Goal: Communication & Community: Answer question/provide support

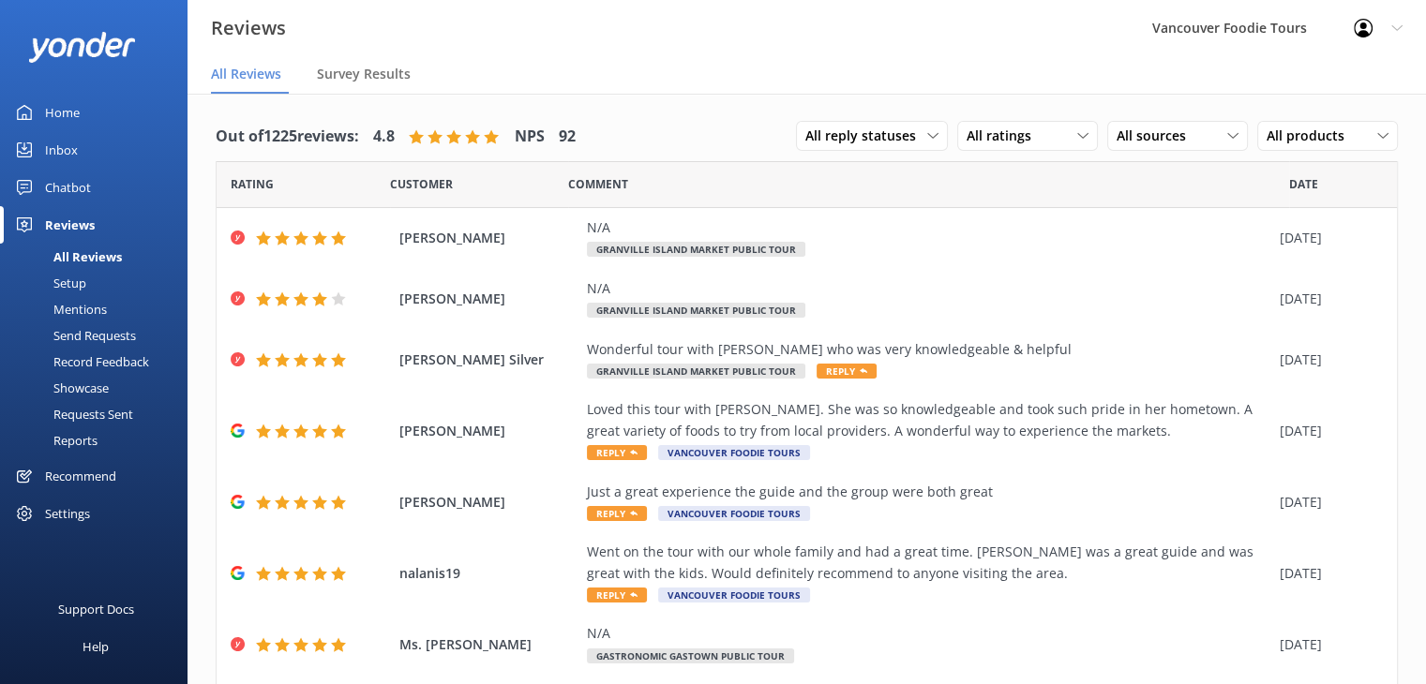
scroll to position [256, 0]
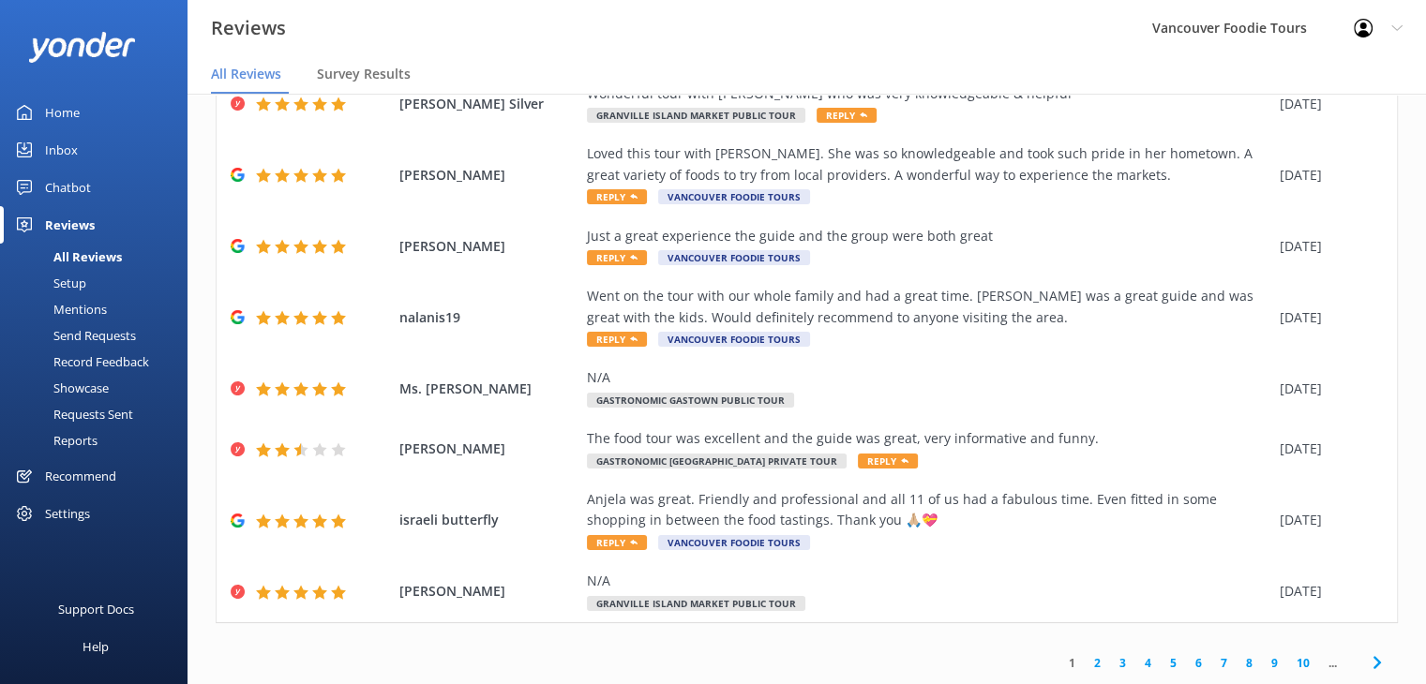
click at [1086, 671] on link "2" at bounding box center [1097, 663] width 25 height 18
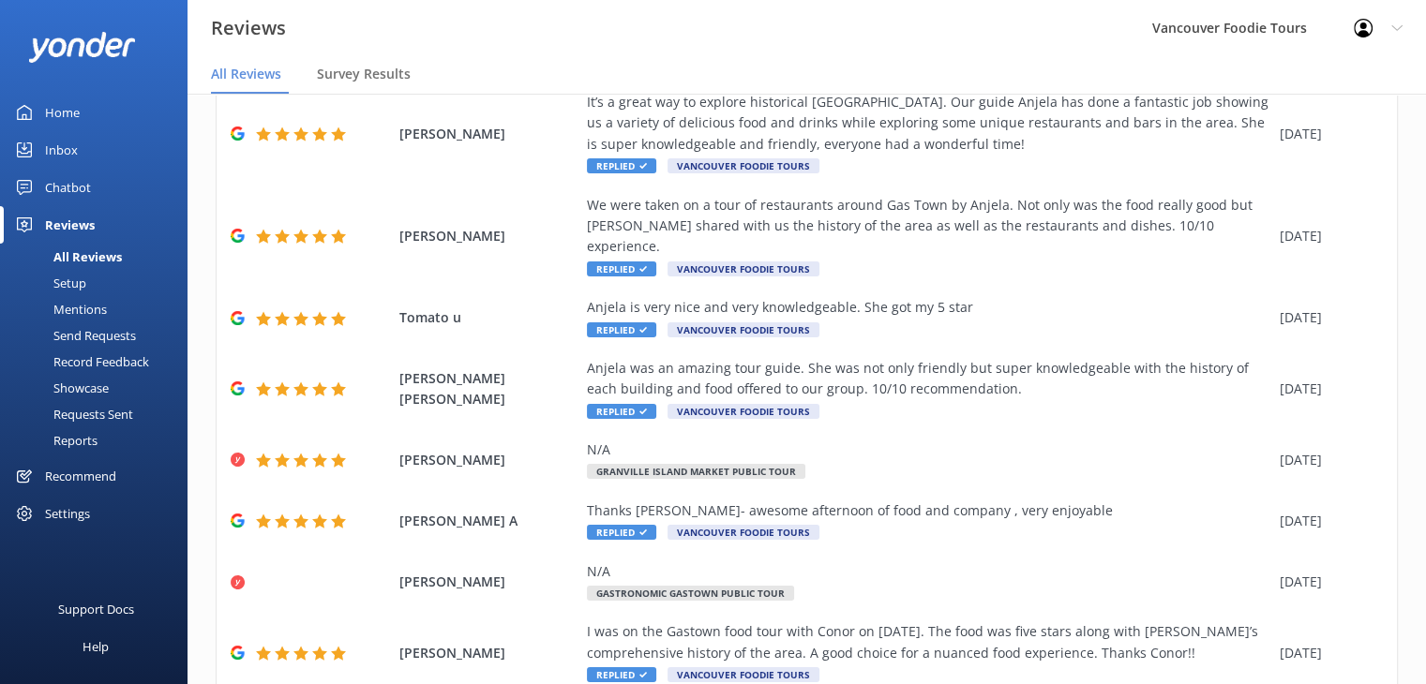
scroll to position [298, 0]
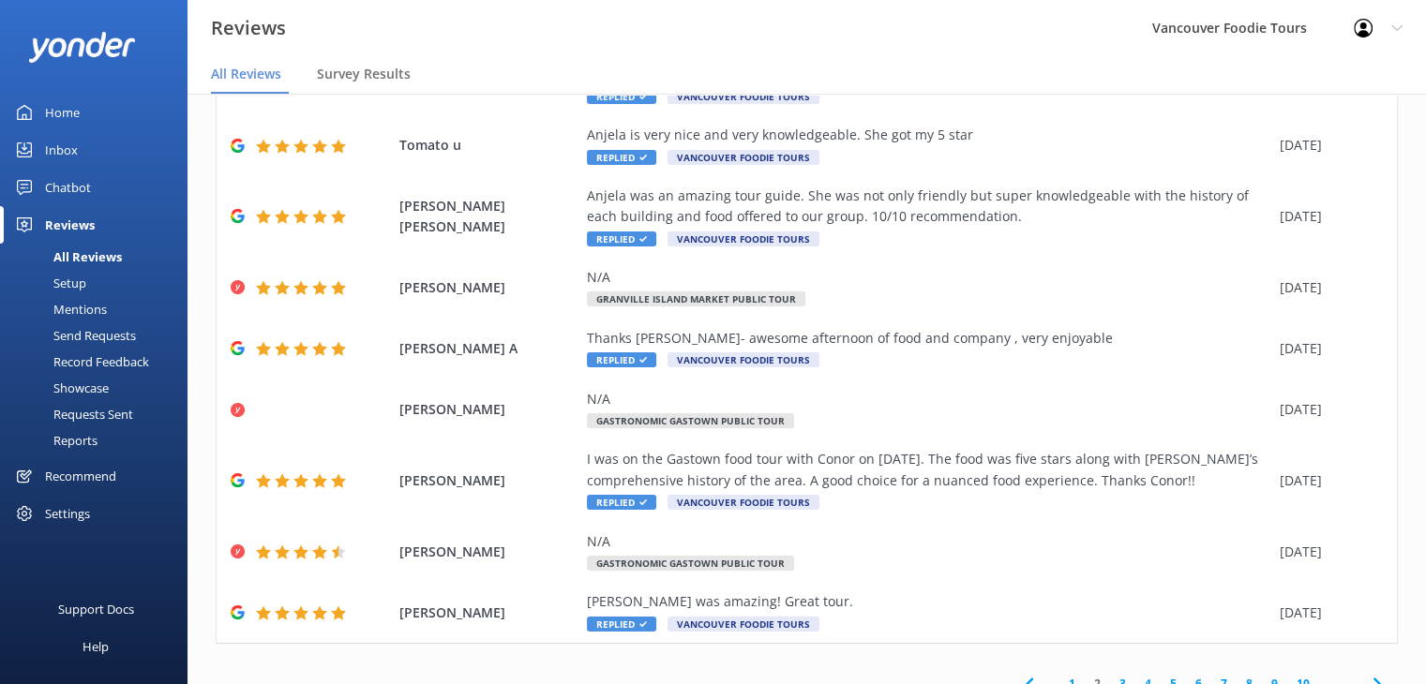
click at [1064, 675] on link "1" at bounding box center [1071, 684] width 25 height 18
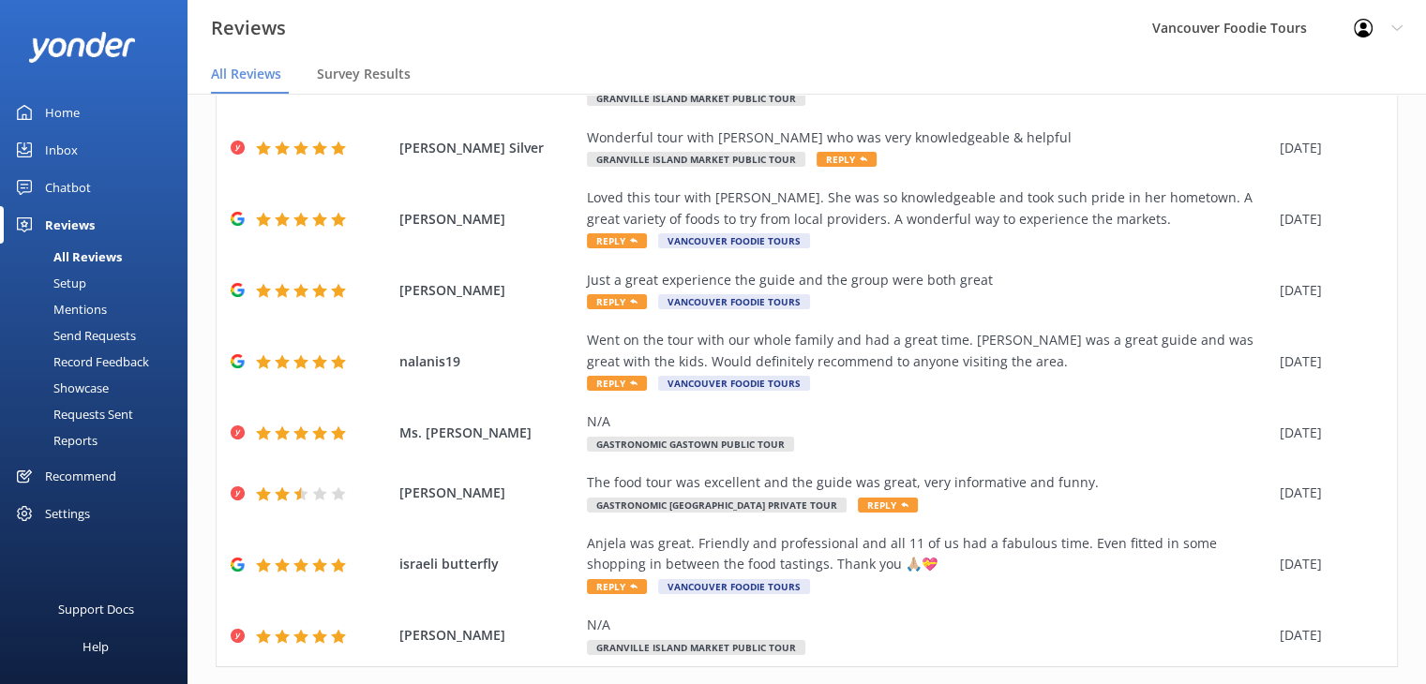
scroll to position [256, 0]
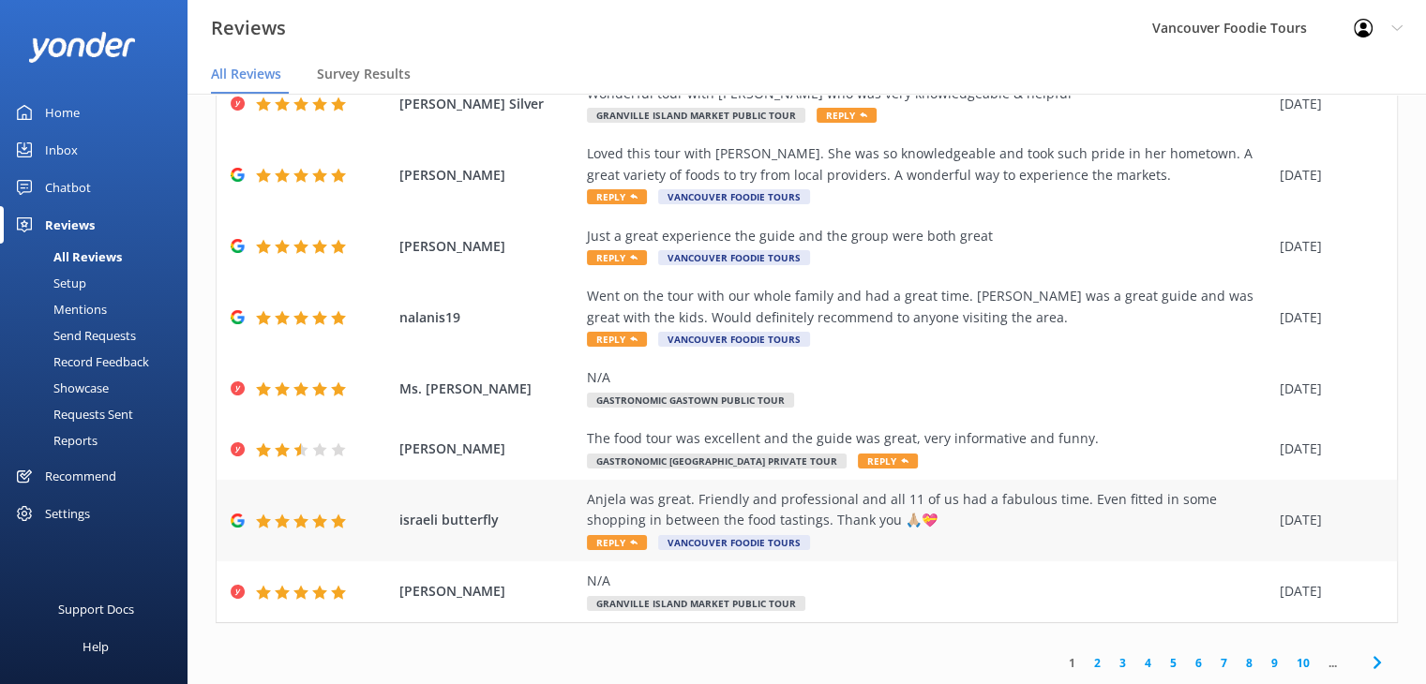
click at [980, 535] on div "Anjela was great. Friendly and professional and all 11 of us had a fabulous tim…" at bounding box center [928, 520] width 683 height 63
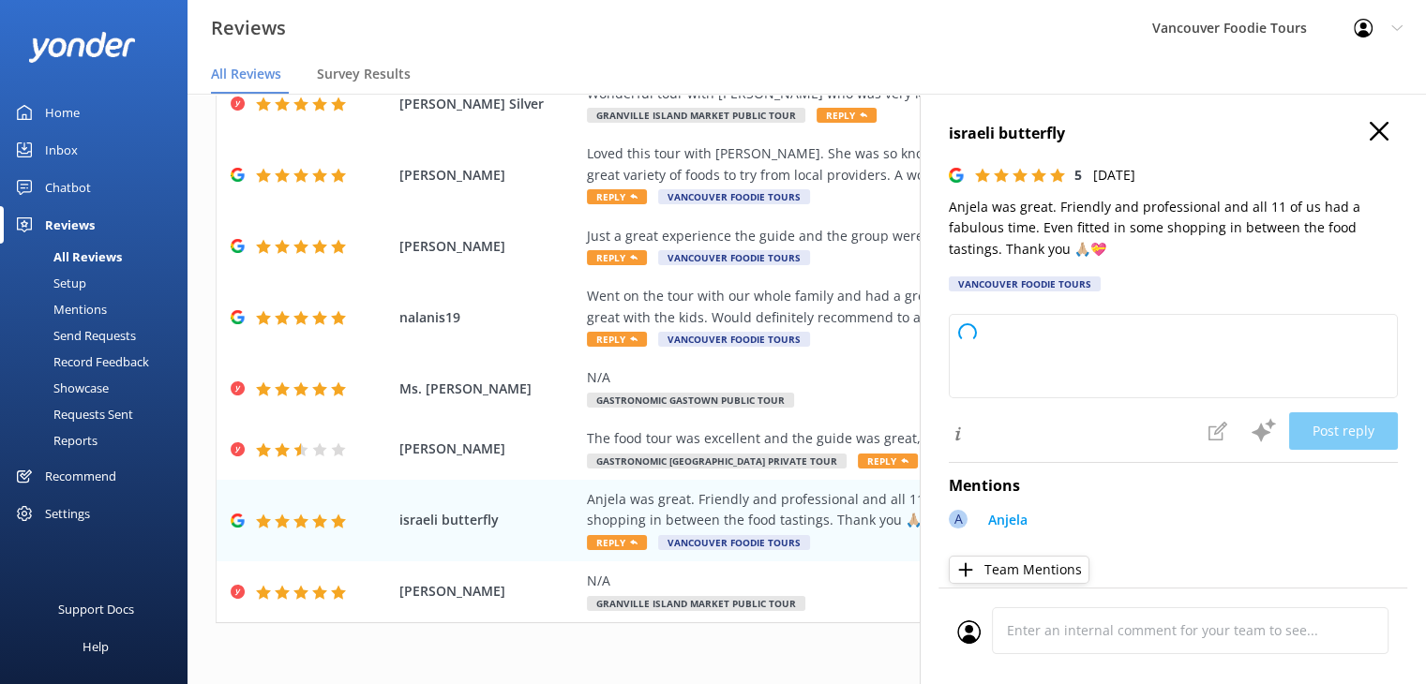
type textarea "Thank you so much for your wonderful feedback! We're thrilled to hear you all h…"
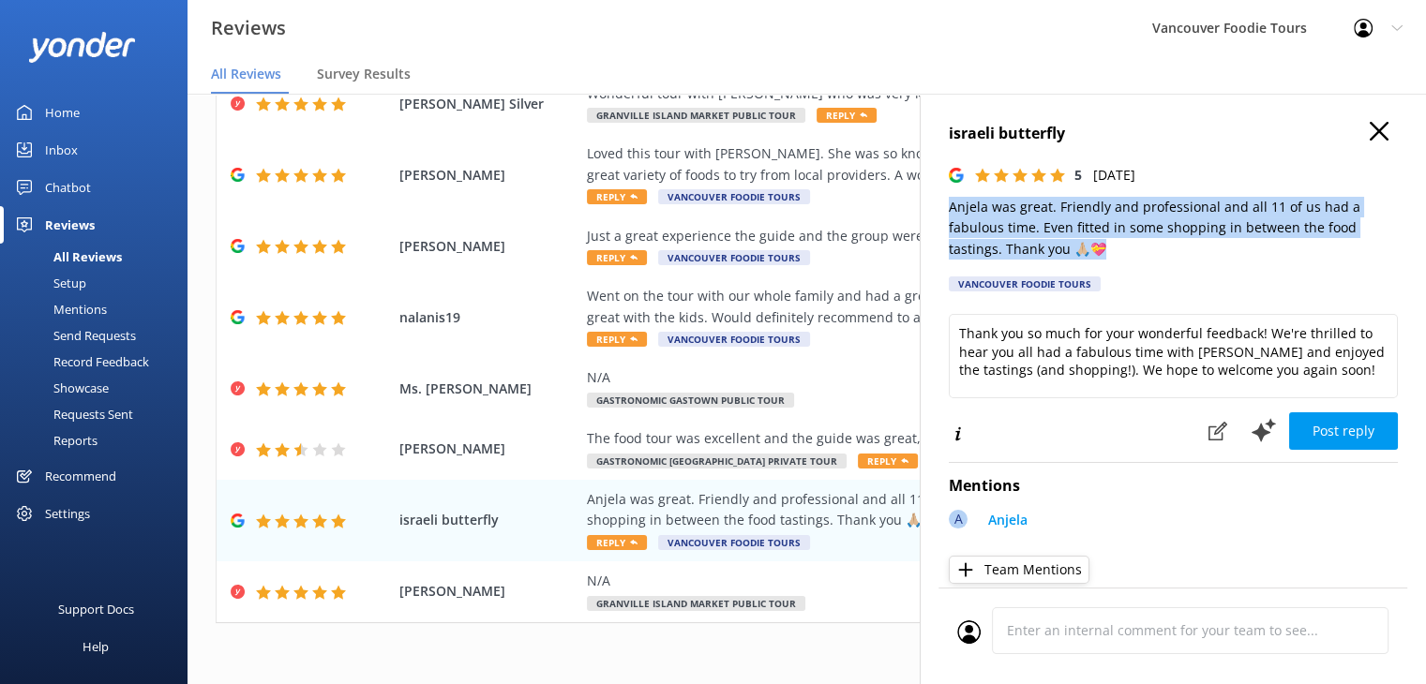
drag, startPoint x: 948, startPoint y: 207, endPoint x: 1118, endPoint y: 256, distance: 176.6
click at [1118, 256] on p "Anjela was great. Friendly and professional and all 11 of us had a fabulous tim…" at bounding box center [1173, 228] width 449 height 63
copy p "Anjela was great. Friendly and professional and all 11 of us had a fabulous tim…"
click at [1059, 234] on p "Anjela was great. Friendly and professional and all 11 of us had a fabulous tim…" at bounding box center [1173, 228] width 449 height 63
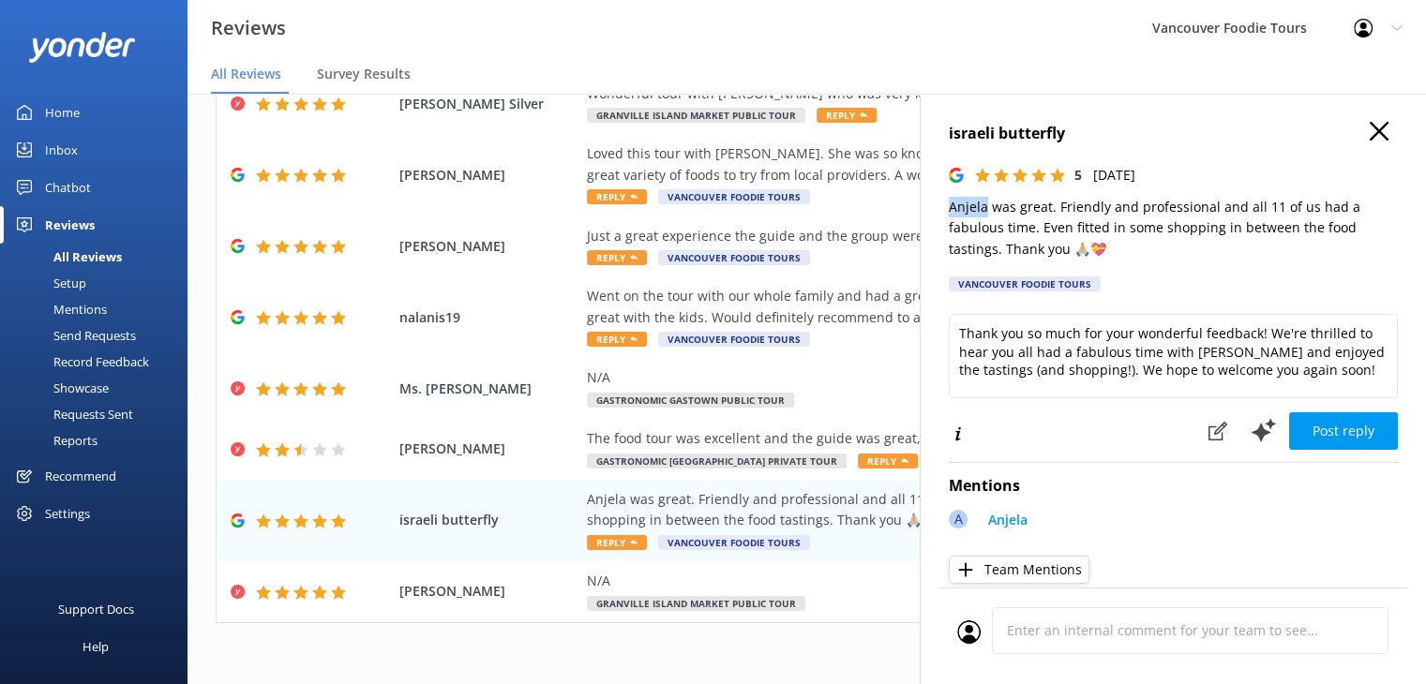
drag, startPoint x: 946, startPoint y: 206, endPoint x: 986, endPoint y: 204, distance: 40.4
click at [986, 204] on div "israeli butterfly 5 [DATE] Anjela was great. Friendly and professional and all …" at bounding box center [1173, 436] width 506 height 684
click at [1370, 129] on icon "button" at bounding box center [1379, 131] width 19 height 19
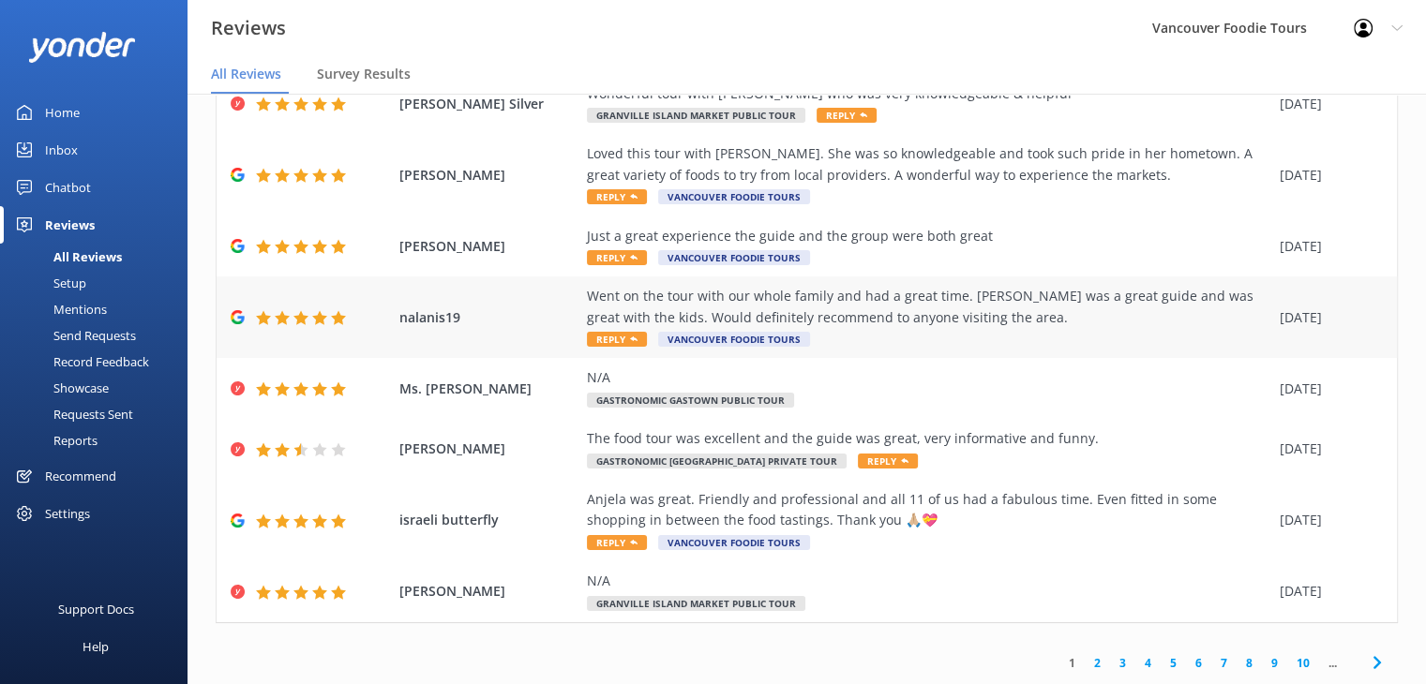
click at [974, 309] on div "Went on the tour with our whole family and had a great time. [PERSON_NAME] was …" at bounding box center [928, 307] width 683 height 42
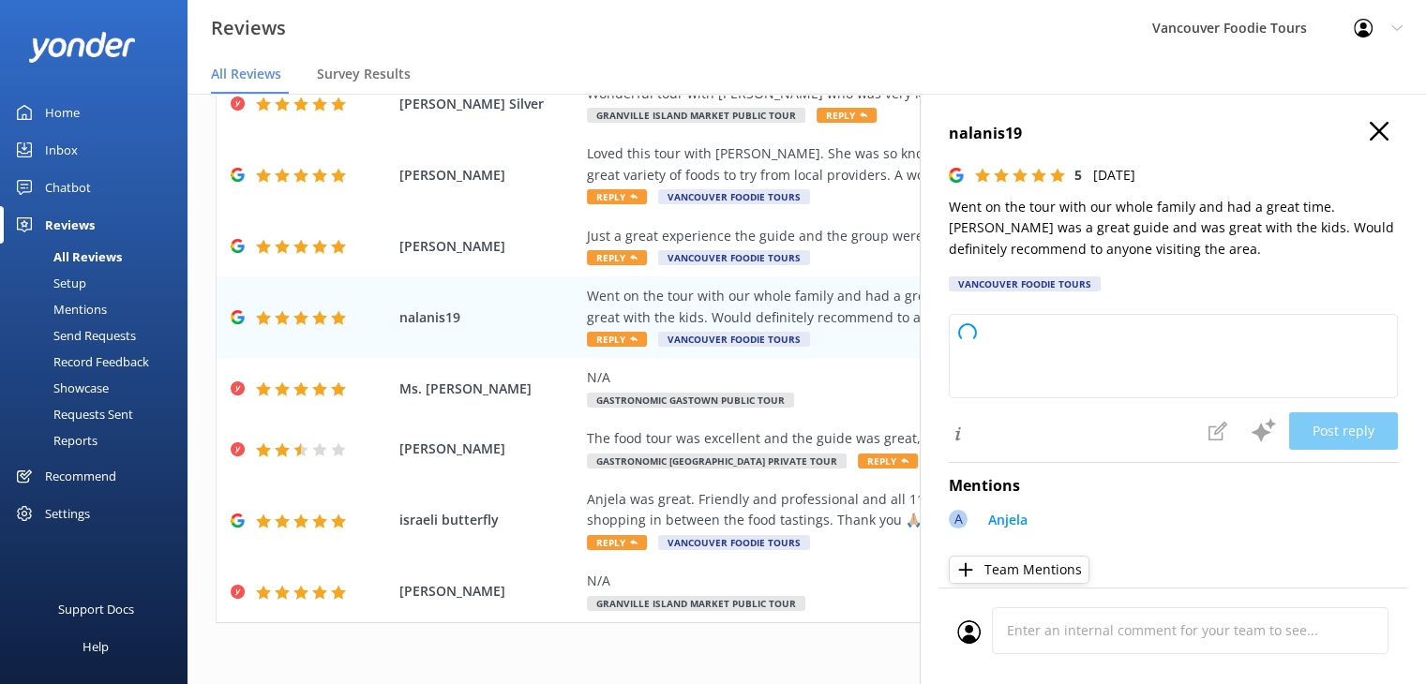
type textarea "Thank you so much for your wonderful review! We're delighted to hear your famil…"
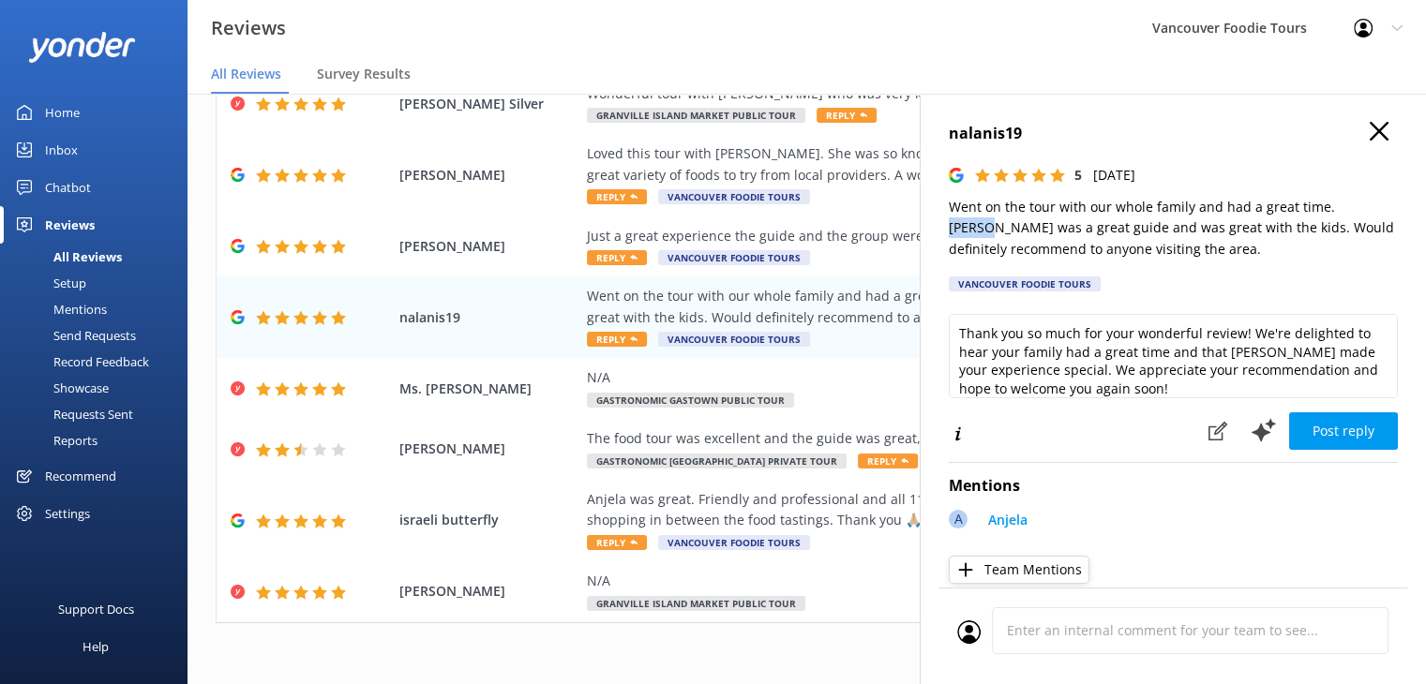
drag, startPoint x: 1325, startPoint y: 207, endPoint x: 1368, endPoint y: 206, distance: 43.1
click at [1368, 206] on p "Went on the tour with our whole family and had a great time. [PERSON_NAME] was …" at bounding box center [1173, 228] width 449 height 63
click at [840, 238] on div "Just a great experience the guide and the group were both great" at bounding box center [928, 236] width 683 height 21
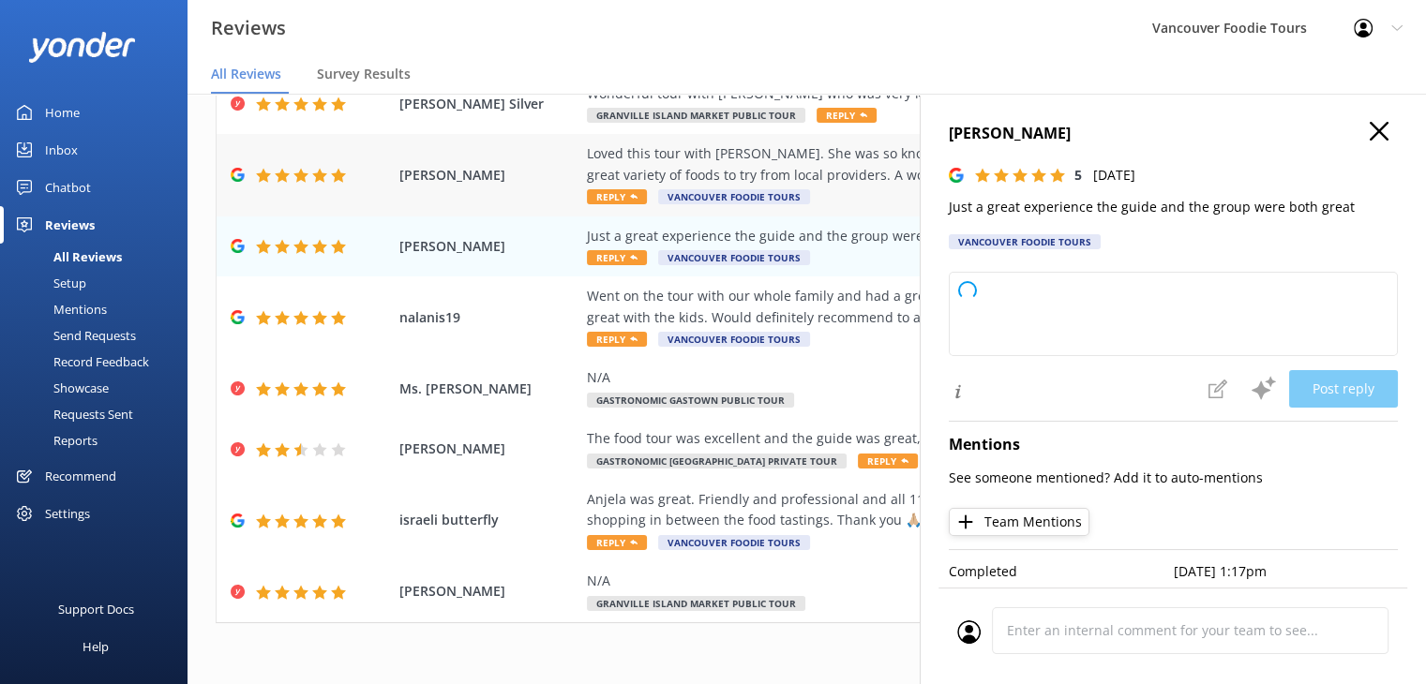
type textarea "Thank you so much for your wonderful feedback! We're delighted to hear you had …"
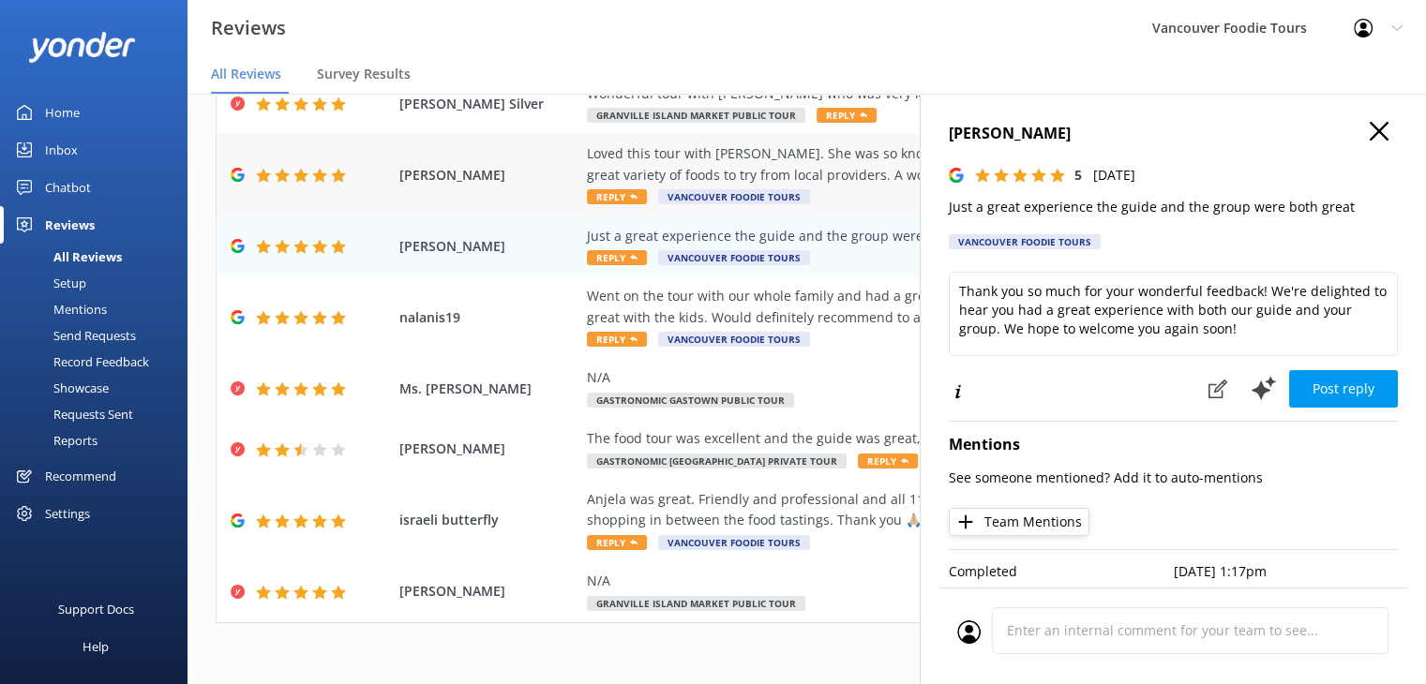
click at [840, 172] on div "Loved this tour with [PERSON_NAME]. She was so knowledgeable and took such prid…" at bounding box center [928, 164] width 683 height 42
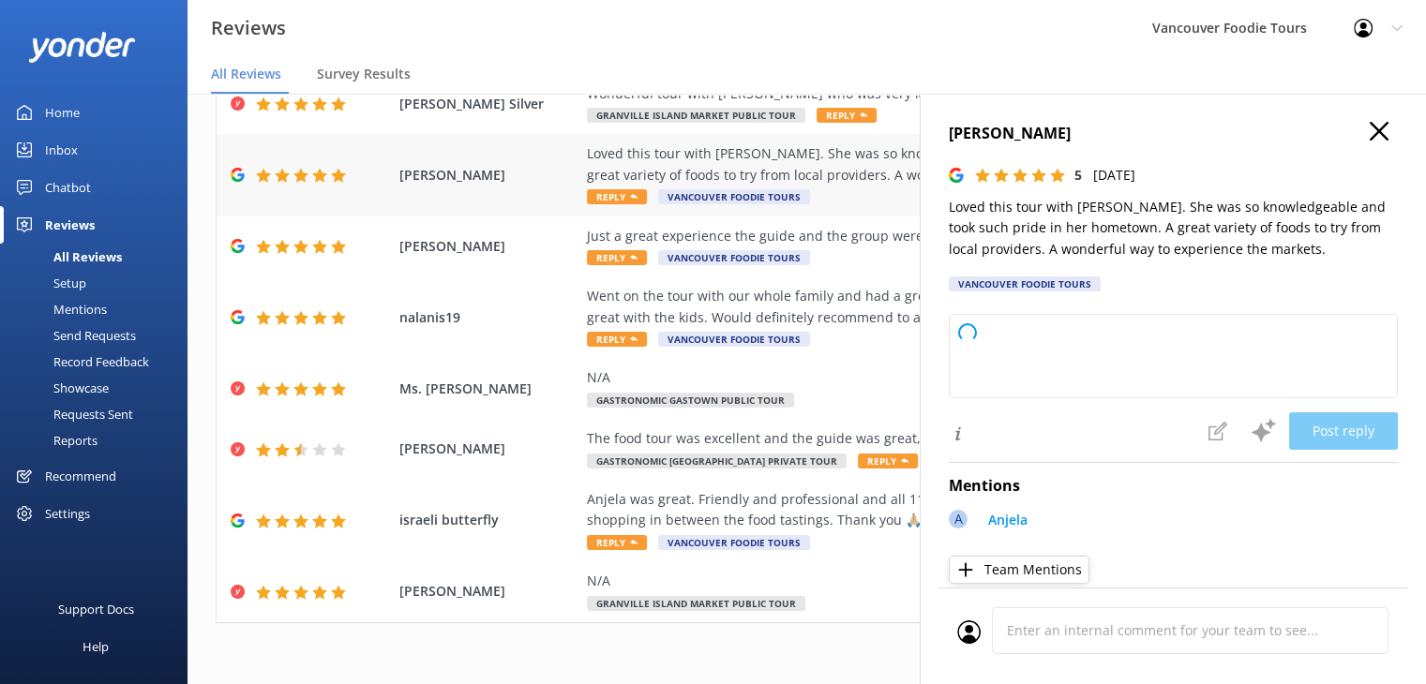
type textarea "Thank you so much for your wonderful review! We're delighted to hear you enjoye…"
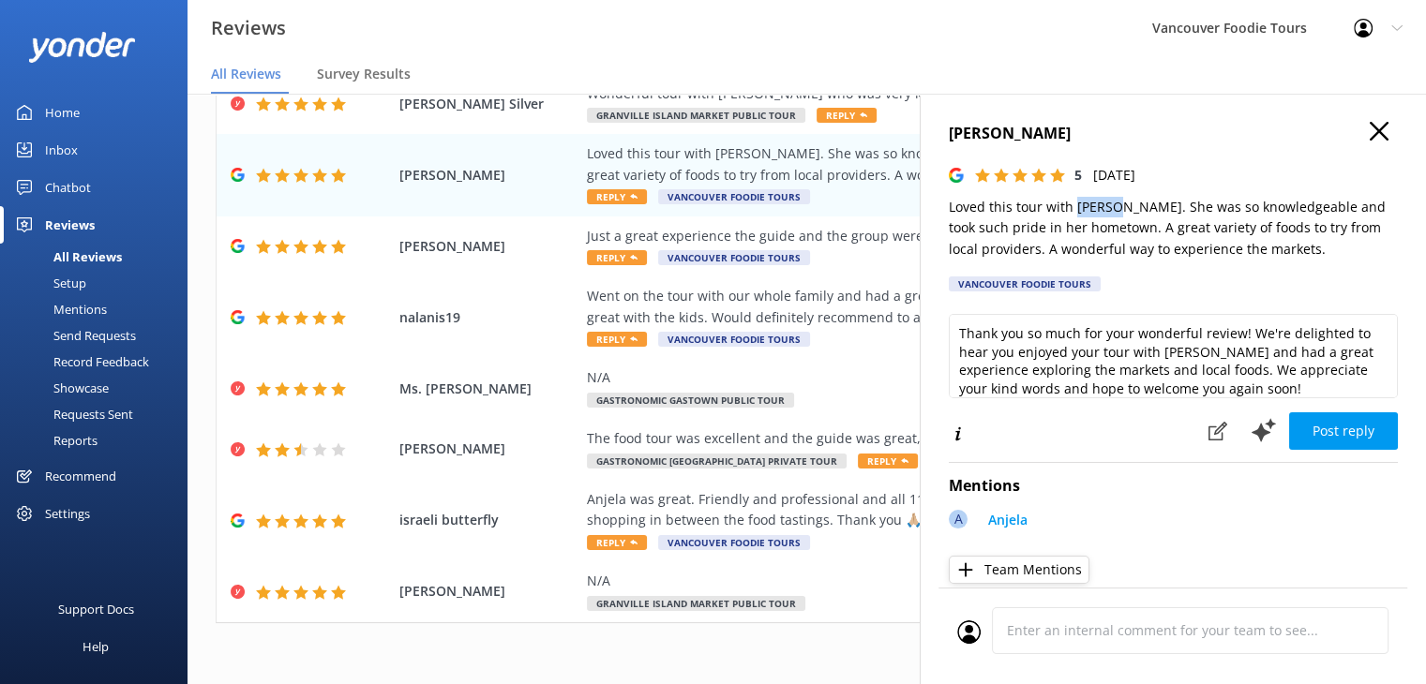
drag, startPoint x: 1072, startPoint y: 207, endPoint x: 1110, endPoint y: 213, distance: 38.9
click at [1110, 213] on p "Loved this tour with [PERSON_NAME]. She was so knowledgeable and took such prid…" at bounding box center [1173, 228] width 449 height 63
click at [1370, 135] on use "button" at bounding box center [1379, 131] width 19 height 19
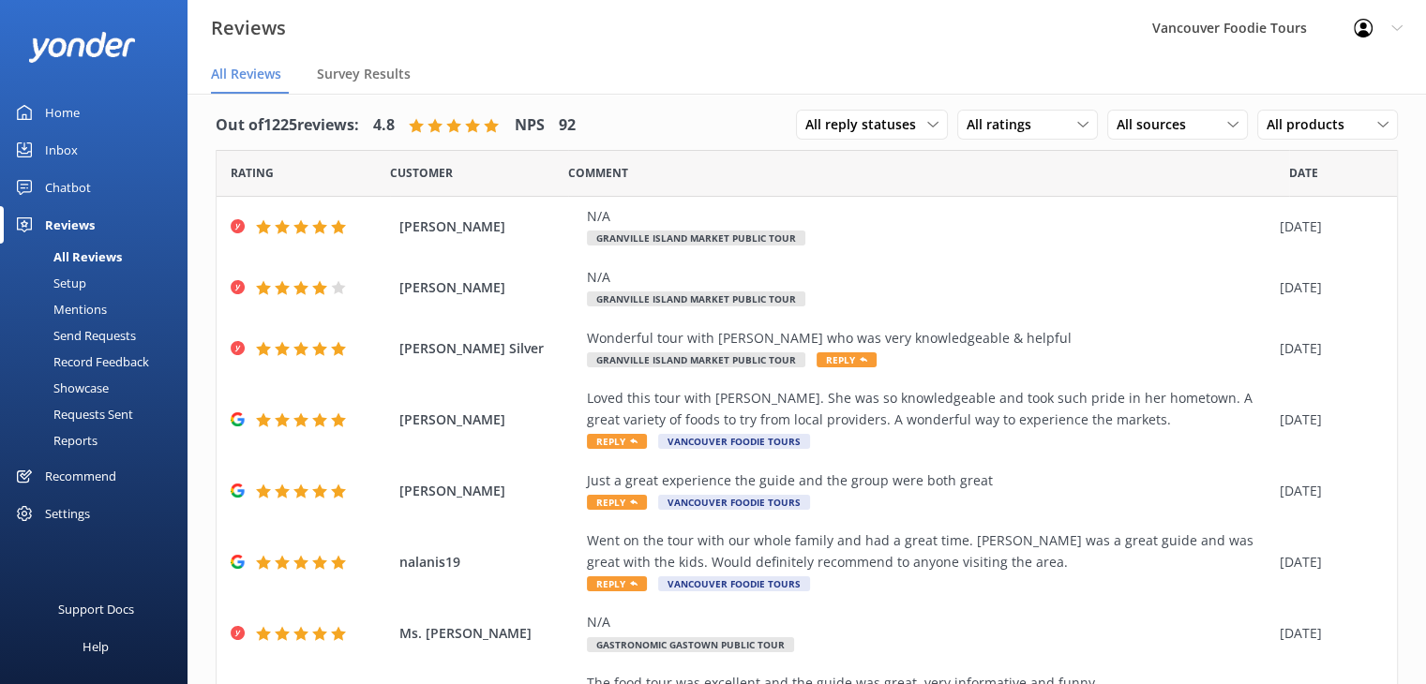
scroll to position [0, 0]
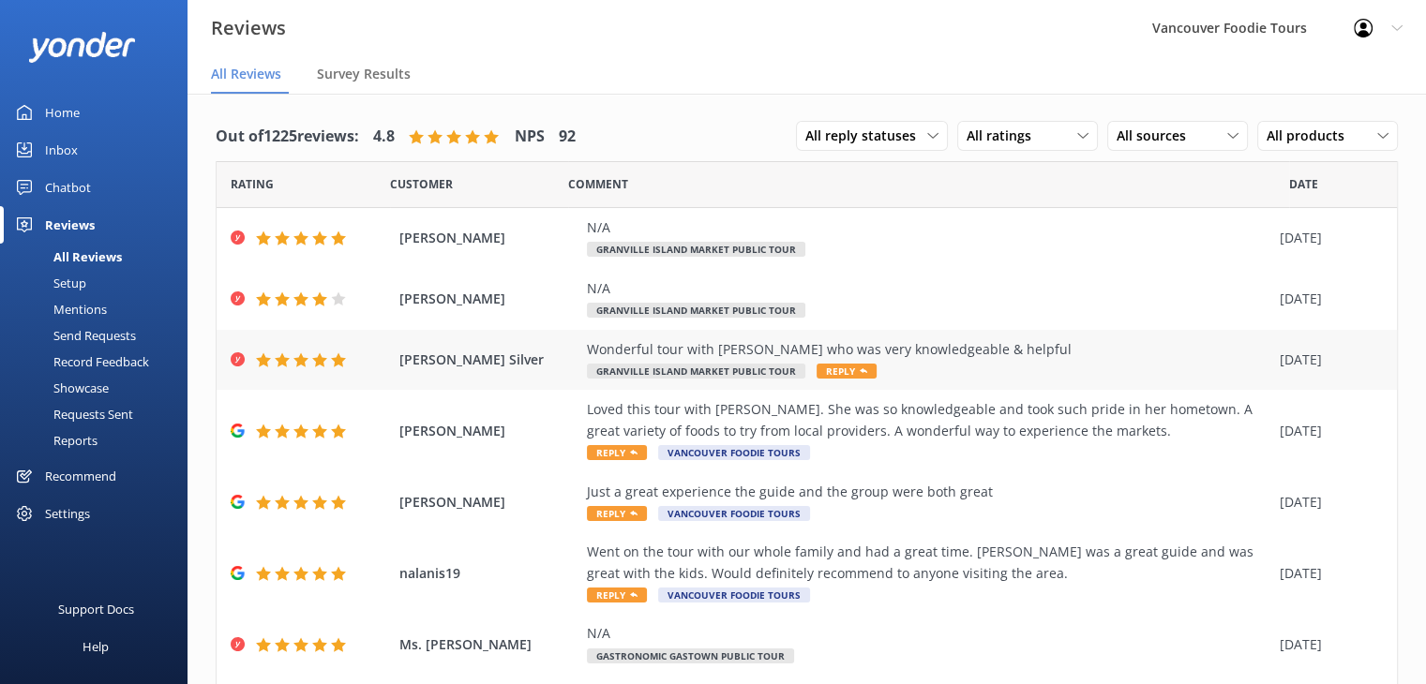
click at [1069, 357] on div "Wonderful tour with [PERSON_NAME] who was very knowledgeable & helpful" at bounding box center [928, 349] width 683 height 21
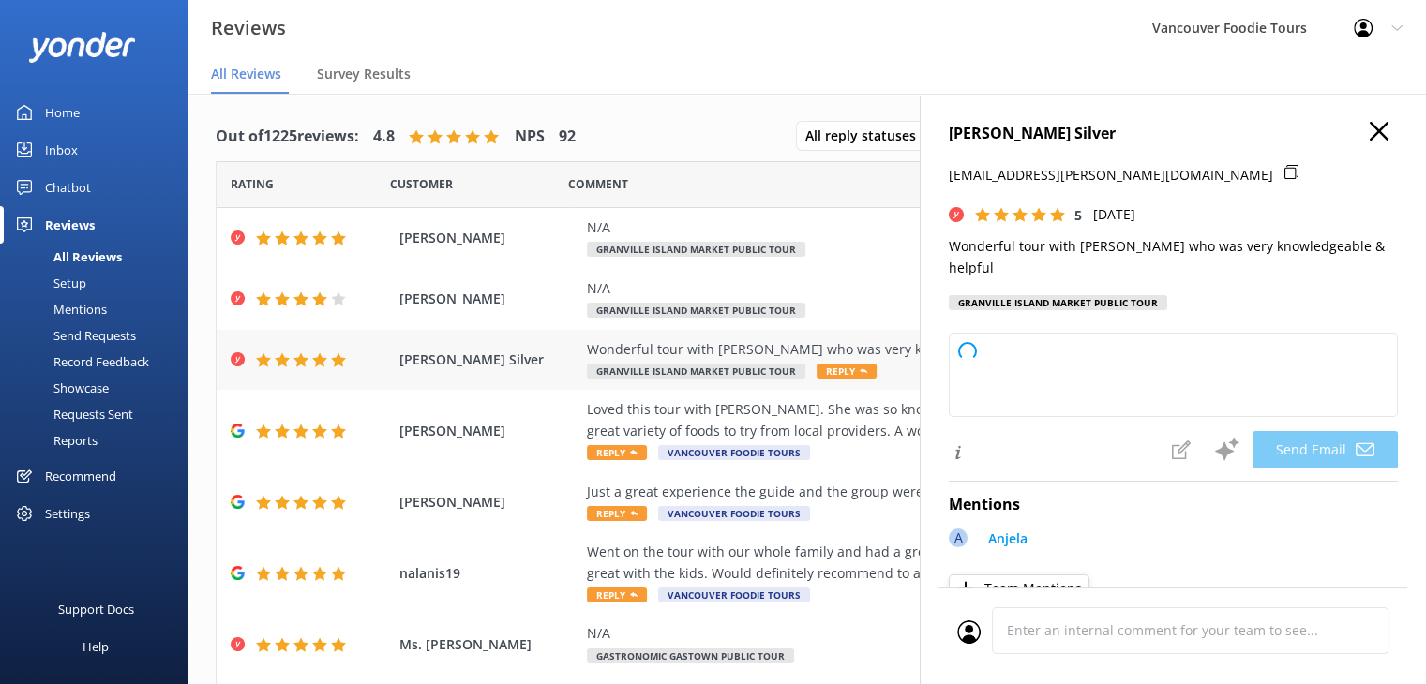
type textarea "Thank you so much for your kind words, [PERSON_NAME]! We’re delighted to hear y…"
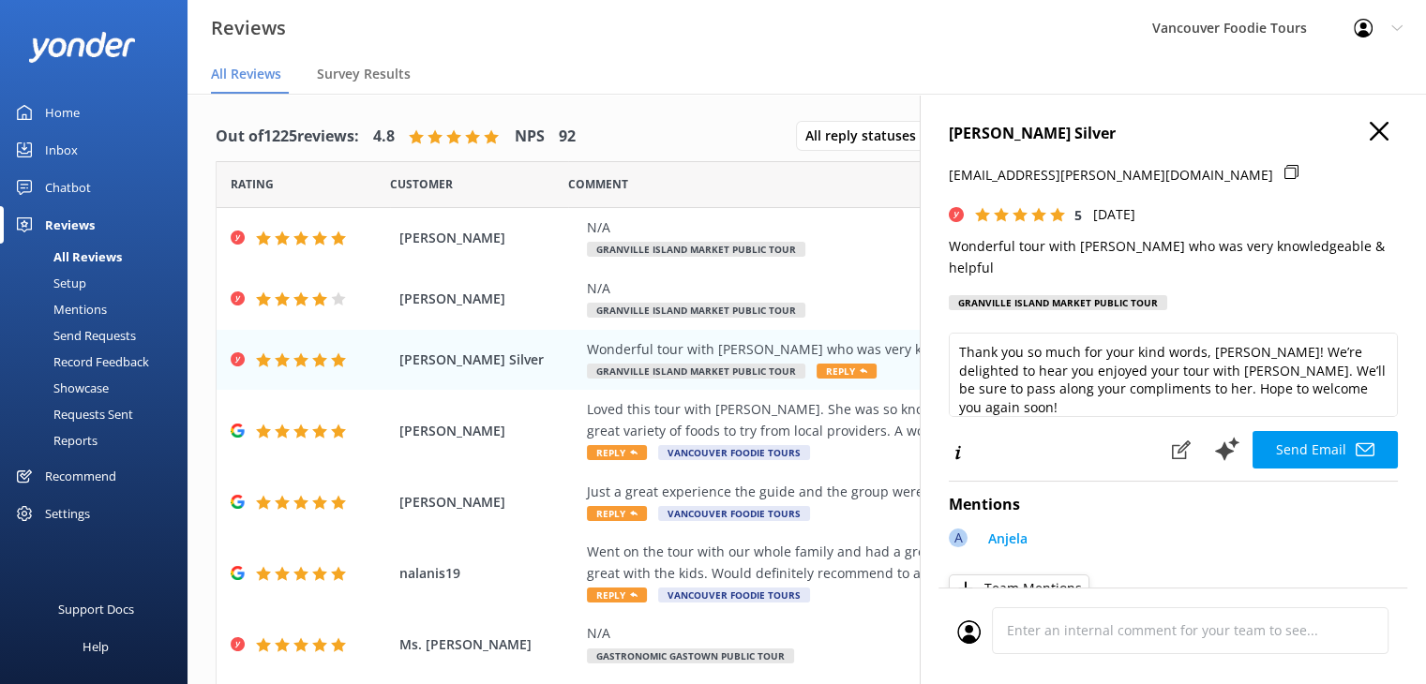
click at [1370, 142] on button "button" at bounding box center [1379, 132] width 19 height 21
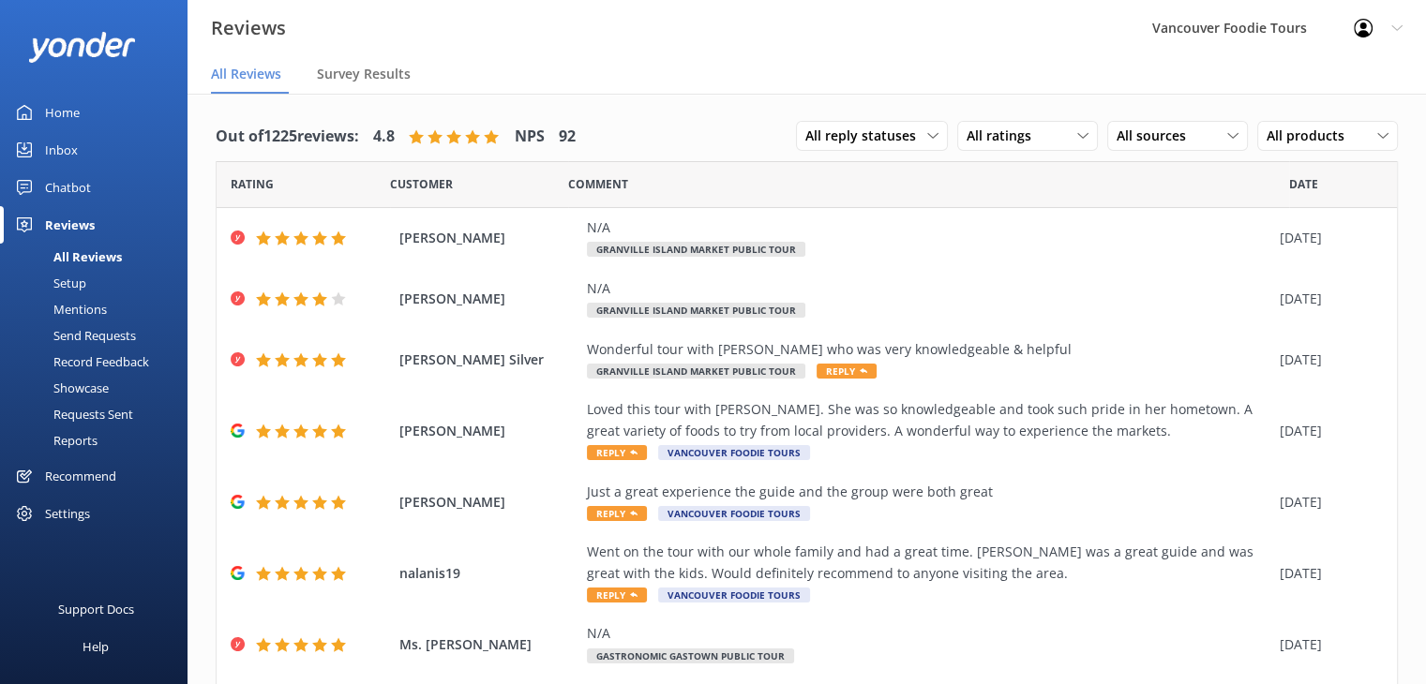
scroll to position [38, 0]
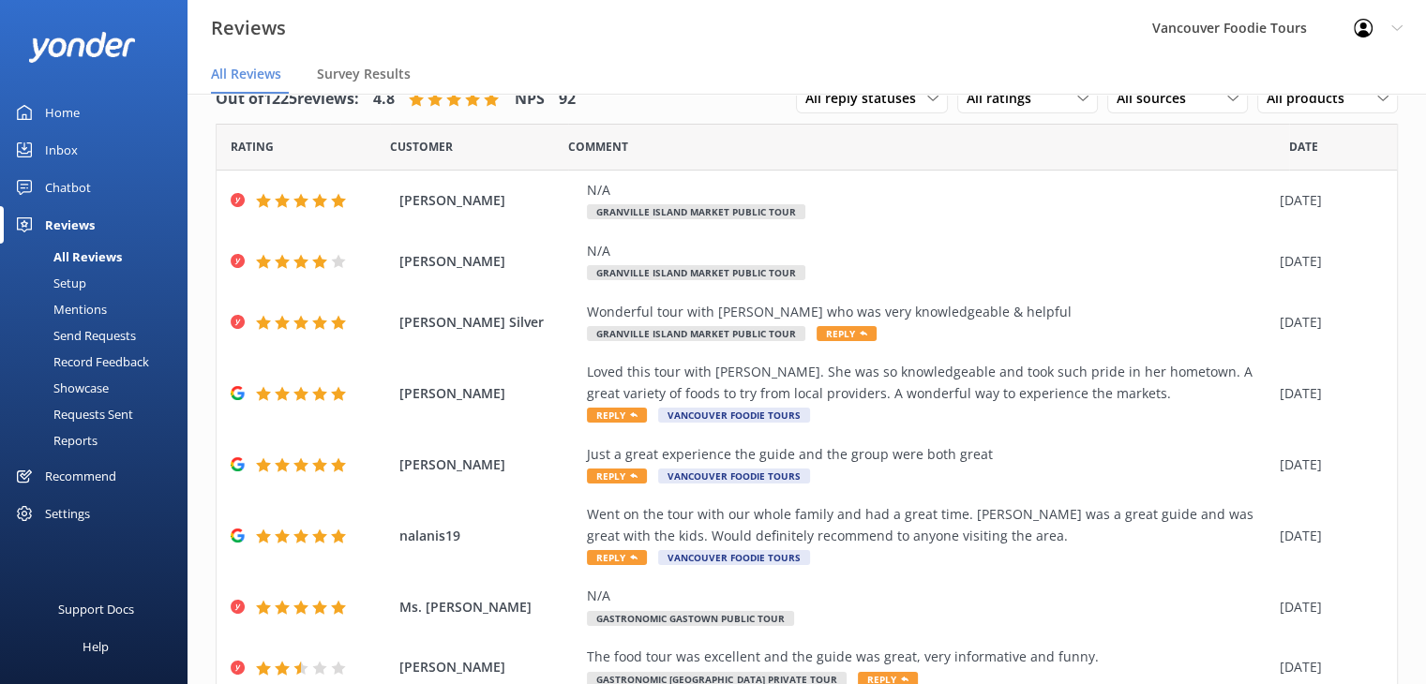
click at [1409, 331] on div "Out of 1225 reviews: 4.8 NPS 92 All reply statuses All reply statuses Needs a r…" at bounding box center [807, 488] width 1239 height 865
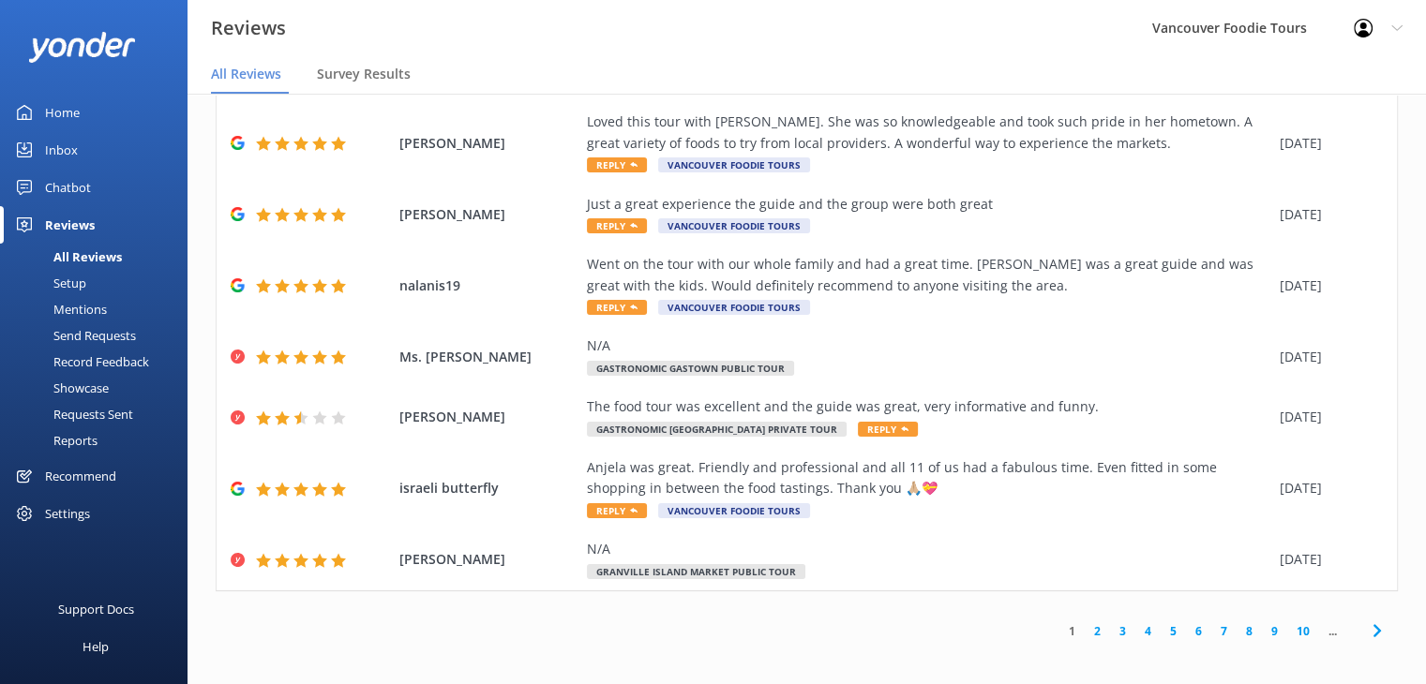
scroll to position [256, 0]
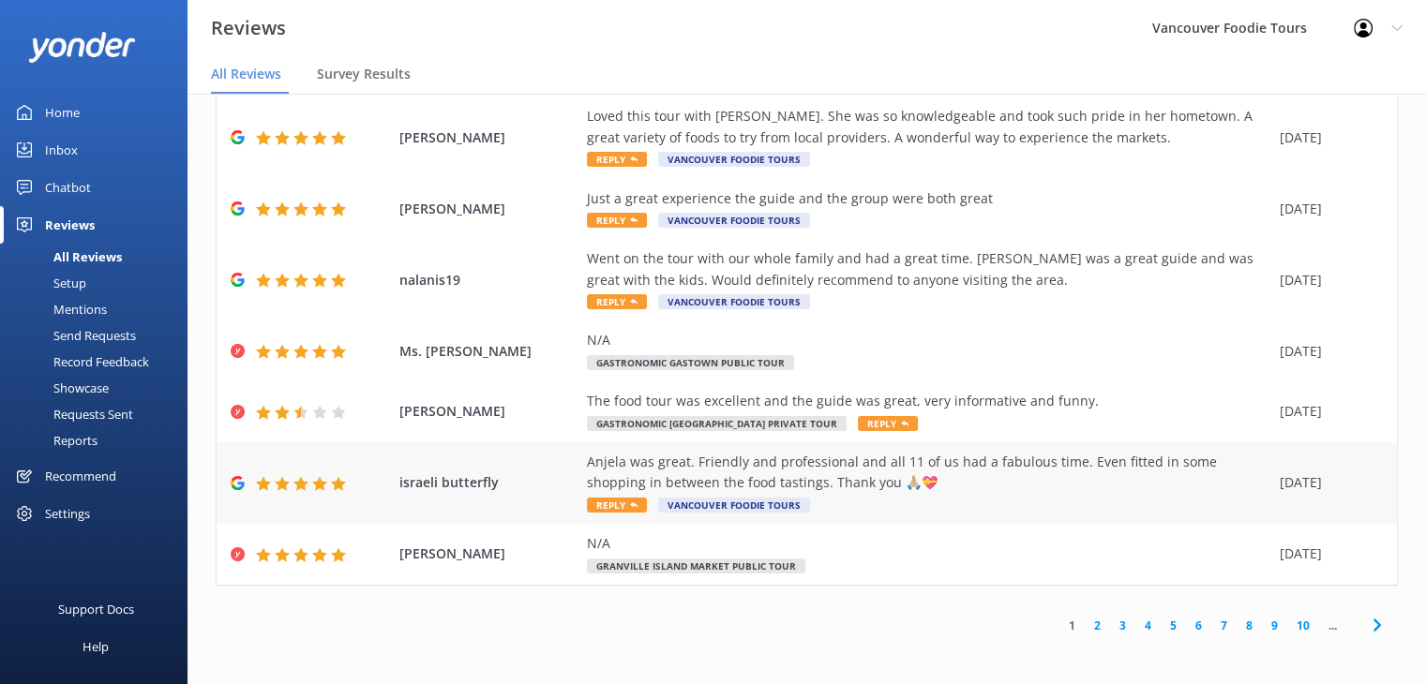
click at [934, 466] on div "Anjela was great. Friendly and professional and all 11 of us had a fabulous tim…" at bounding box center [928, 473] width 683 height 42
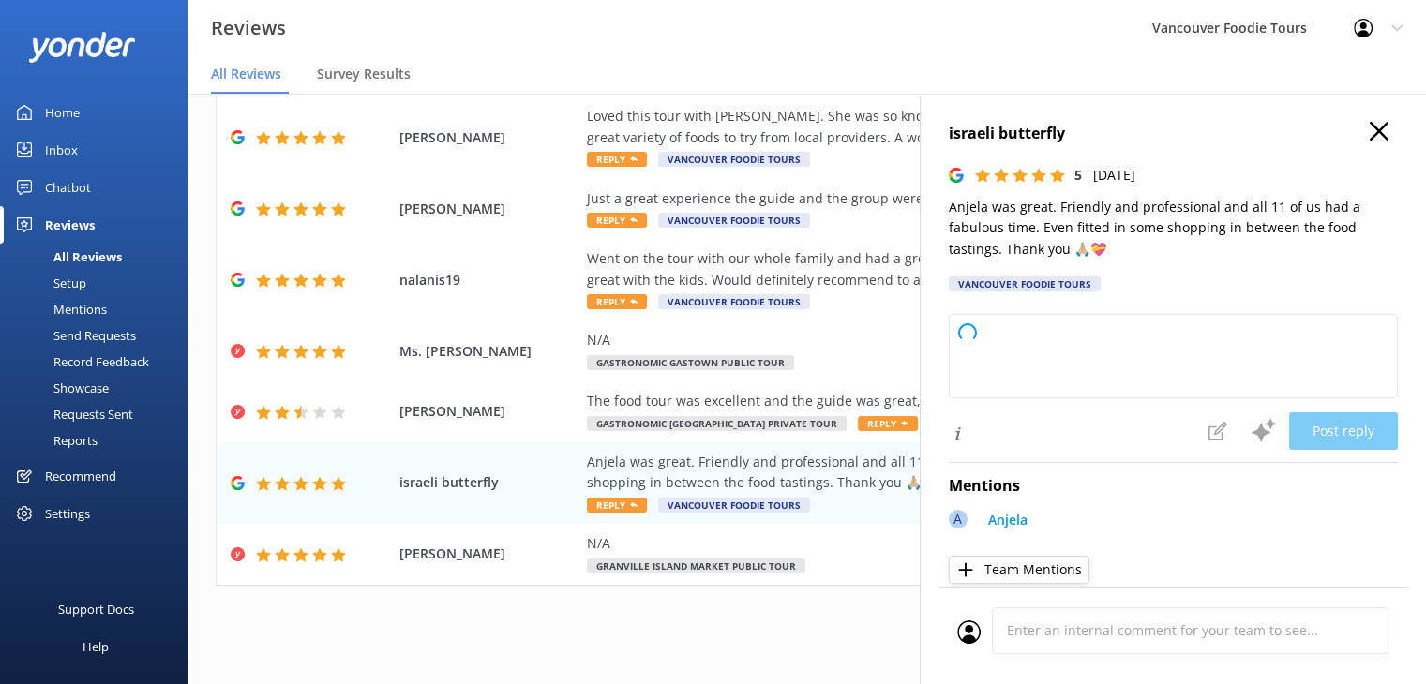
type textarea "Thank you so much for your wonderful review! We're thrilled to hear that you an…"
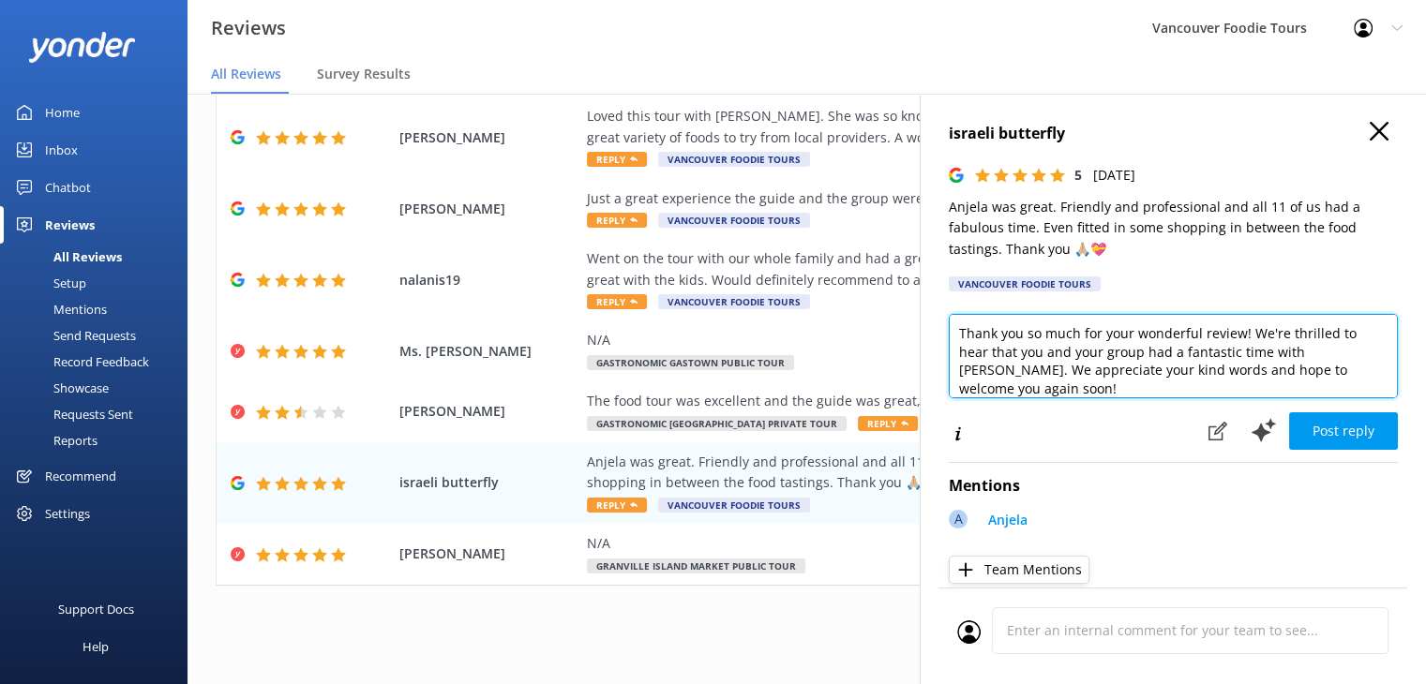
click at [1050, 359] on textarea "Thank you so much for your wonderful review! We're thrilled to hear that you an…" at bounding box center [1173, 356] width 449 height 84
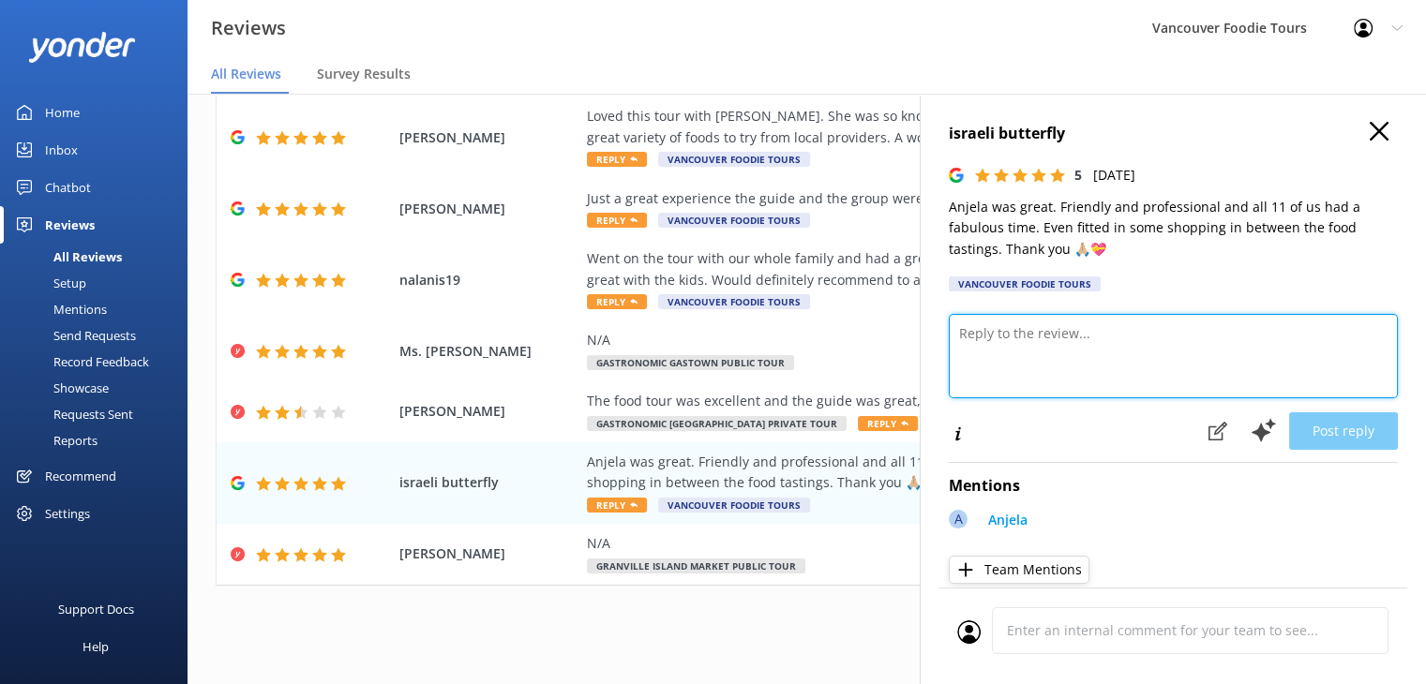
paste textarea "Hi Israeli, thank you so much for your kind words! We’re delighted to hear that…"
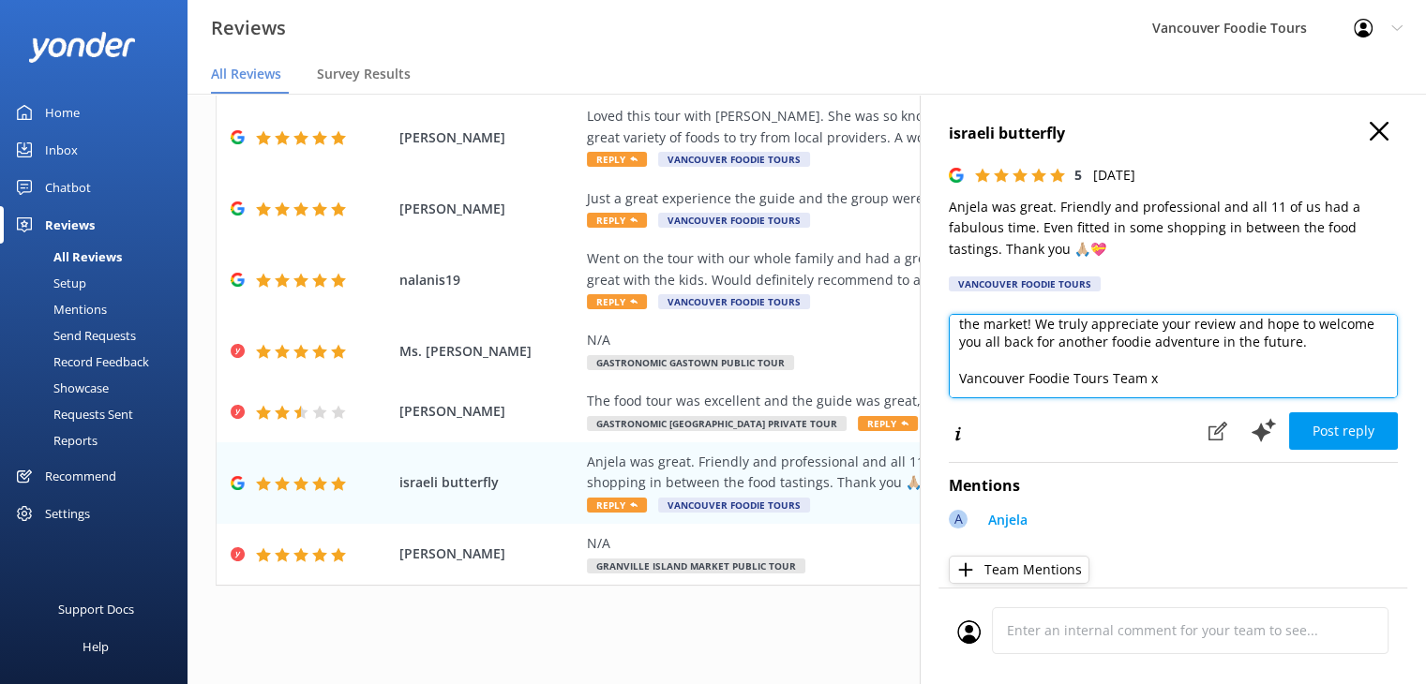
scroll to position [101, 0]
type textarea "Hi Israeli, thank you so much for your kind words! We’re delighted to hear that…"
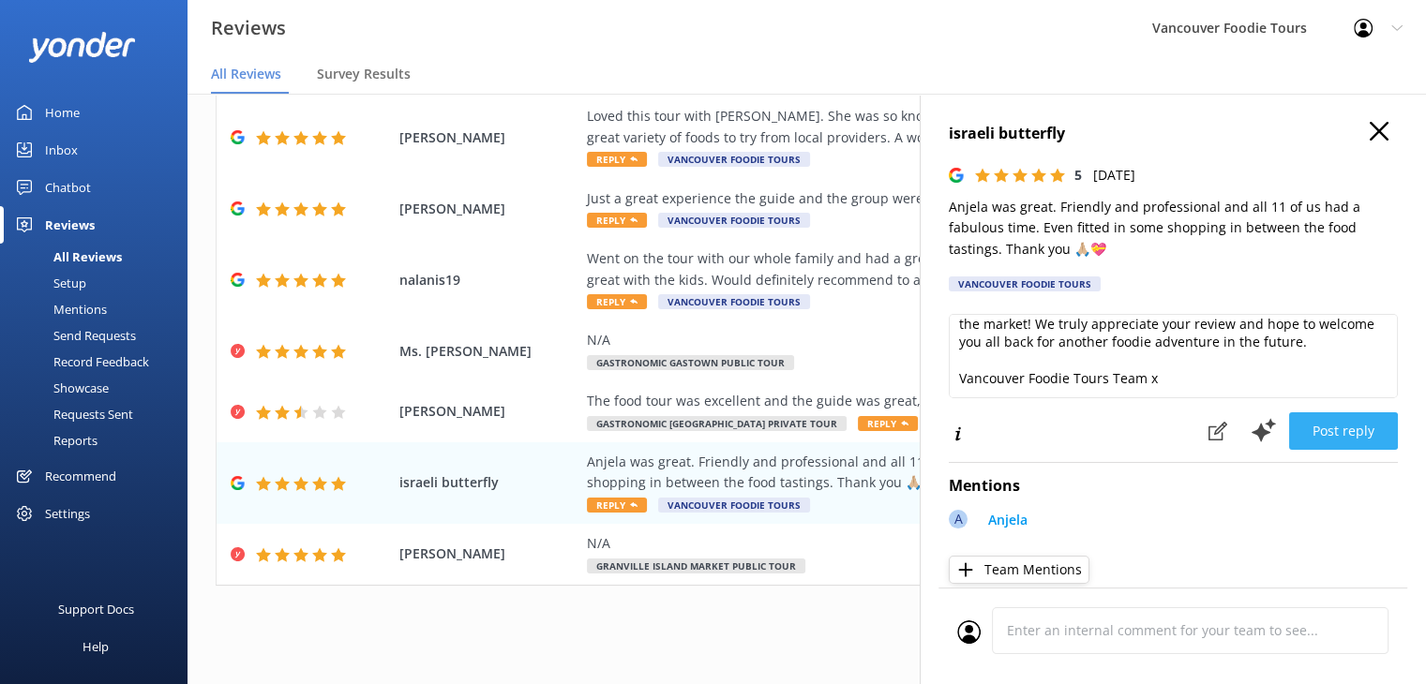
click at [1336, 423] on button "Post reply" at bounding box center [1343, 432] width 109 height 38
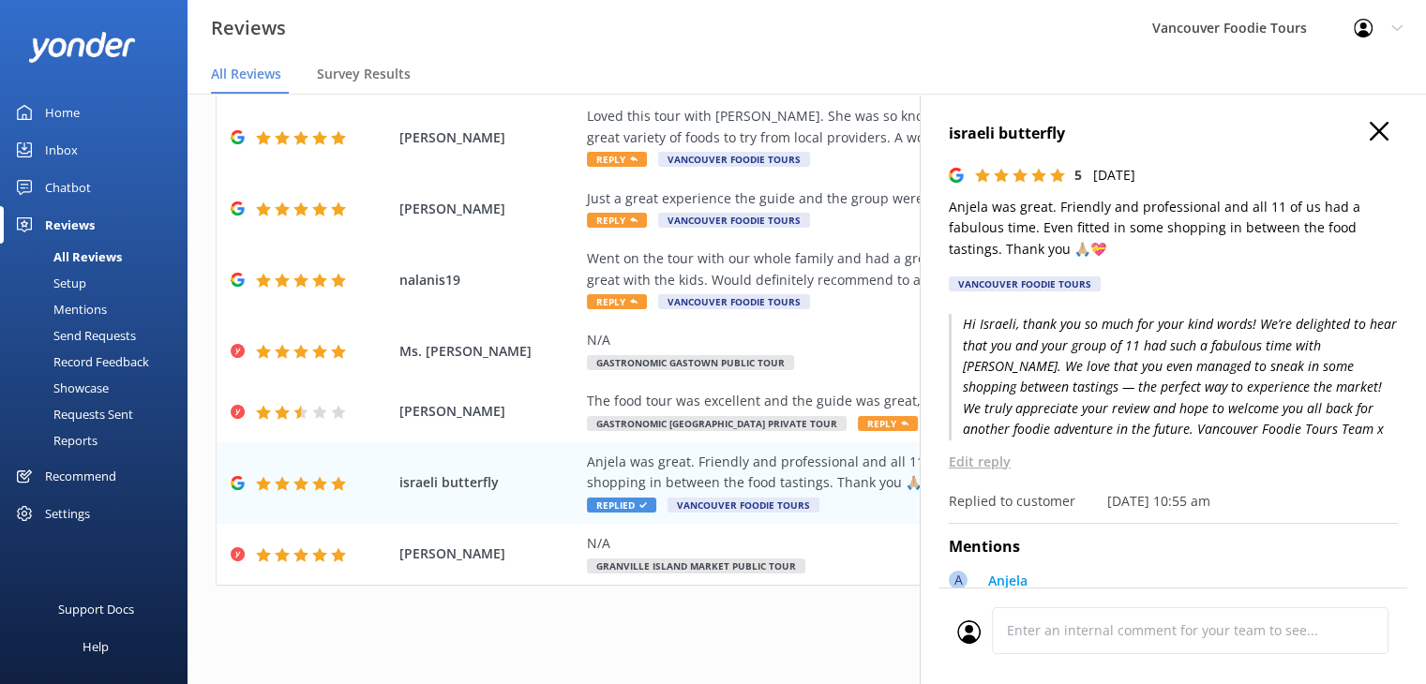
click at [1370, 133] on icon "button" at bounding box center [1379, 131] width 19 height 19
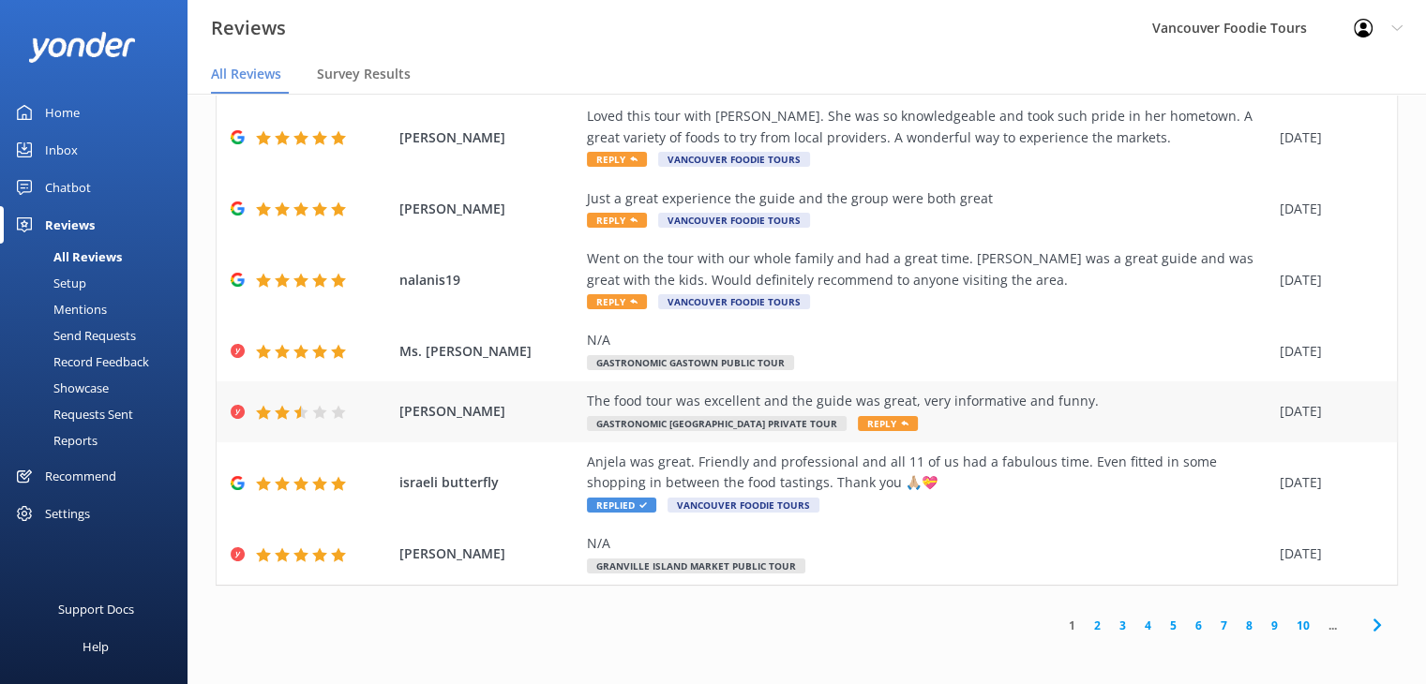
click at [1067, 411] on div "The food tour was excellent and the guide was great, very informative and funny." at bounding box center [928, 401] width 683 height 21
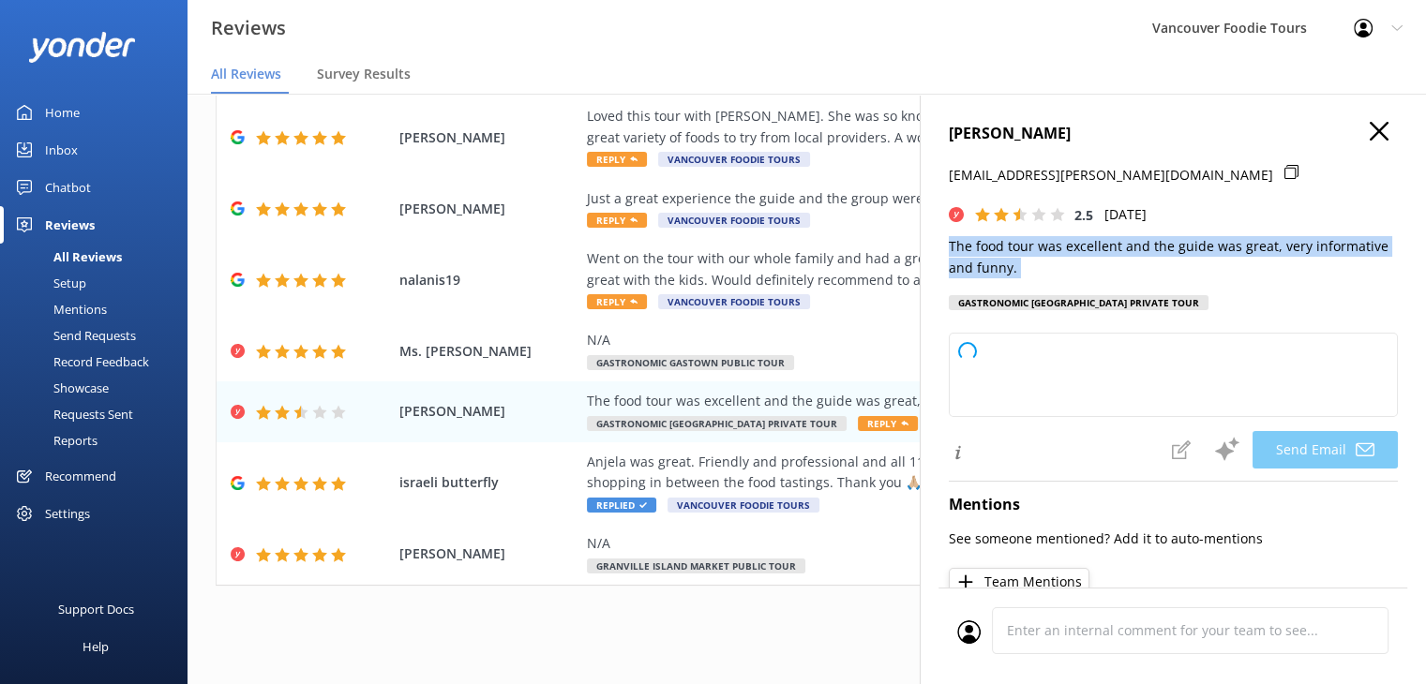
drag, startPoint x: 973, startPoint y: 254, endPoint x: 1032, endPoint y: 286, distance: 67.1
click at [1032, 286] on div "[PERSON_NAME] [EMAIL_ADDRESS][PERSON_NAME][DOMAIN_NAME] 2.5 [DATE] The food tou…" at bounding box center [1173, 222] width 449 height 200
copy p "The food tour was excellent and the guide was great, very informative and funny."
type textarea "Thank you so much for your feedback, Ms.! We're glad to hear you enjoyed the to…"
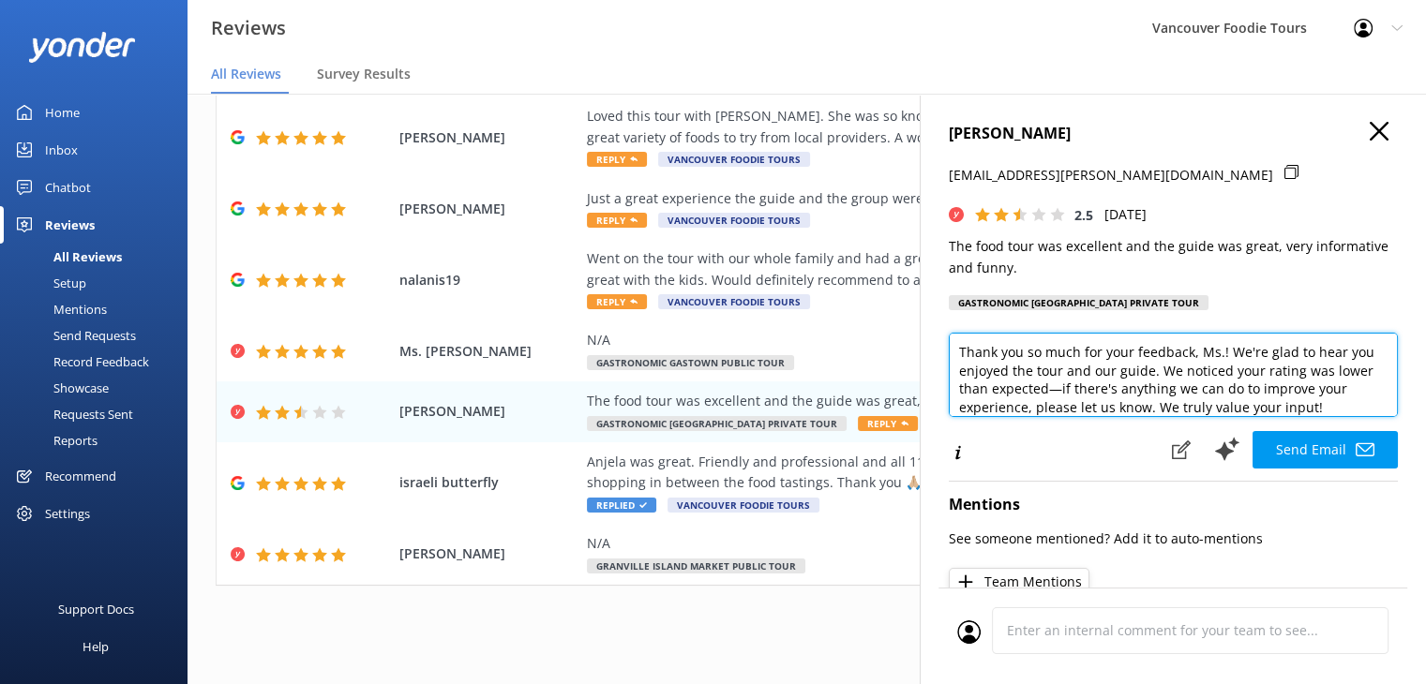
click at [1125, 382] on textarea "Thank you so much for your feedback, Ms.! We're glad to hear you enjoyed the to…" at bounding box center [1173, 375] width 449 height 84
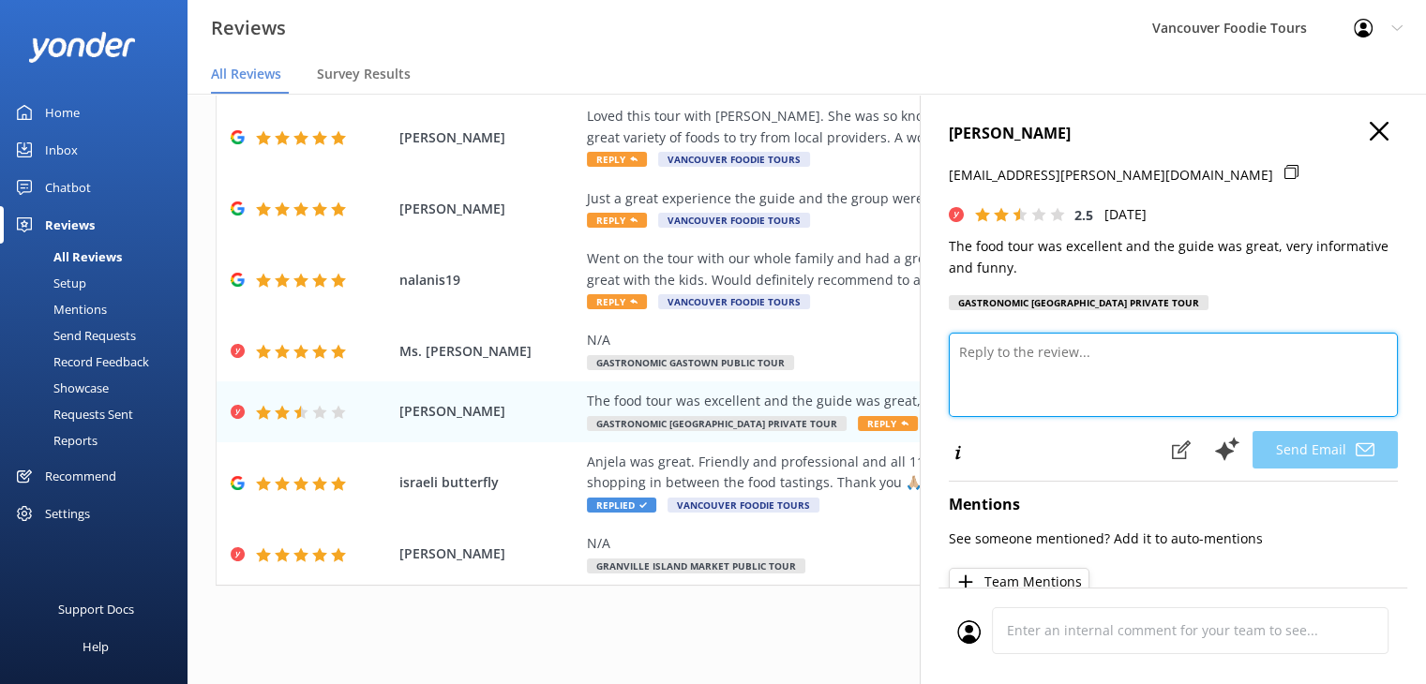
paste textarea "Hi Ute, thank you so much for joining us and for taking the time to share your …"
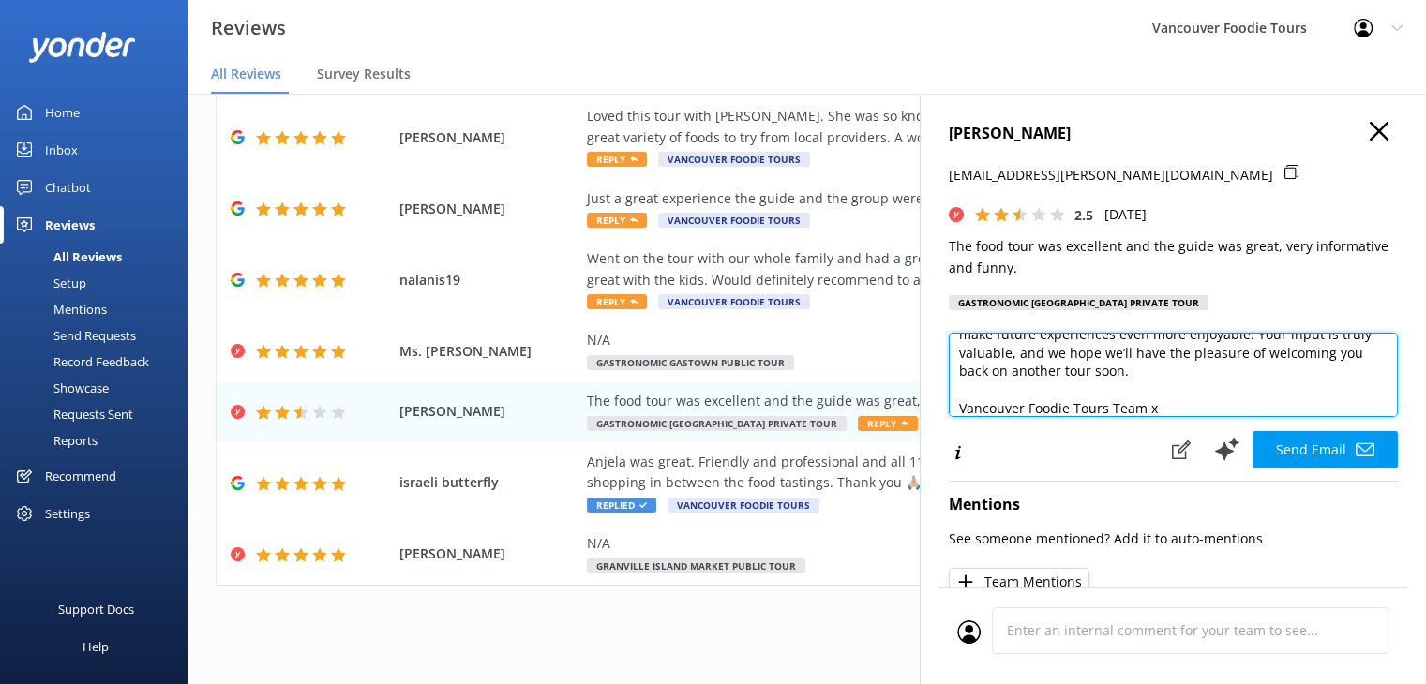
scroll to position [9, 0]
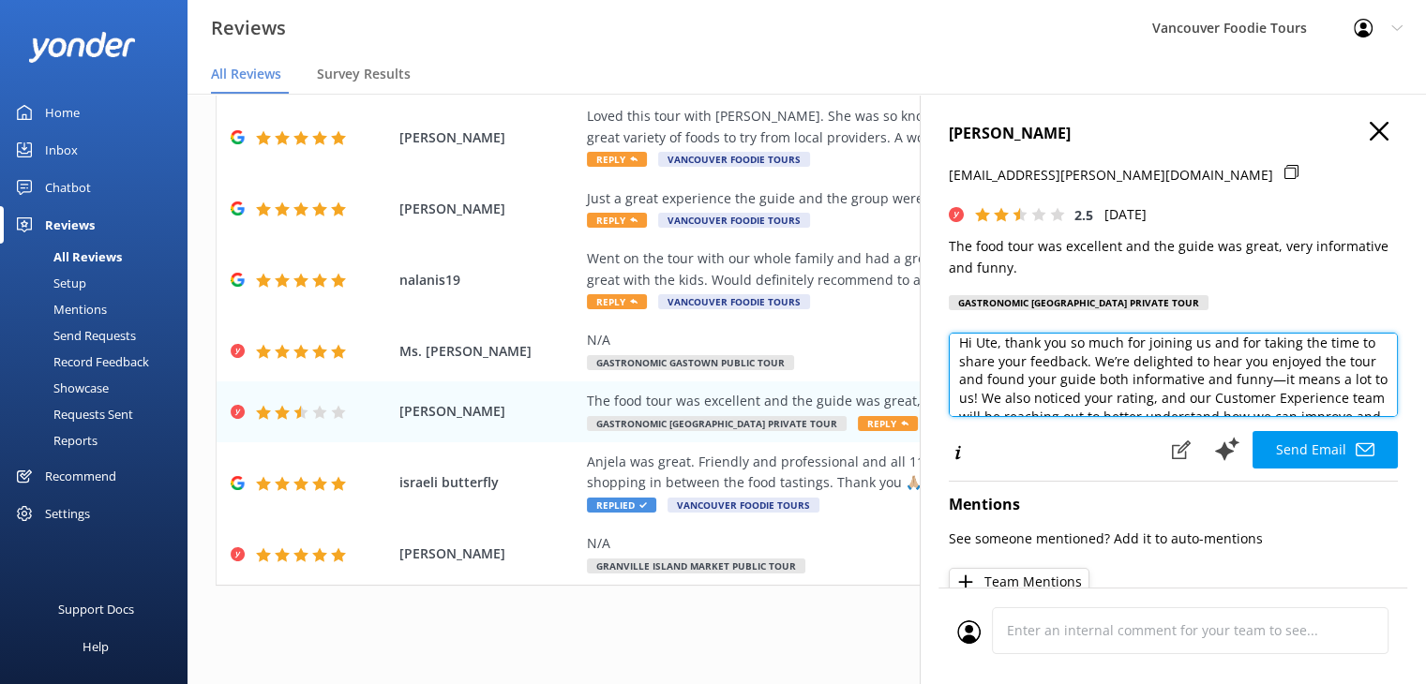
click at [1061, 379] on textarea "Hi Ute, thank you so much for joining us and for taking the time to share your …" at bounding box center [1173, 375] width 449 height 84
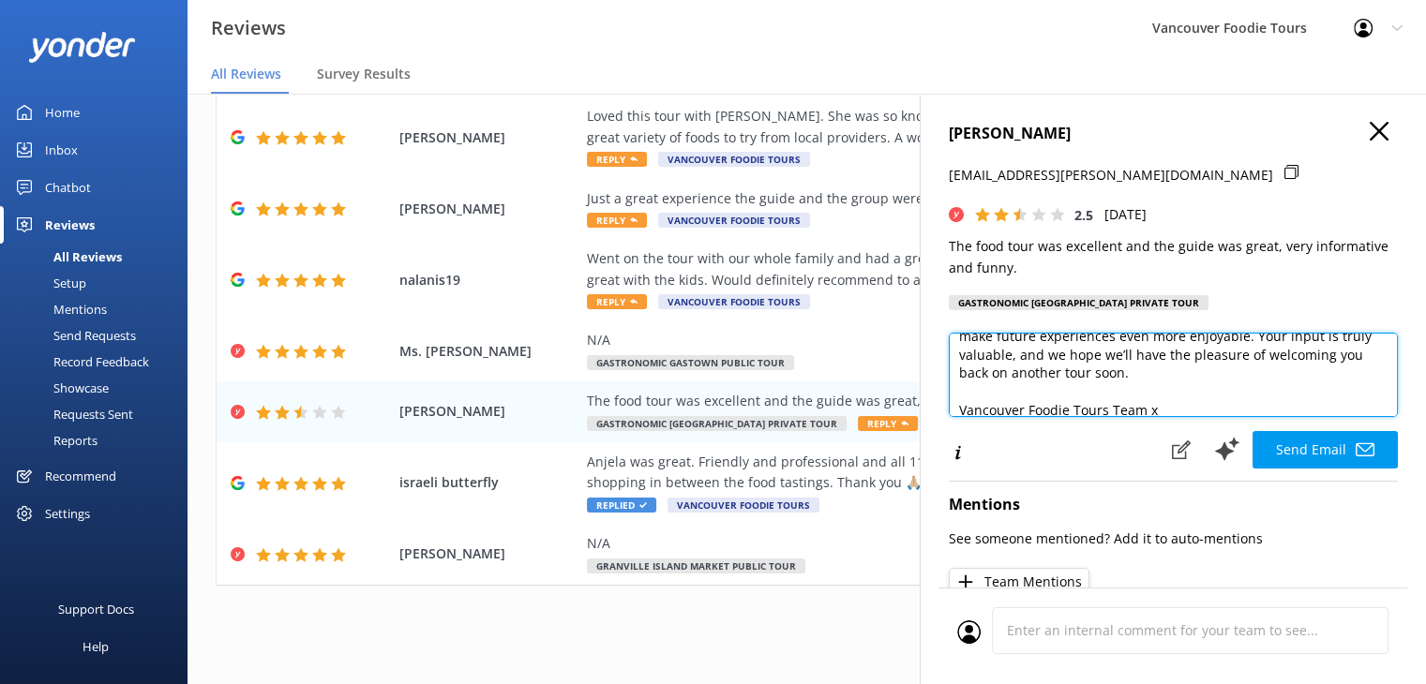
scroll to position [119, 0]
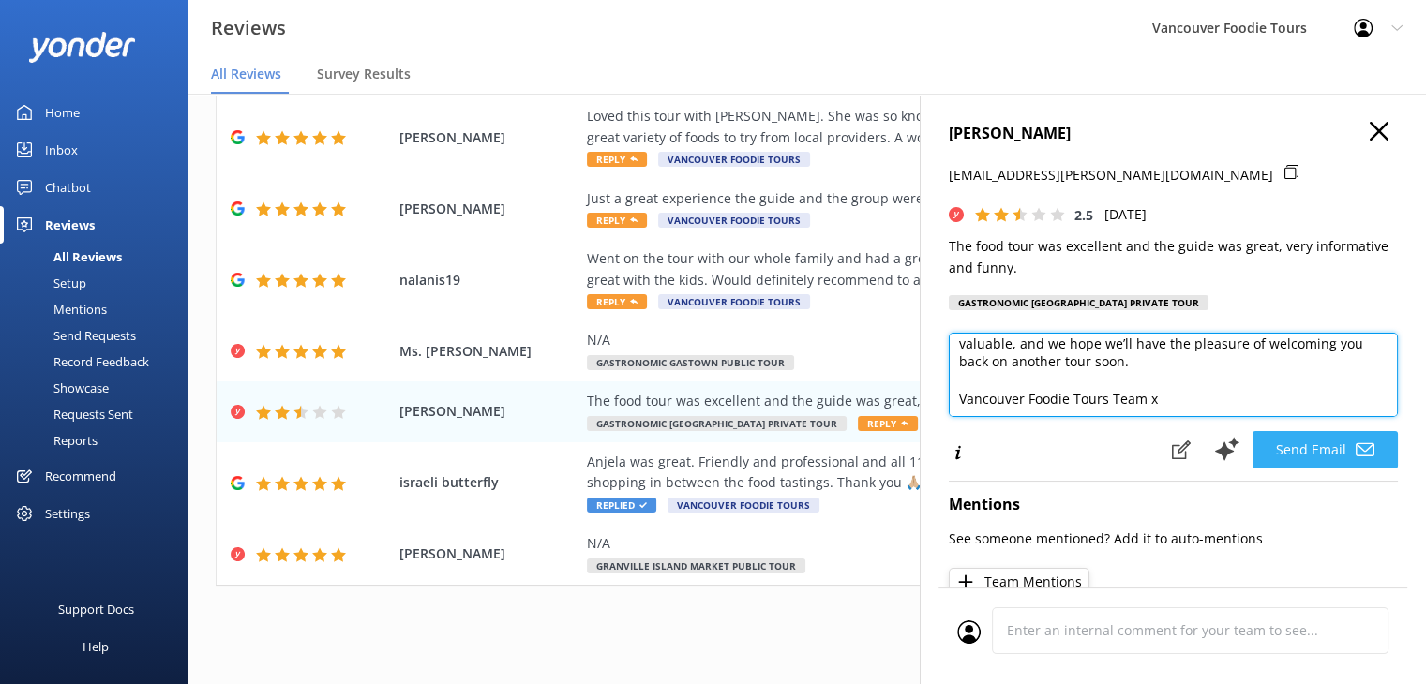
type textarea "Hi Ute, thank you so much for joining us and for taking the time to share your …"
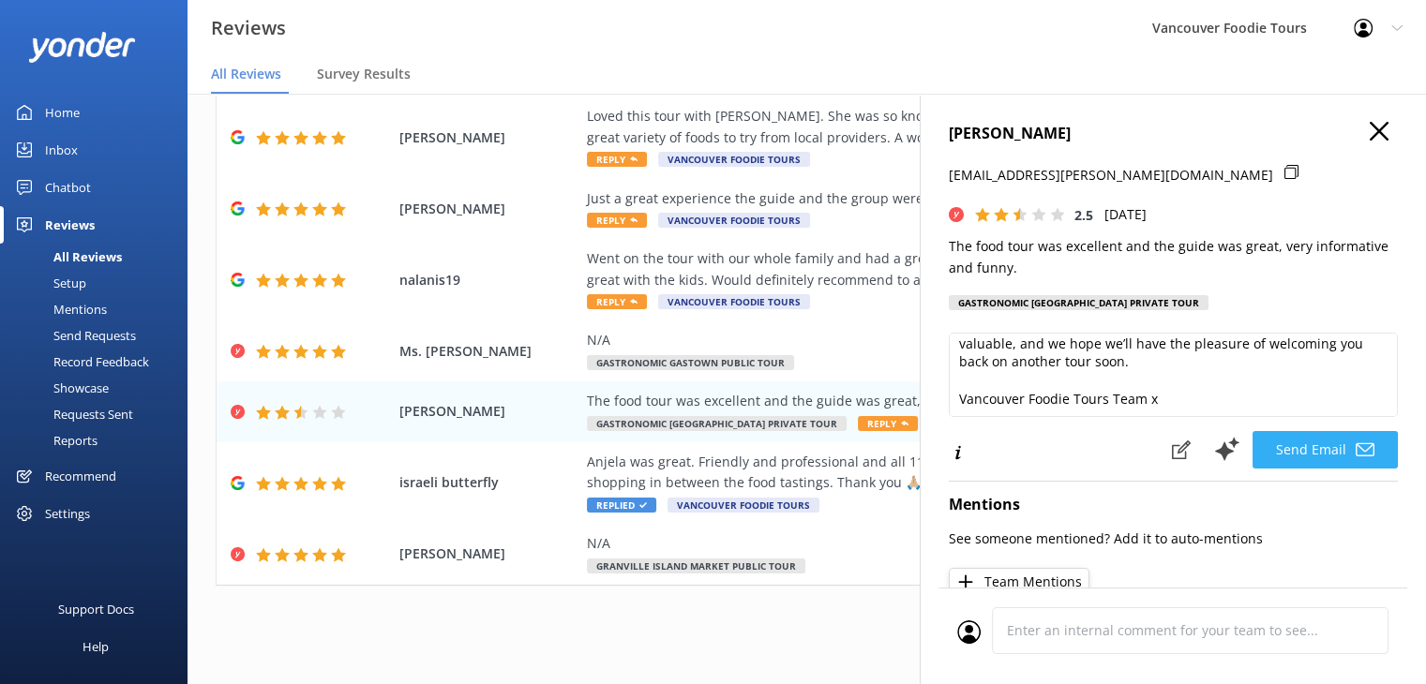
click at [1336, 449] on button "Send Email" at bounding box center [1325, 450] width 145 height 38
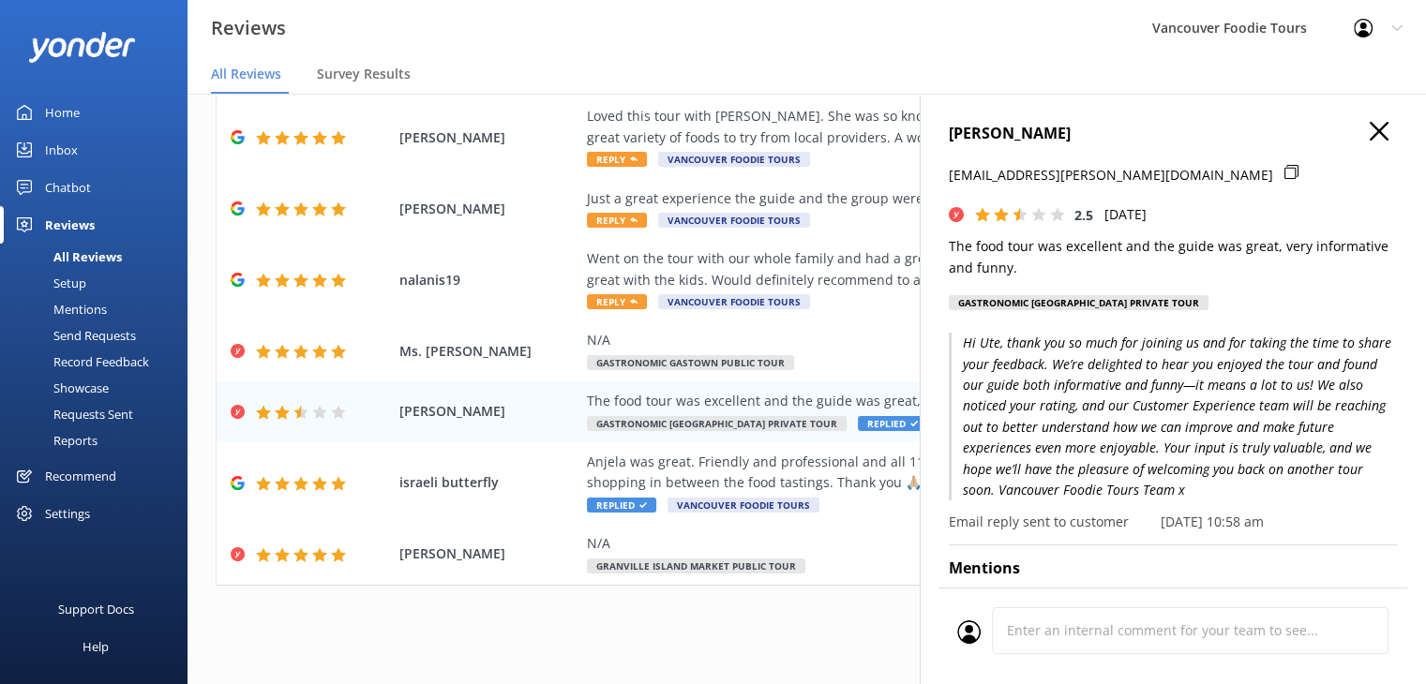
click at [1370, 138] on use "button" at bounding box center [1379, 131] width 19 height 19
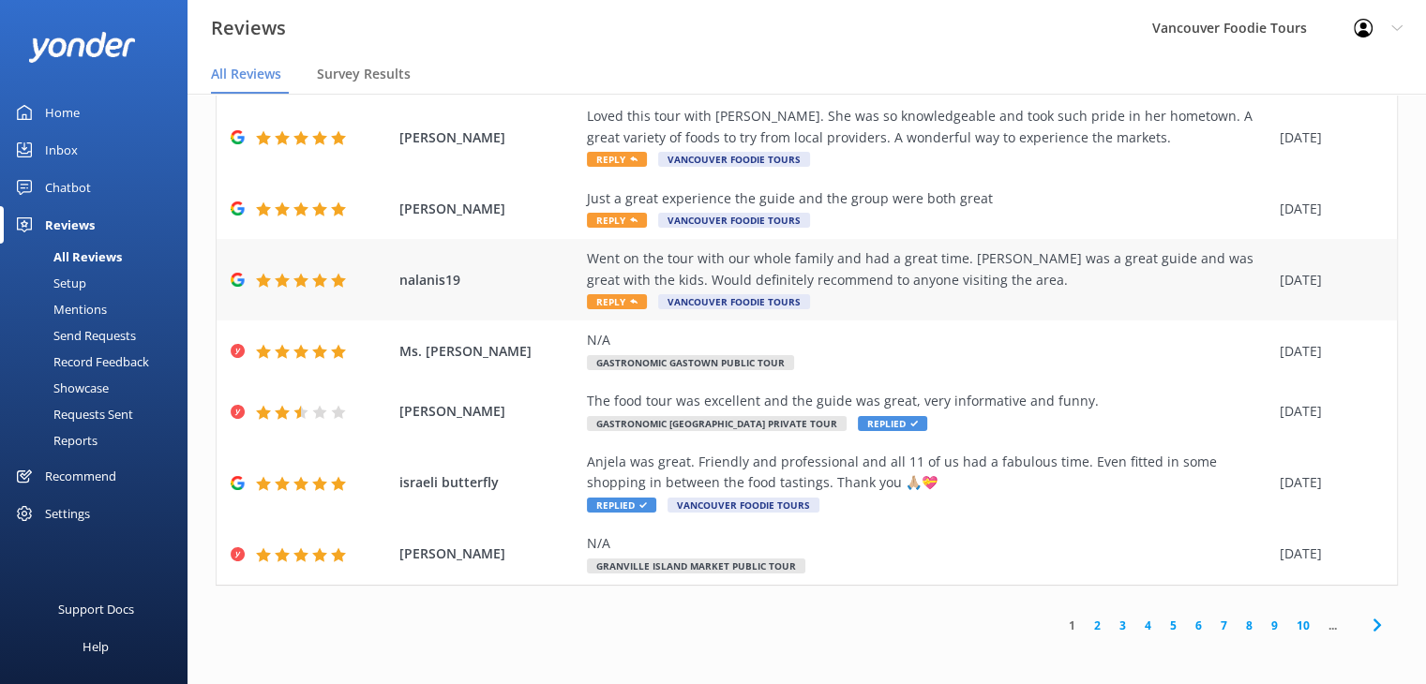
click at [774, 258] on div "Went on the tour with our whole family and had a great time. [PERSON_NAME] was …" at bounding box center [928, 269] width 683 height 42
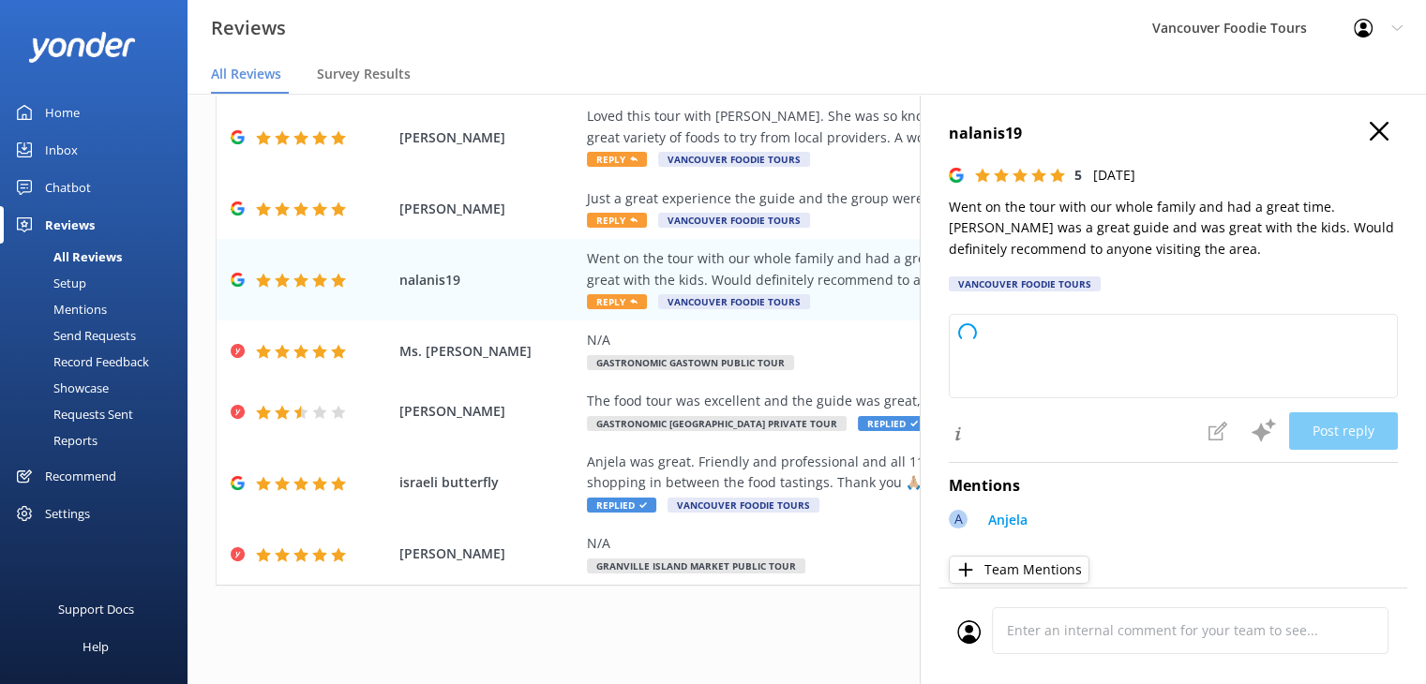
type textarea "Thank you so much for your wonderful review! We're delighted to hear that your …"
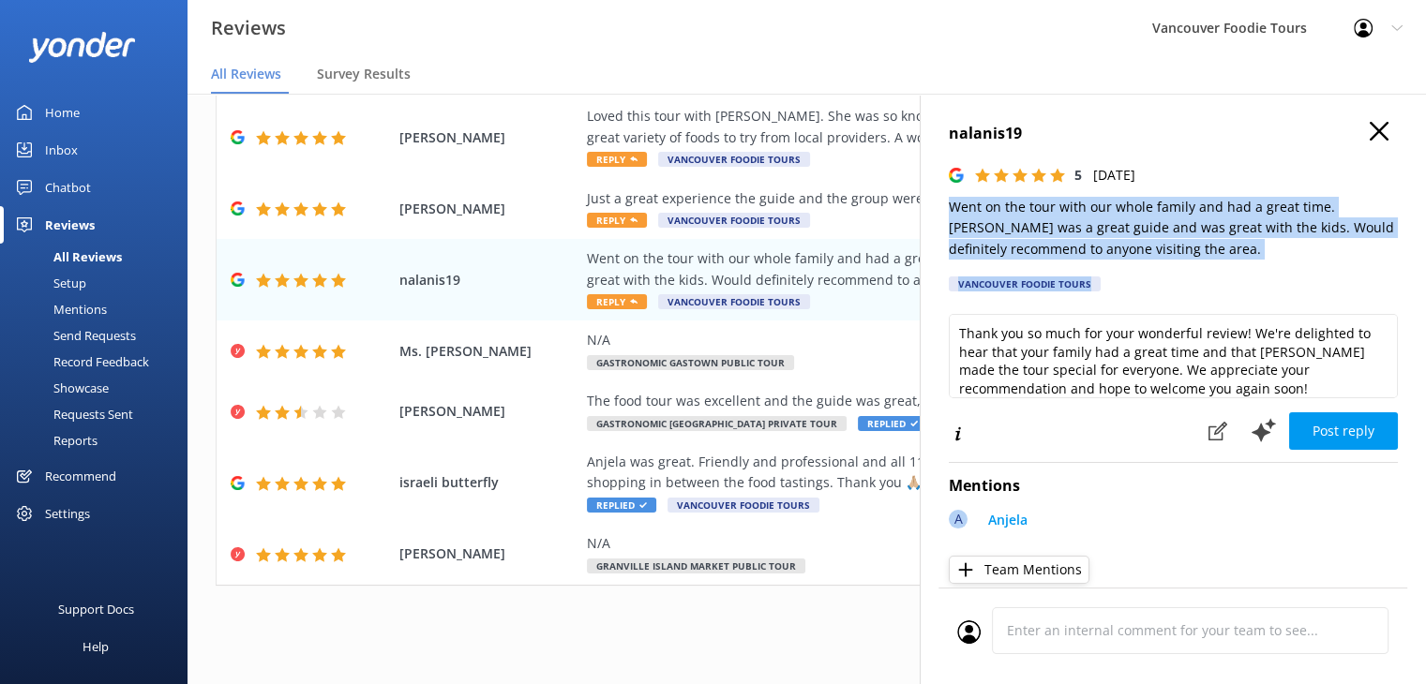
drag, startPoint x: 945, startPoint y: 207, endPoint x: 1242, endPoint y: 263, distance: 302.5
click at [1242, 263] on div "nalanis19 5 [DATE] Went on the tour with our whole family and had a great time.…" at bounding box center [1173, 436] width 506 height 684
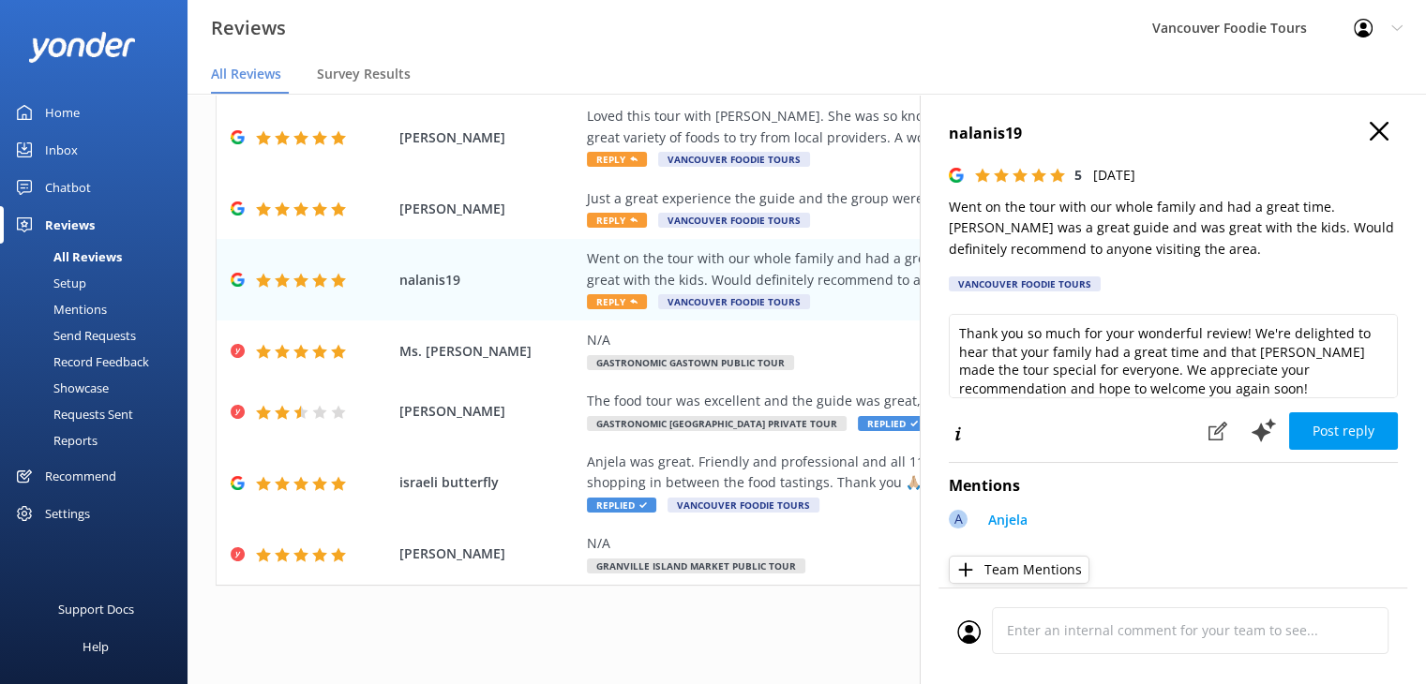
click at [1242, 263] on div "nalanis19 5 [DATE] Went on the tour with our whole family and had a great time.…" at bounding box center [1173, 212] width 449 height 181
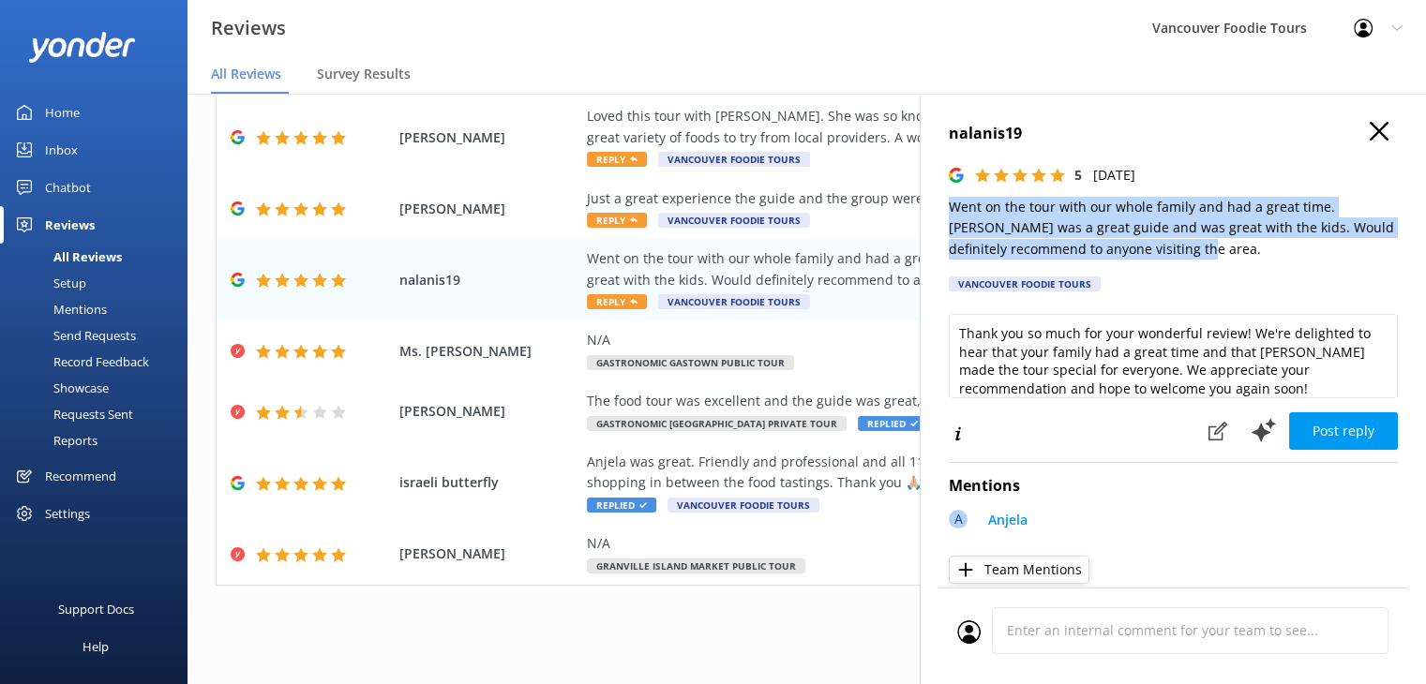
drag, startPoint x: 945, startPoint y: 204, endPoint x: 1223, endPoint y: 254, distance: 281.9
click at [1223, 254] on div "nalanis19 5 [DATE] Went on the tour with our whole family and had a great time.…" at bounding box center [1173, 436] width 506 height 684
copy p "Went on the tour with our whole family and had a great time. [PERSON_NAME] was …"
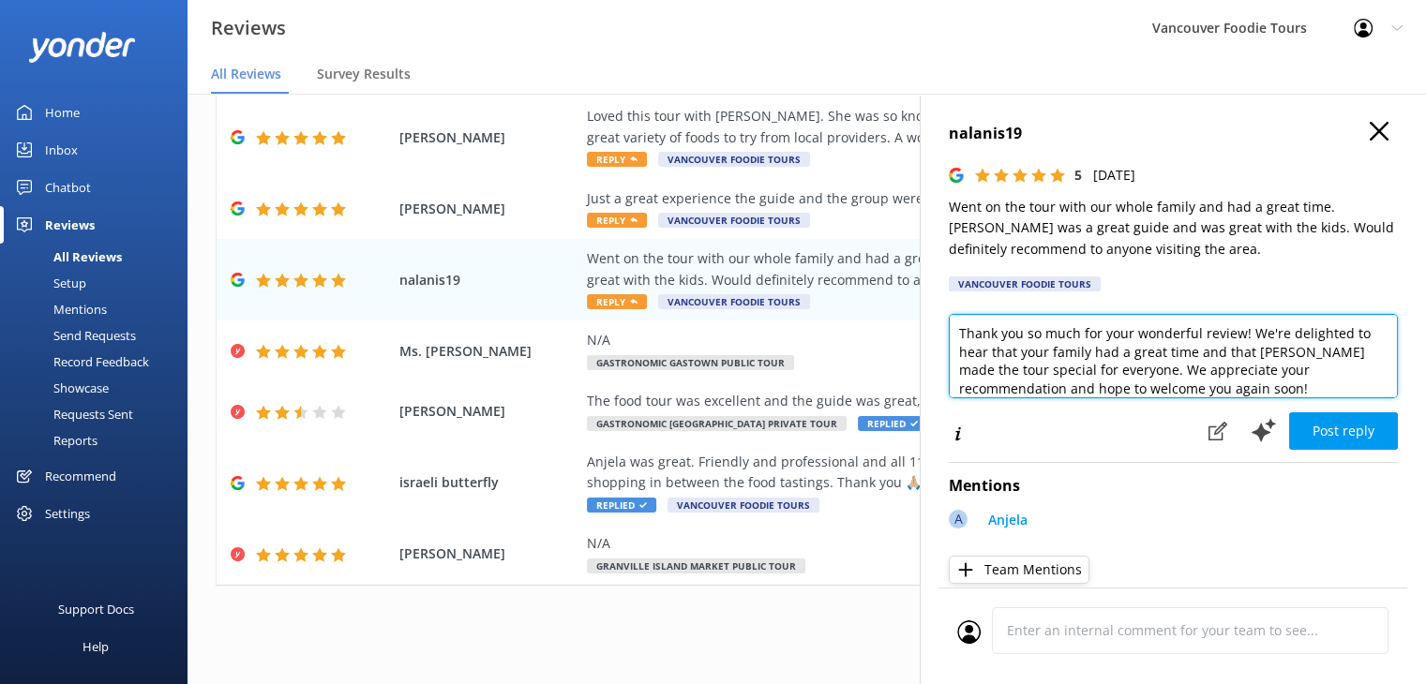
click at [1059, 334] on textarea "Thank you so much for your wonderful review! We're delighted to hear that your …" at bounding box center [1173, 356] width 449 height 84
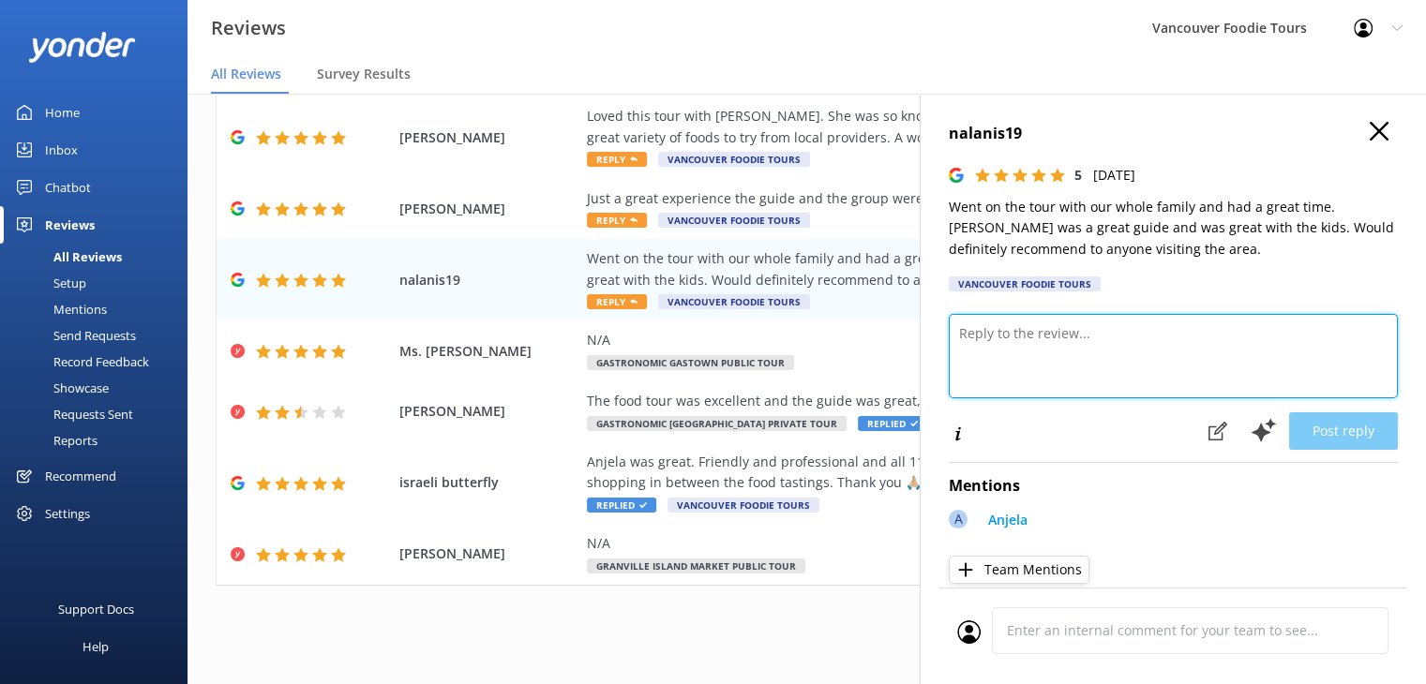
paste textarea "Hi there, thank you so much for your lovely review! We’re so glad to hear that …"
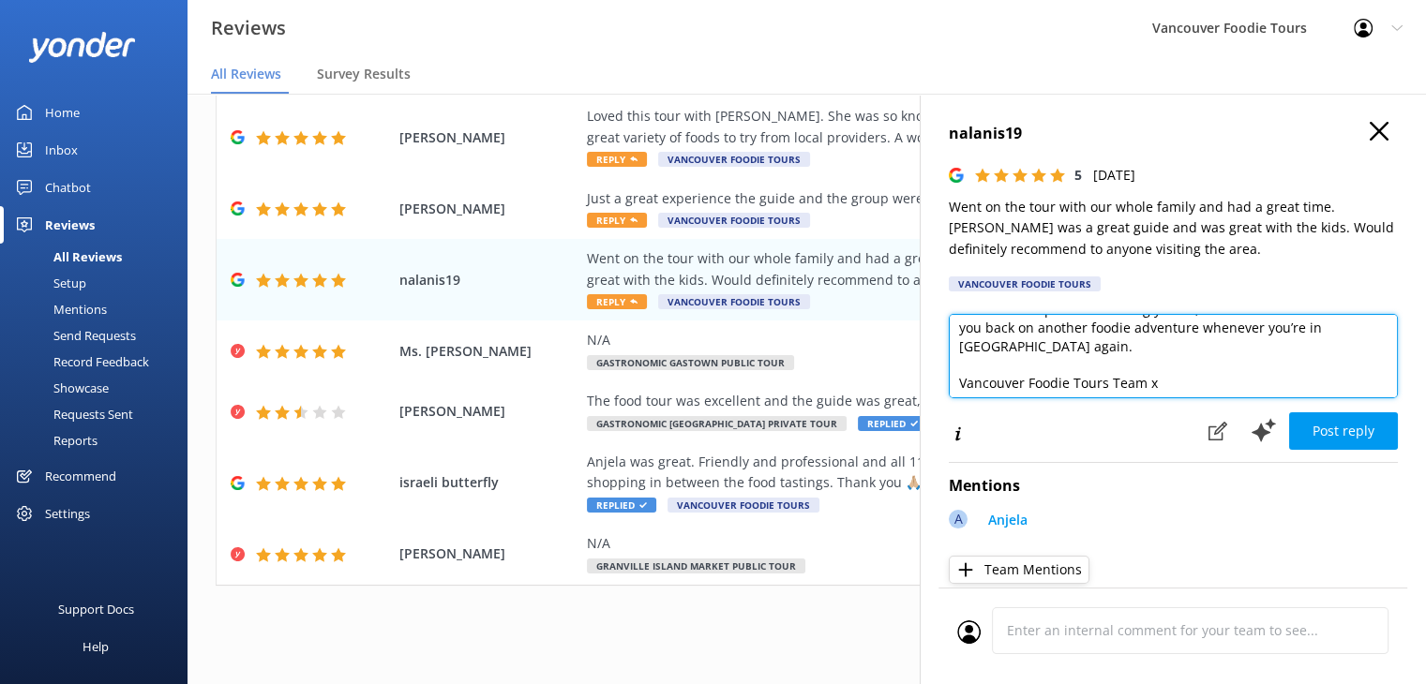
scroll to position [101, 0]
type textarea "Hi there, thank you so much for your lovely review! We’re so glad to hear that …"
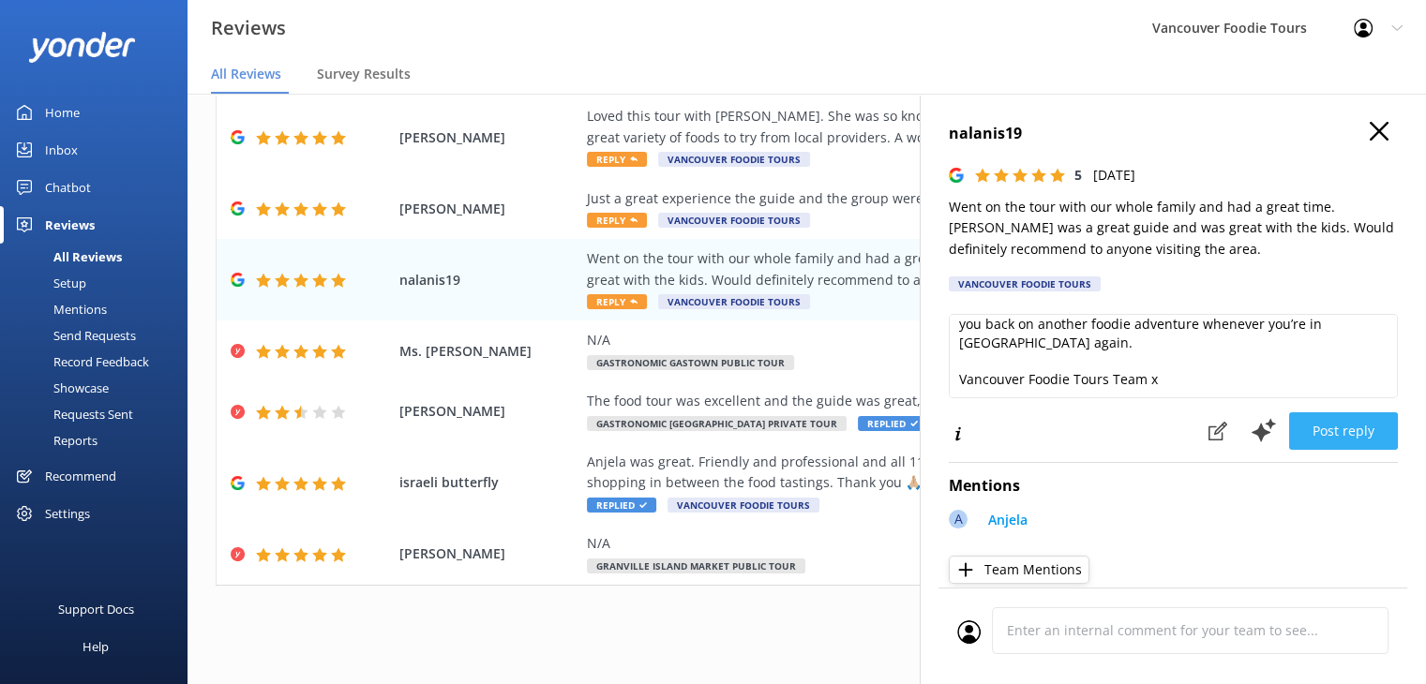
click at [1313, 421] on button "Post reply" at bounding box center [1343, 432] width 109 height 38
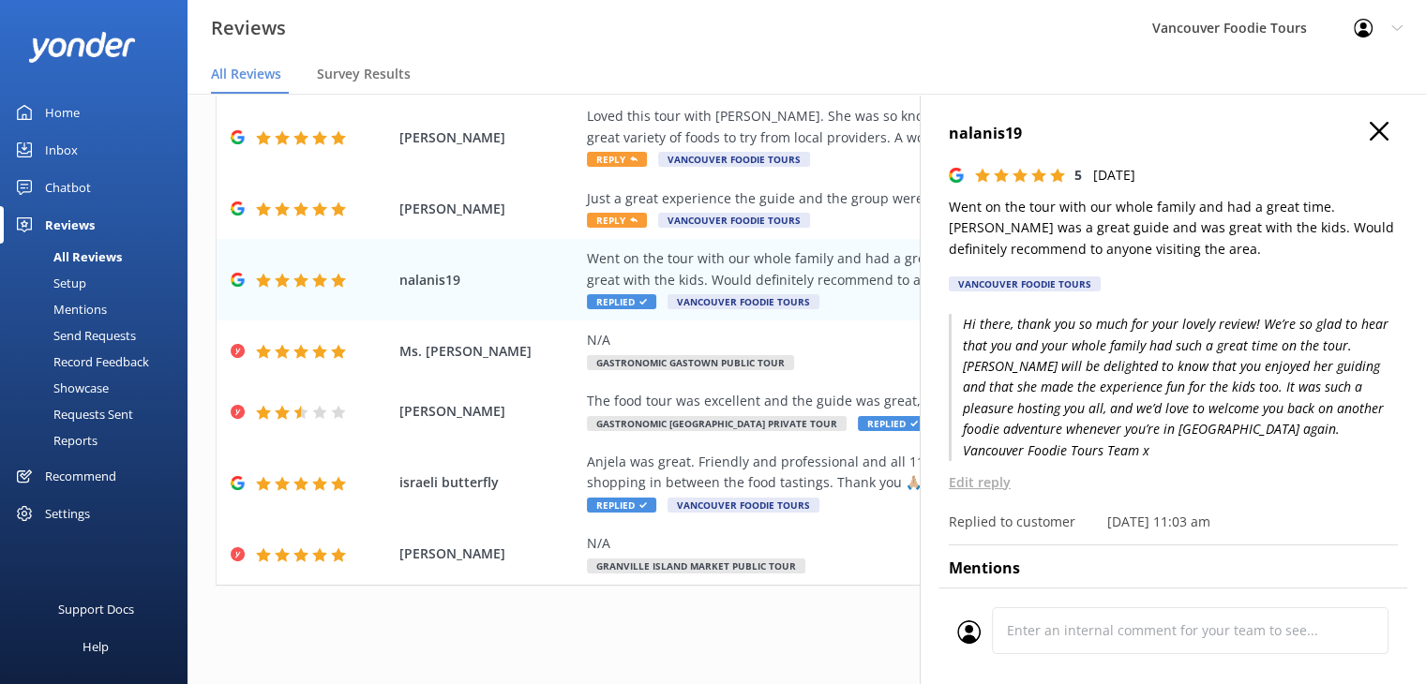
click at [1370, 142] on button "button" at bounding box center [1379, 132] width 19 height 21
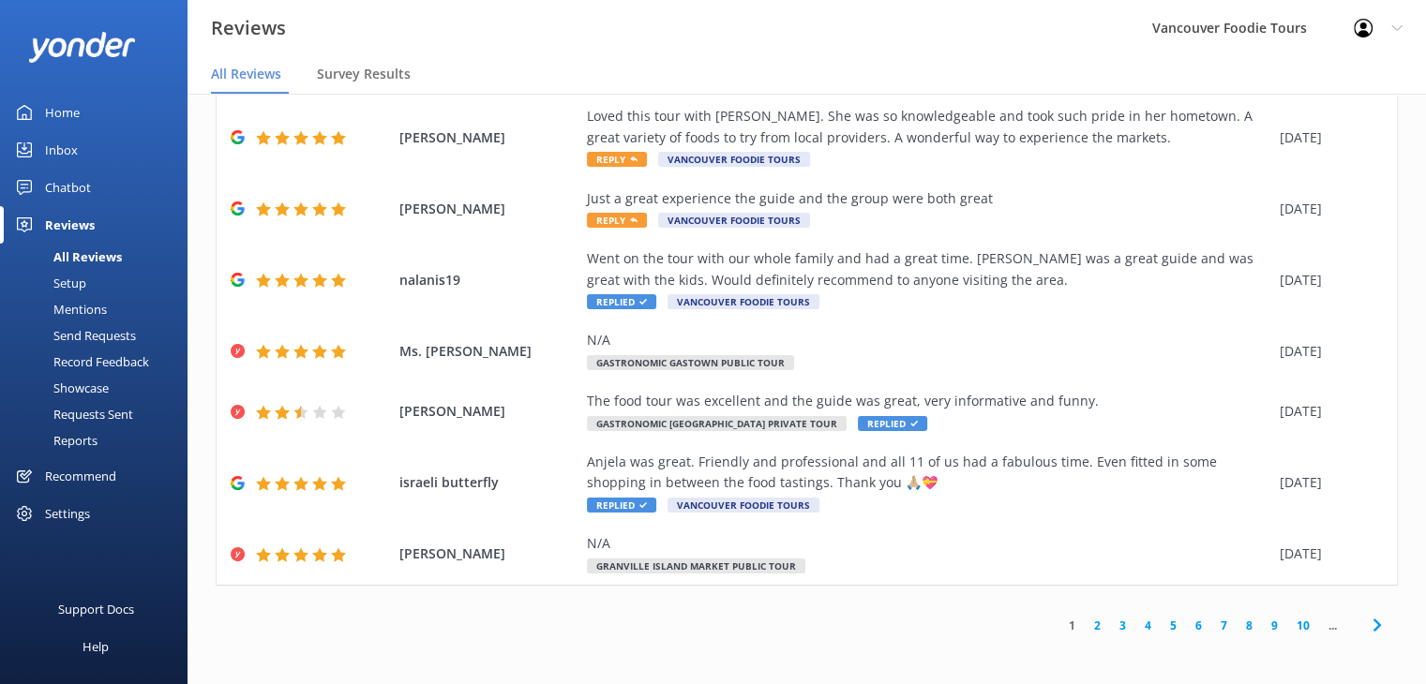
click at [1085, 631] on link "2" at bounding box center [1097, 626] width 25 height 18
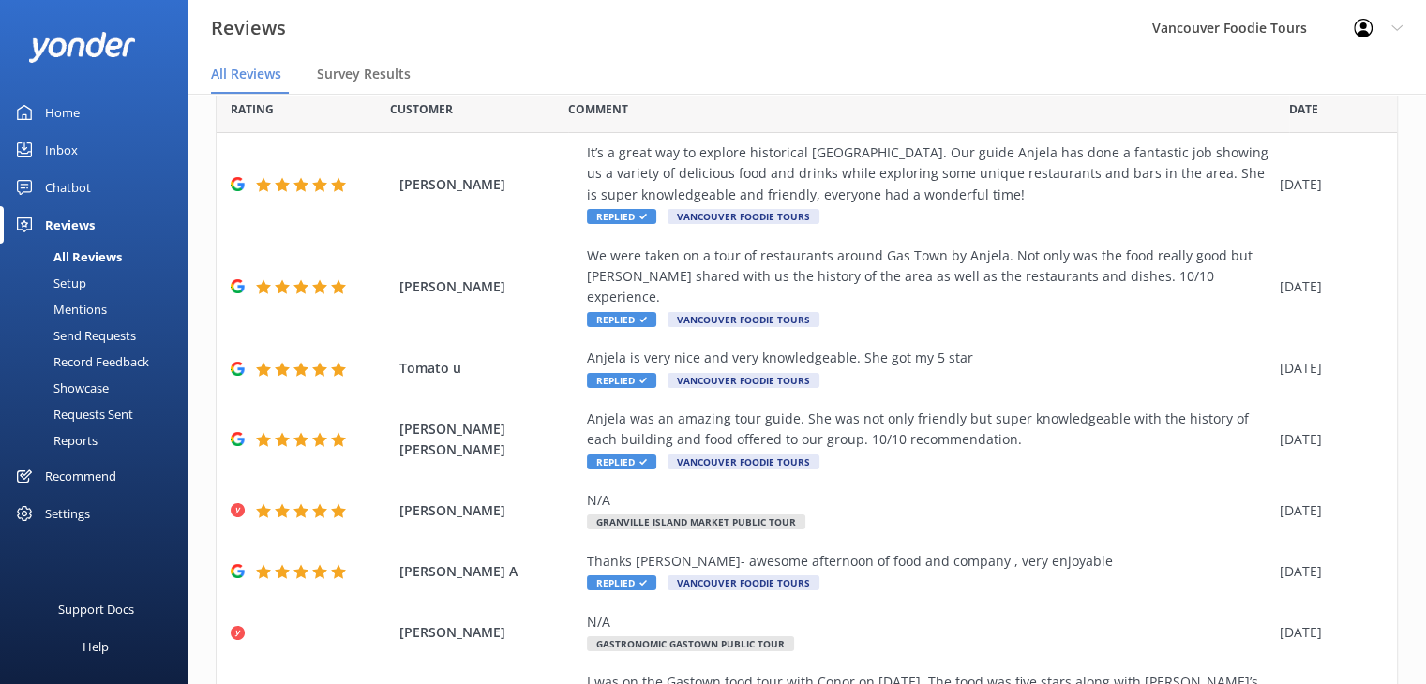
scroll to position [298, 0]
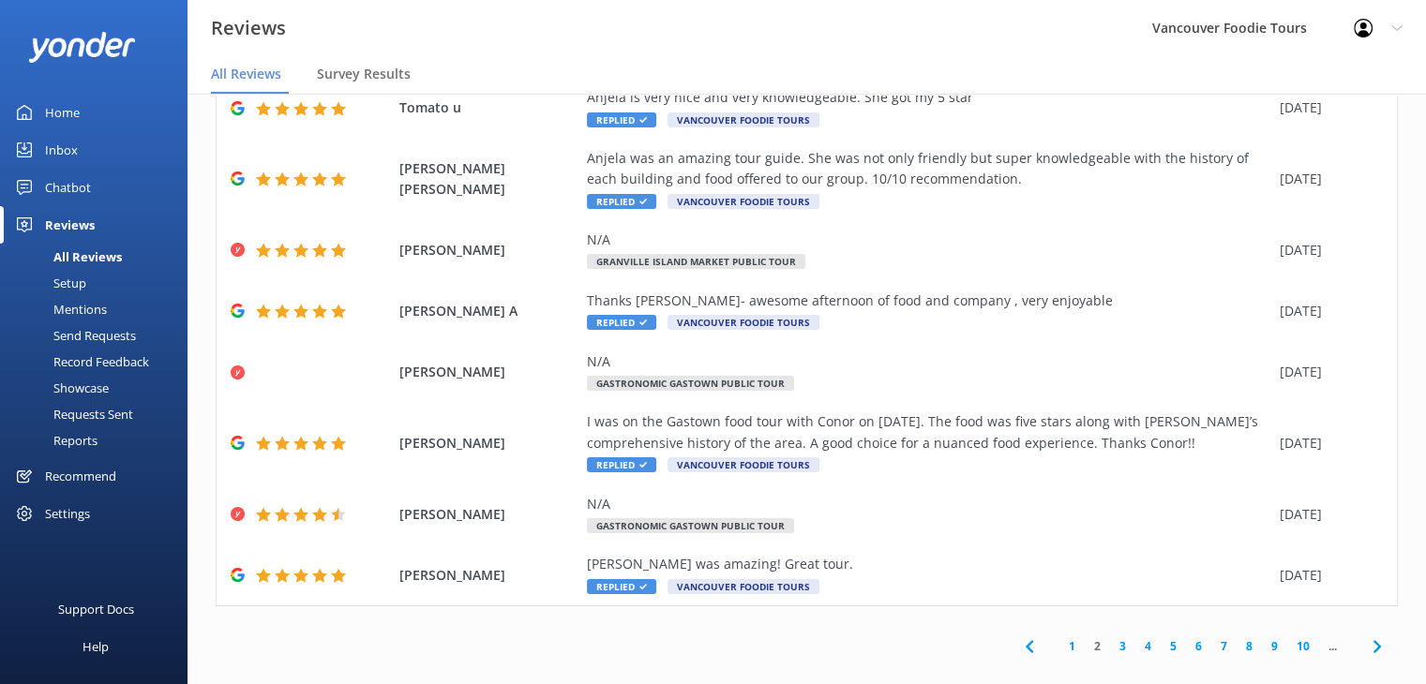
click at [1059, 638] on link "1" at bounding box center [1071, 647] width 25 height 18
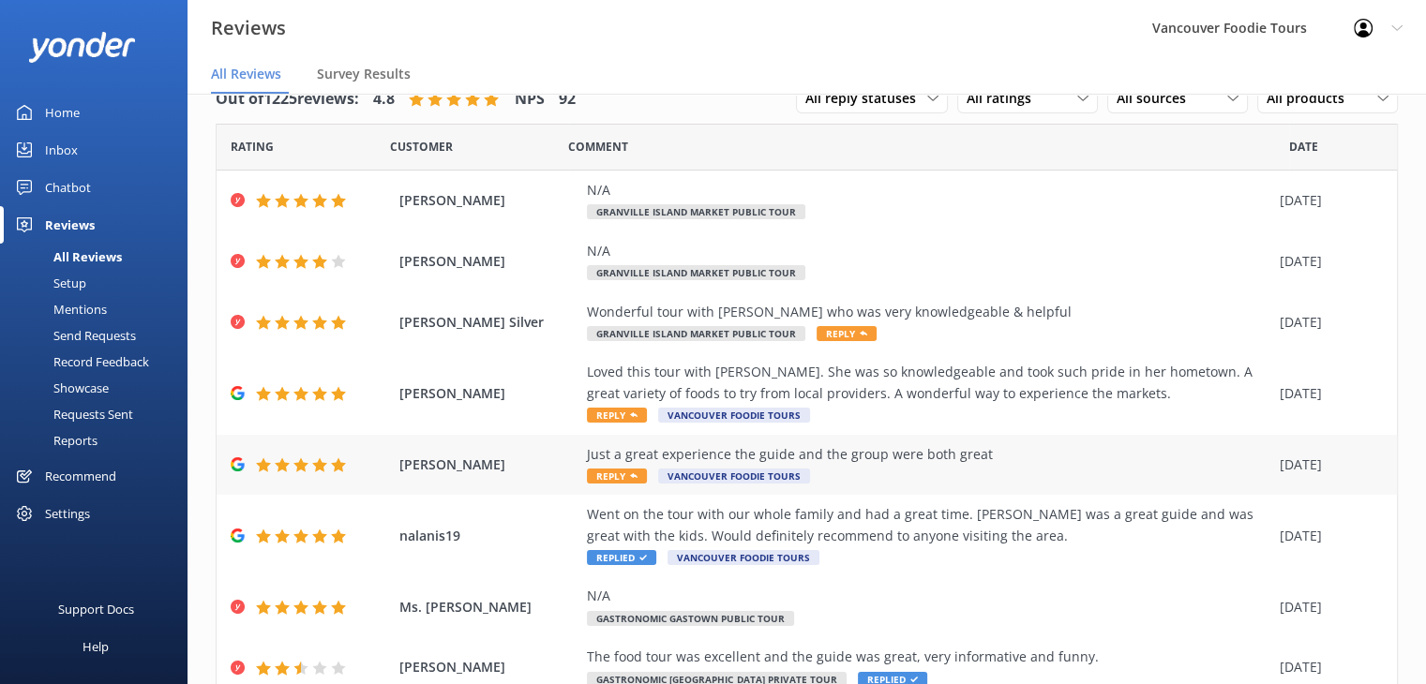
click at [912, 458] on div "Just a great experience the guide and the group were both great" at bounding box center [928, 454] width 683 height 21
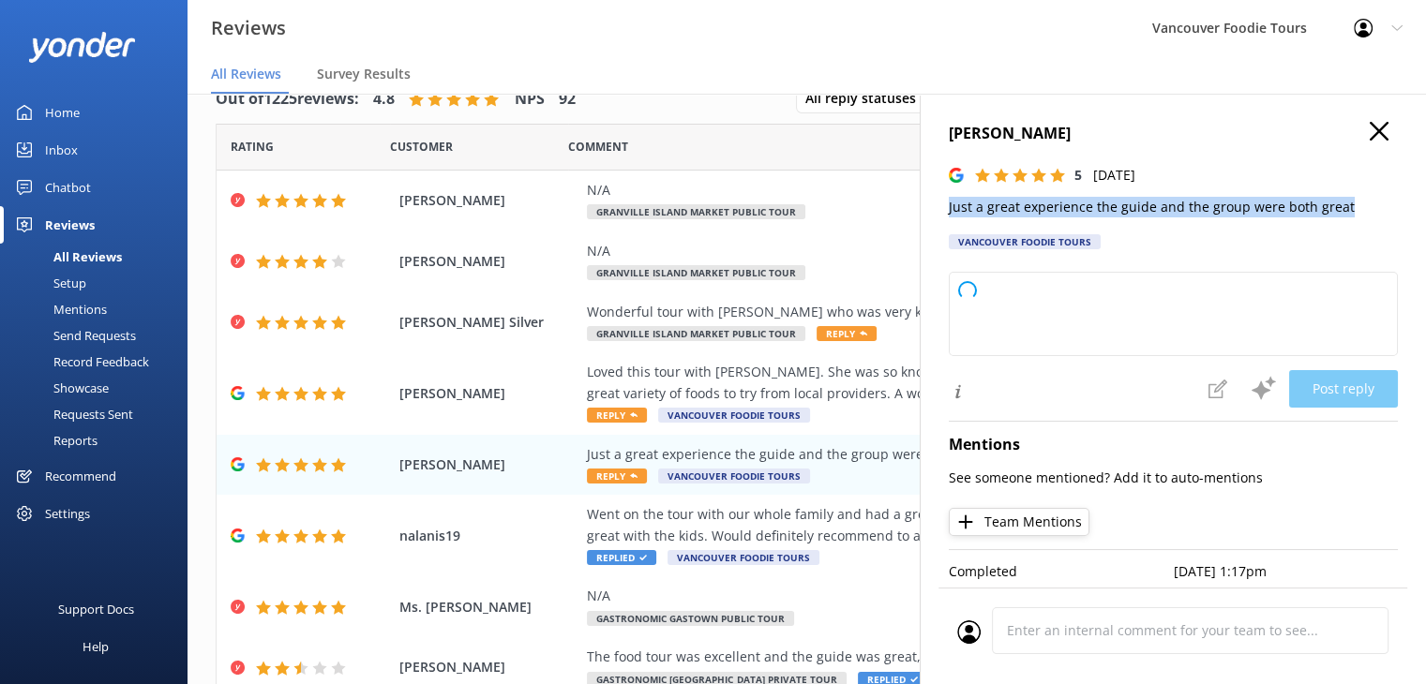
drag, startPoint x: 1359, startPoint y: 208, endPoint x: 936, endPoint y: 209, distance: 423.8
click at [936, 209] on div "[PERSON_NAME] 5 [DATE] Just a great experience the guide and the group were bot…" at bounding box center [1173, 436] width 506 height 684
copy p "Just a great experience the guide and the group were both great"
type textarea "Thank you so much for your wonderful feedback! We're delighted to hear you had …"
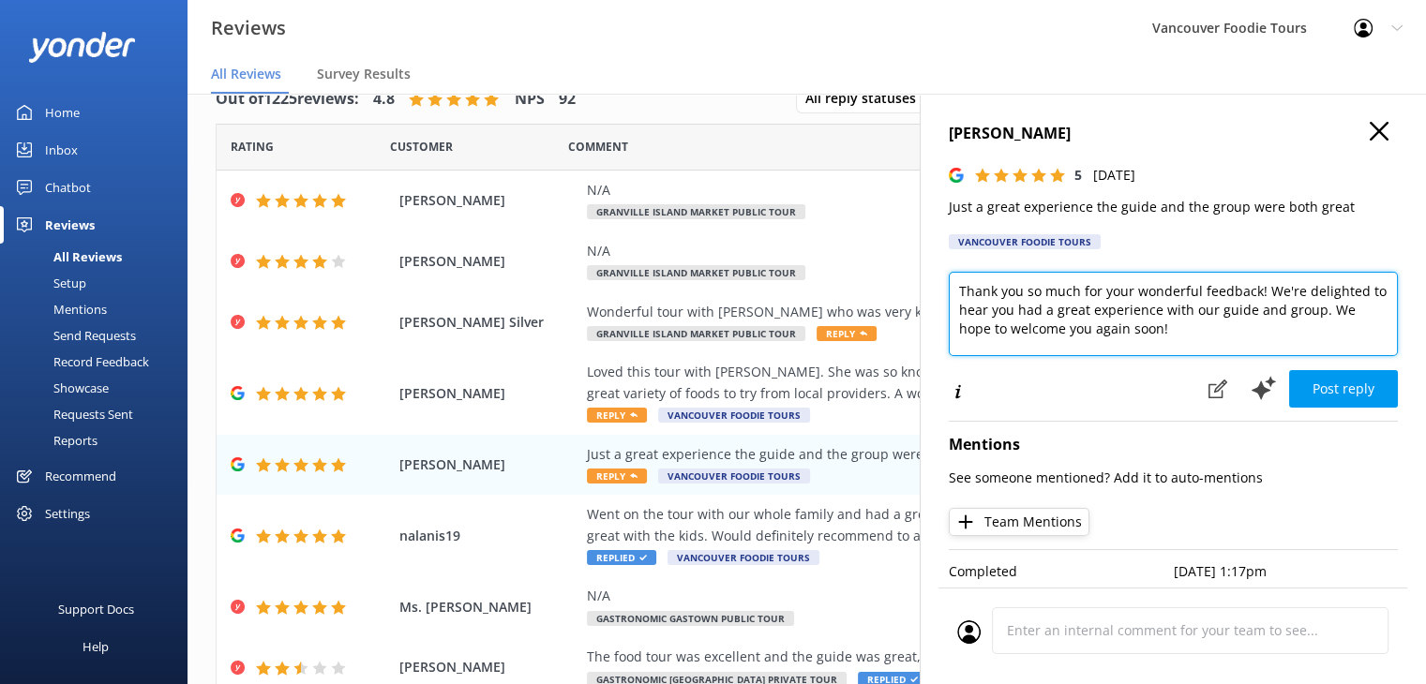
click at [1075, 316] on textarea "Thank you so much for your wonderful feedback! We're delighted to hear you had …" at bounding box center [1173, 314] width 449 height 84
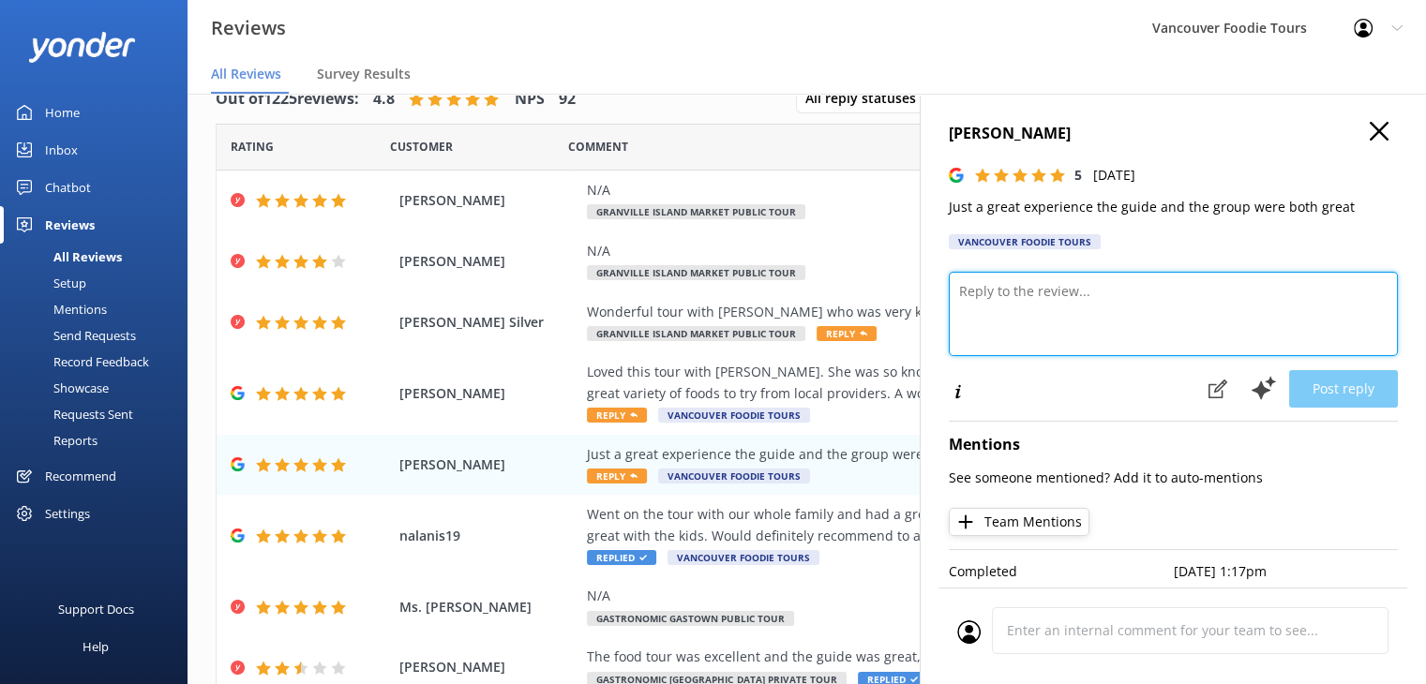
paste textarea "Hi [PERSON_NAME], thank you so much for your kind words! We’re thrilled to hear…"
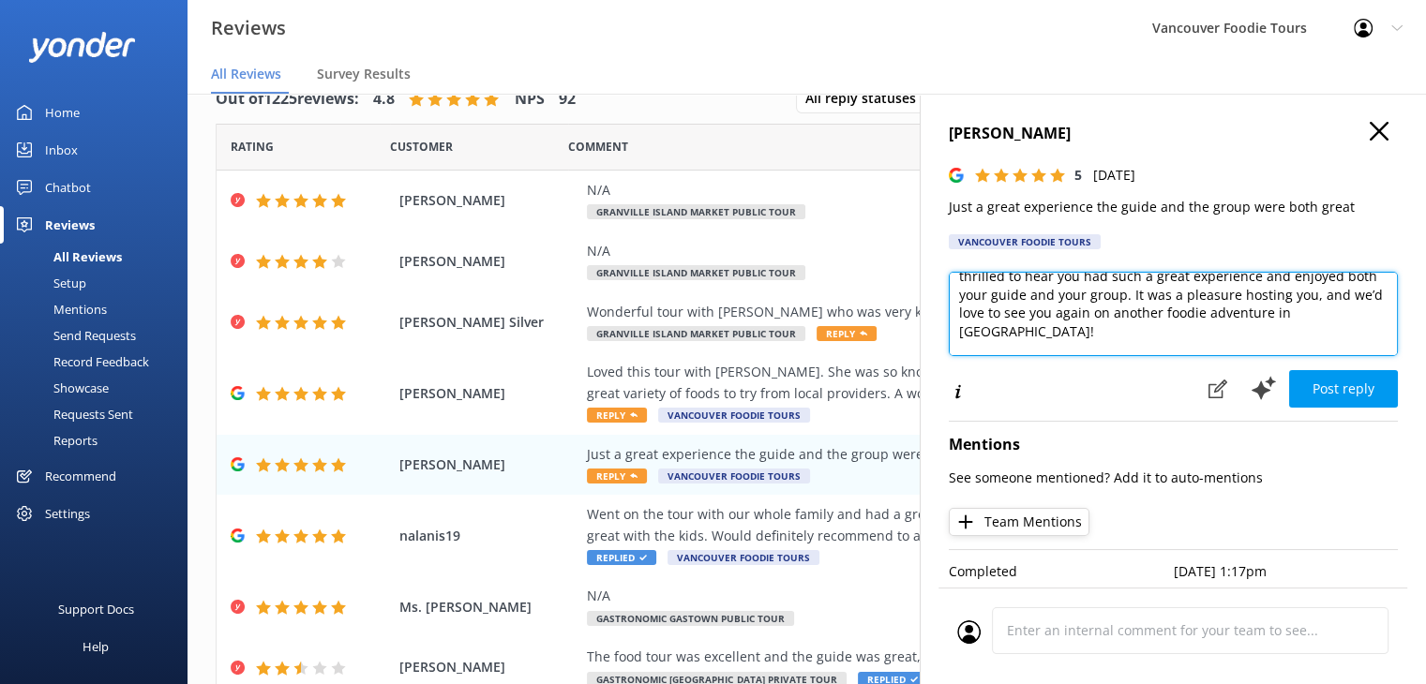
scroll to position [45, 0]
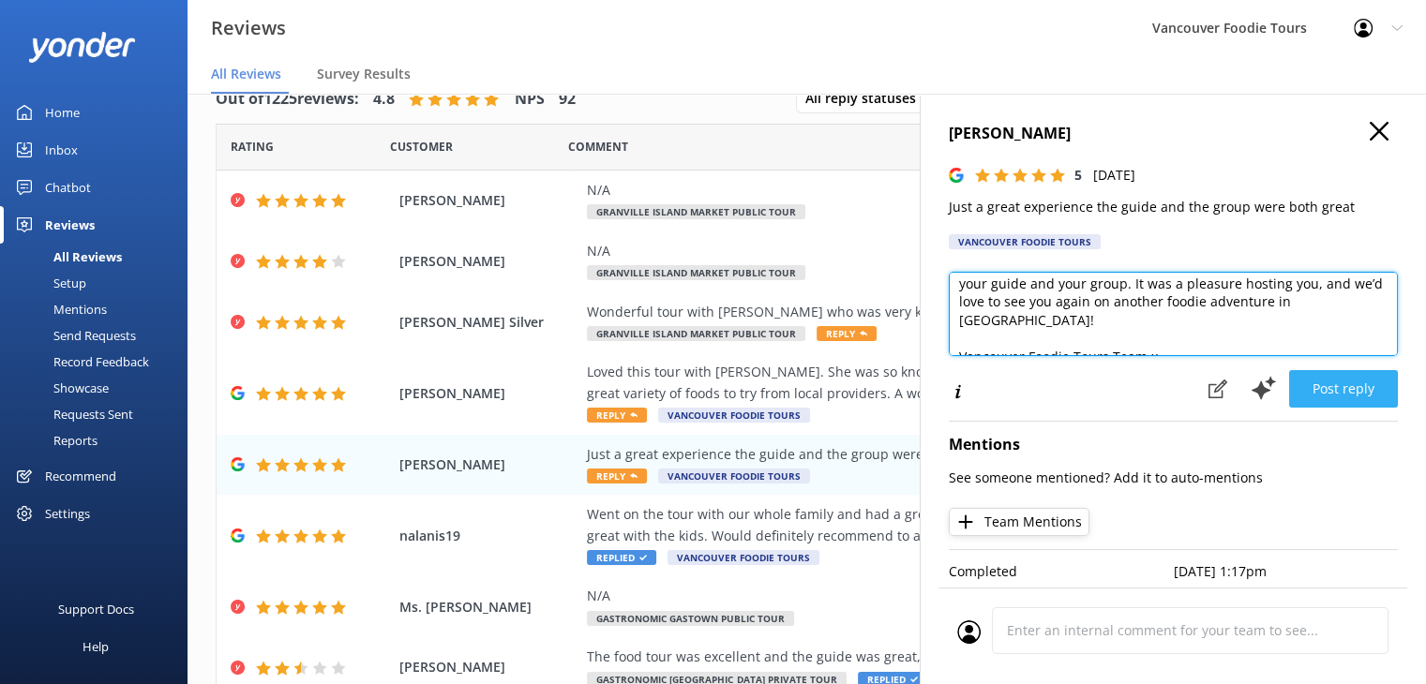
type textarea "Hi [PERSON_NAME], thank you so much for your kind words! We’re thrilled to hear…"
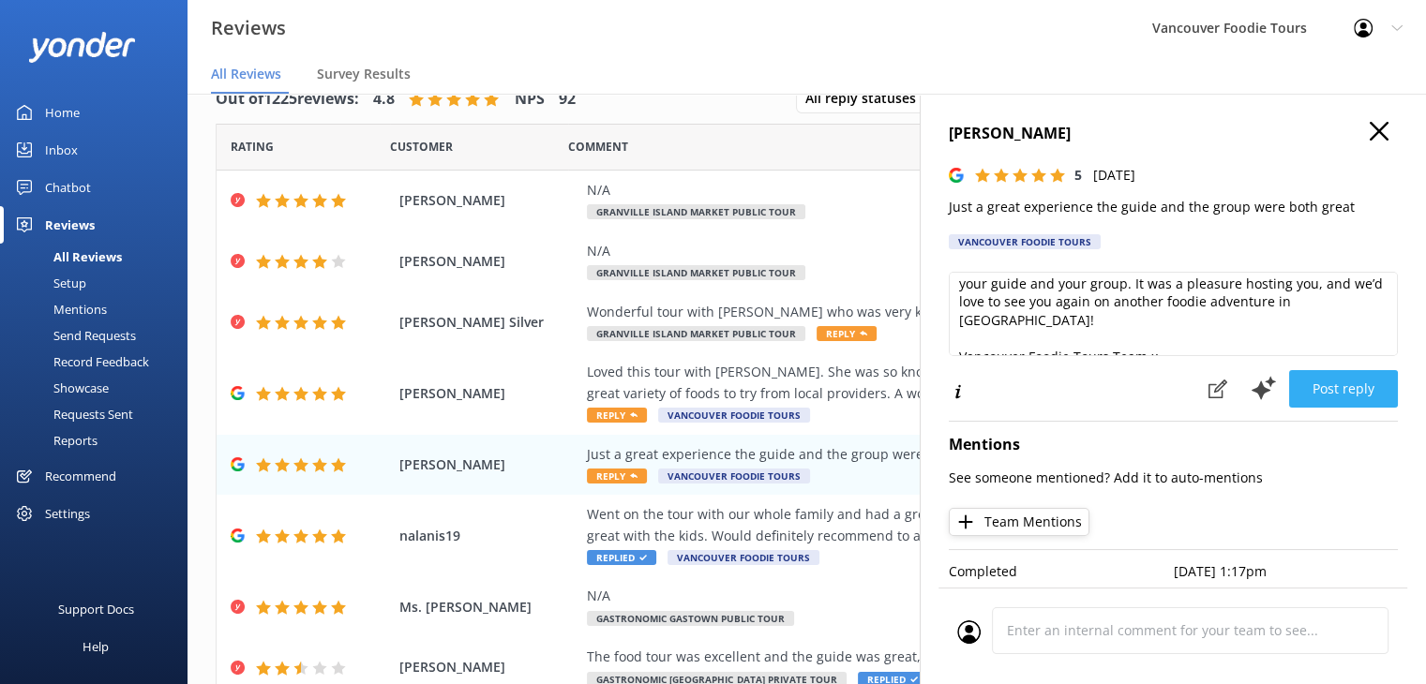
click at [1320, 392] on button "Post reply" at bounding box center [1343, 389] width 109 height 38
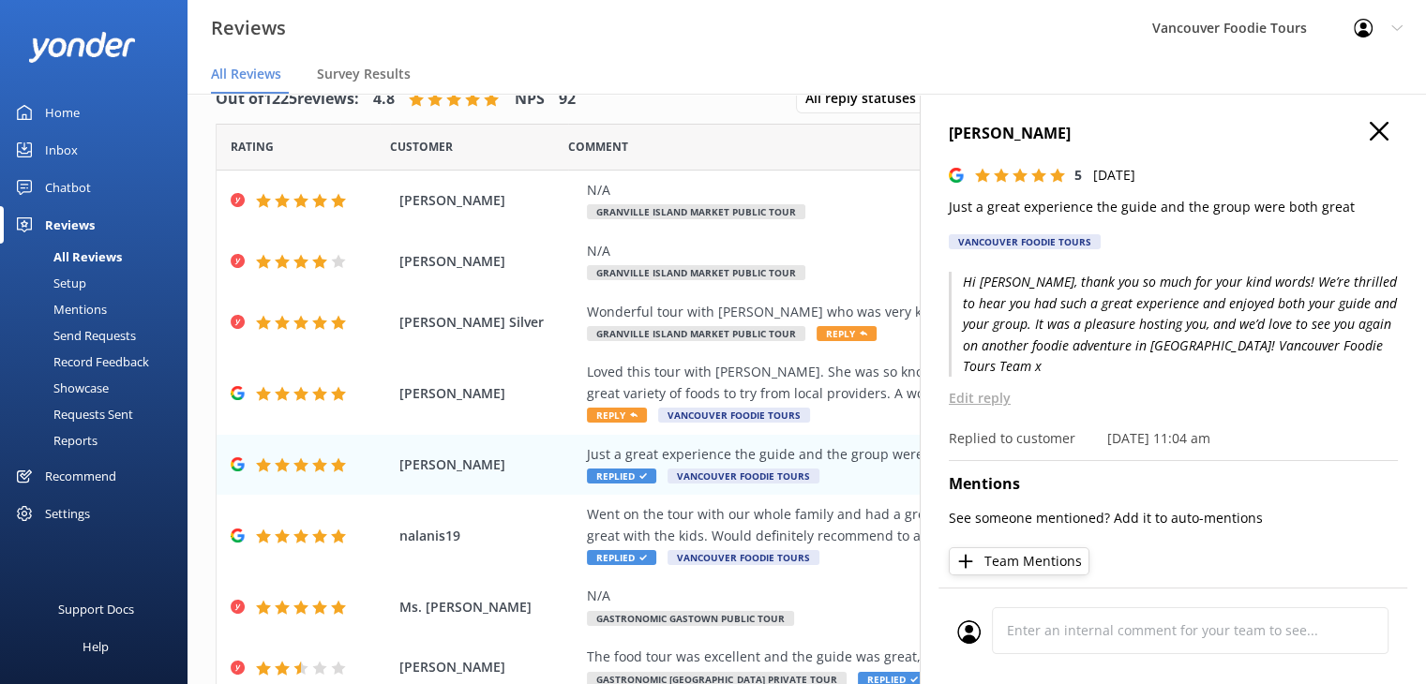
click at [1370, 128] on icon "button" at bounding box center [1379, 131] width 19 height 19
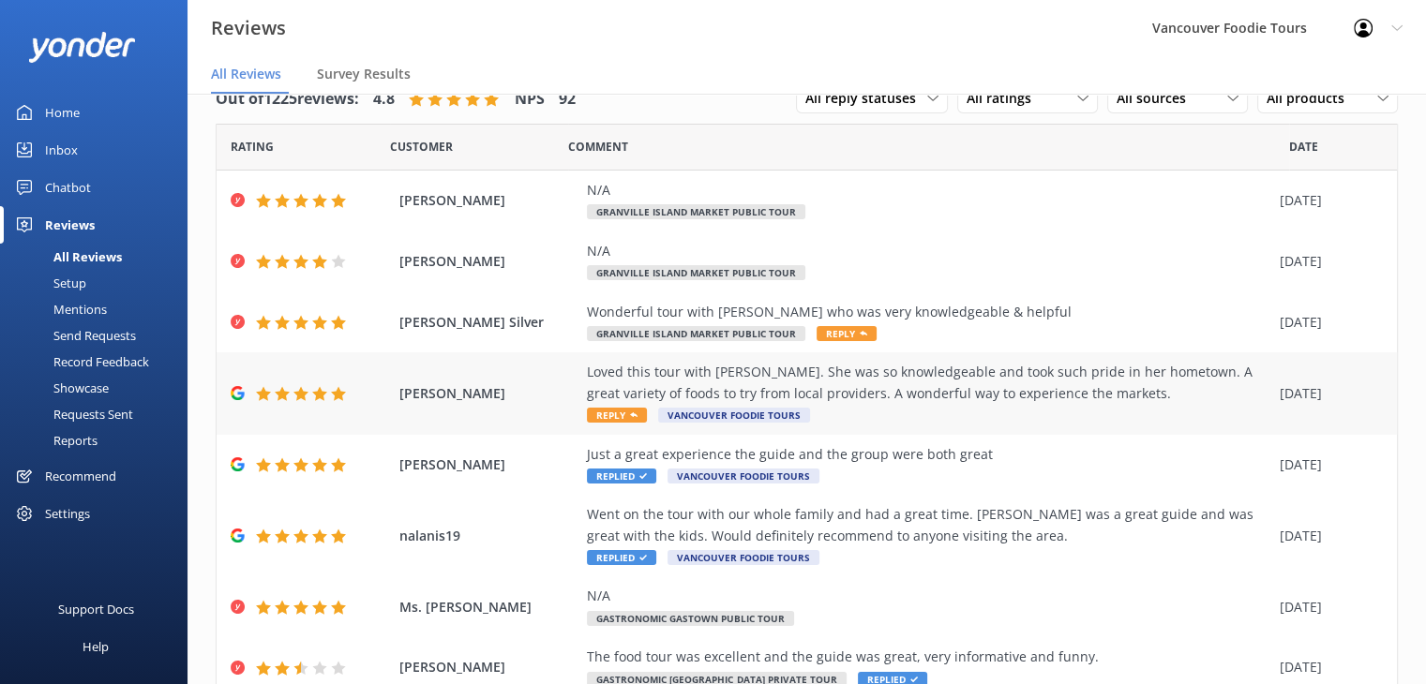
click at [1011, 362] on div "Loved this tour with [PERSON_NAME]. She was so knowledgeable and took such prid…" at bounding box center [928, 383] width 683 height 42
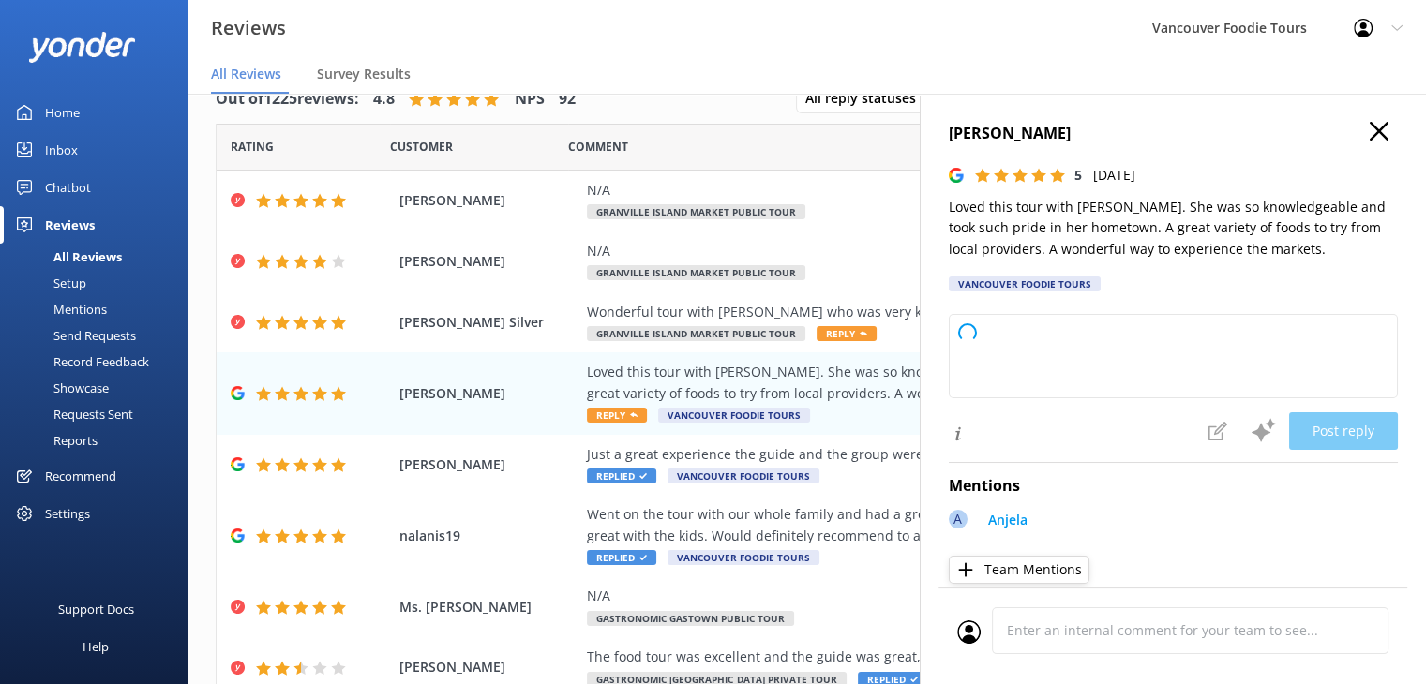
type textarea "Thank you so much for your wonderful feedback! We're delighted to hear you enjo…"
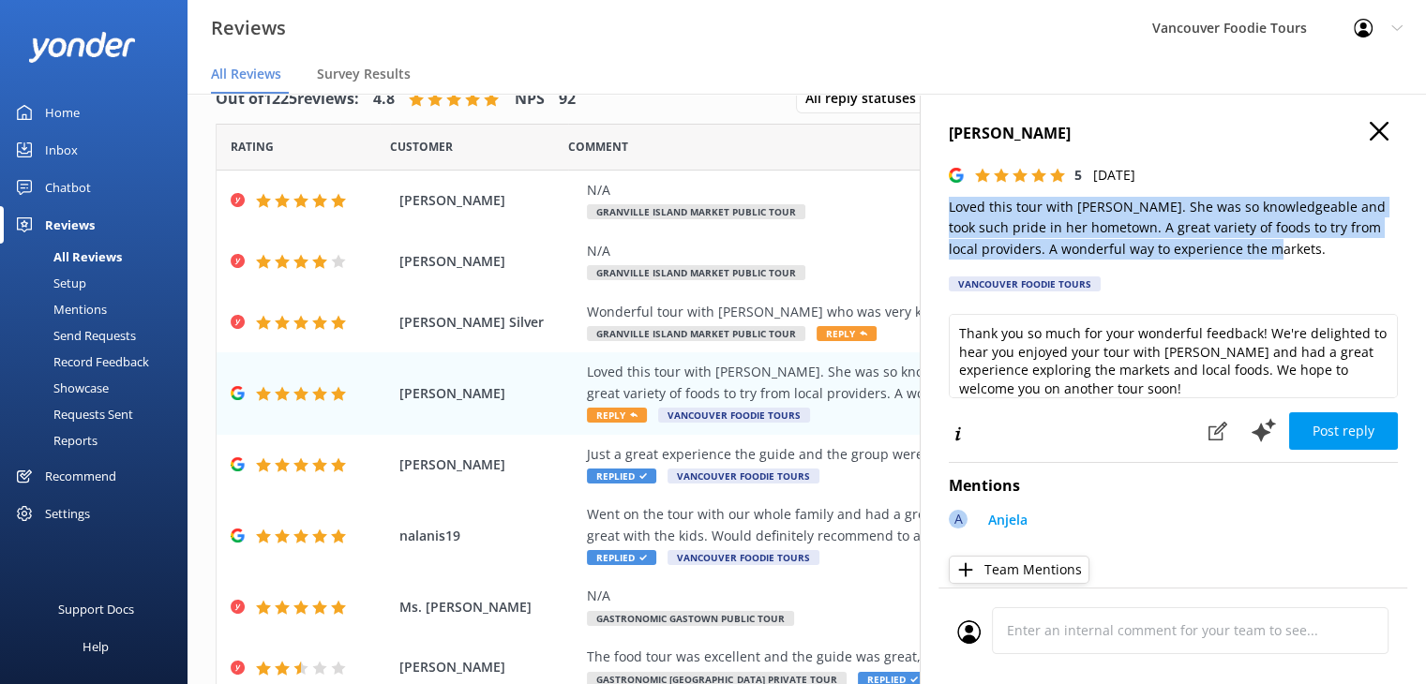
drag, startPoint x: 945, startPoint y: 206, endPoint x: 1309, endPoint y: 256, distance: 367.2
click at [1309, 254] on div "[PERSON_NAME] 5 [DATE] Loved this tour with [PERSON_NAME]. She was so knowledge…" at bounding box center [1173, 436] width 506 height 684
copy p "Loved this tour with [PERSON_NAME]. She was so knowledgeable and took such prid…"
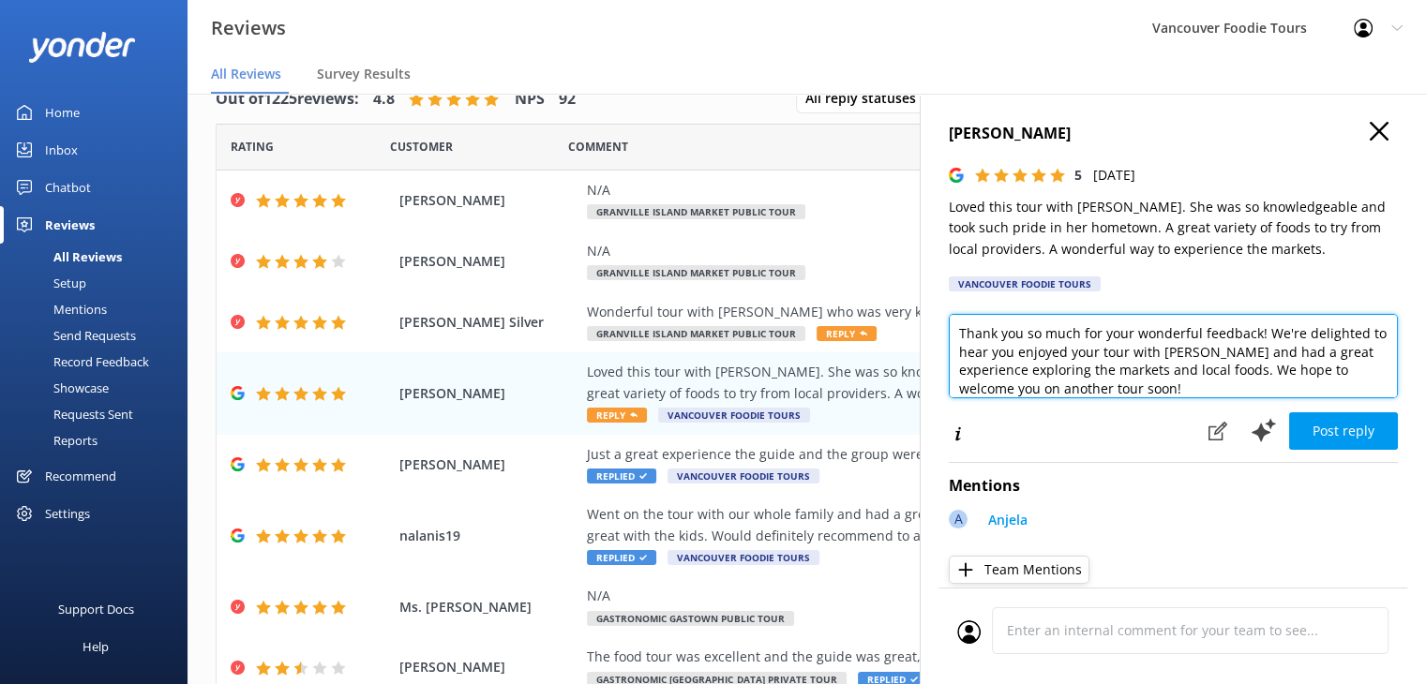
click at [1103, 353] on textarea "Thank you so much for your wonderful feedback! We're delighted to hear you enjo…" at bounding box center [1173, 356] width 449 height 84
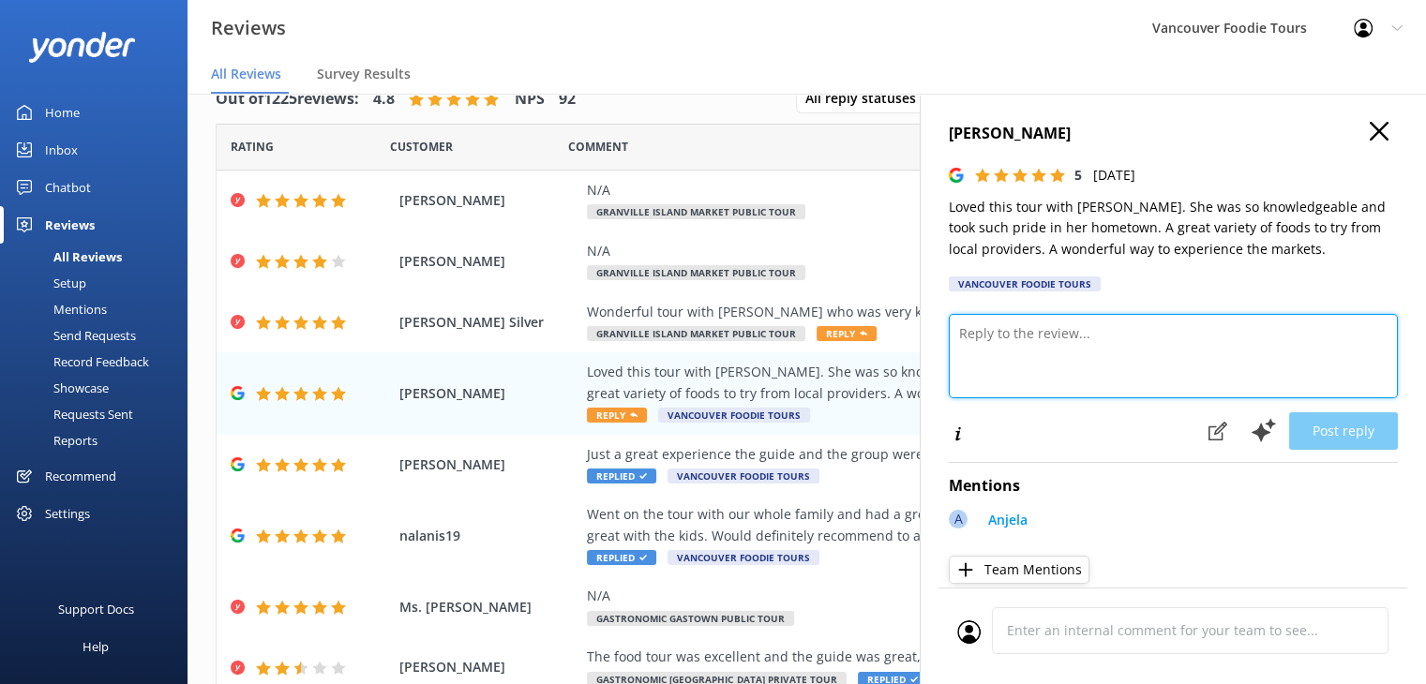
paste textarea "Hi [PERSON_NAME], thank you so much for sharing your experience! We’re really g…"
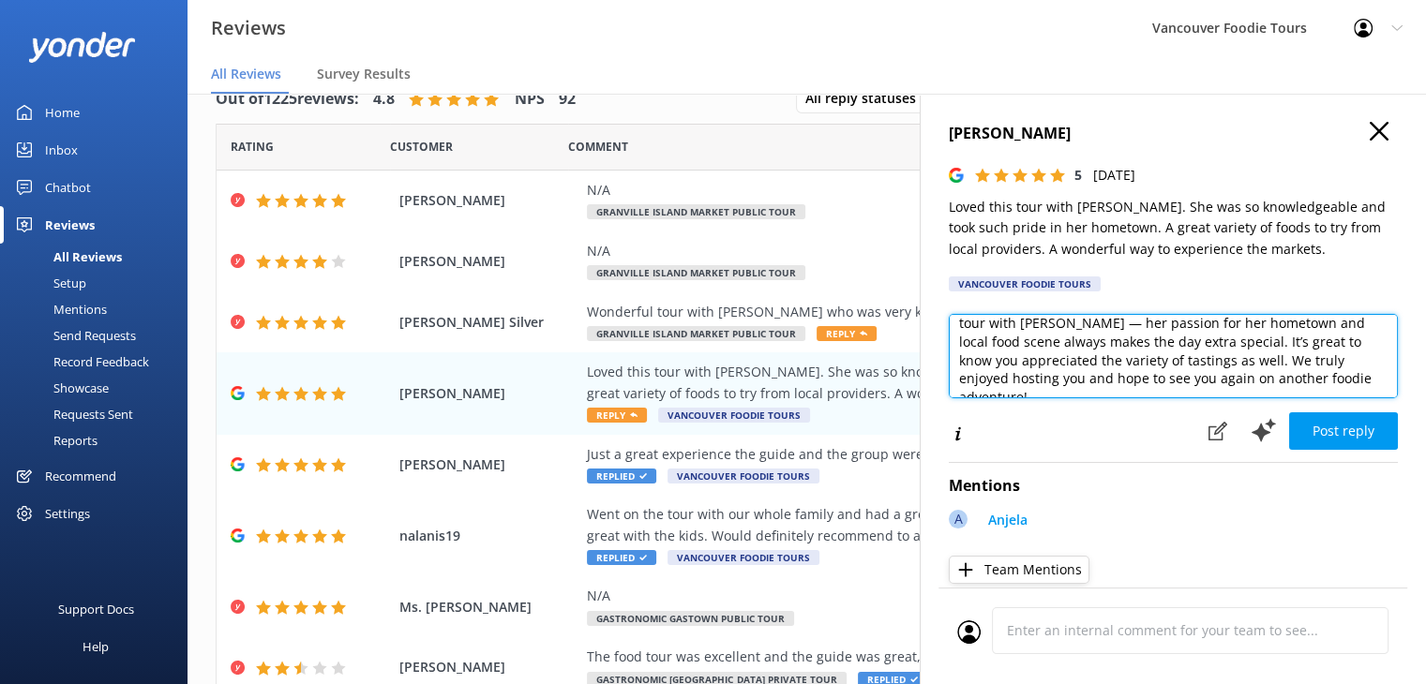
scroll to position [83, 0]
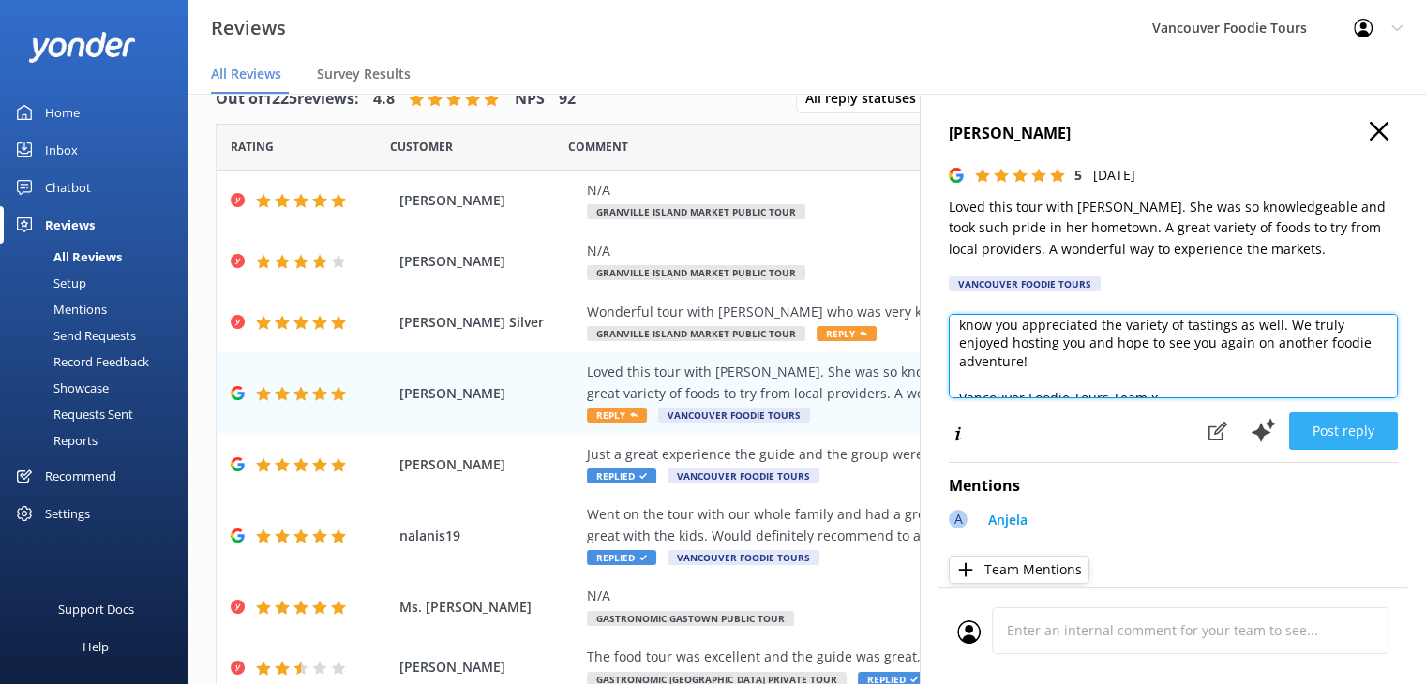
type textarea "Hi [PERSON_NAME], thank you so much for sharing your experience! We’re really g…"
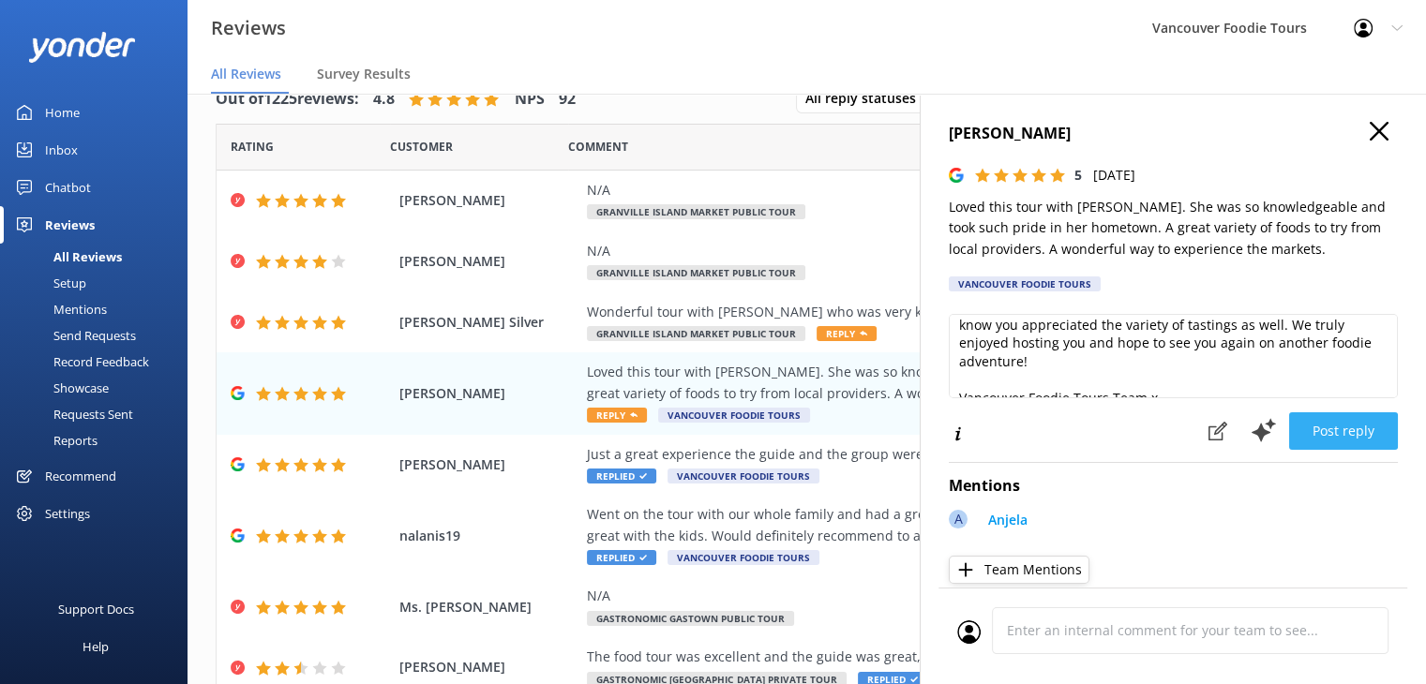
click at [1342, 444] on button "Post reply" at bounding box center [1343, 432] width 109 height 38
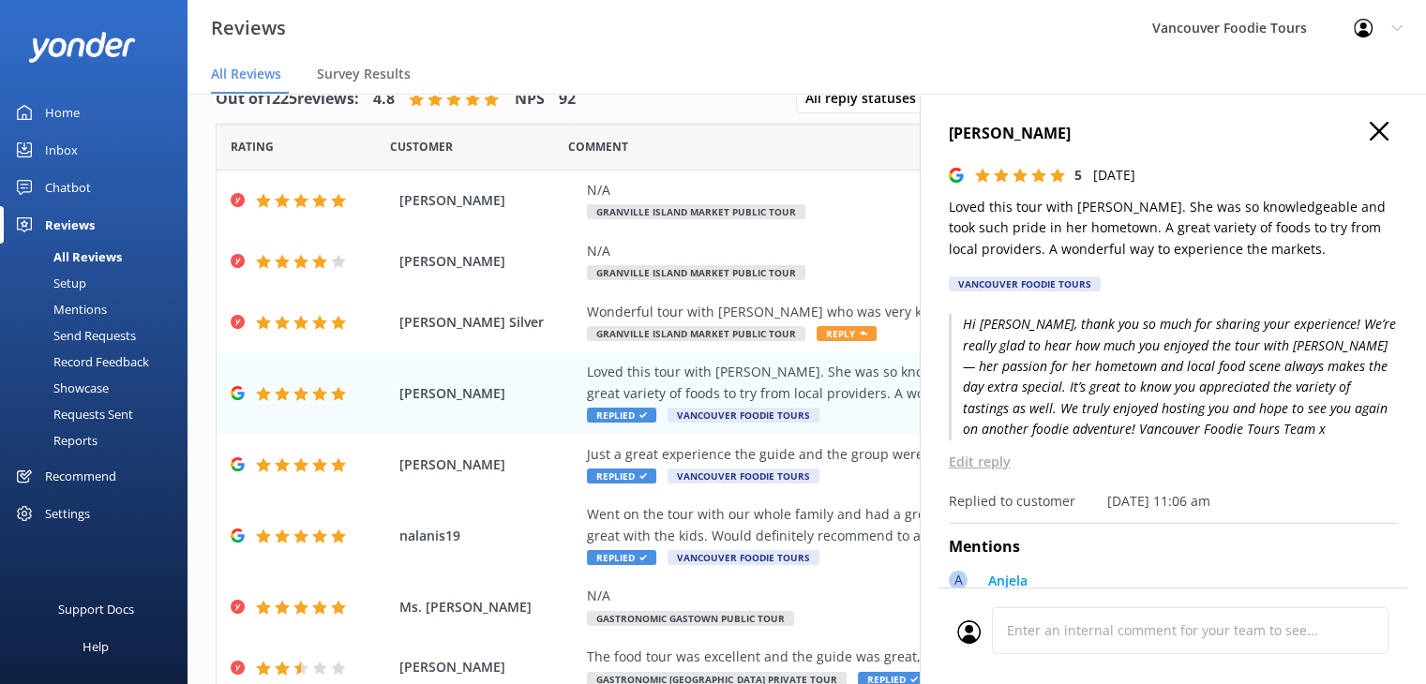
click at [1370, 124] on use "button" at bounding box center [1379, 131] width 19 height 19
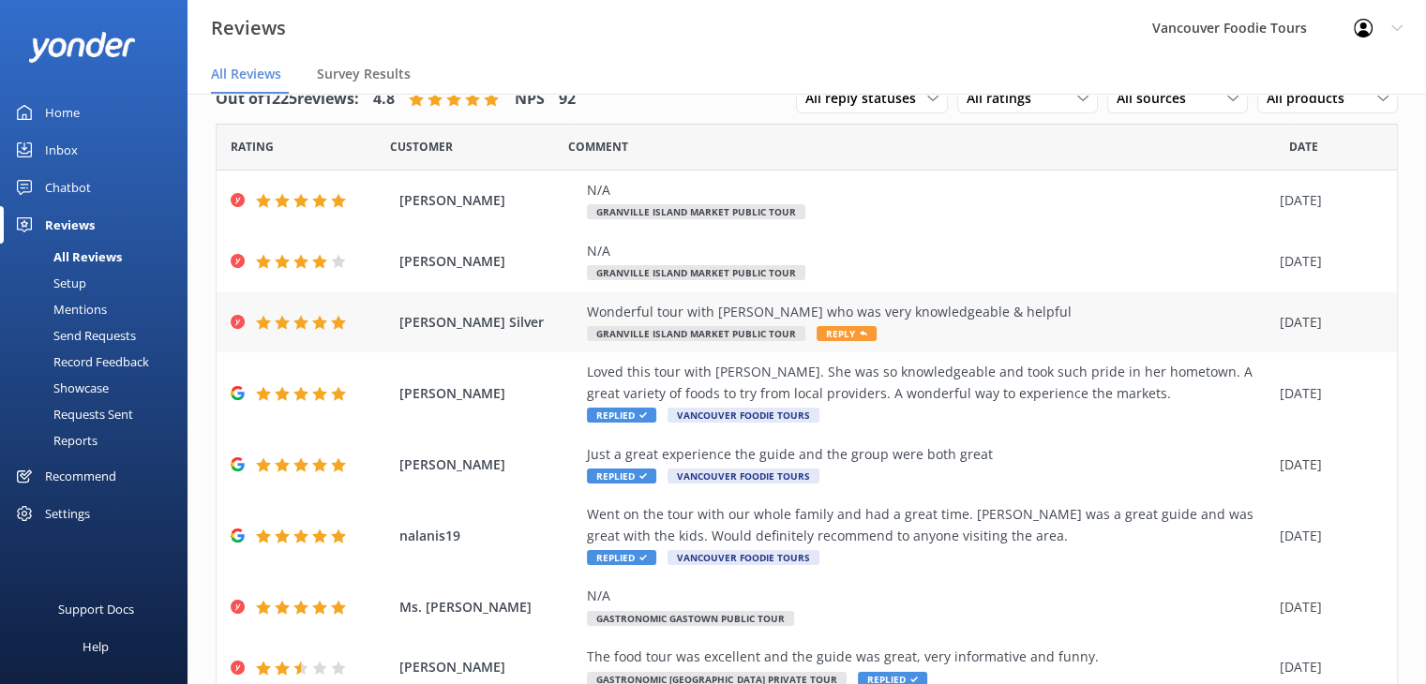
click at [1021, 321] on div "Wonderful tour with [PERSON_NAME] who was very knowledgeable & helpful" at bounding box center [928, 312] width 683 height 21
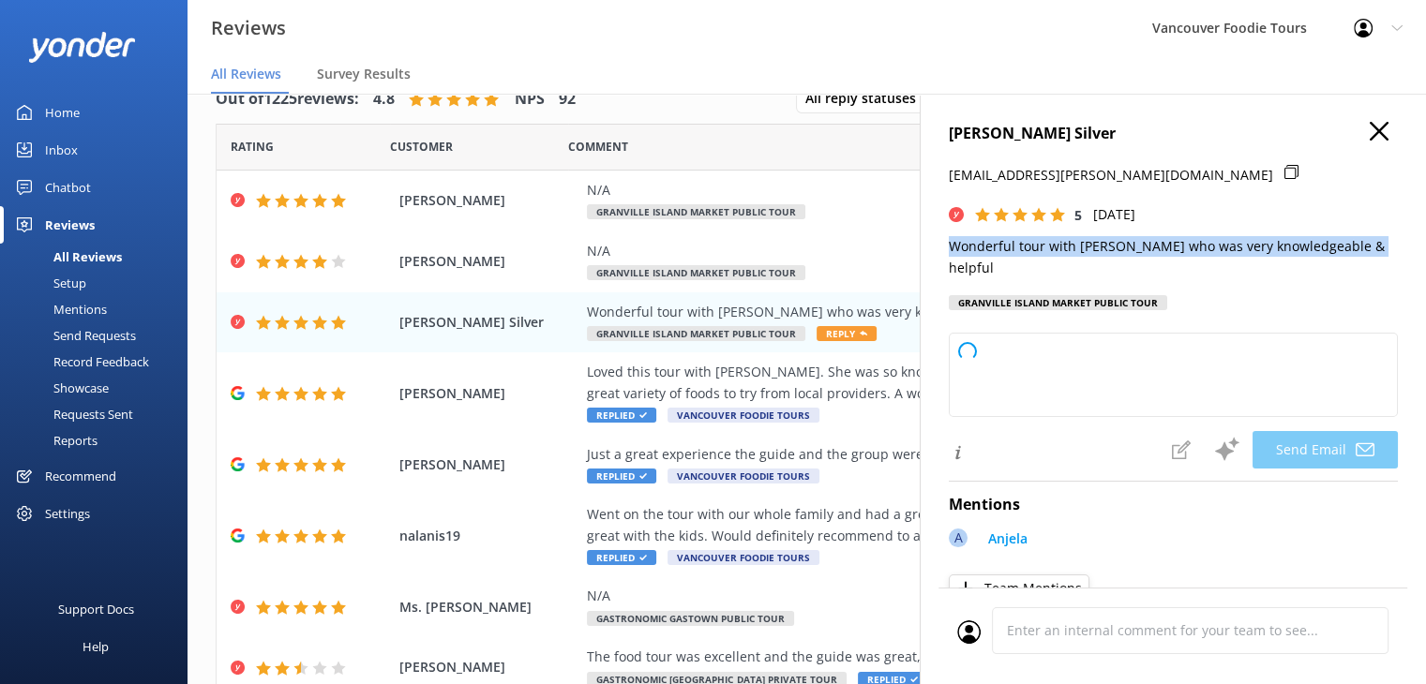
type textarea "Thank you so much for your kind words, [PERSON_NAME]! We're delighted to hear y…"
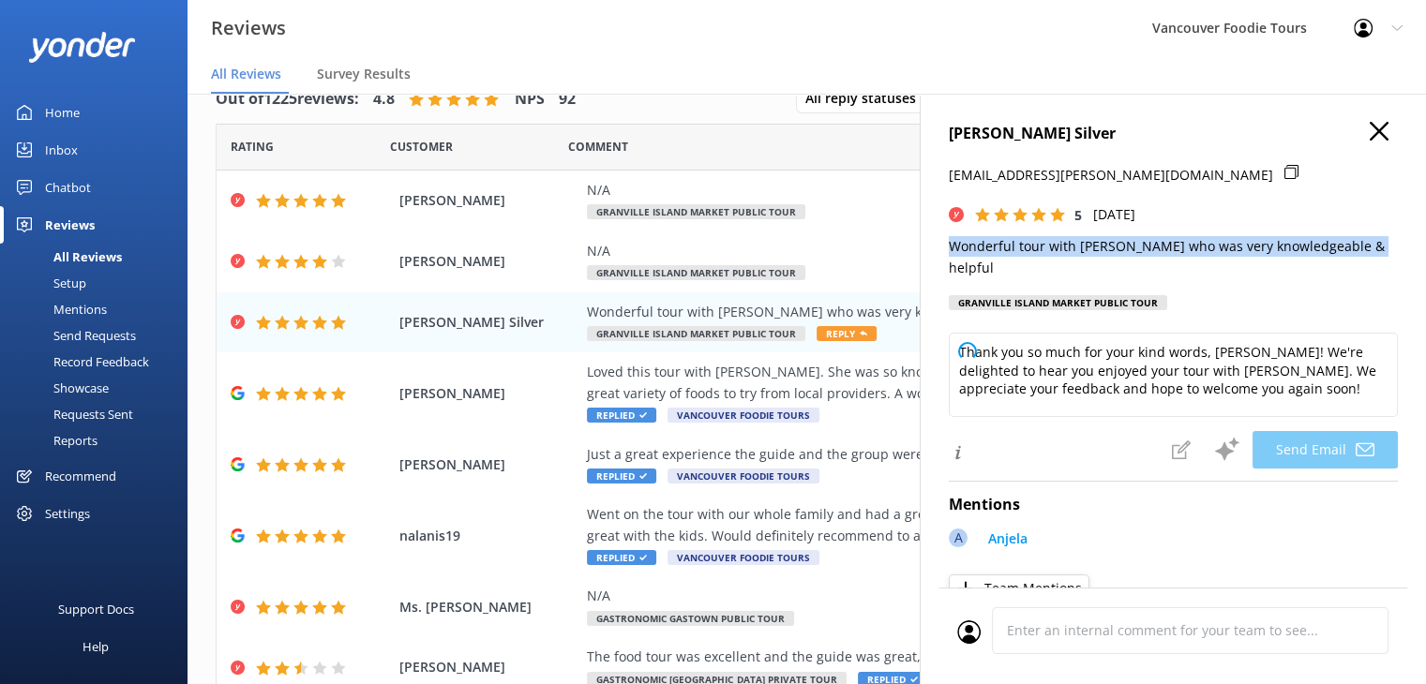
drag, startPoint x: 941, startPoint y: 248, endPoint x: 1373, endPoint y: 246, distance: 431.3
click at [1373, 246] on div "[PERSON_NAME] Silver [EMAIL_ADDRESS][PERSON_NAME][DOMAIN_NAME] 5 [DATE] Wonderf…" at bounding box center [1173, 436] width 506 height 684
copy p "Wonderful tour with [PERSON_NAME] who was very knowledgeable & helpful"
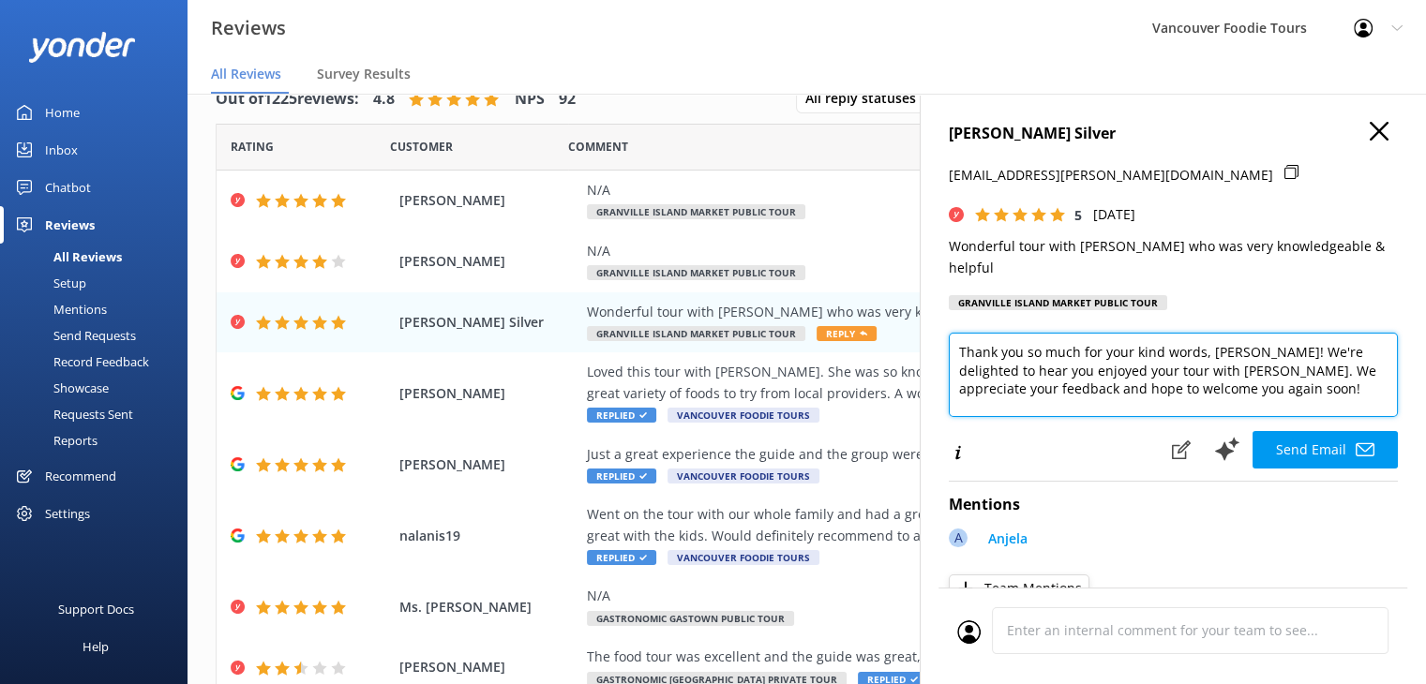
click at [1139, 338] on textarea "Thank you so much for your kind words, [PERSON_NAME]! We're delighted to hear y…" at bounding box center [1173, 375] width 449 height 84
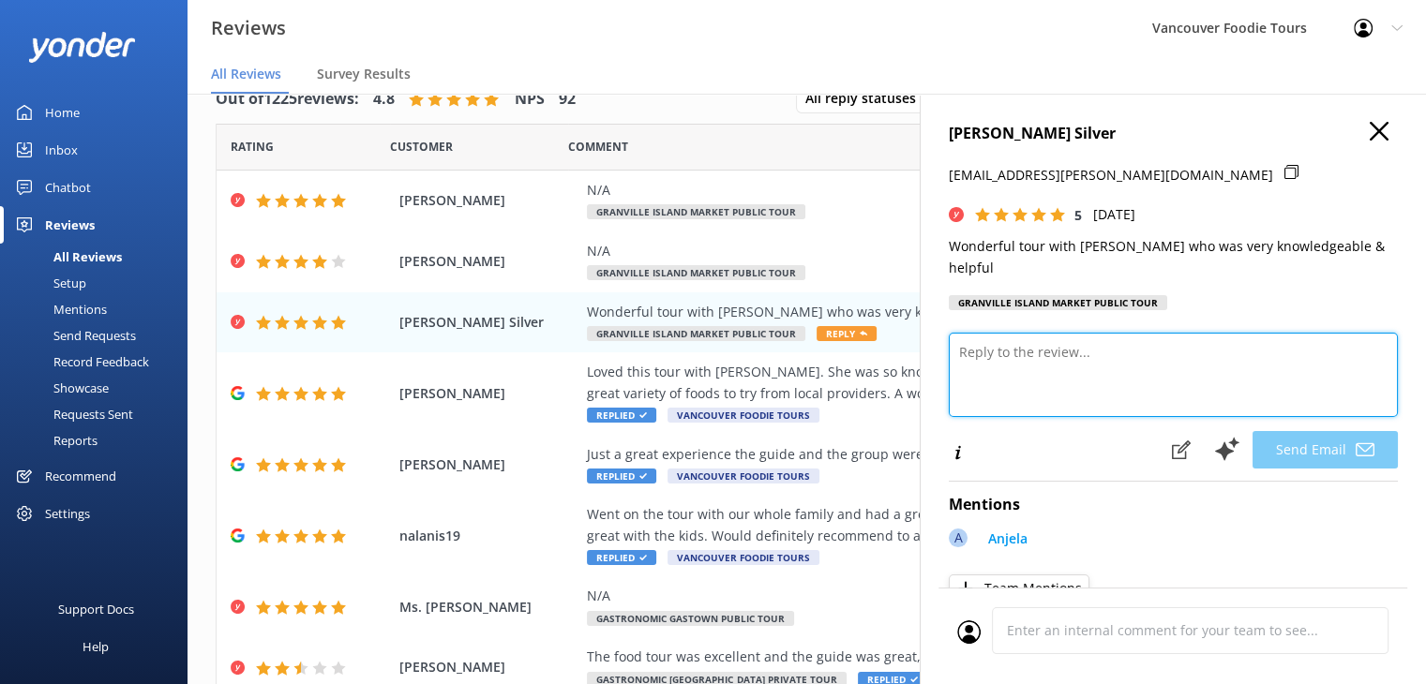
paste textarea "Hi [PERSON_NAME], thank you so much for your kind words! We’re so pleased to he…"
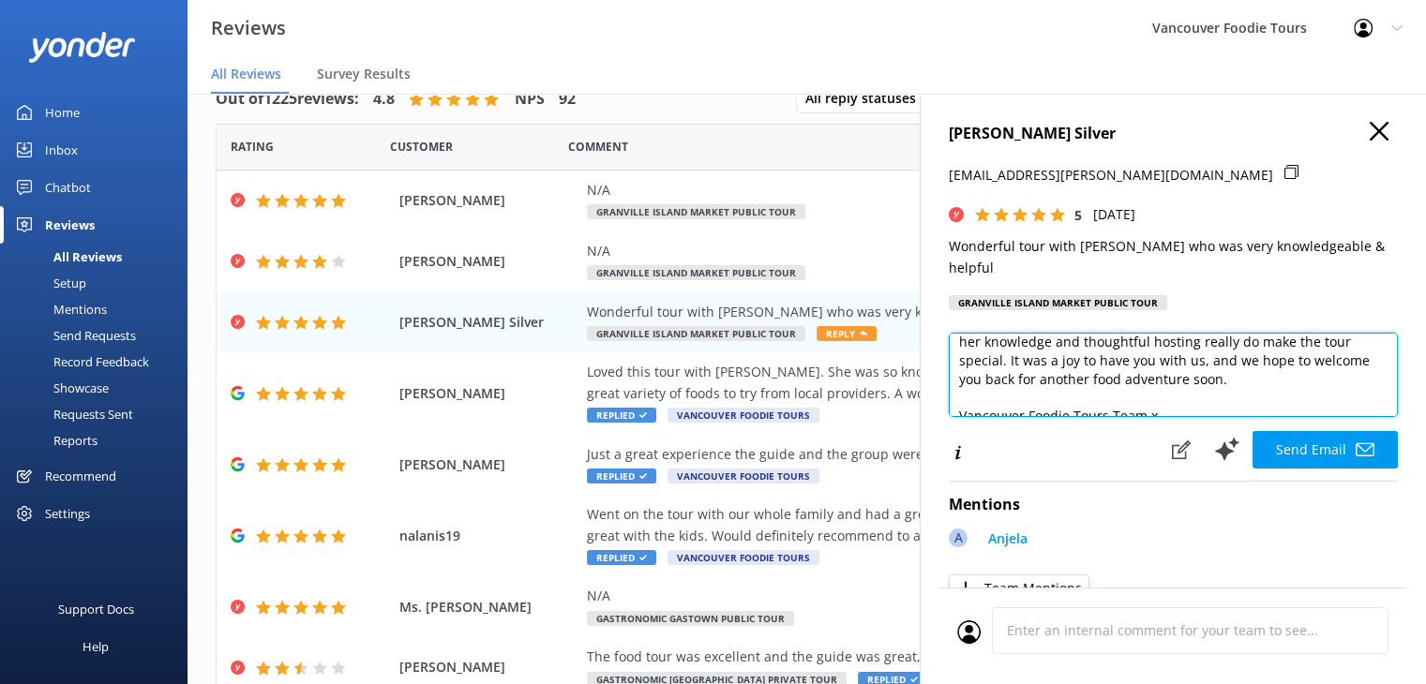
scroll to position [64, 0]
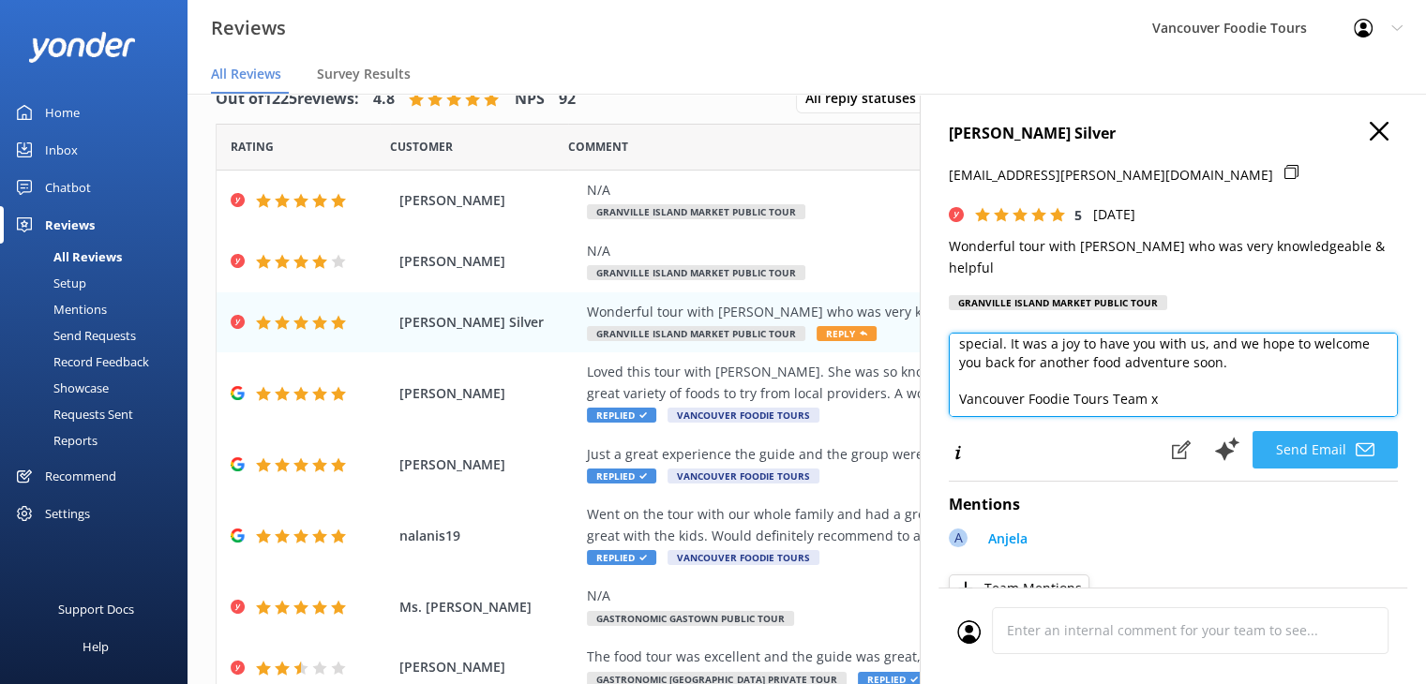
type textarea "Hi [PERSON_NAME], thank you so much for your kind words! We’re so pleased to he…"
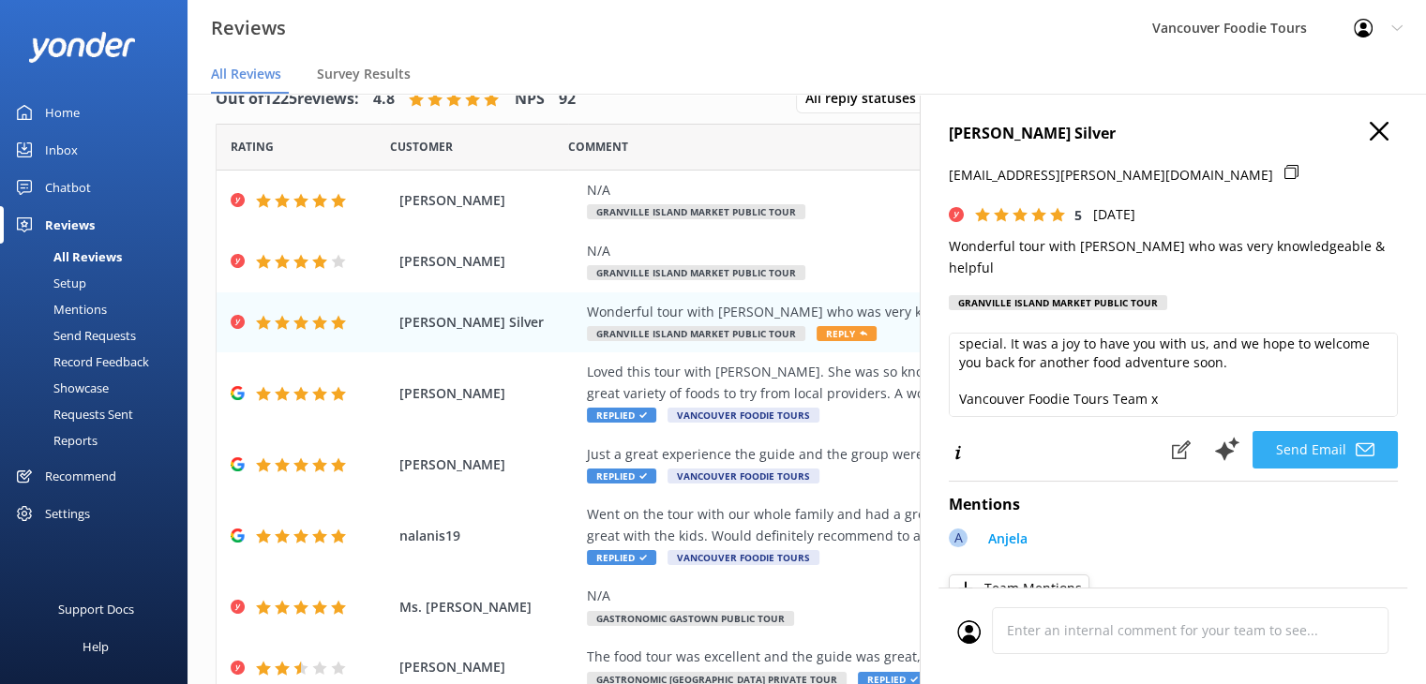
click at [1314, 438] on button "Send Email" at bounding box center [1325, 450] width 145 height 38
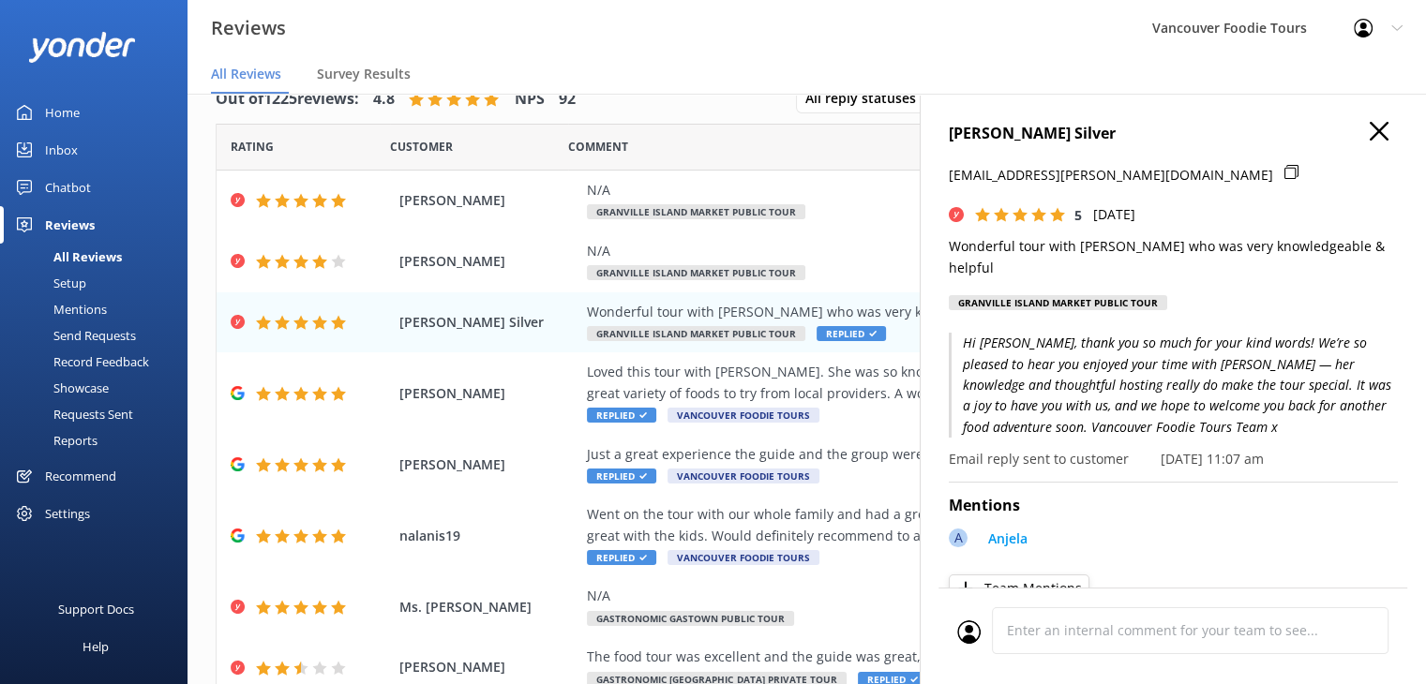
click at [1370, 132] on use "button" at bounding box center [1379, 131] width 19 height 19
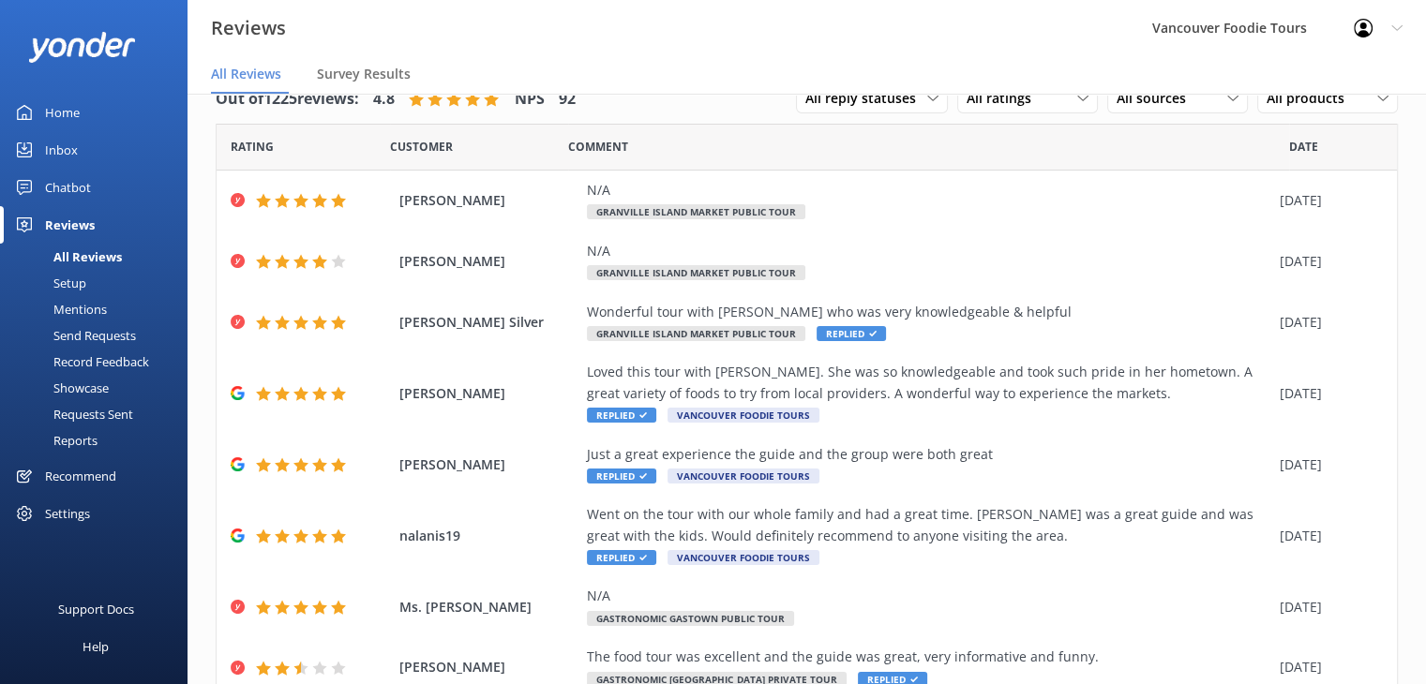
scroll to position [256, 0]
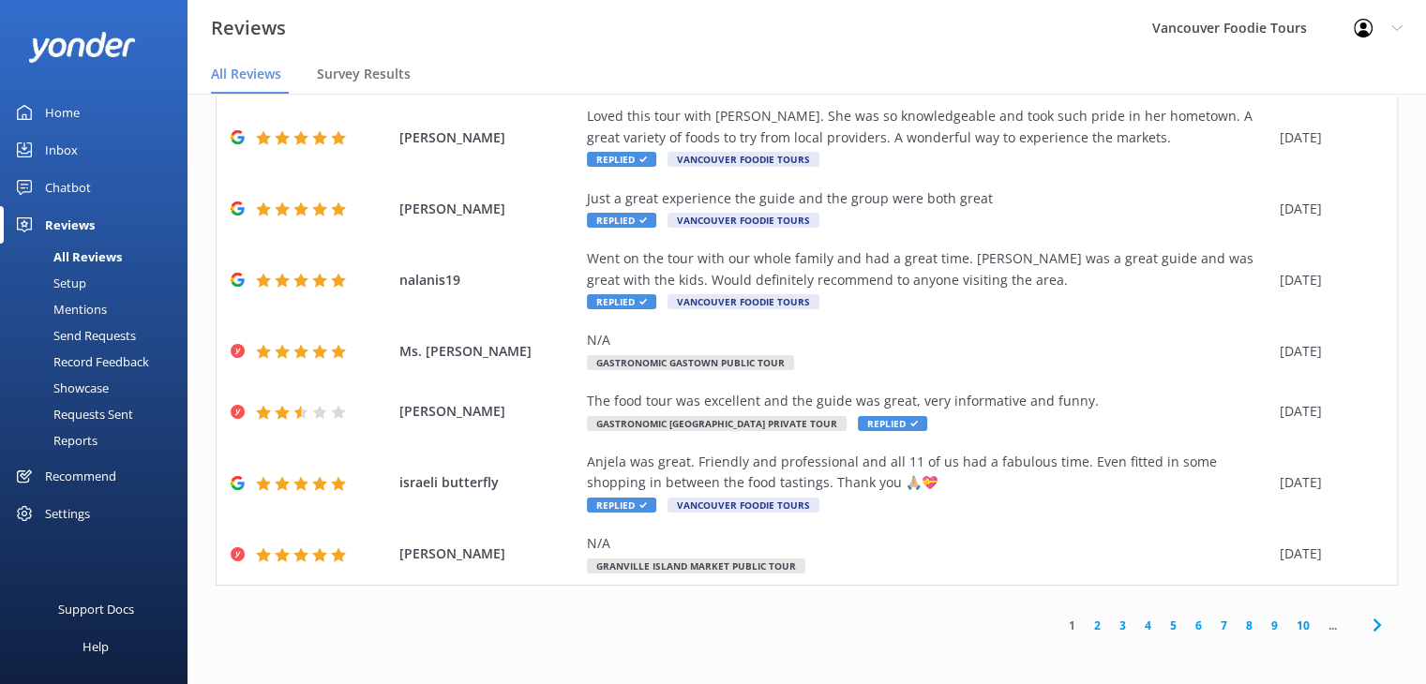
click at [1086, 623] on link "2" at bounding box center [1097, 626] width 25 height 18
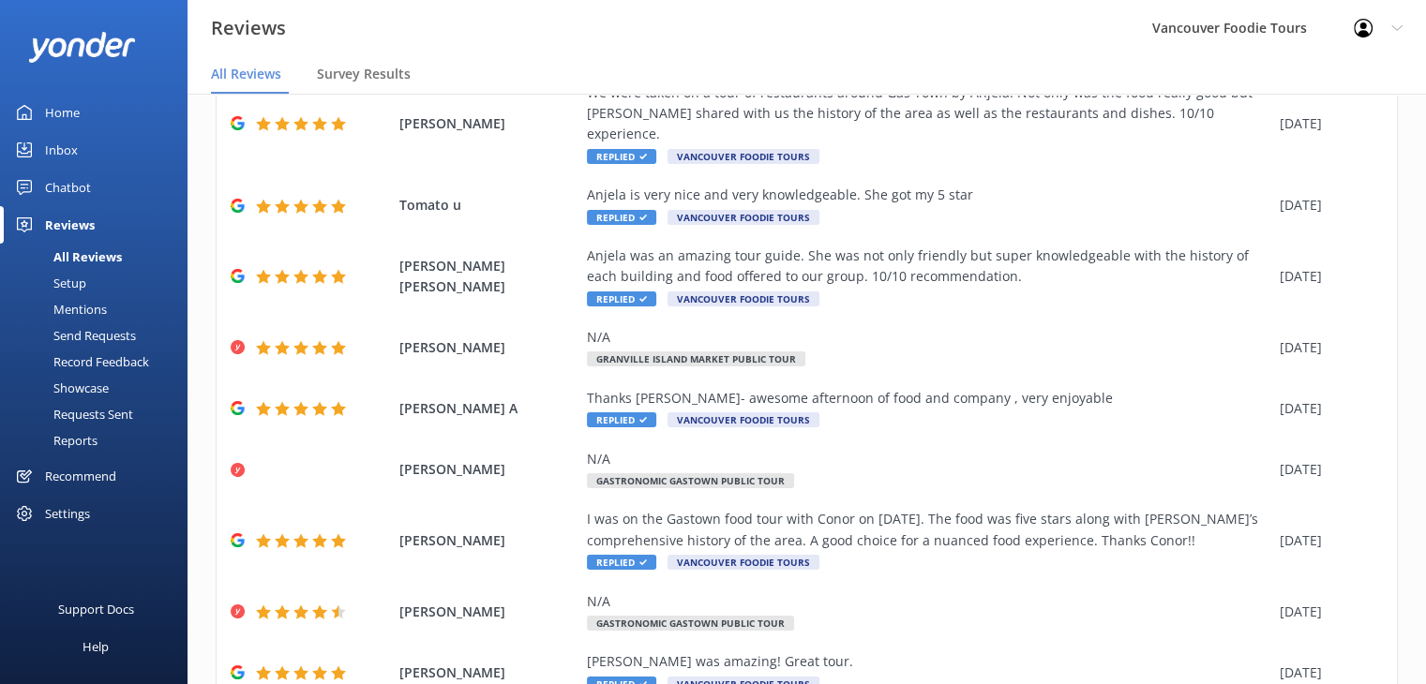
scroll to position [298, 0]
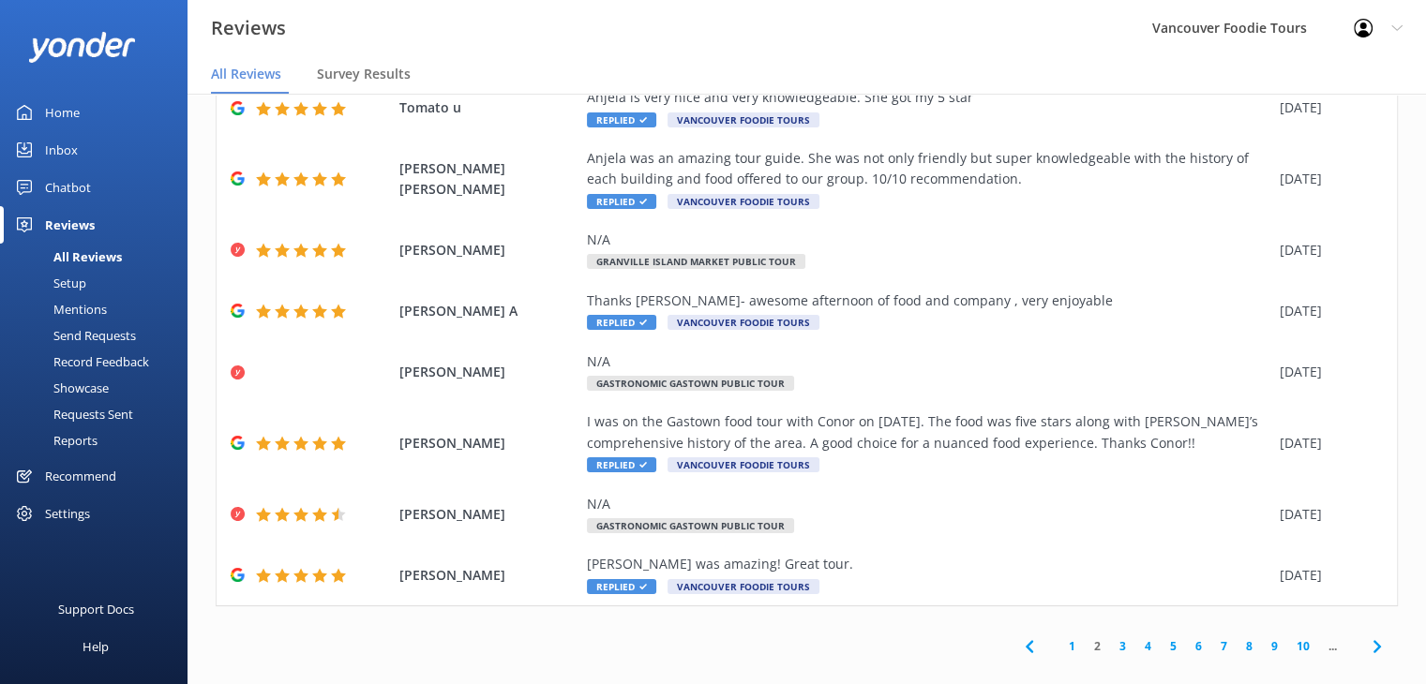
click at [1114, 638] on link "3" at bounding box center [1122, 647] width 25 height 18
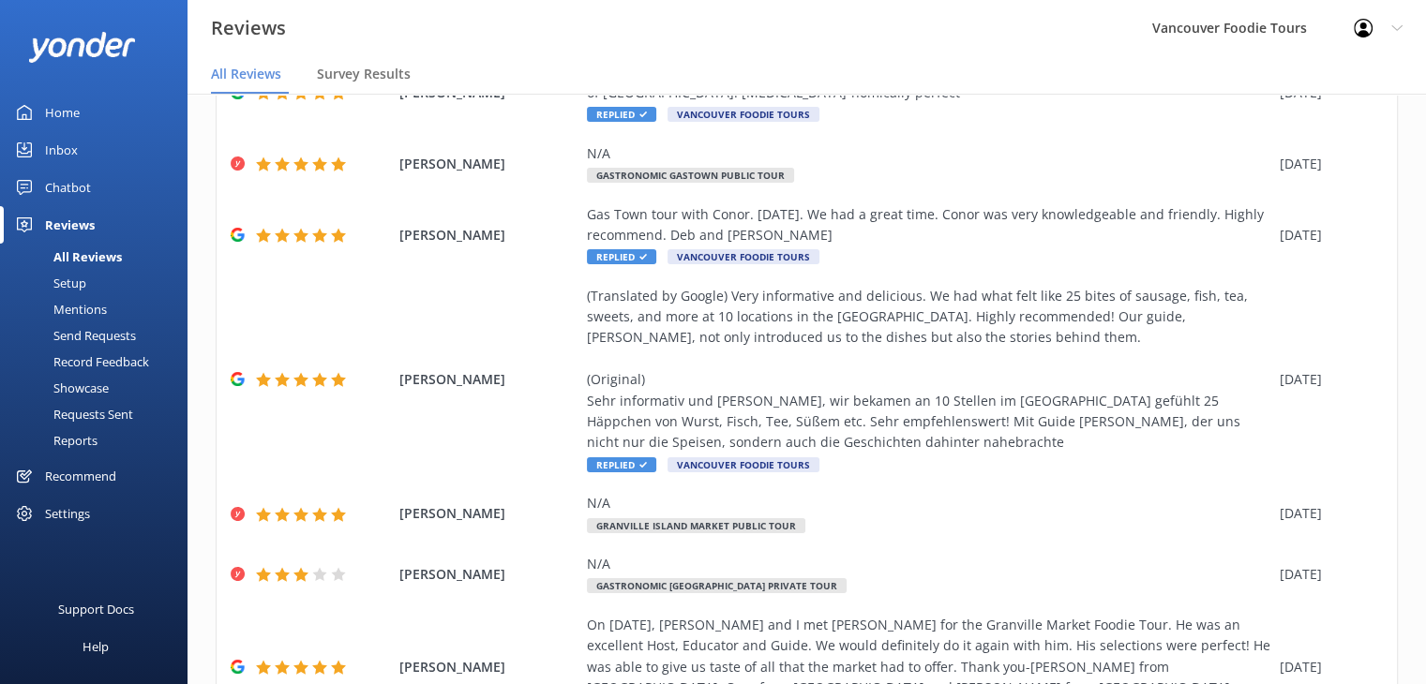
scroll to position [466, 0]
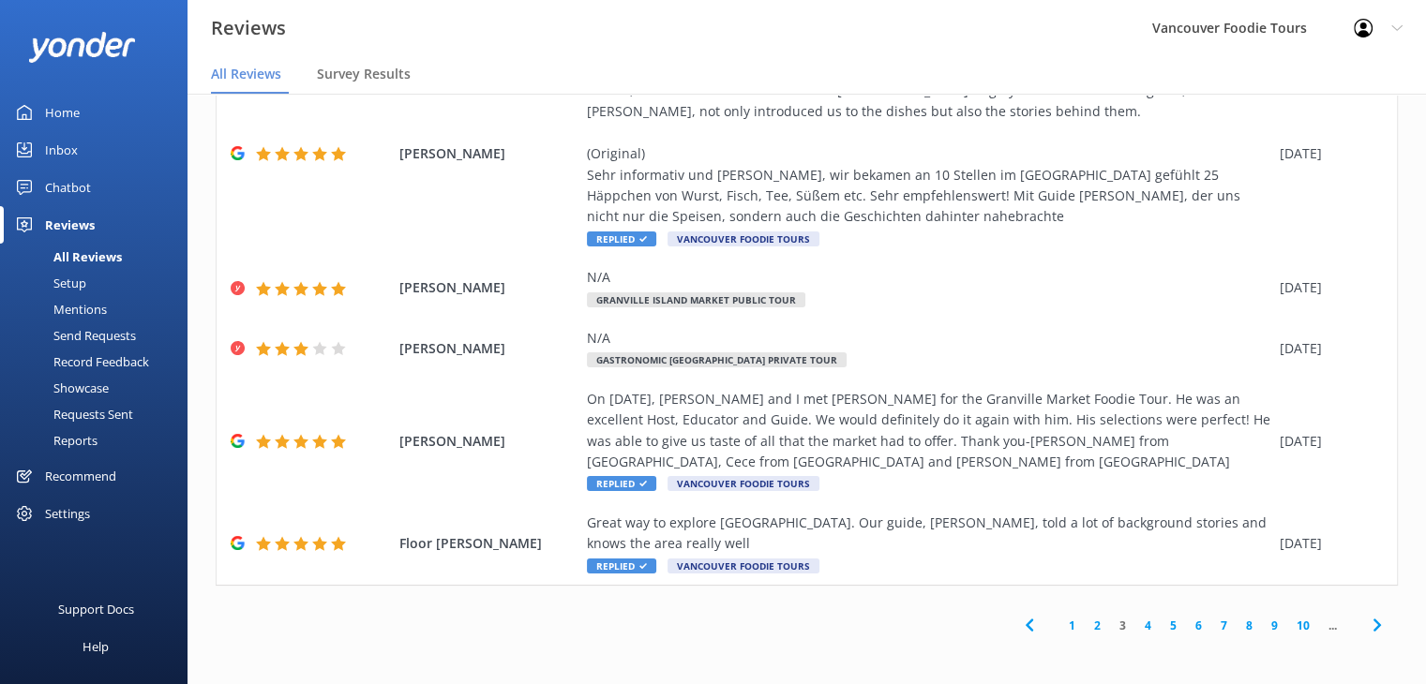
click at [1059, 632] on link "1" at bounding box center [1071, 626] width 25 height 18
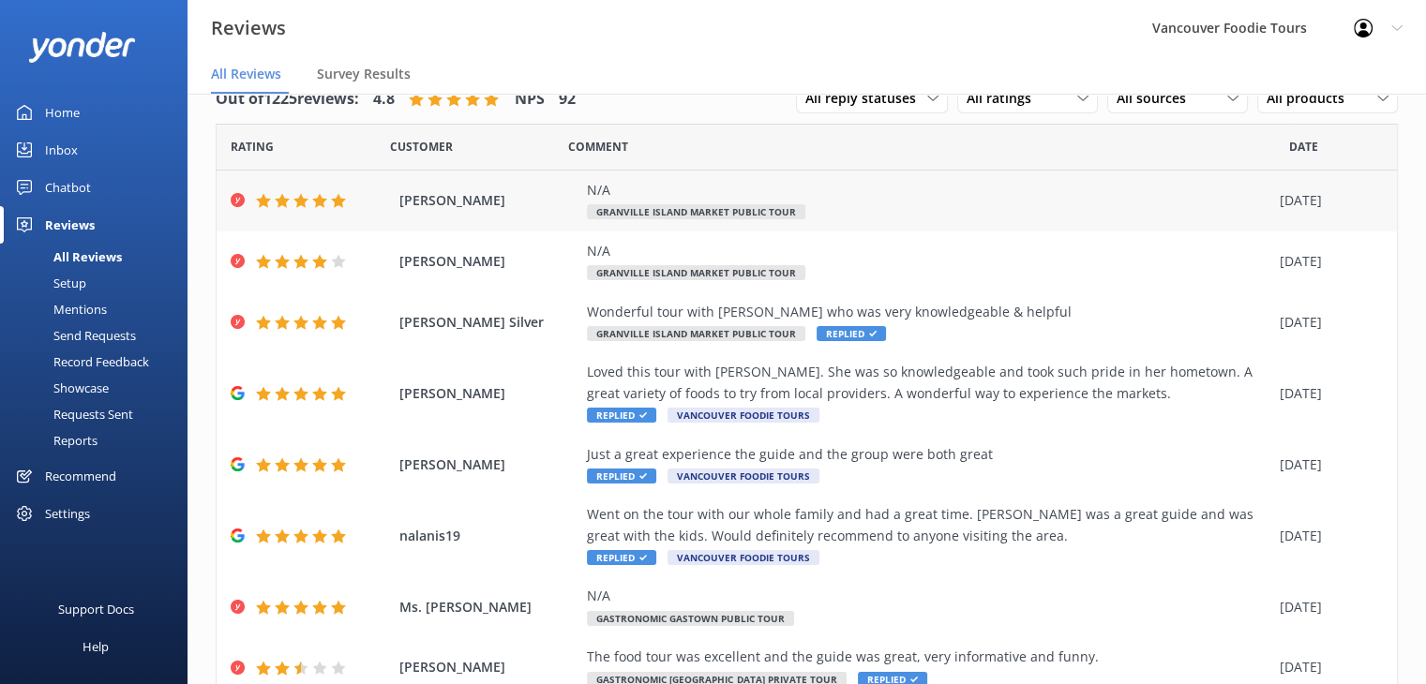
click at [1194, 199] on div "N/A" at bounding box center [928, 190] width 683 height 21
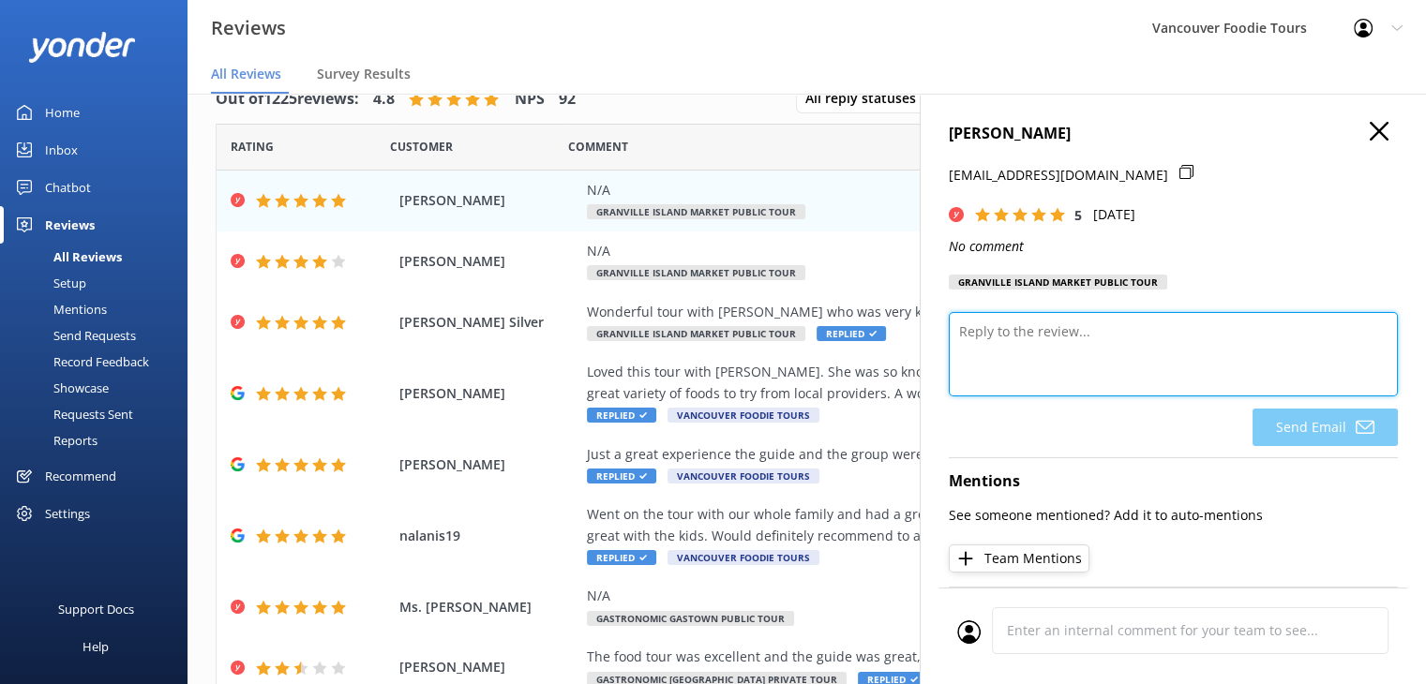
click at [1148, 353] on textarea at bounding box center [1173, 354] width 449 height 84
type textarea "g"
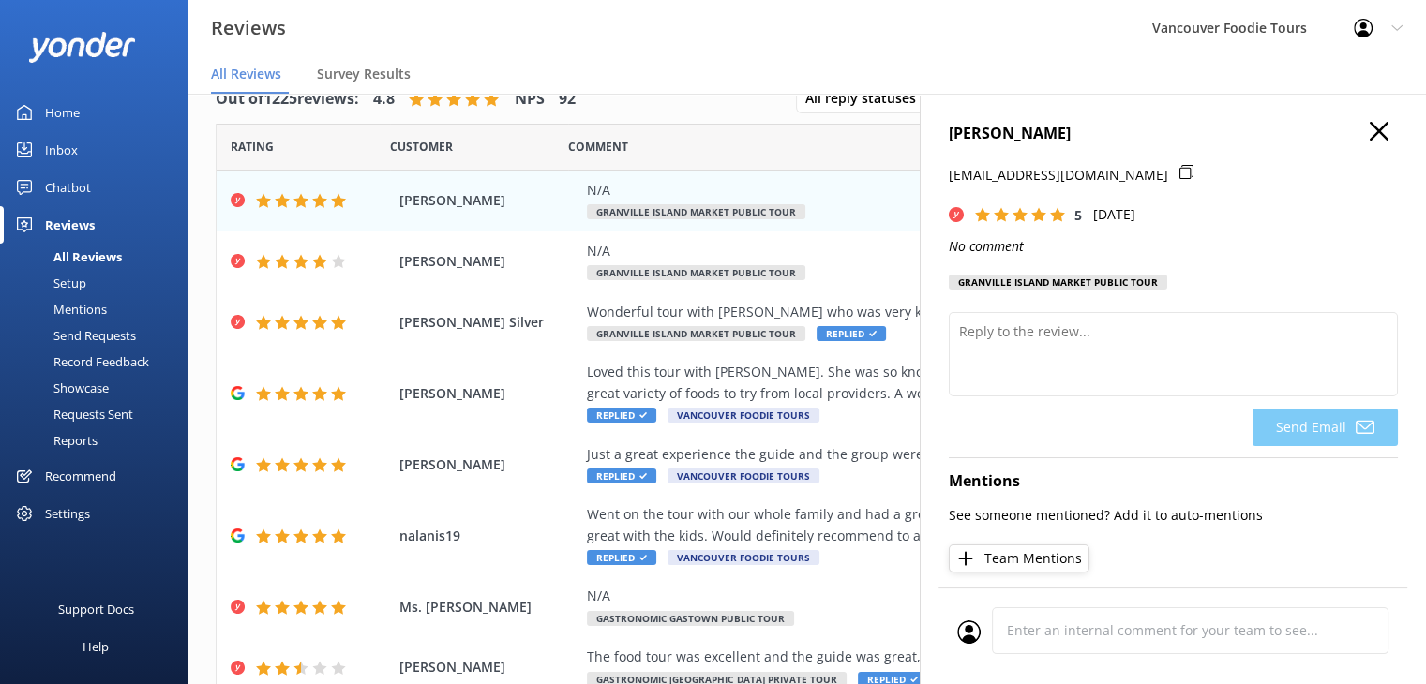
click at [1370, 132] on icon "button" at bounding box center [1379, 131] width 19 height 19
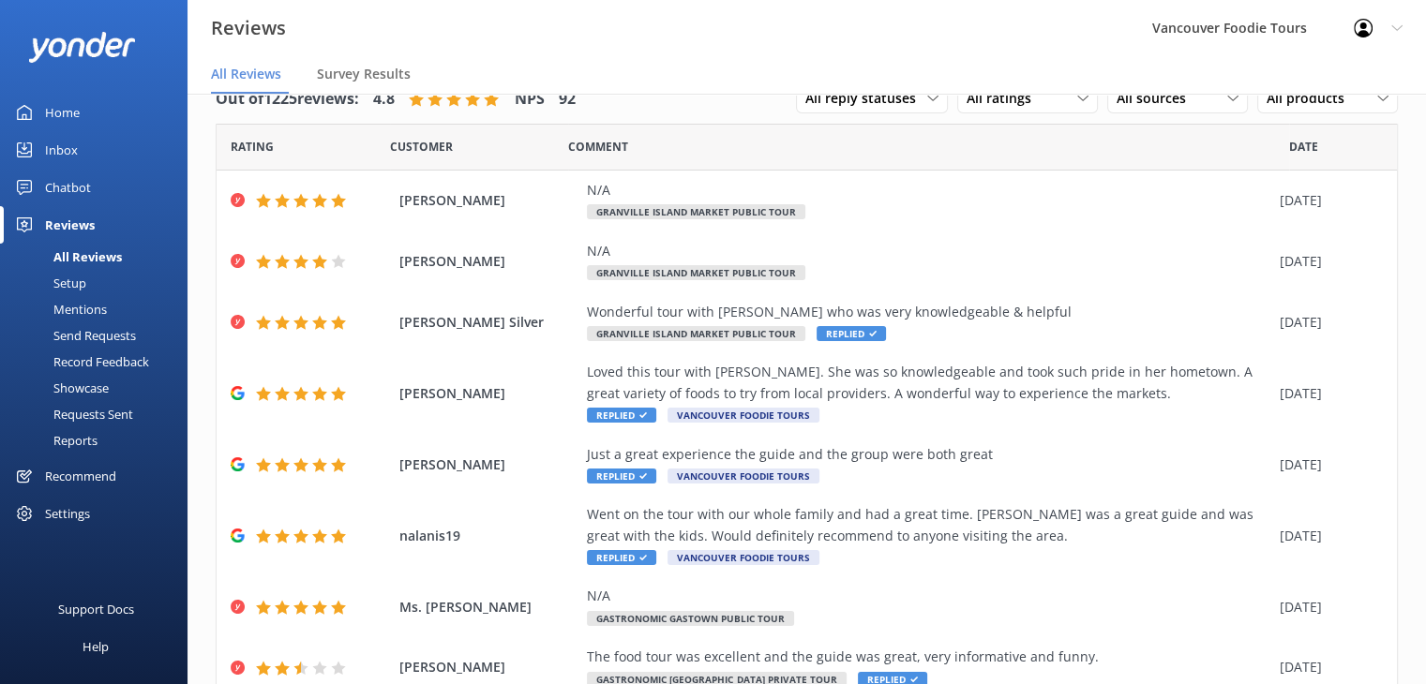
click at [86, 309] on div "Mentions" at bounding box center [59, 309] width 96 height 26
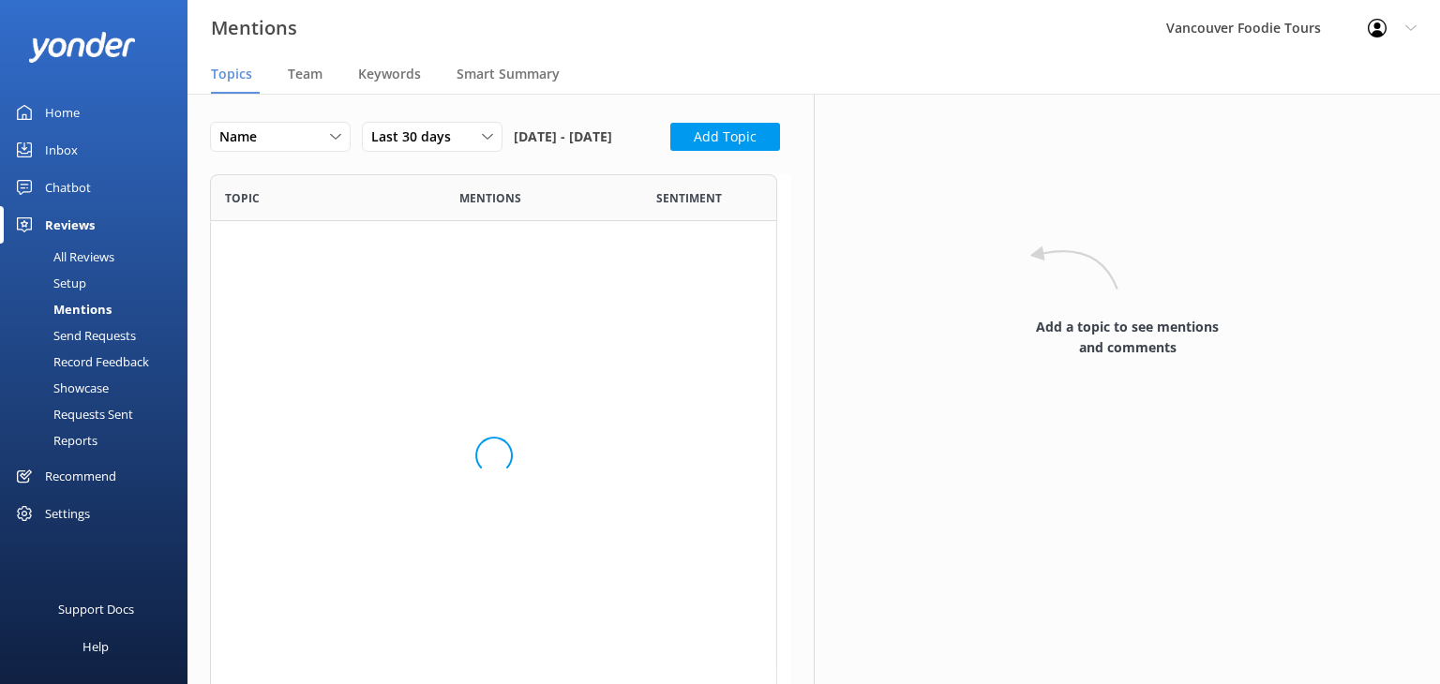
scroll to position [502, 552]
click at [458, 125] on div "Last 30 days Last 7 days Last 30 days Last 90 days Last 180 days Custom" at bounding box center [432, 137] width 141 height 30
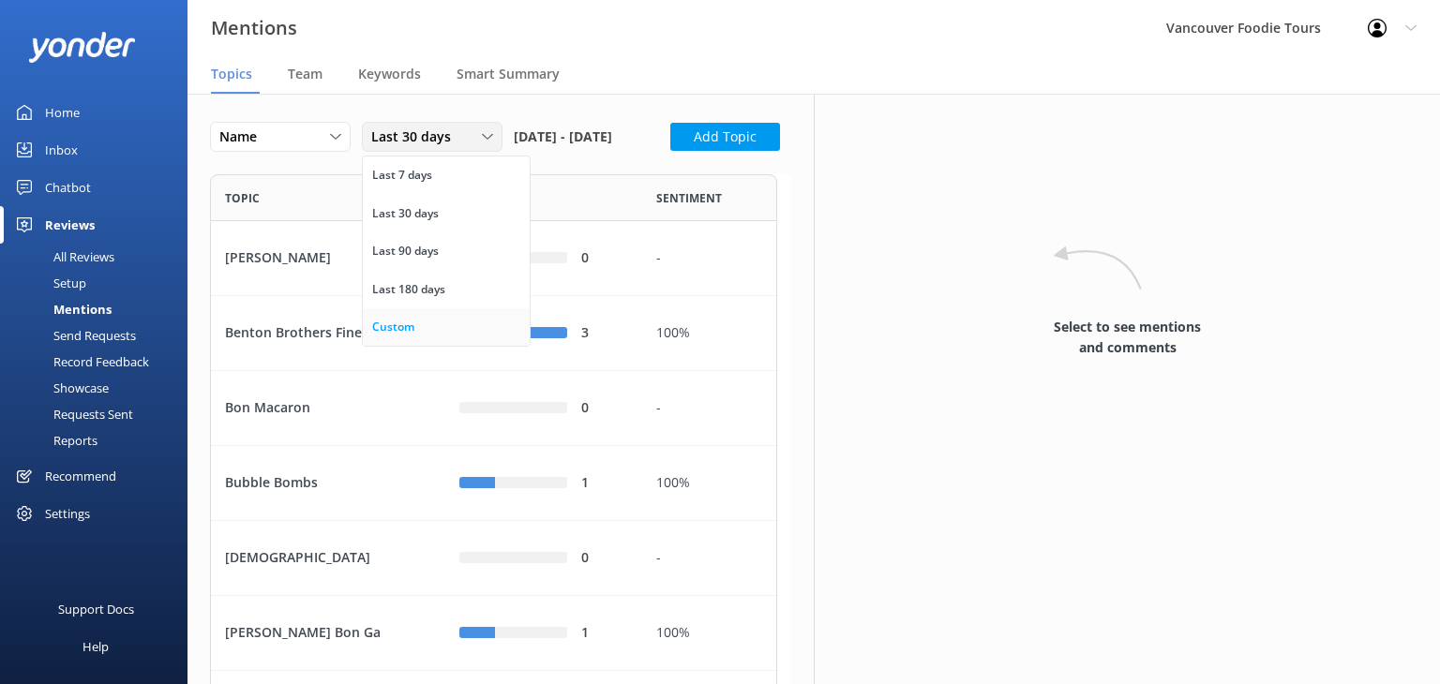
click at [441, 312] on link "Custom" at bounding box center [446, 327] width 167 height 38
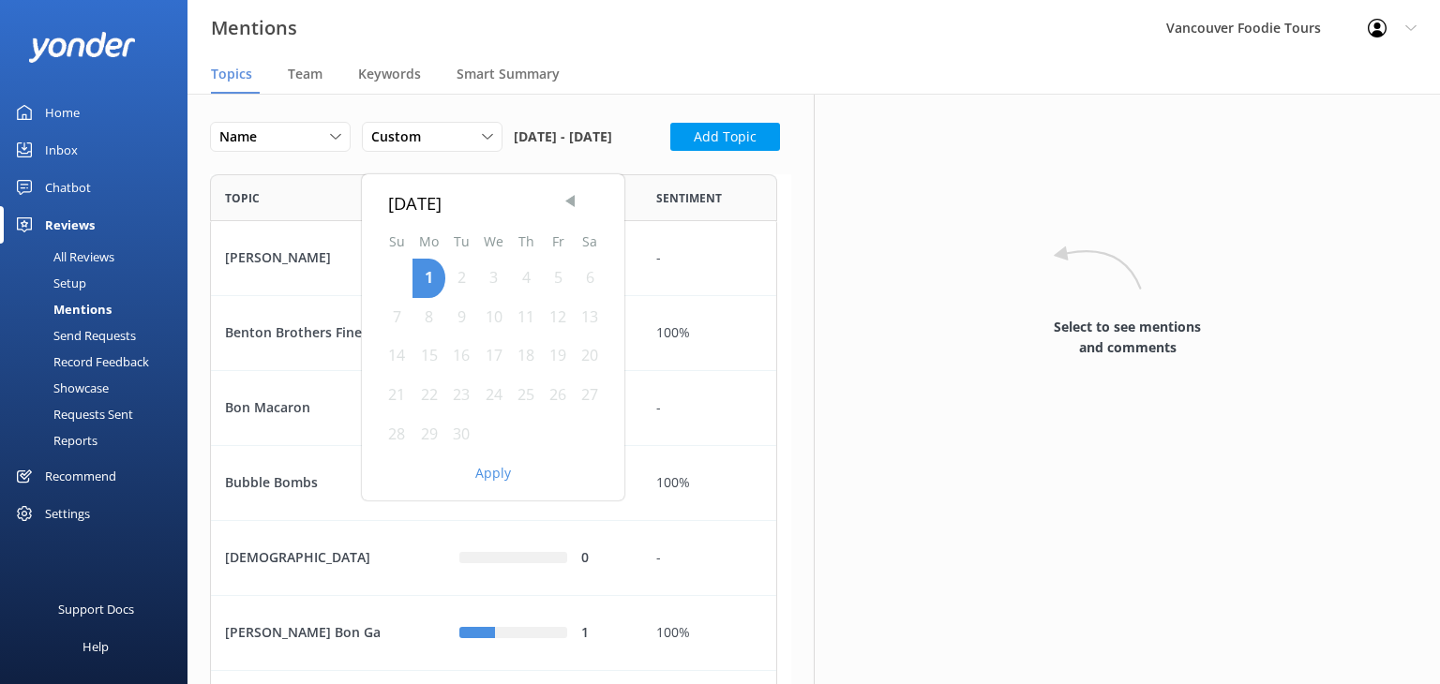
click at [570, 196] on span "Previous Month" at bounding box center [570, 200] width 19 height 19
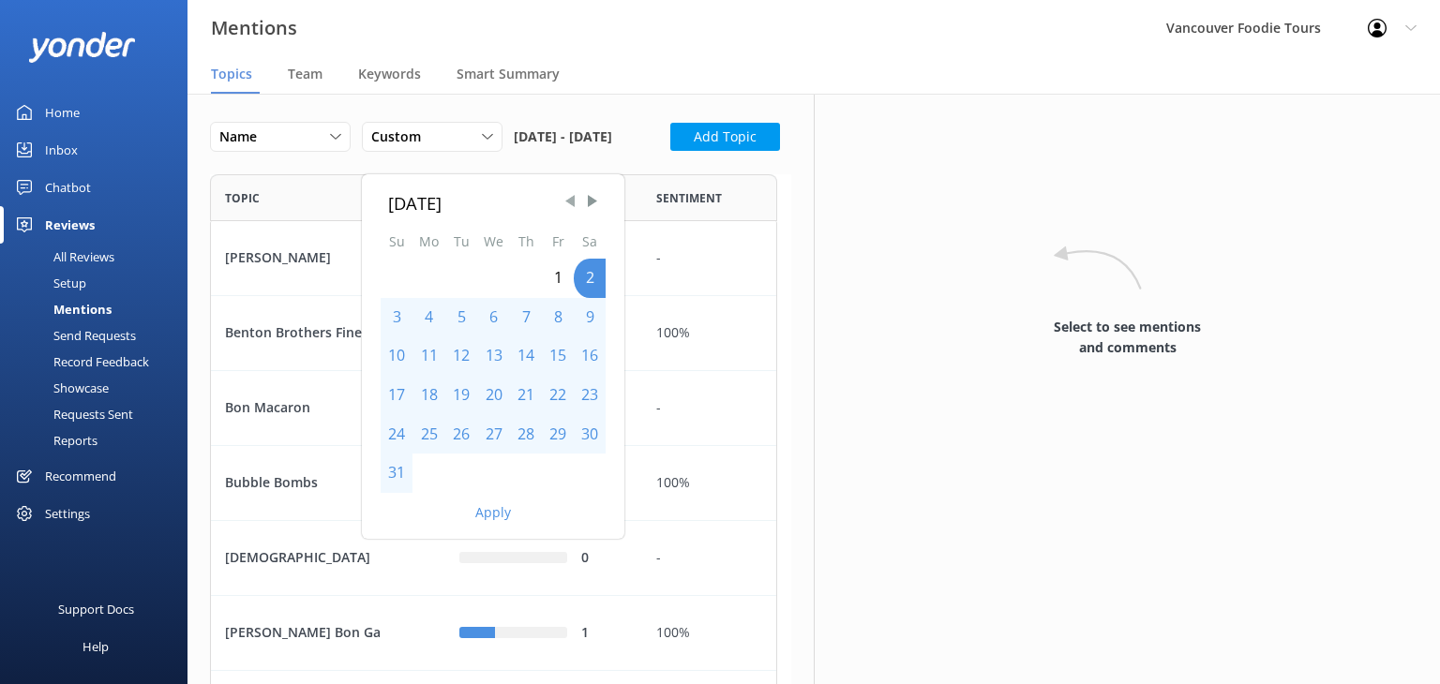
click at [570, 196] on span "Previous Month" at bounding box center [570, 200] width 19 height 19
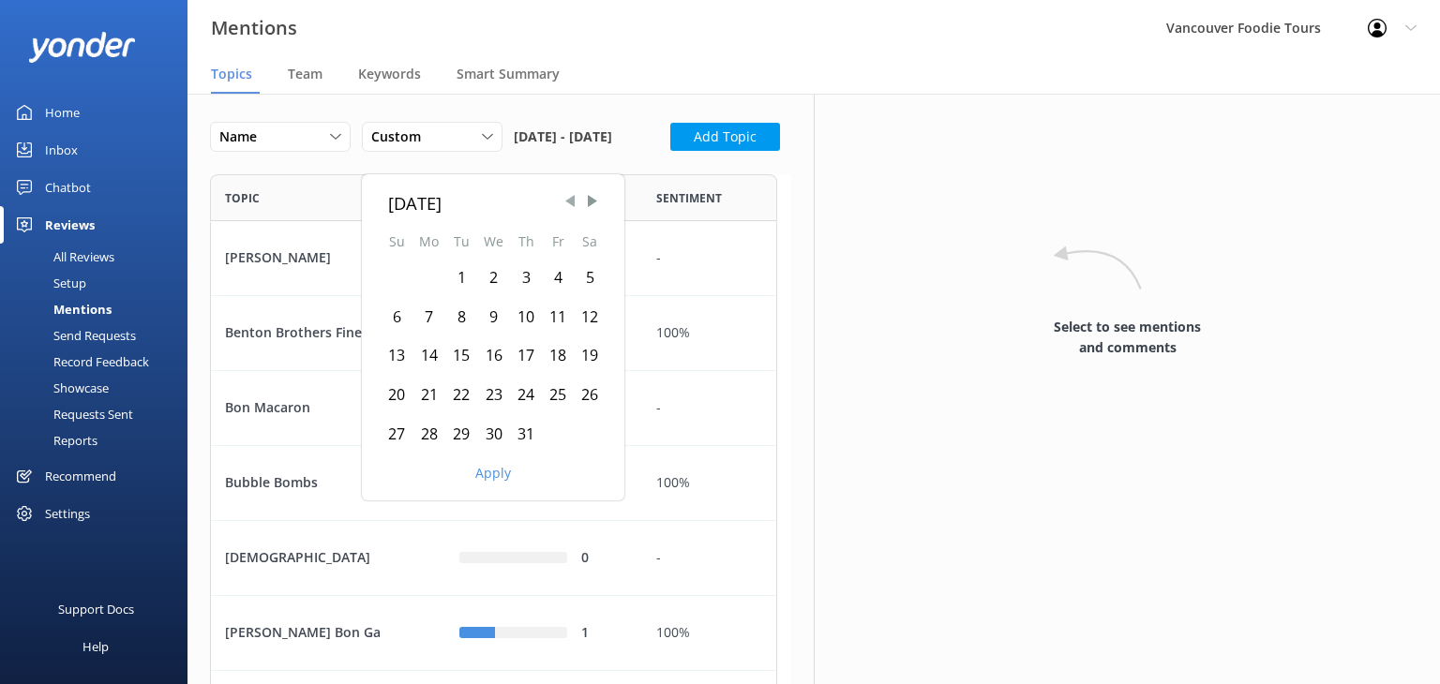
click at [570, 196] on span "Previous Month" at bounding box center [570, 200] width 19 height 19
click at [391, 353] on div "9" at bounding box center [397, 356] width 32 height 39
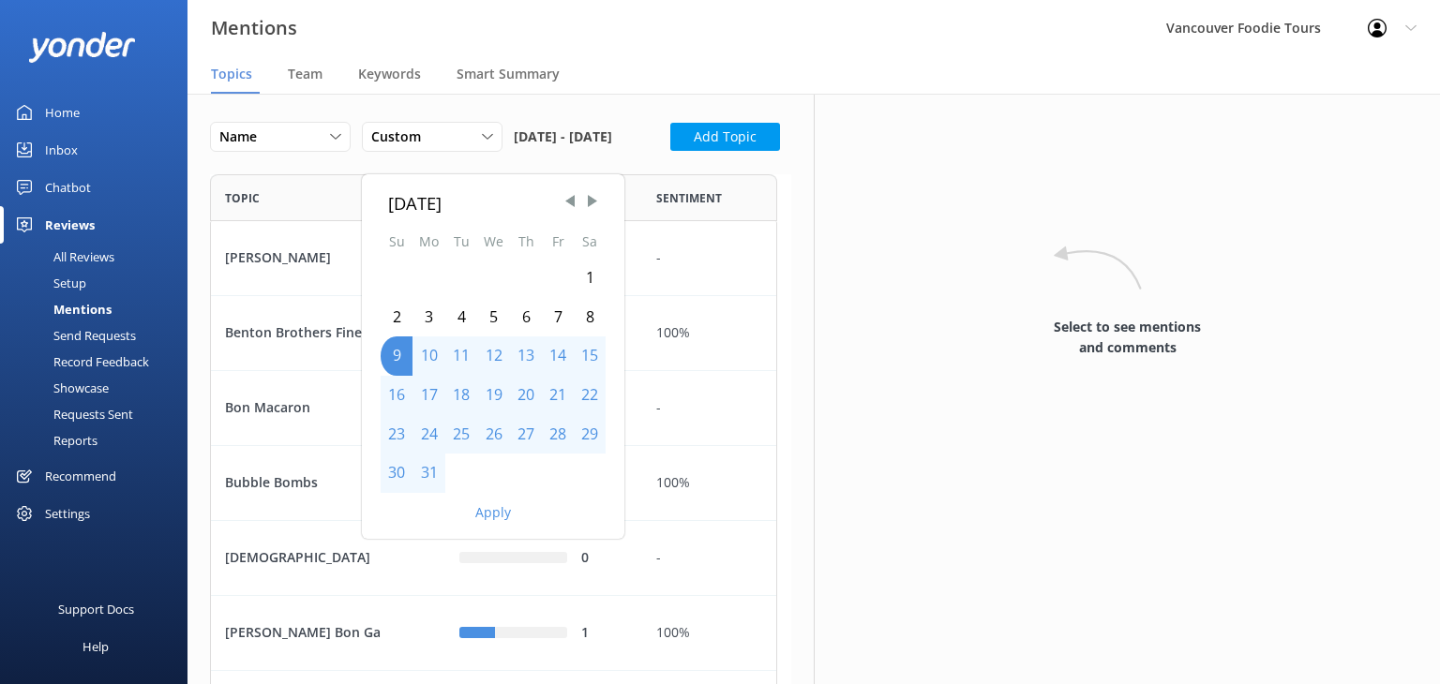
click at [515, 323] on div "6" at bounding box center [526, 317] width 32 height 39
click at [593, 198] on span "Next Month" at bounding box center [592, 200] width 19 height 19
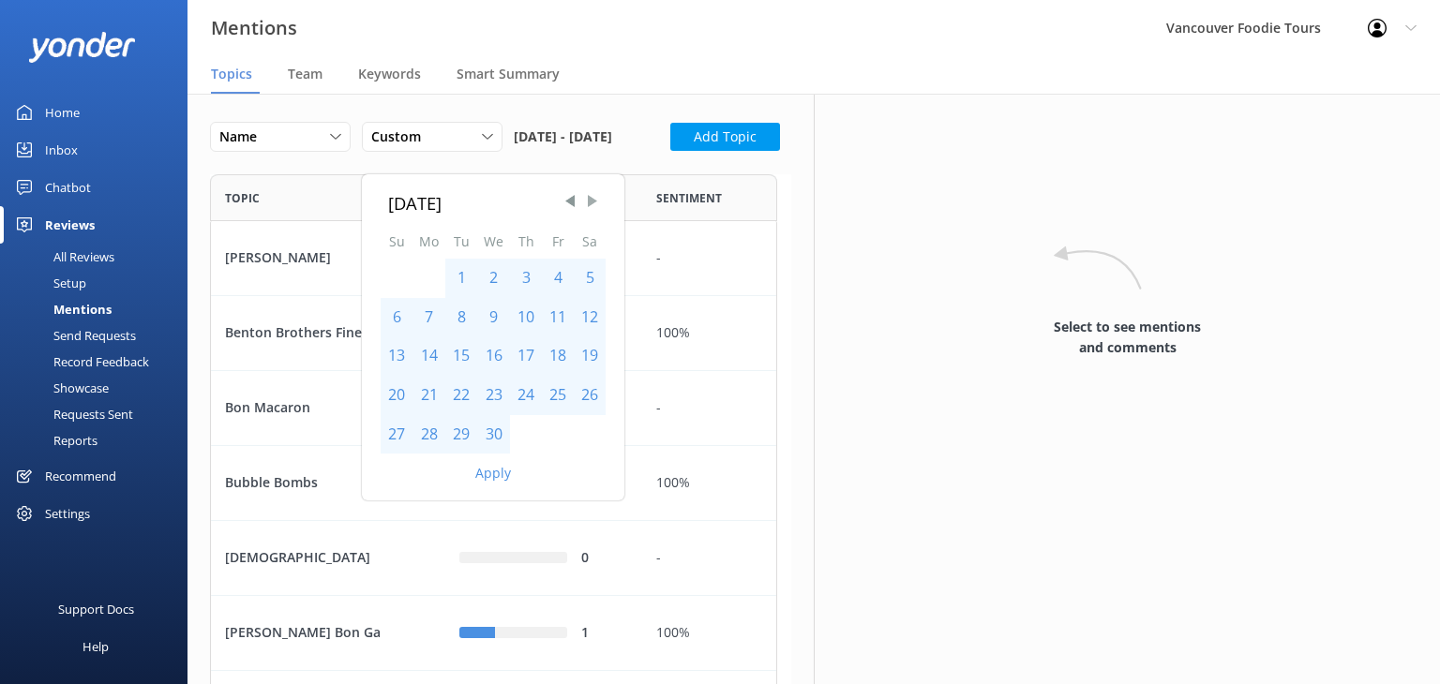
click at [593, 198] on span "Next Month" at bounding box center [592, 200] width 19 height 19
click at [593, 199] on span "Next Month" at bounding box center [592, 200] width 19 height 19
click at [397, 470] on div "31" at bounding box center [397, 473] width 32 height 39
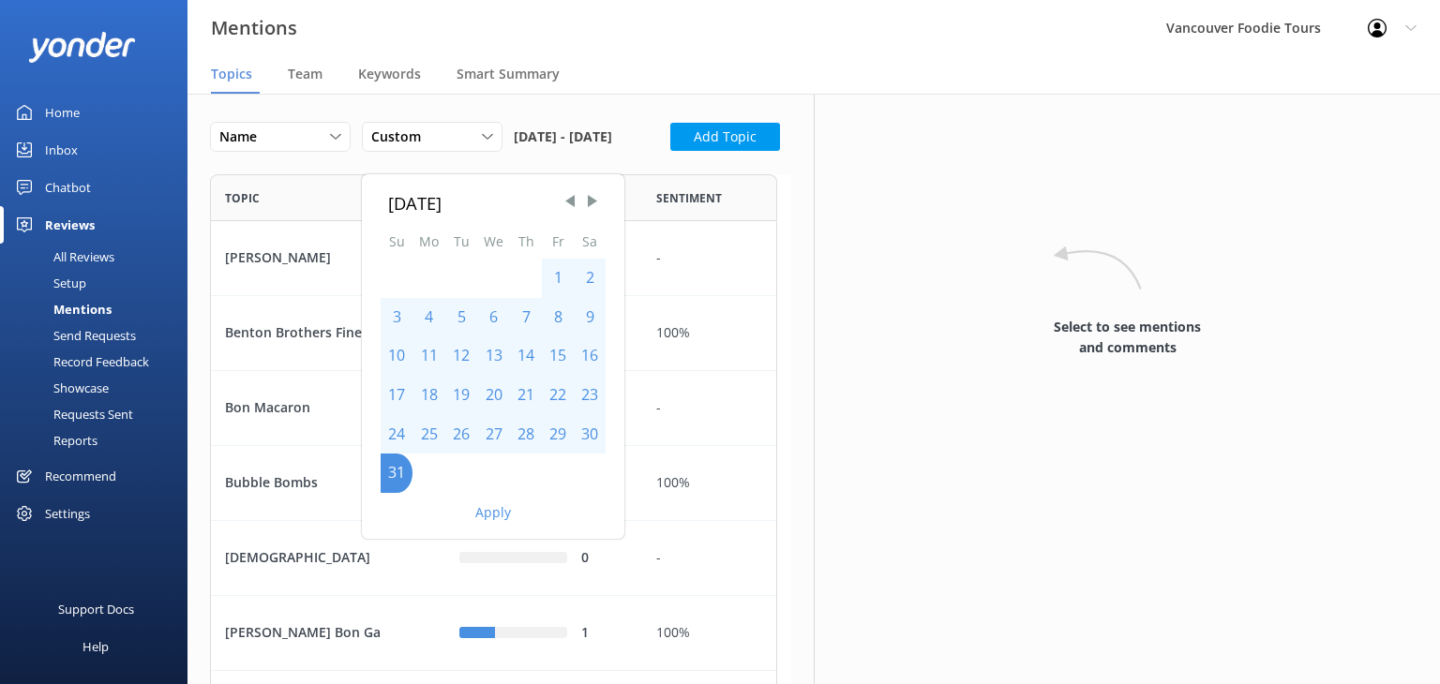
click at [491, 511] on button "Apply" at bounding box center [493, 512] width 36 height 13
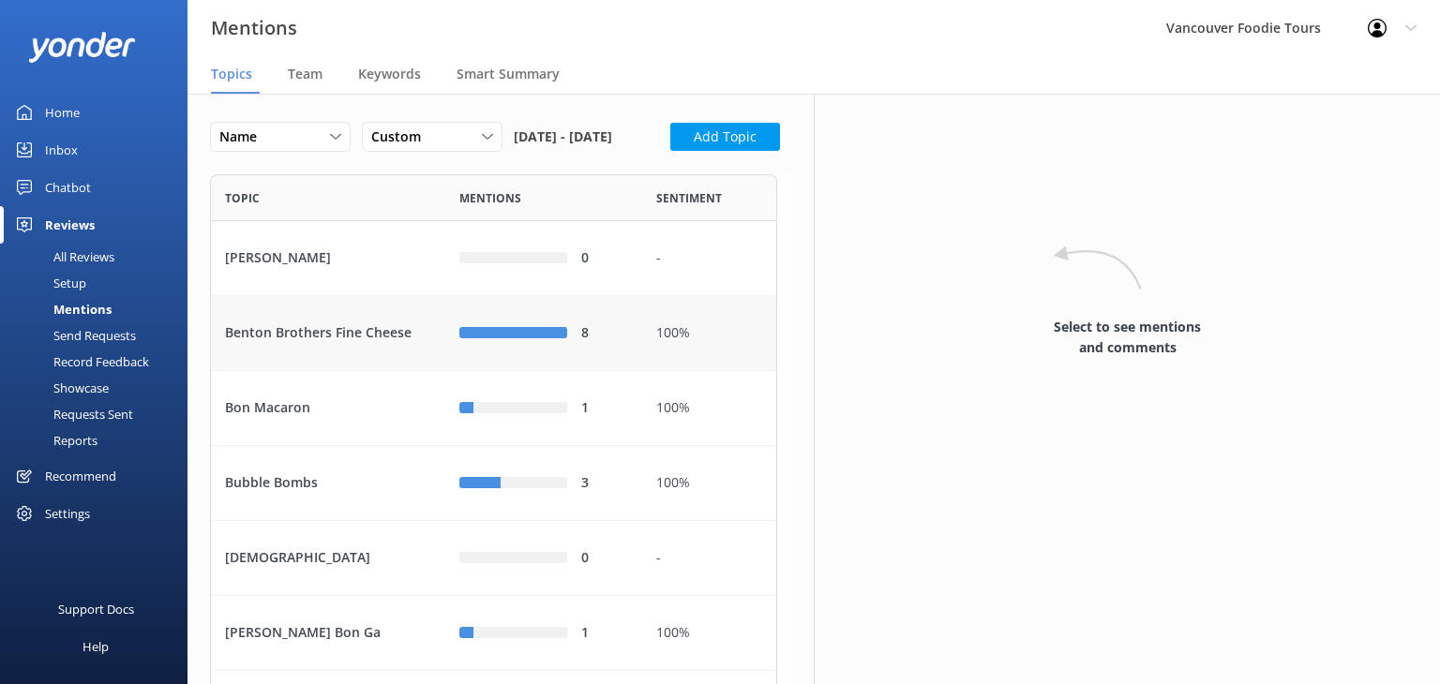
click at [501, 344] on div "8" at bounding box center [543, 333] width 169 height 21
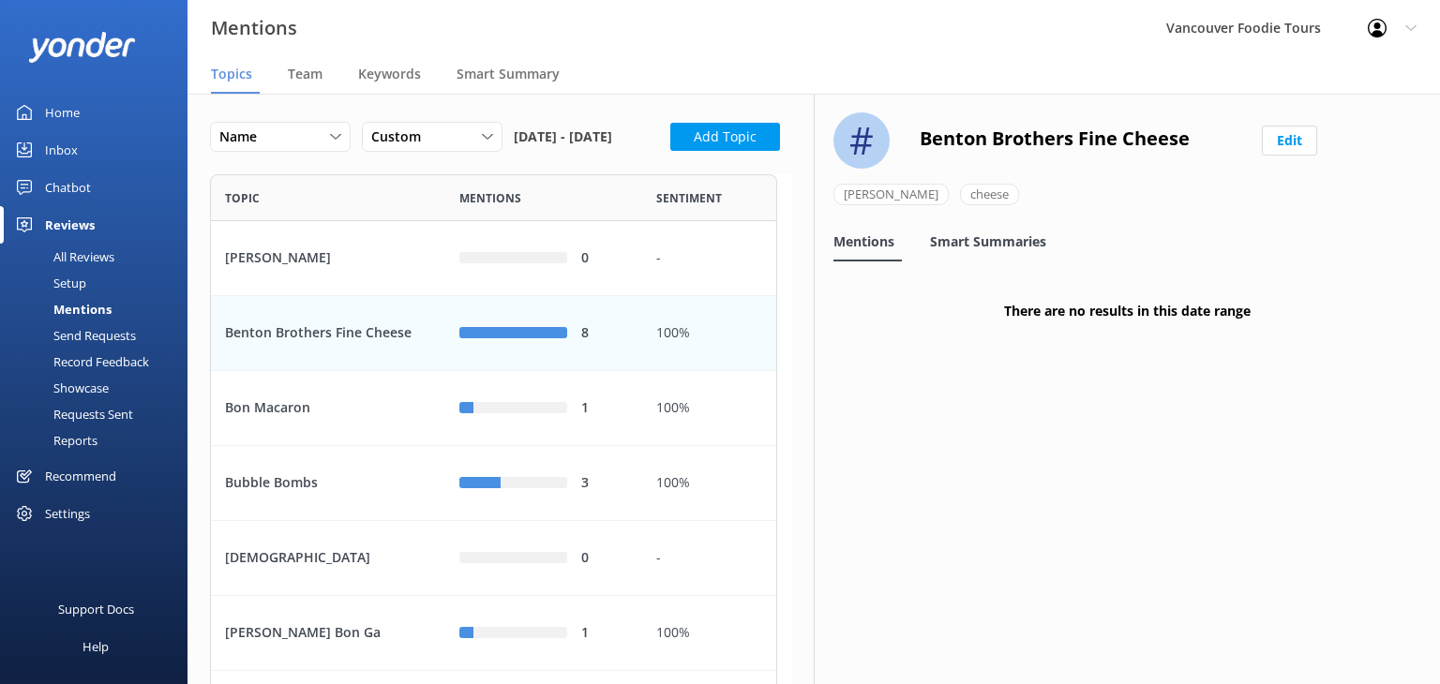
click at [993, 237] on span "Smart Summaries" at bounding box center [988, 242] width 116 height 19
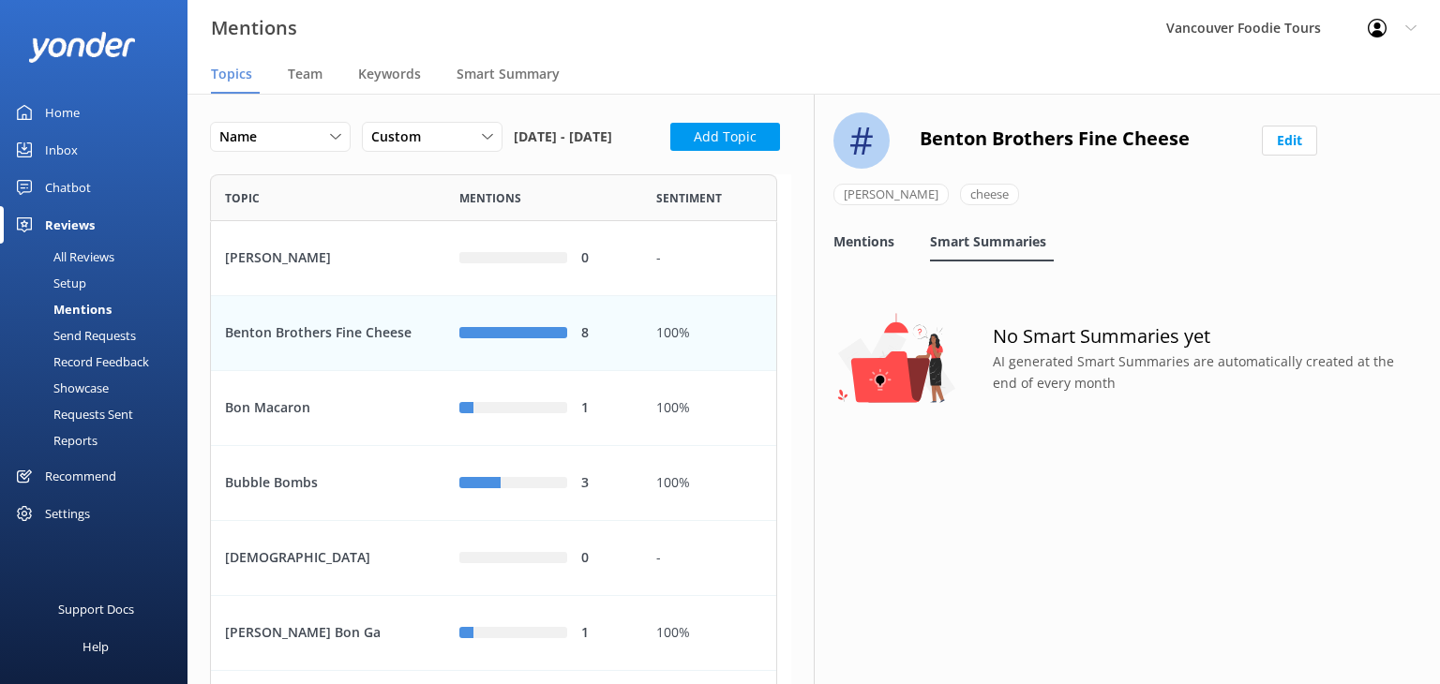
click at [877, 230] on div "Mentions" at bounding box center [868, 243] width 68 height 38
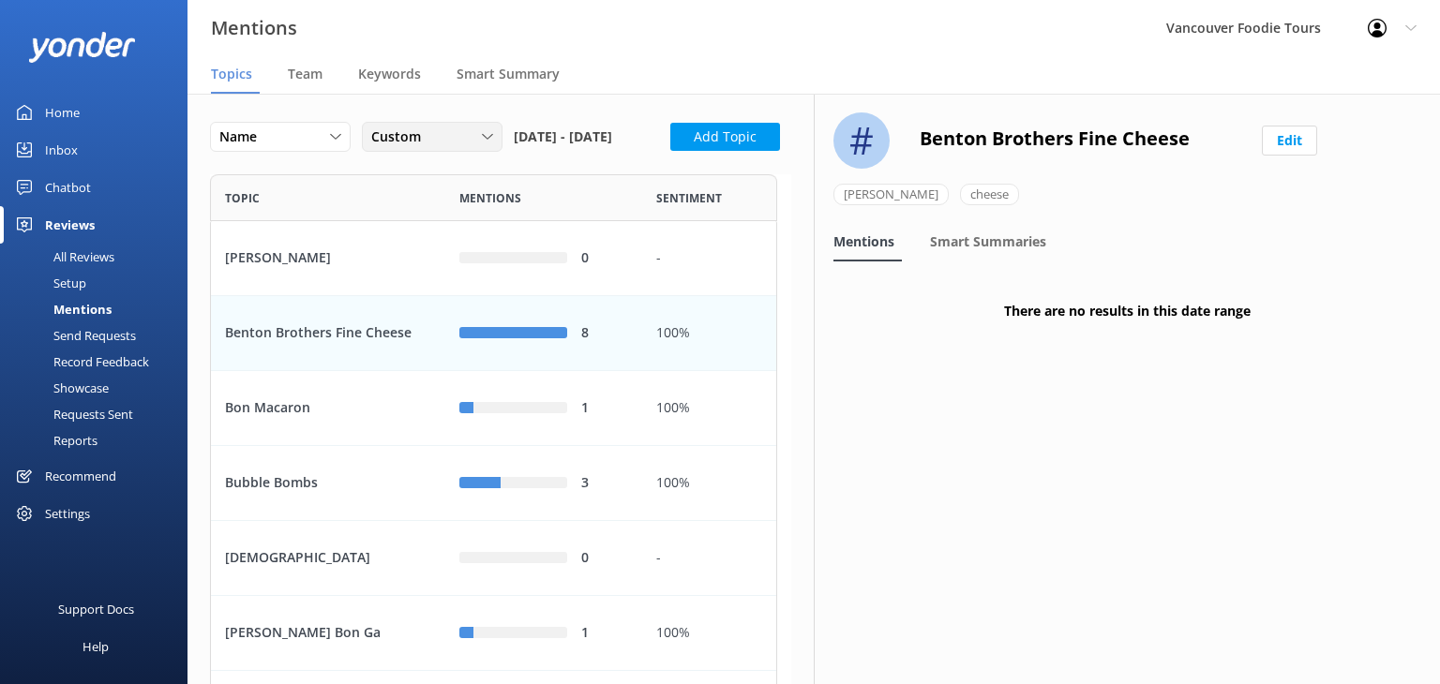
click at [461, 149] on div "Custom Last 7 days Last 30 days Last 90 days Last 180 days Custom" at bounding box center [432, 137] width 141 height 30
click at [437, 286] on div "Last 180 days" at bounding box center [408, 289] width 73 height 19
click at [615, 344] on div "8" at bounding box center [604, 333] width 47 height 21
click at [622, 430] on div "1" at bounding box center [543, 408] width 197 height 75
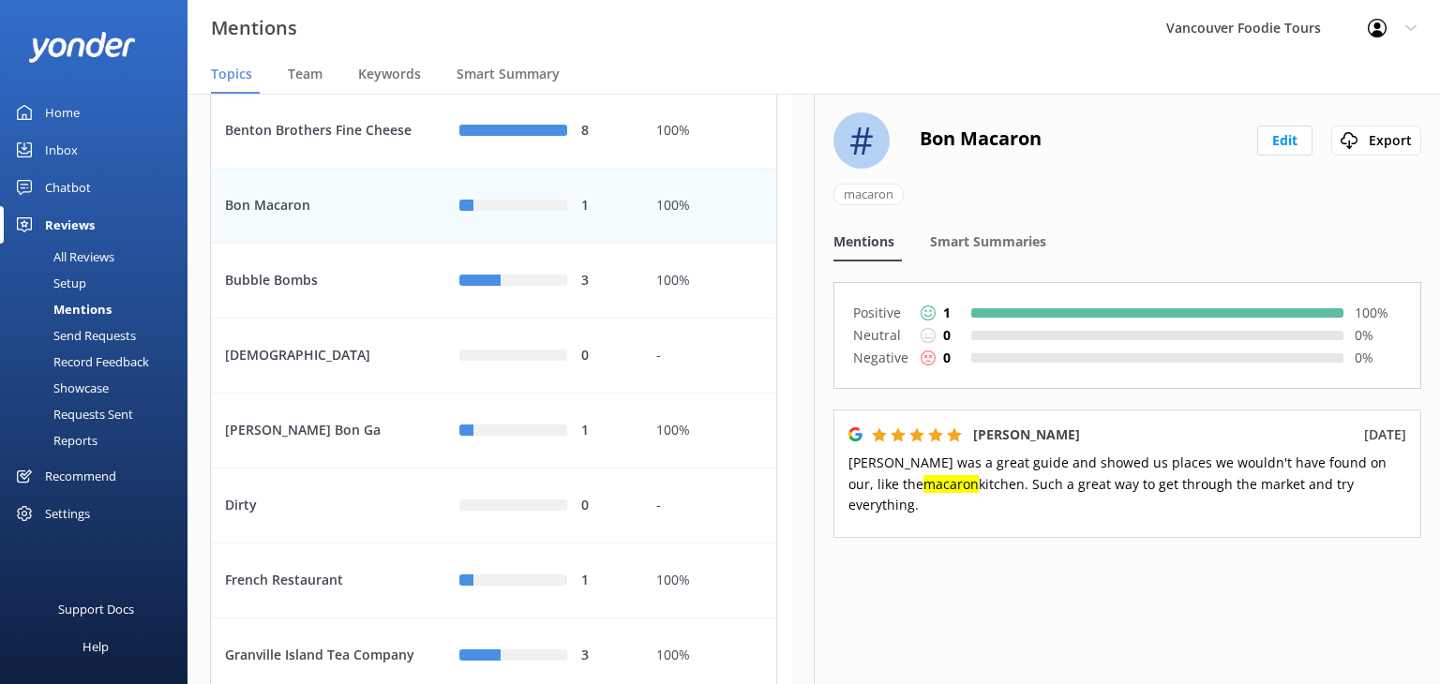
scroll to position [265, 0]
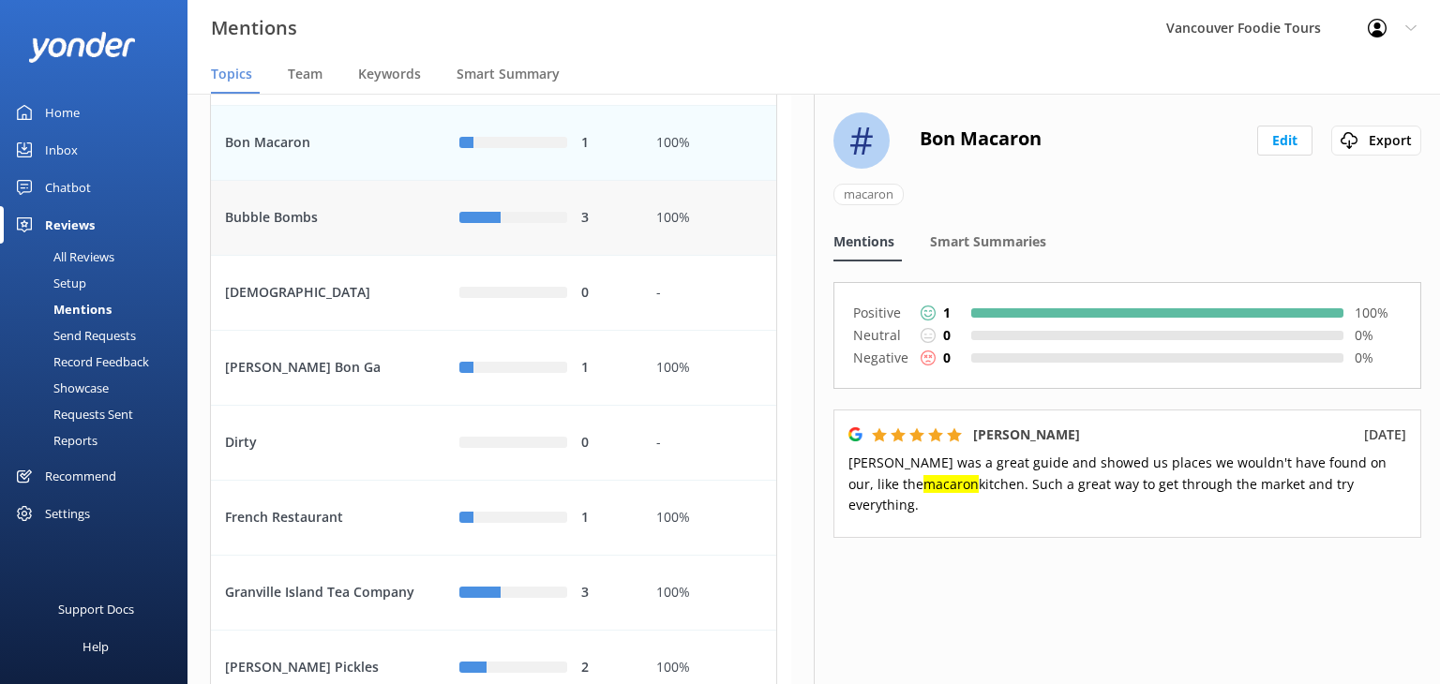
click at [540, 229] on div "3" at bounding box center [543, 218] width 169 height 21
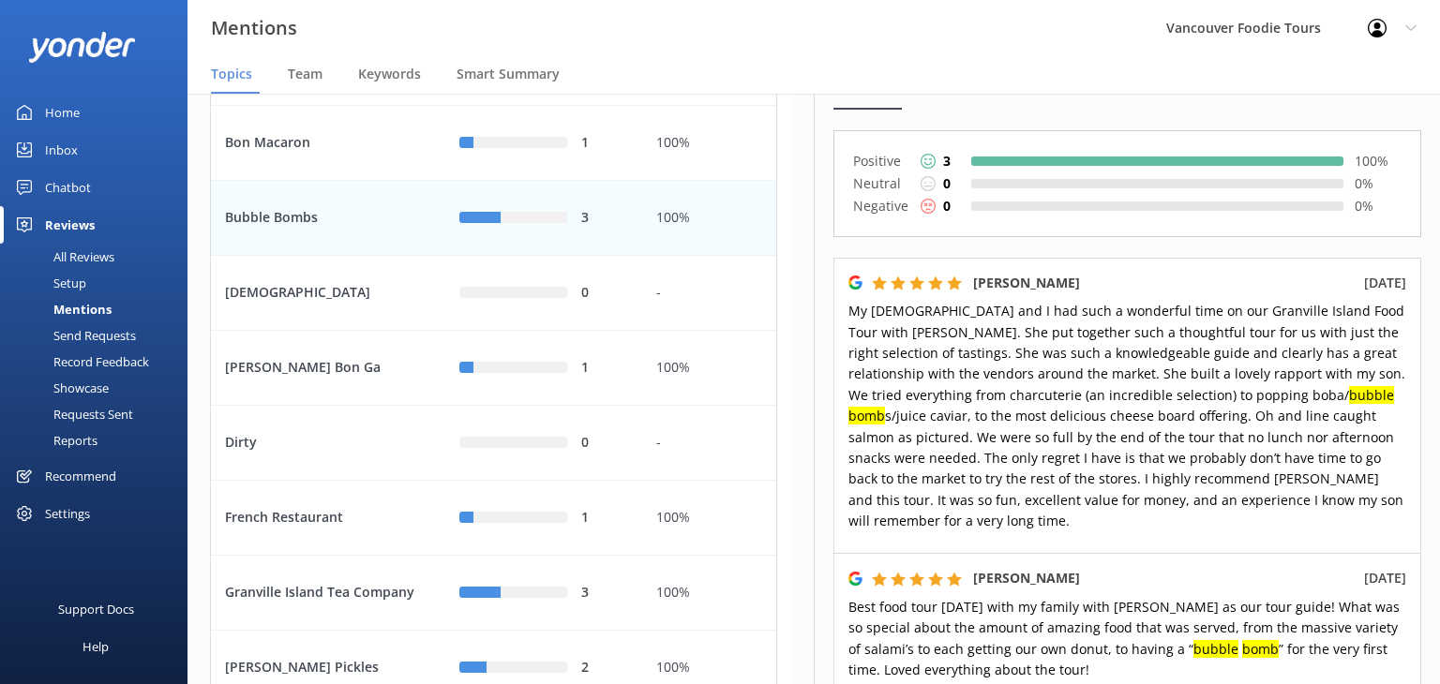
scroll to position [198, 0]
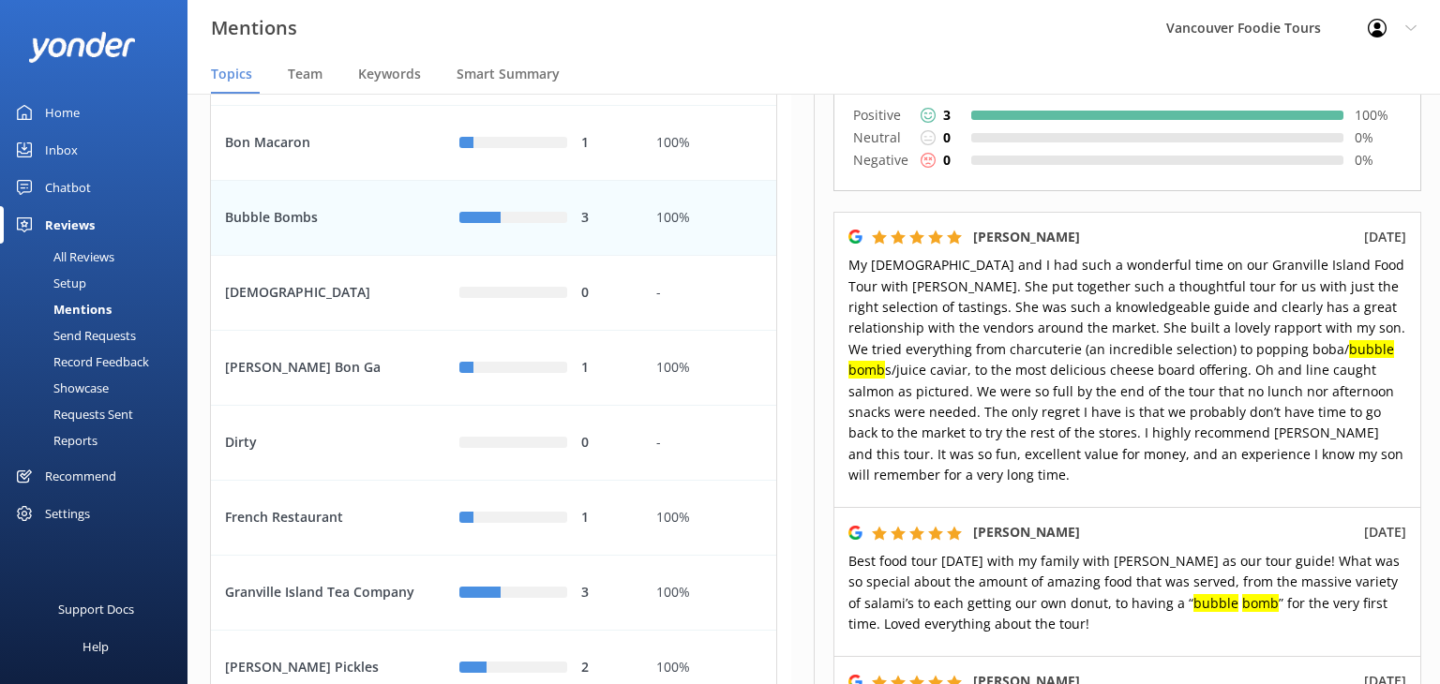
click at [1198, 396] on span "My [DEMOGRAPHIC_DATA] and I had such a wonderful time on our Granville Island F…" at bounding box center [1127, 370] width 557 height 228
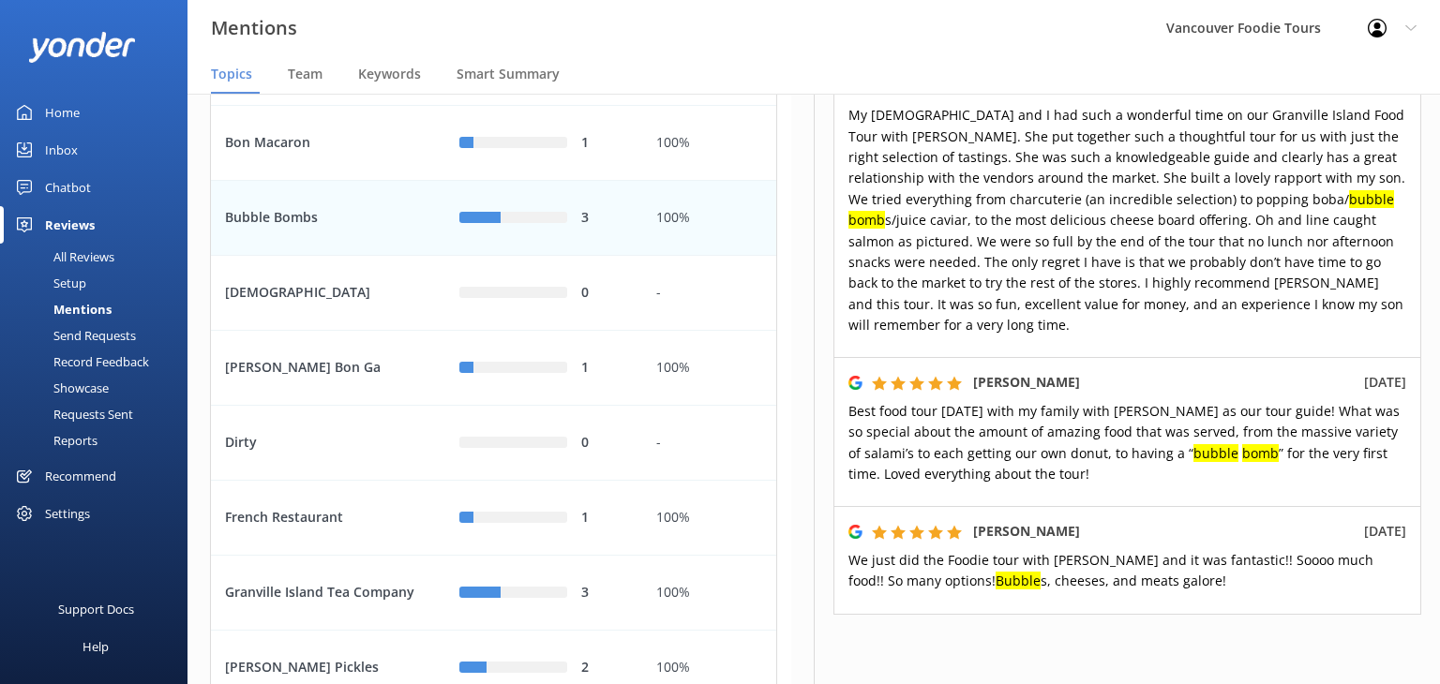
scroll to position [369, 0]
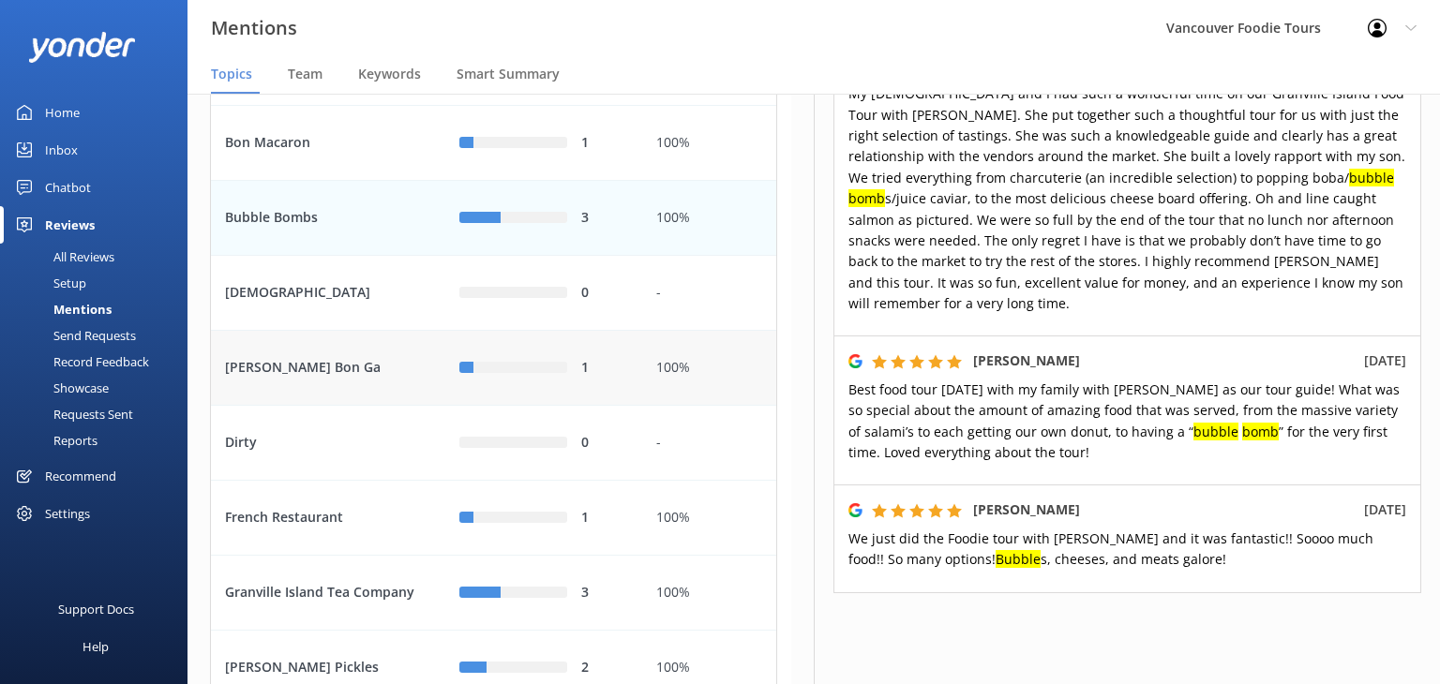
click at [569, 379] on div "1" at bounding box center [543, 368] width 169 height 21
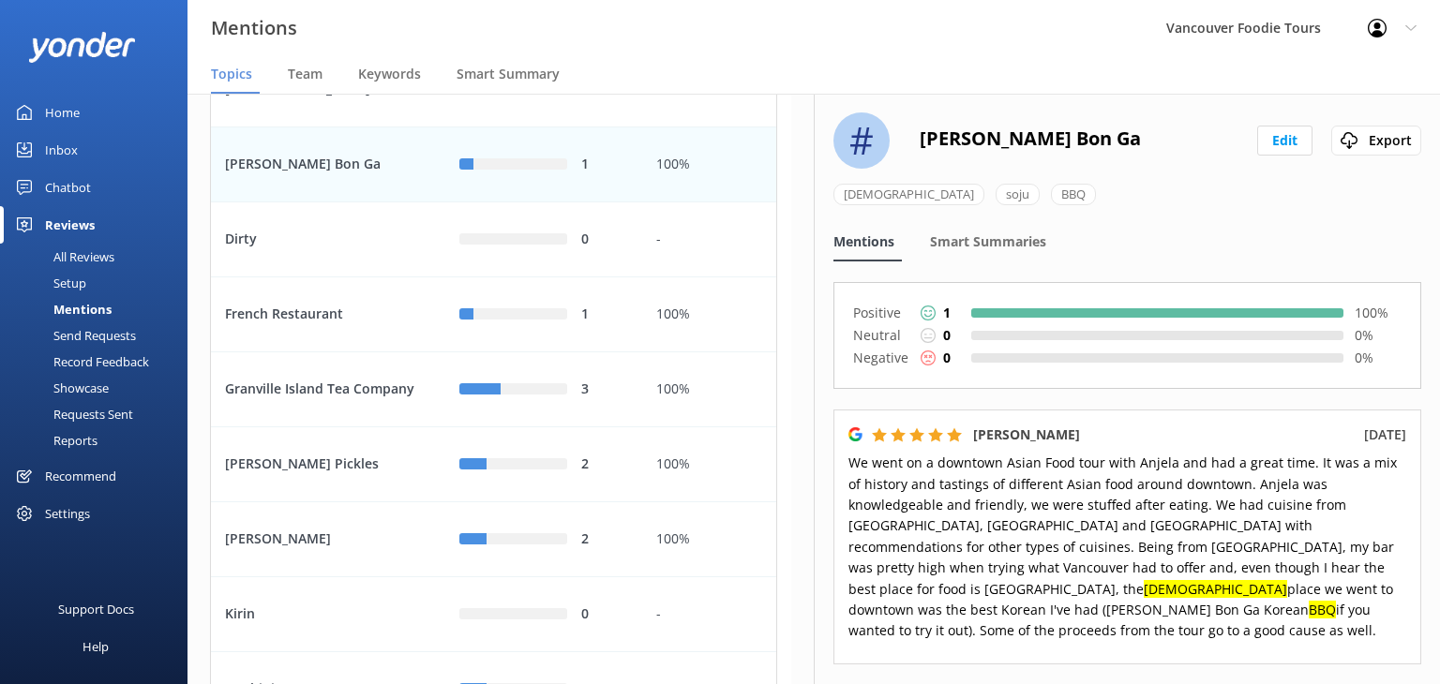
scroll to position [474, 0]
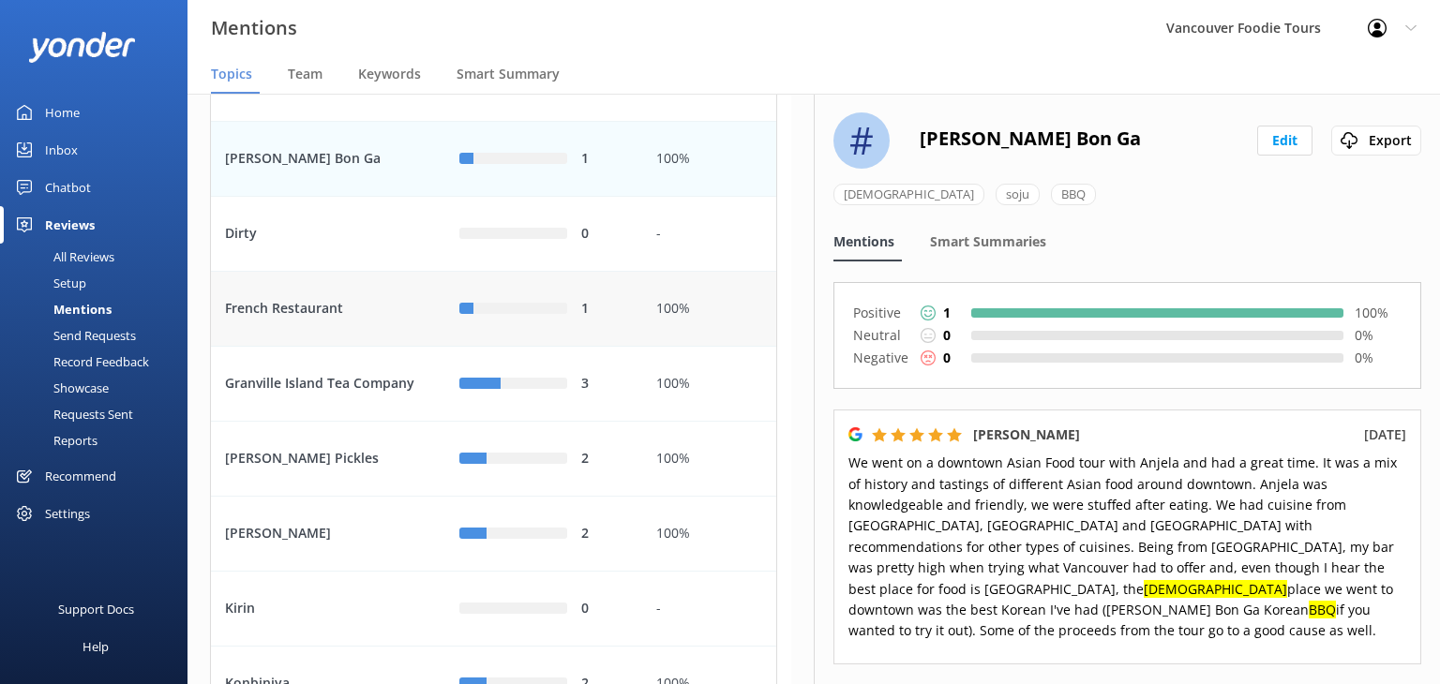
click at [603, 320] on div "1" at bounding box center [604, 309] width 47 height 21
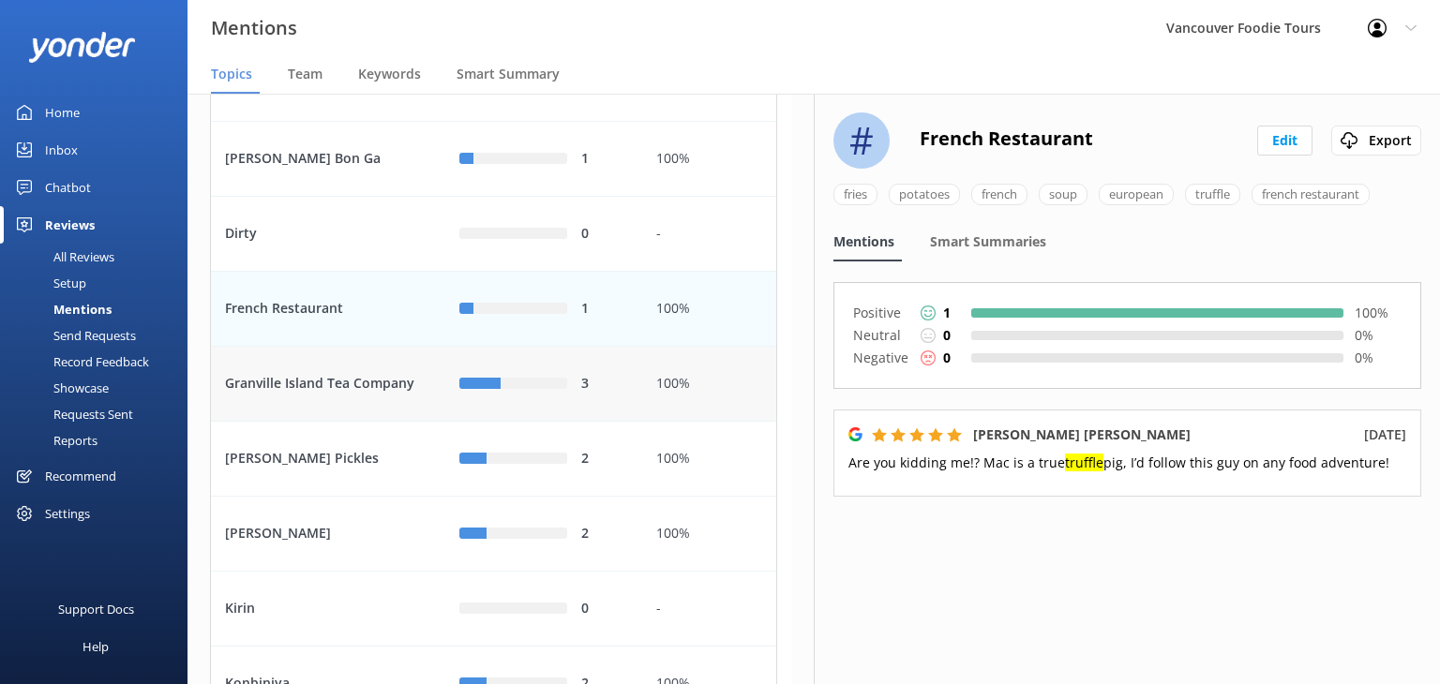
click at [583, 422] on div "3" at bounding box center [543, 384] width 197 height 75
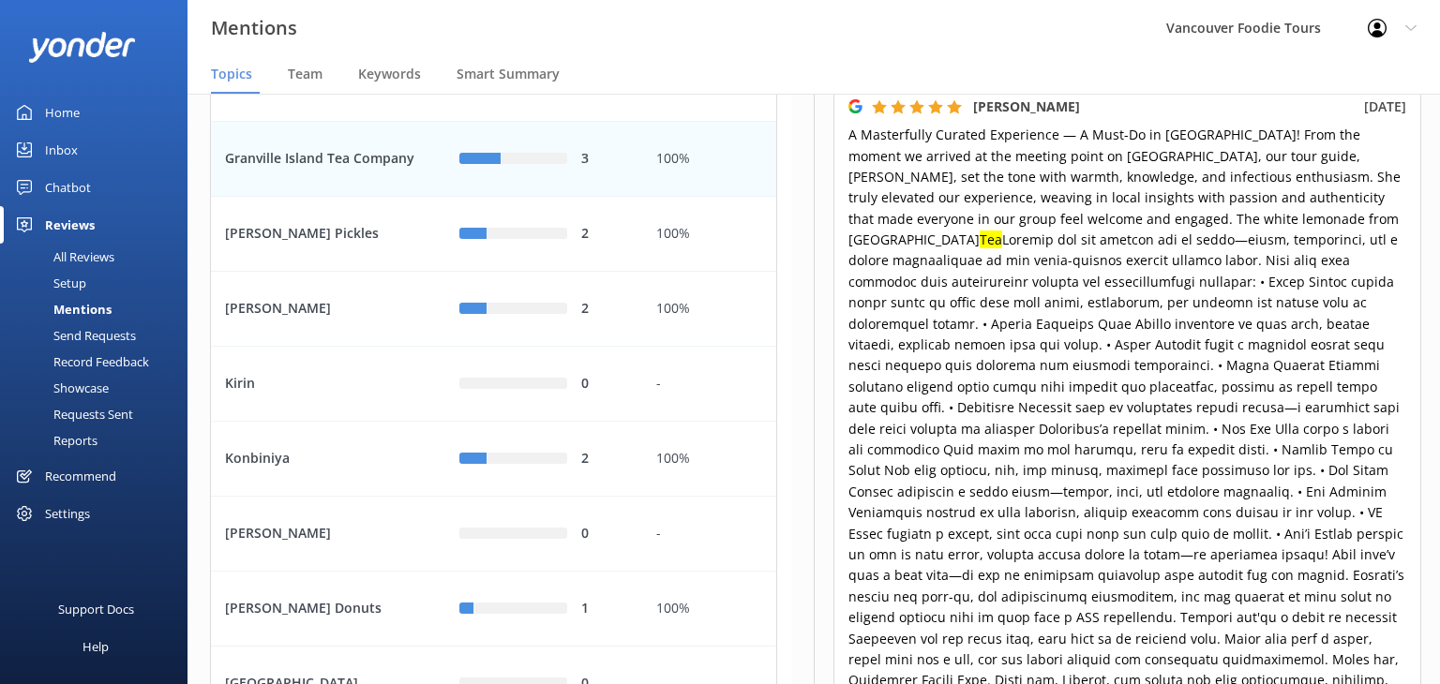
scroll to position [454, 0]
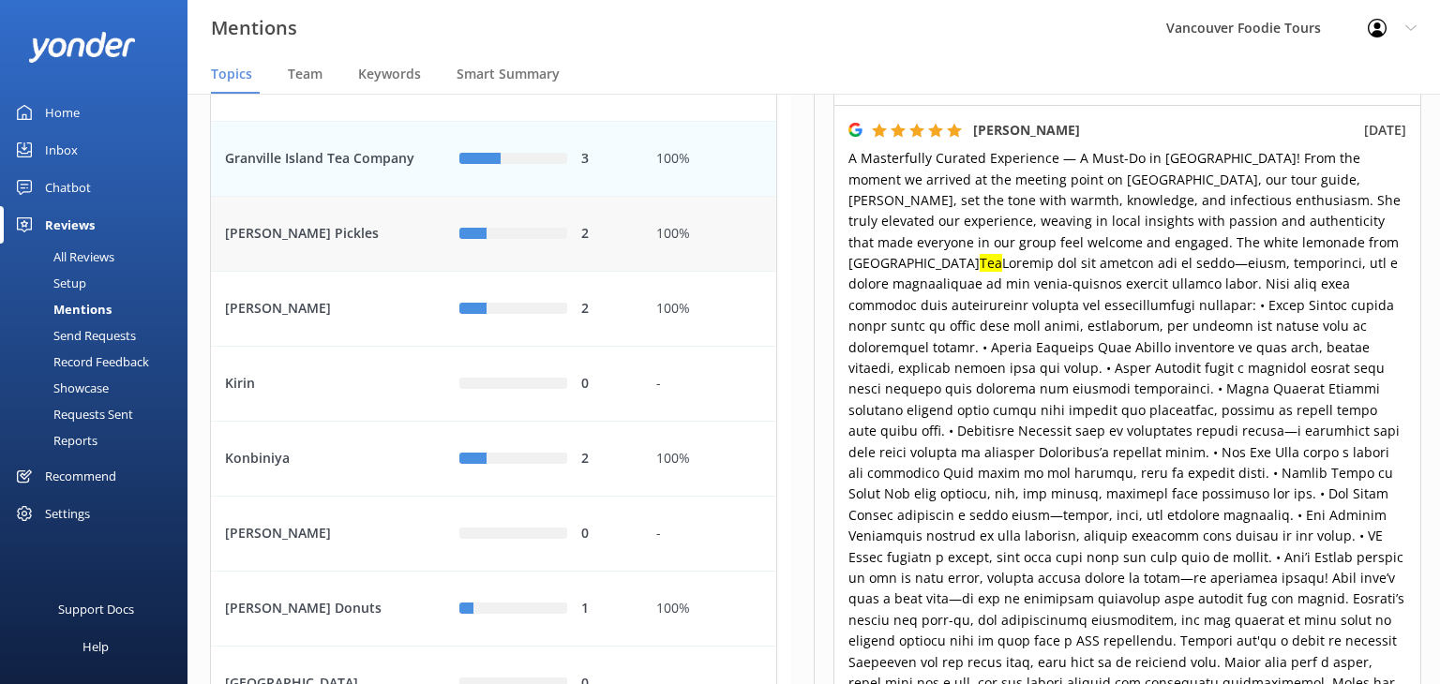
click at [585, 272] on div "2" at bounding box center [543, 234] width 197 height 75
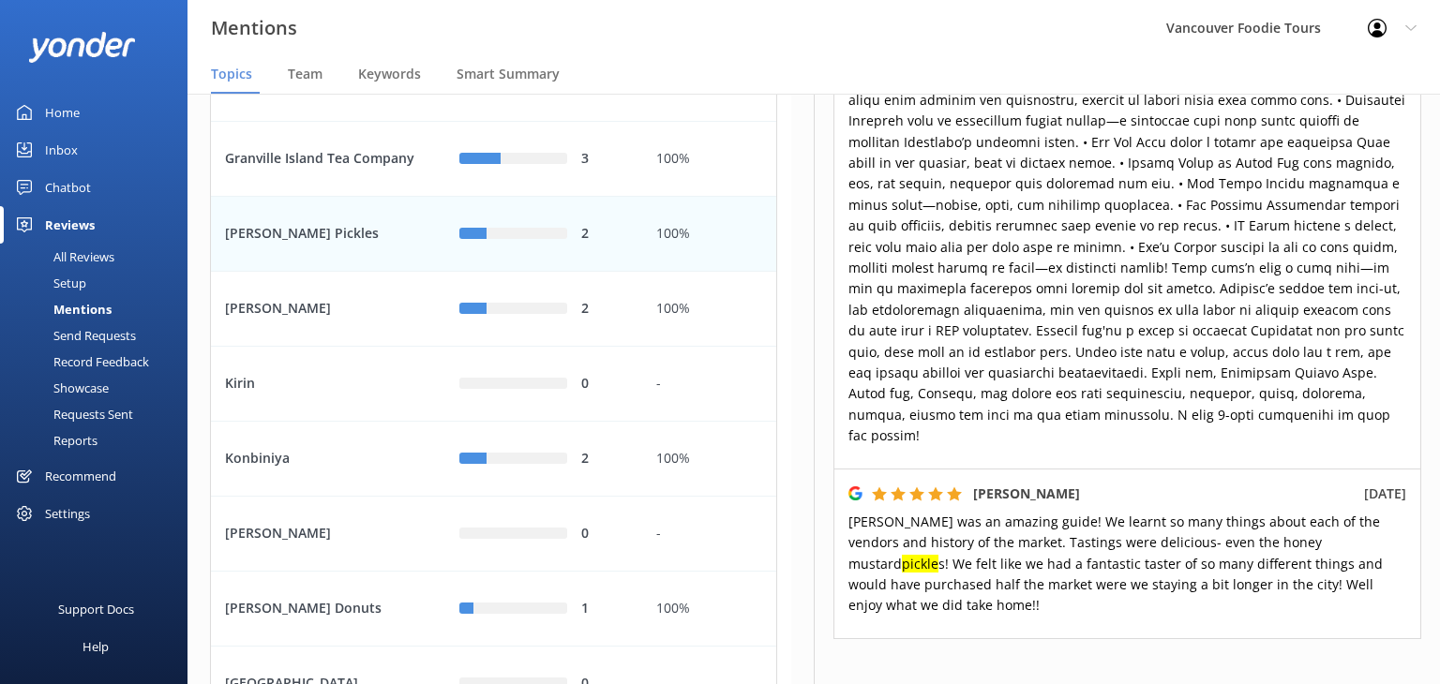
scroll to position [688, 0]
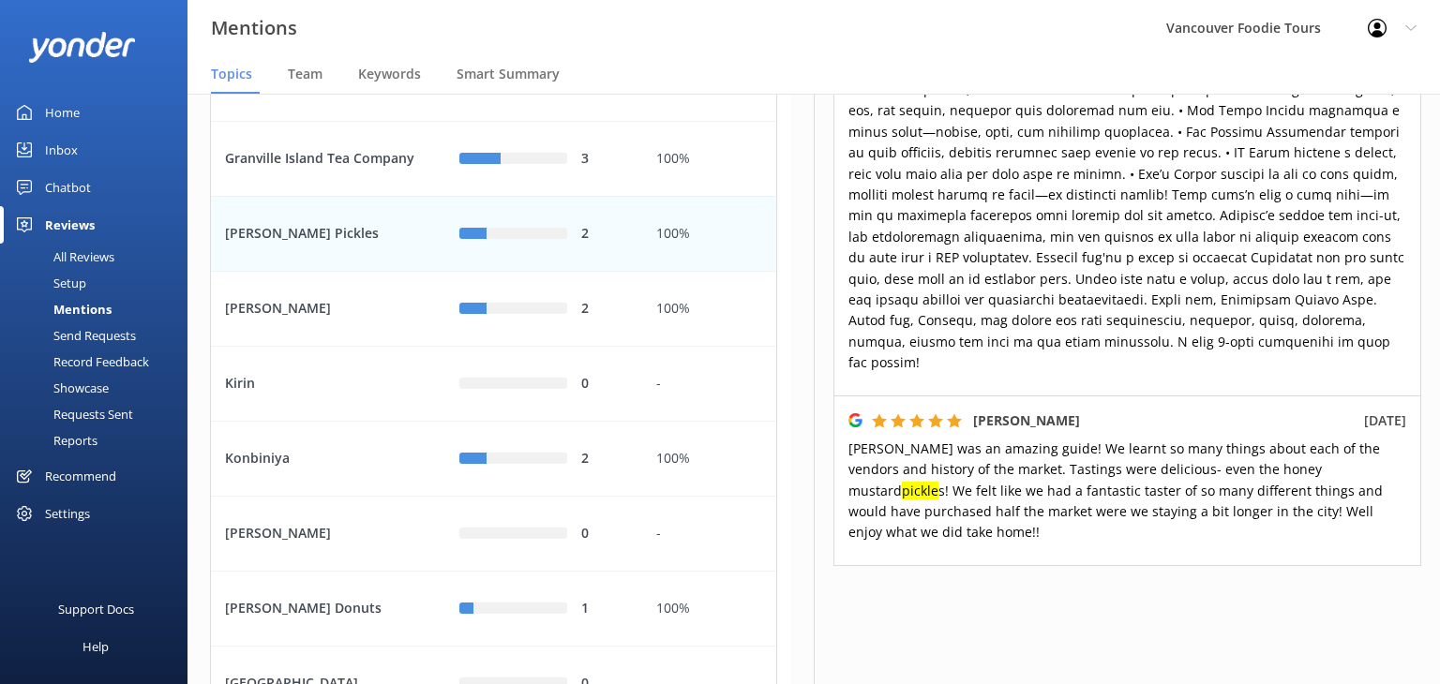
click at [563, 245] on div "2" at bounding box center [543, 234] width 169 height 21
click at [569, 320] on div "2" at bounding box center [543, 309] width 169 height 21
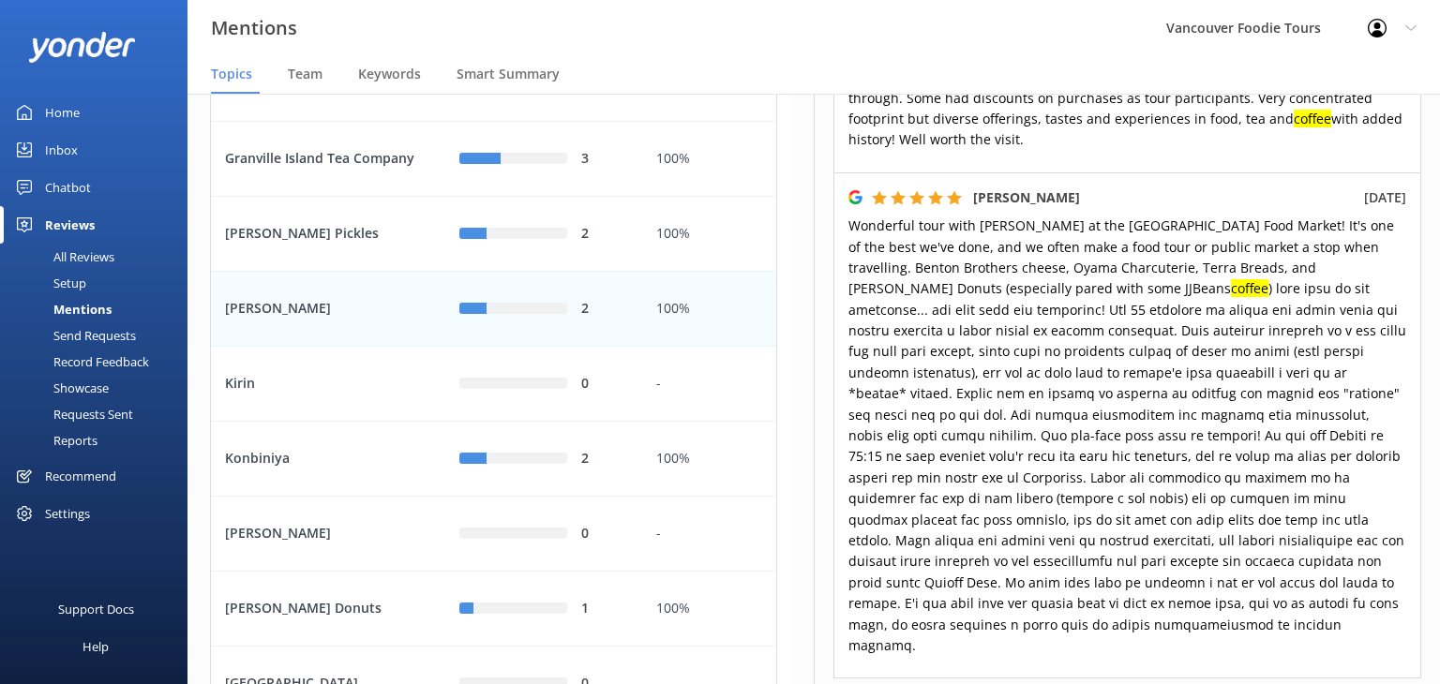
scroll to position [408, 0]
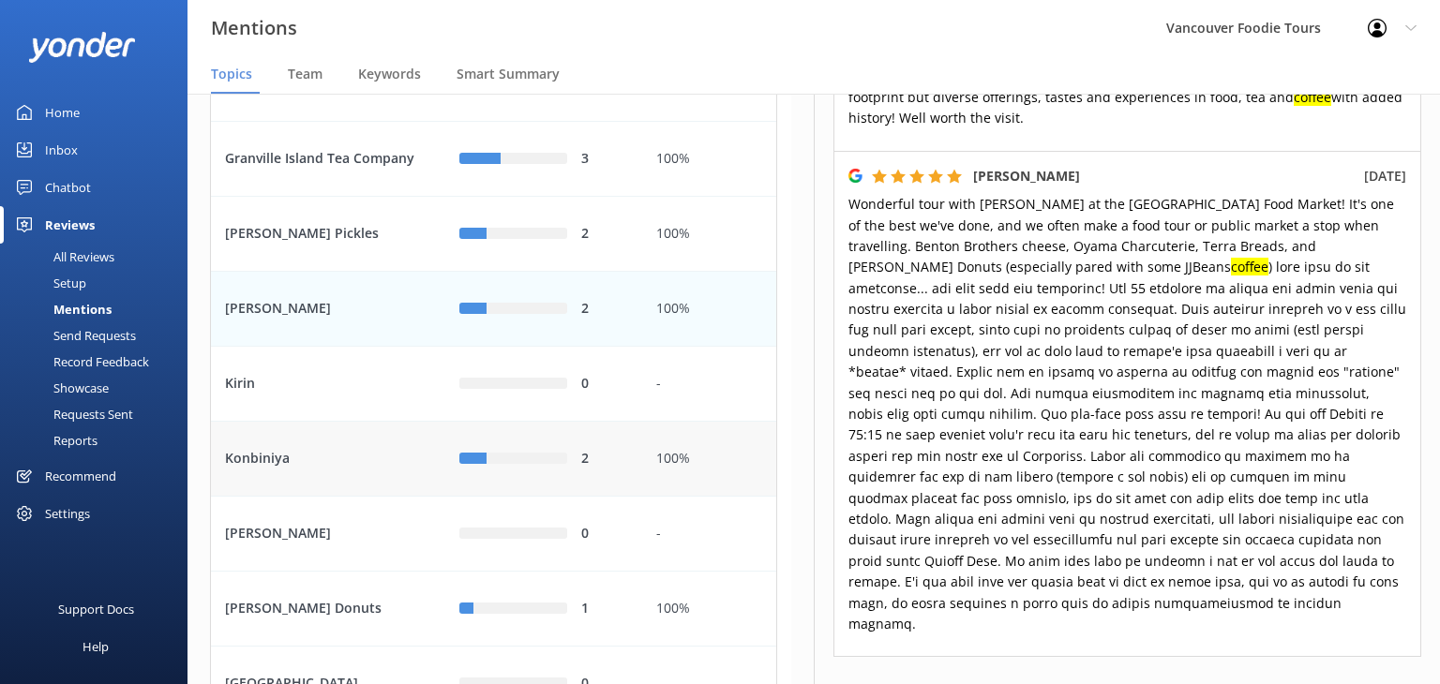
click at [585, 470] on div "2" at bounding box center [604, 459] width 47 height 21
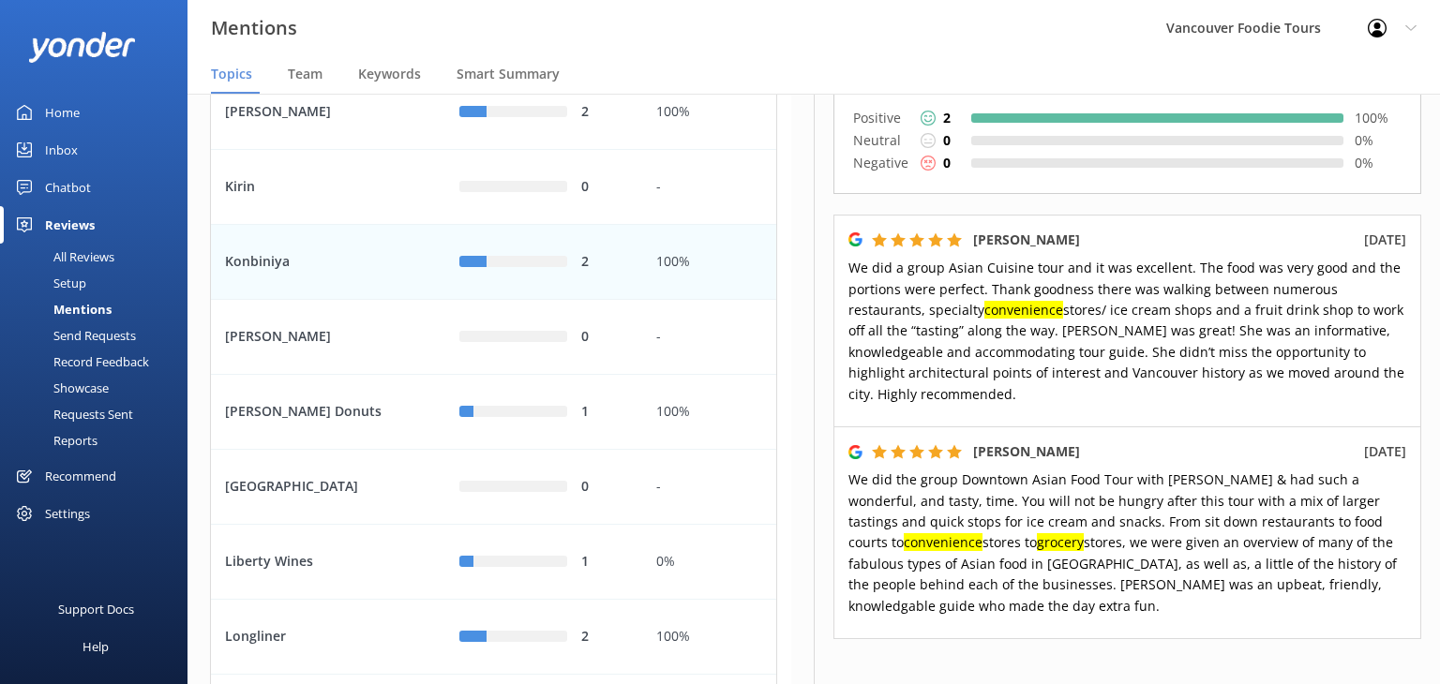
scroll to position [1003, 0]
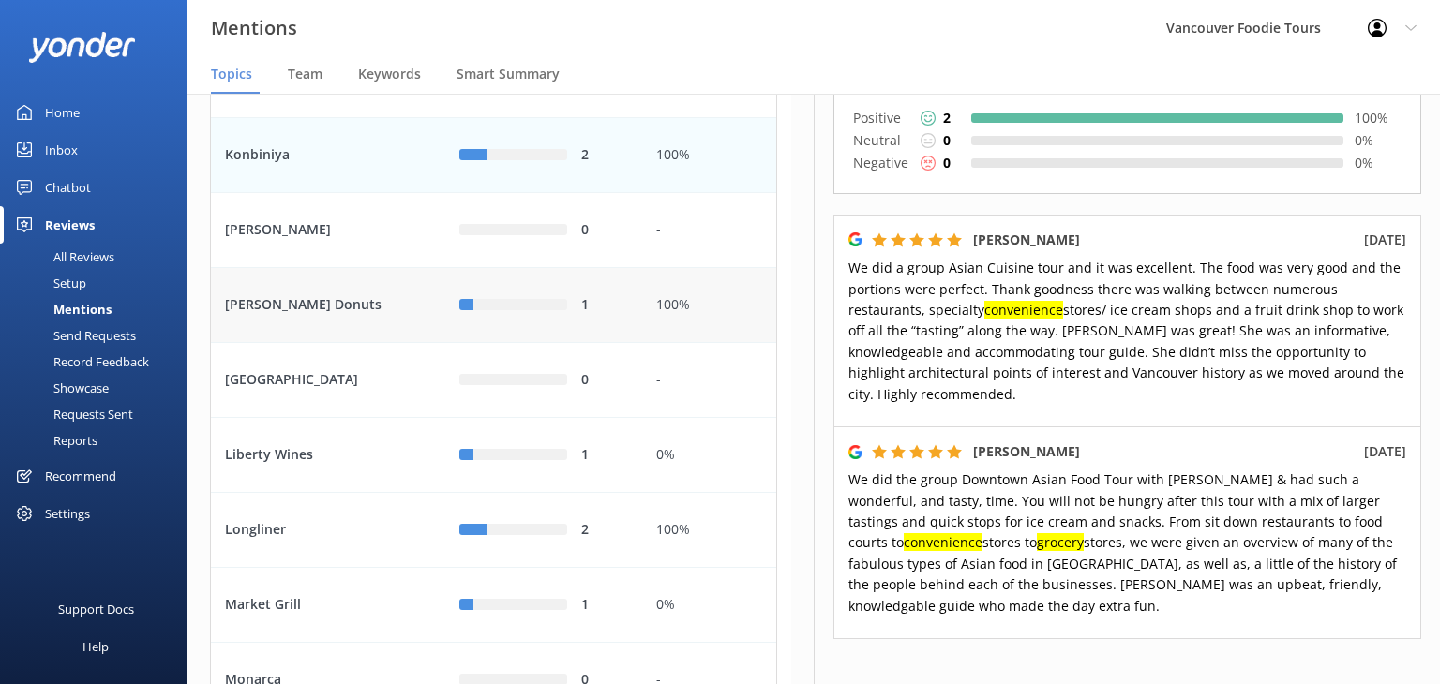
click at [648, 342] on div "100%" at bounding box center [709, 305] width 134 height 75
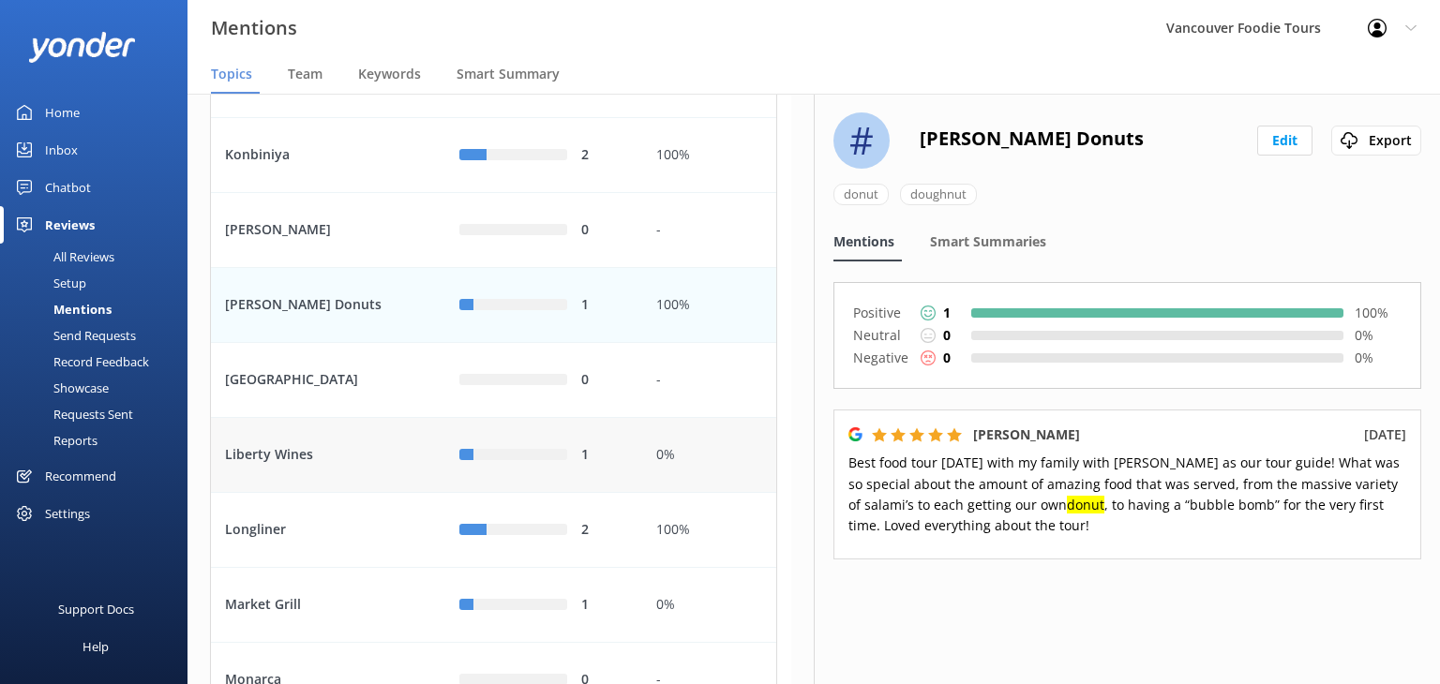
click at [578, 466] on div "1" at bounding box center [543, 455] width 169 height 21
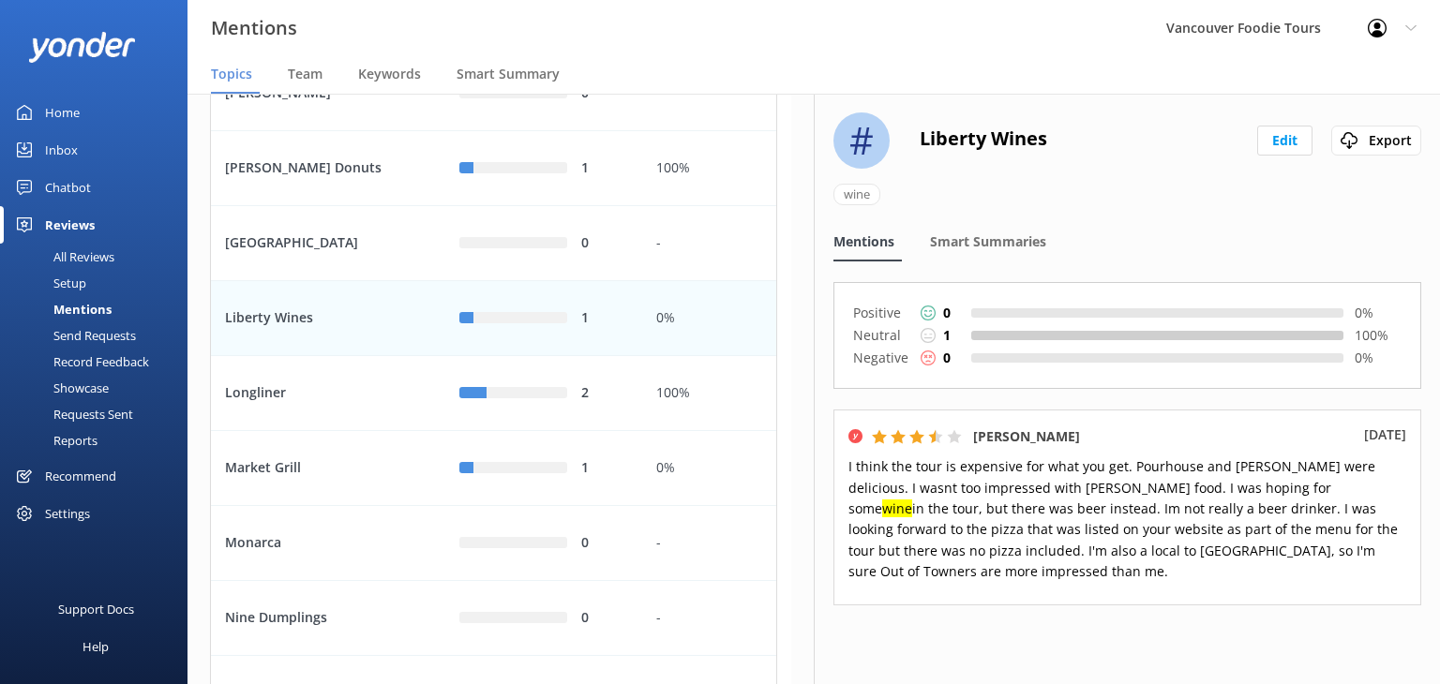
scroll to position [1156, 0]
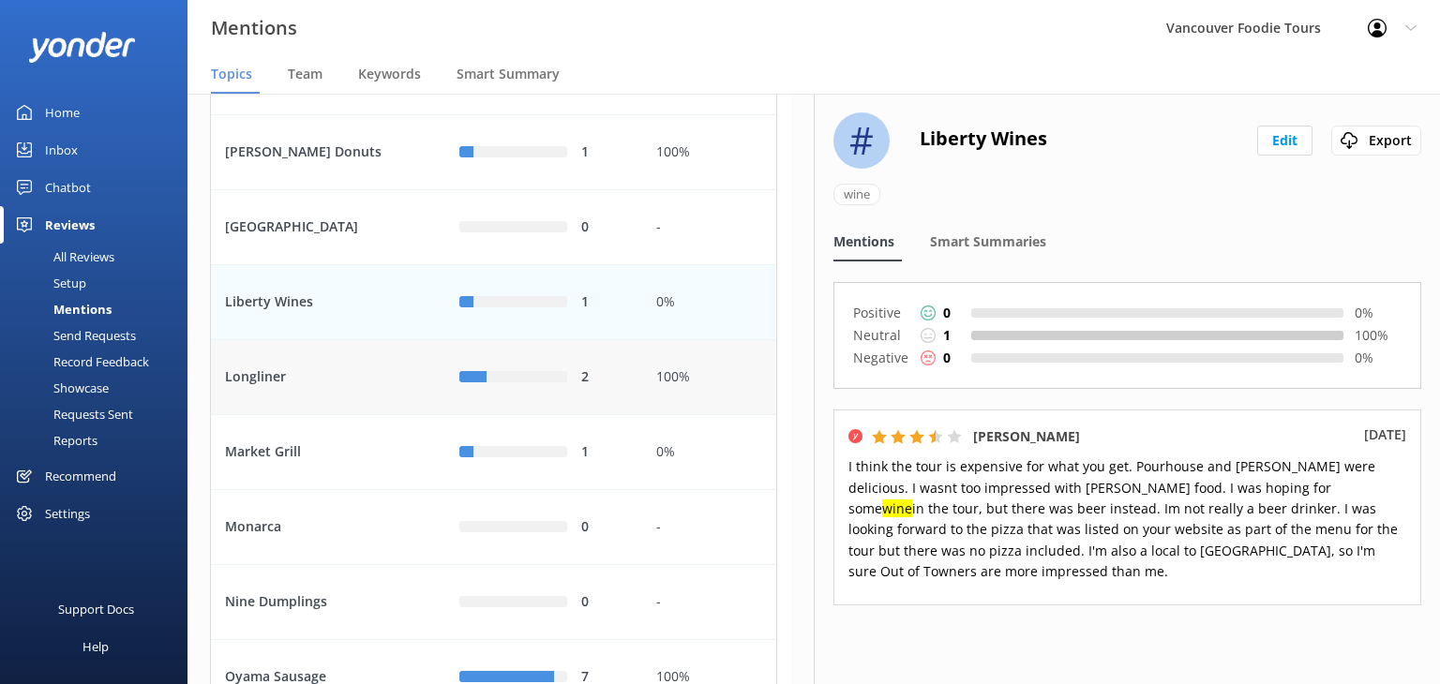
click at [677, 415] on div "100%" at bounding box center [709, 377] width 134 height 75
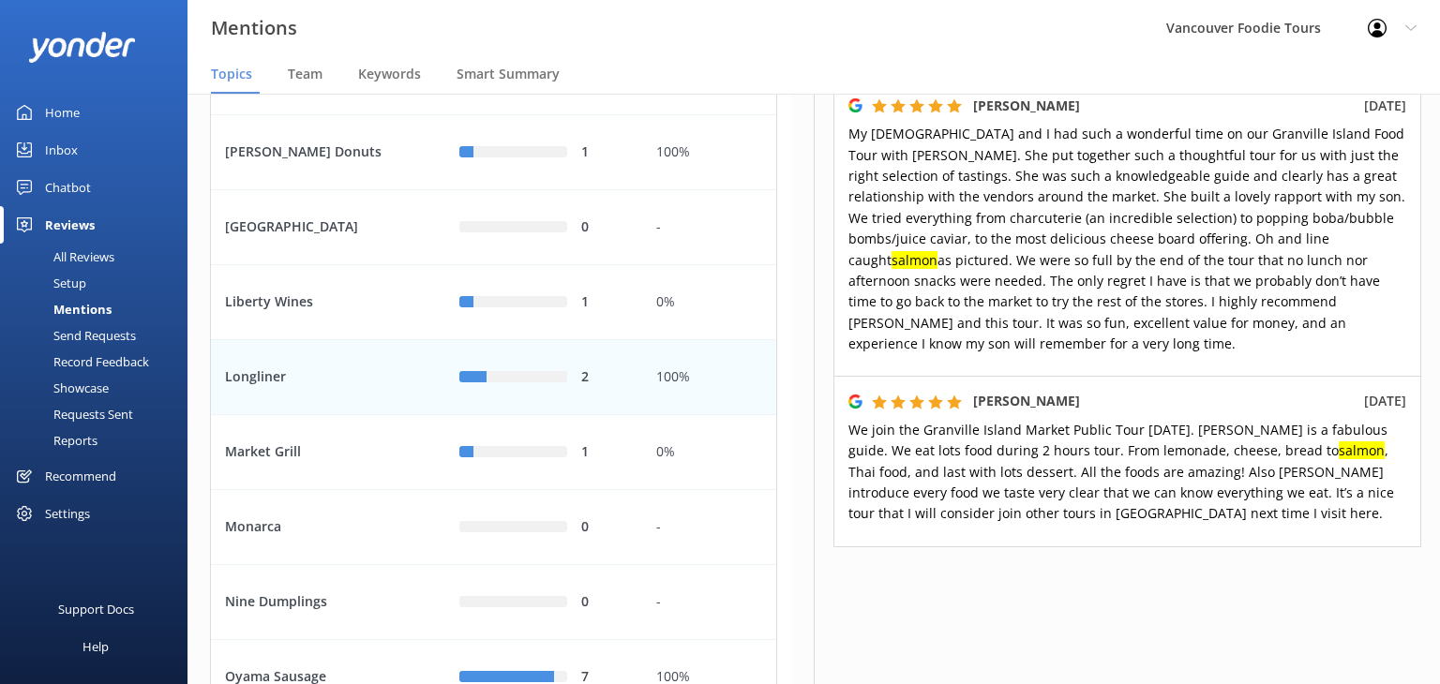
scroll to position [353, 0]
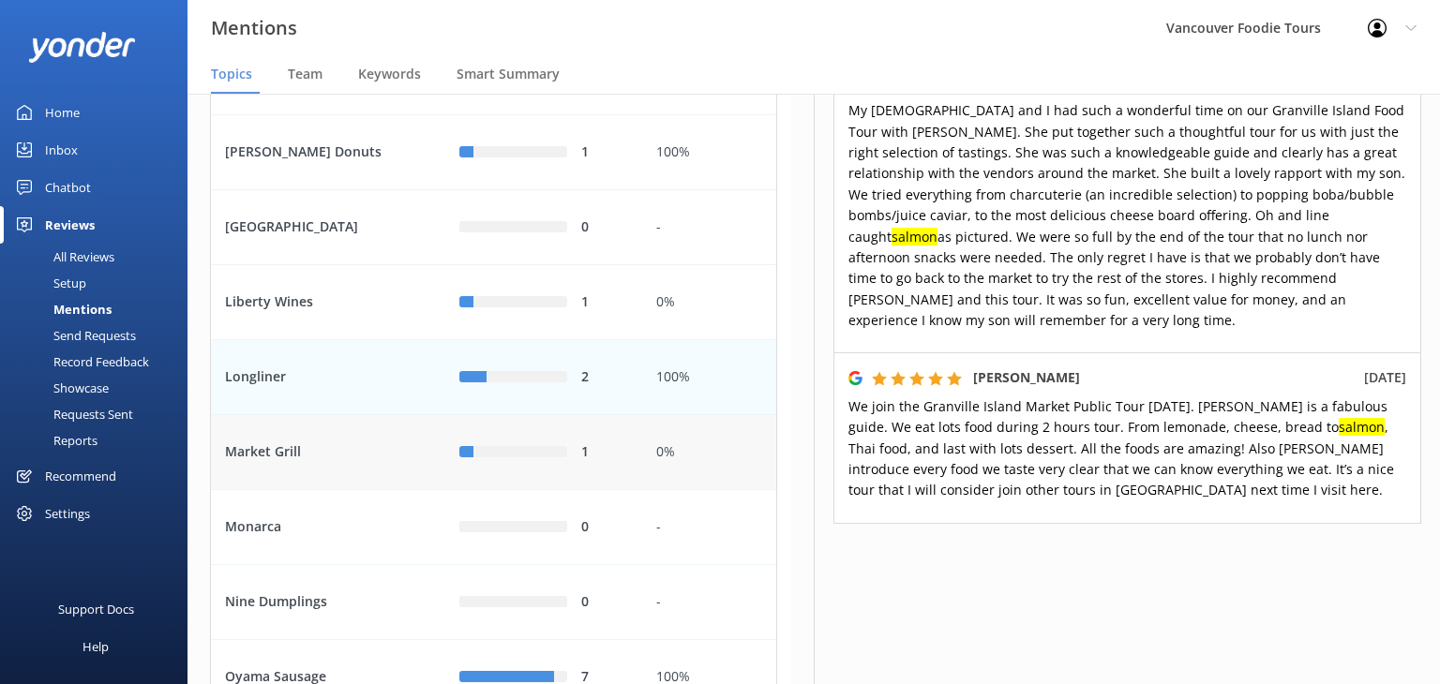
click at [622, 463] on div "1" at bounding box center [604, 453] width 47 height 21
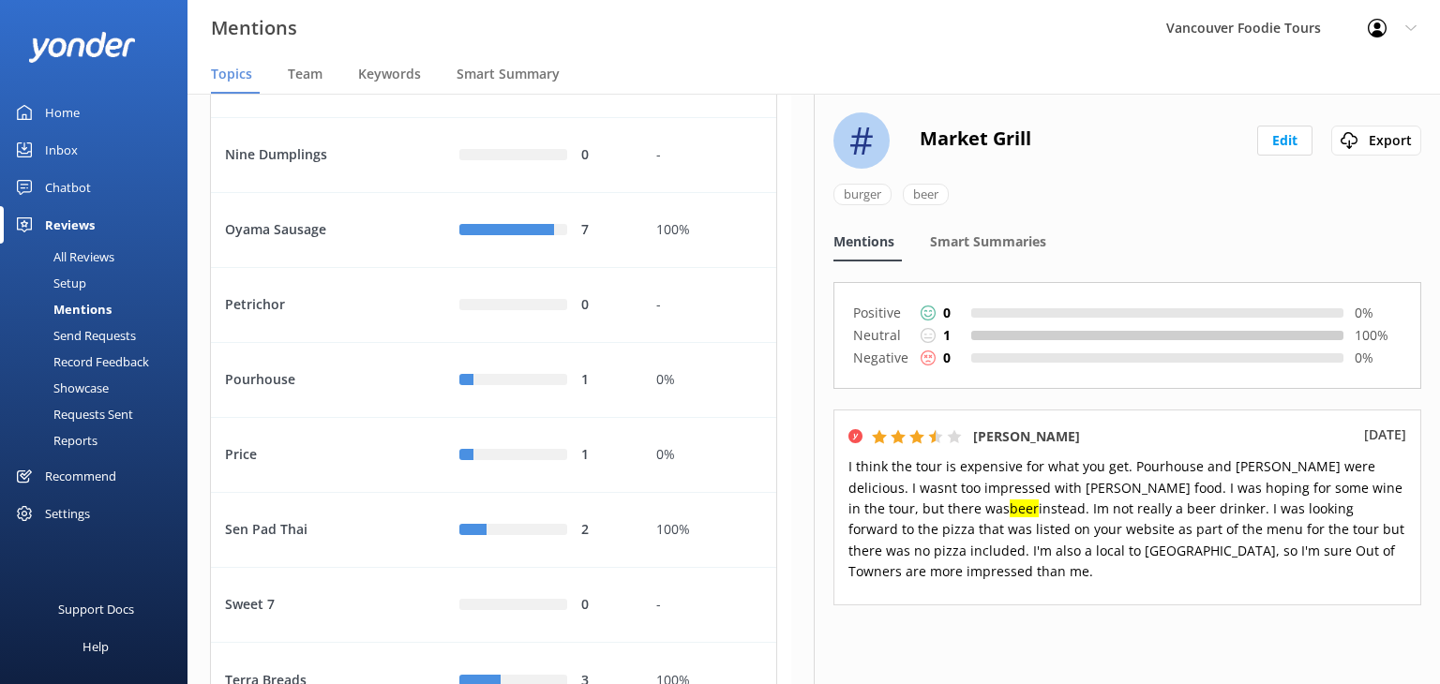
scroll to position [1734, 0]
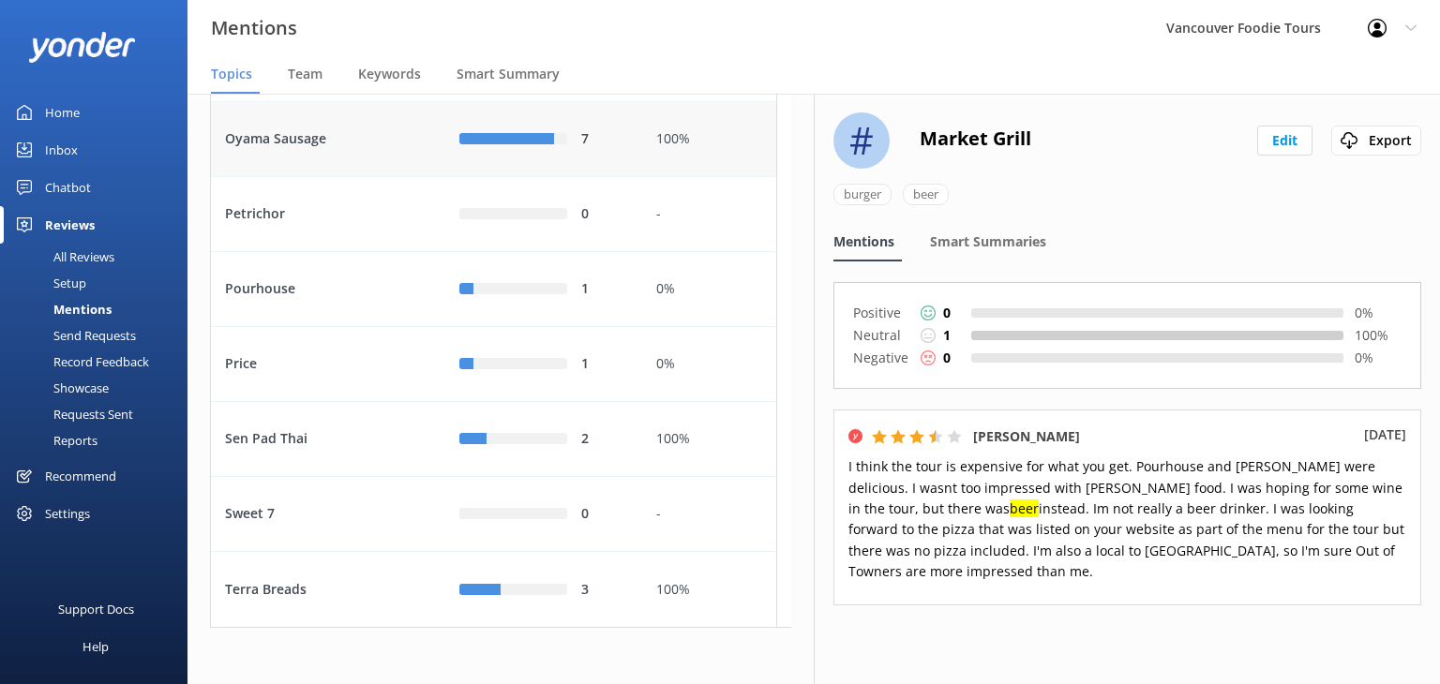
click at [601, 154] on div "7" at bounding box center [543, 139] width 197 height 75
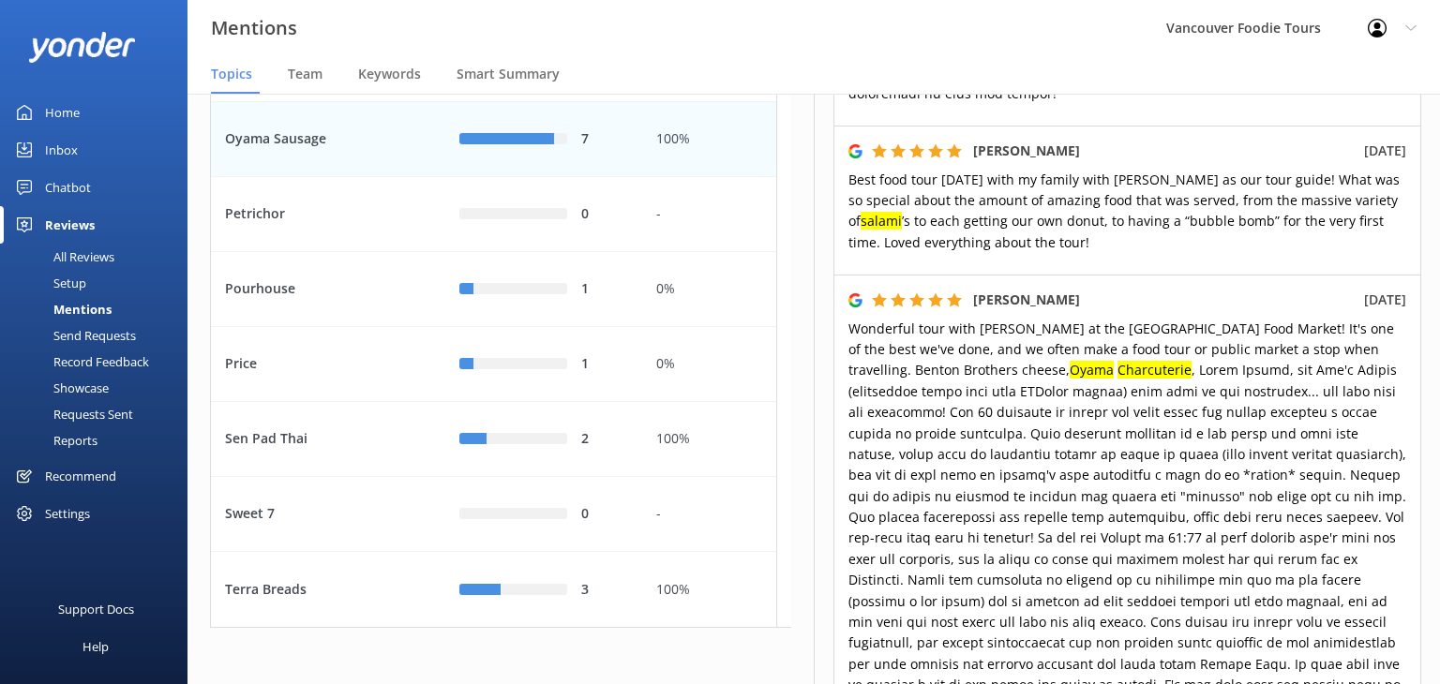
scroll to position [1679, 0]
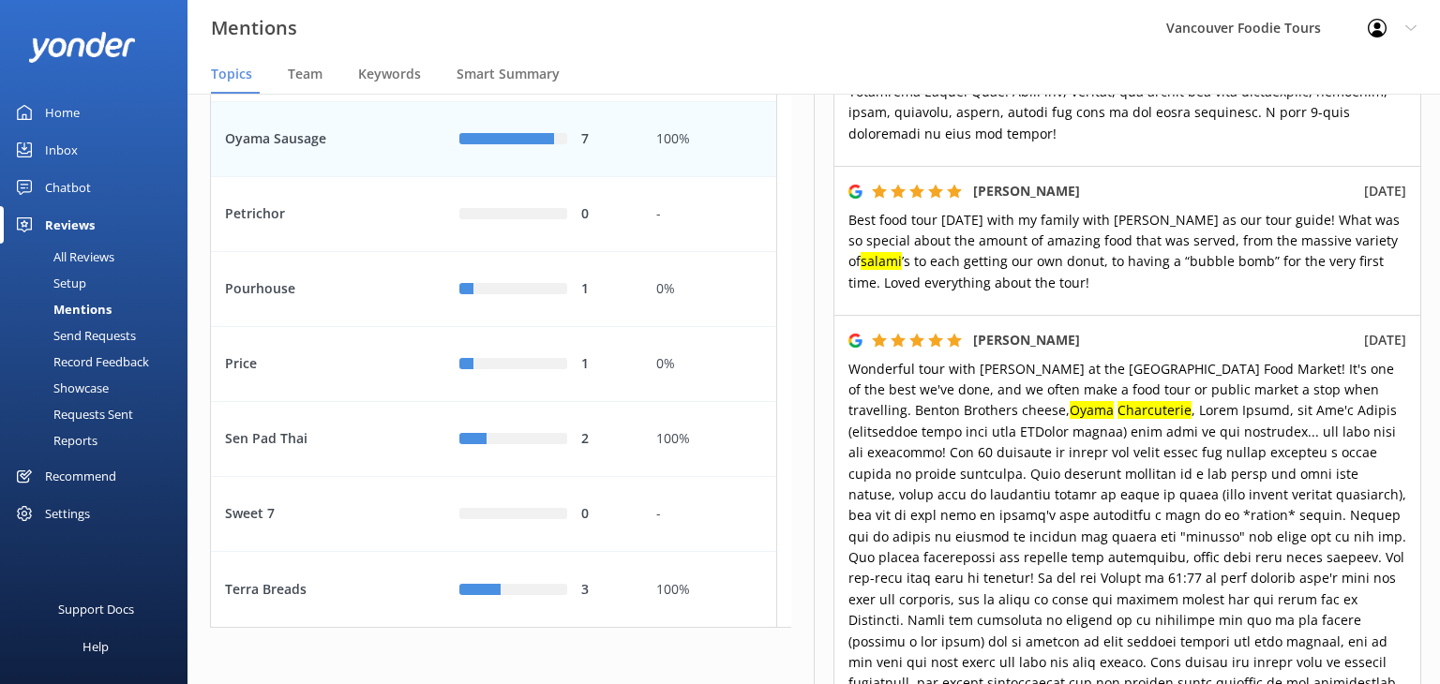
click at [1208, 224] on span "Best food tour [DATE] with my family with [PERSON_NAME] as our tour guide! What…" at bounding box center [1124, 251] width 551 height 81
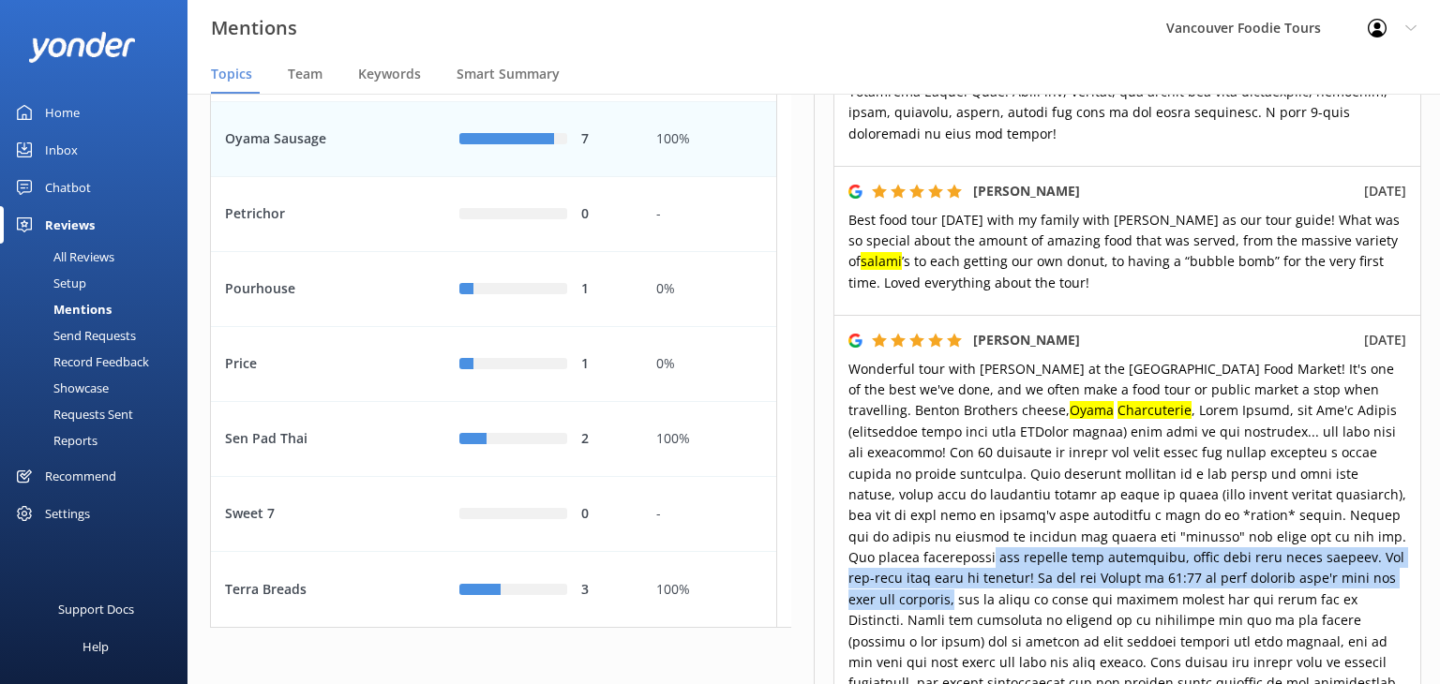
drag, startPoint x: 1420, startPoint y: 522, endPoint x: 1410, endPoint y: 560, distance: 38.9
click at [1410, 560] on div "# Oyama Sausage Edit Export oyama ham sausage salami prosciutto charcuterie elk…" at bounding box center [1127, 389] width 626 height 591
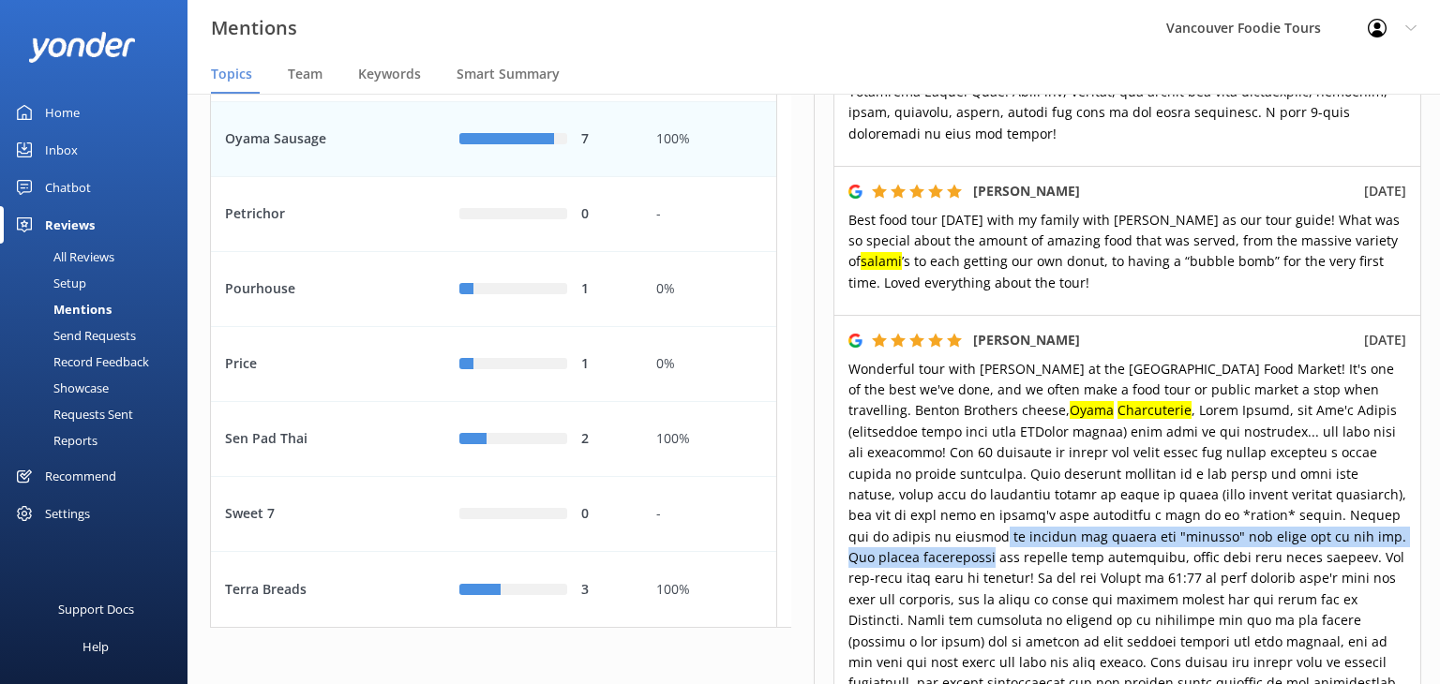
drag, startPoint x: 1414, startPoint y: 494, endPoint x: 1406, endPoint y: 533, distance: 40.1
click at [1406, 533] on div "# Oyama Sausage Edit Export oyama ham sausage salami prosciutto charcuterie elk…" at bounding box center [1127, 389] width 626 height 591
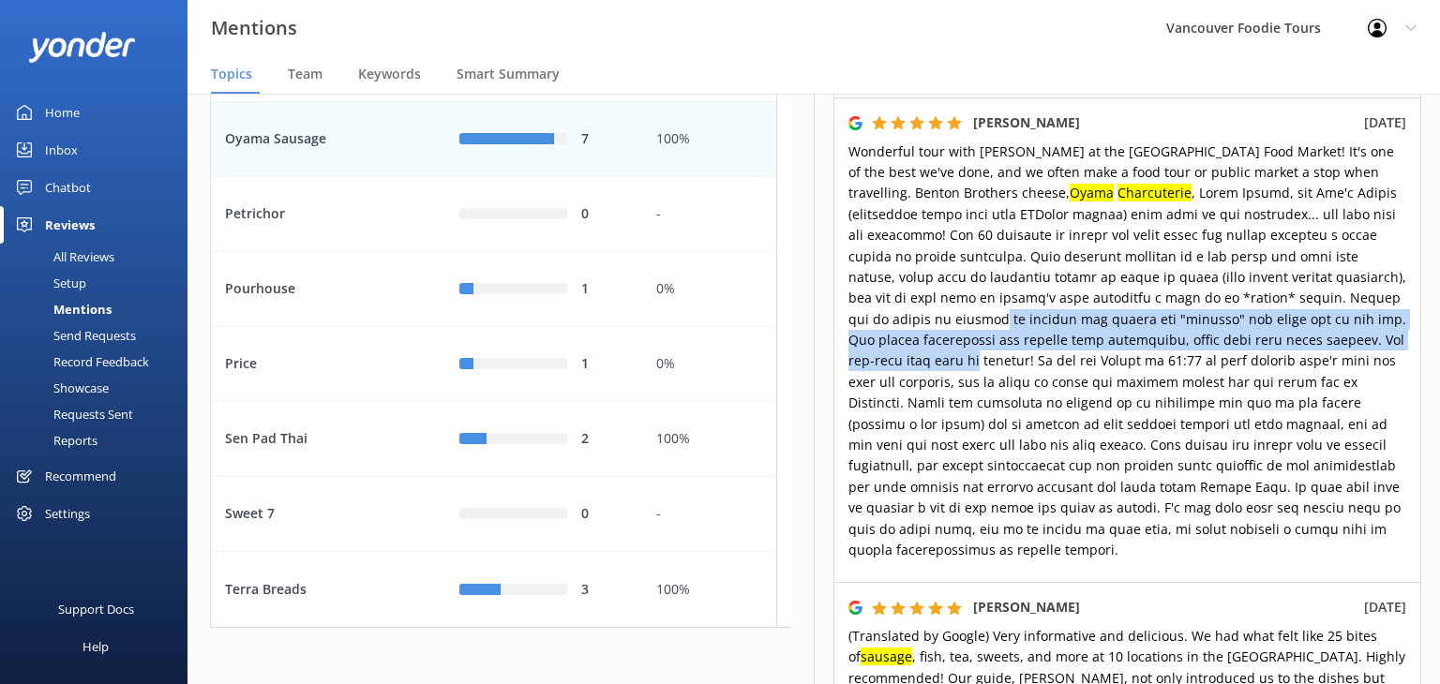
scroll to position [2155, 0]
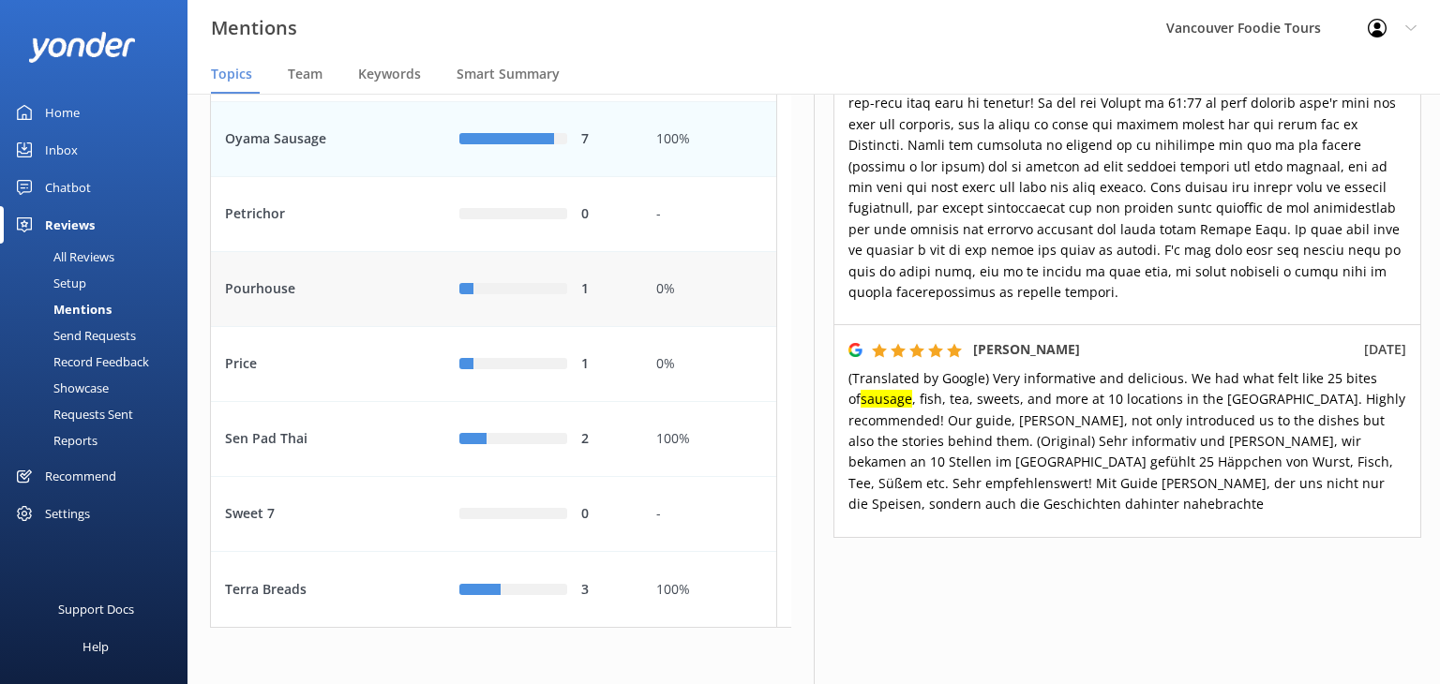
click at [671, 277] on div "0%" at bounding box center [709, 289] width 134 height 75
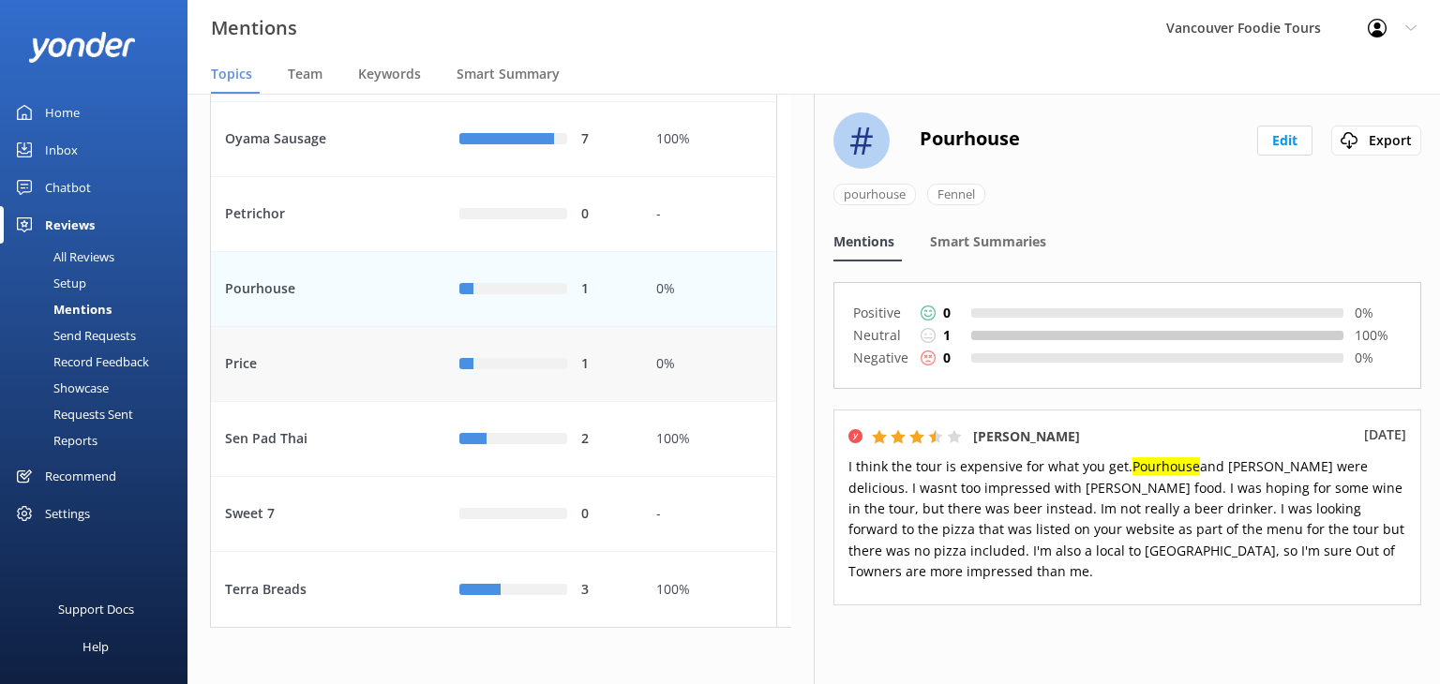
click at [623, 371] on div "1" at bounding box center [604, 364] width 47 height 21
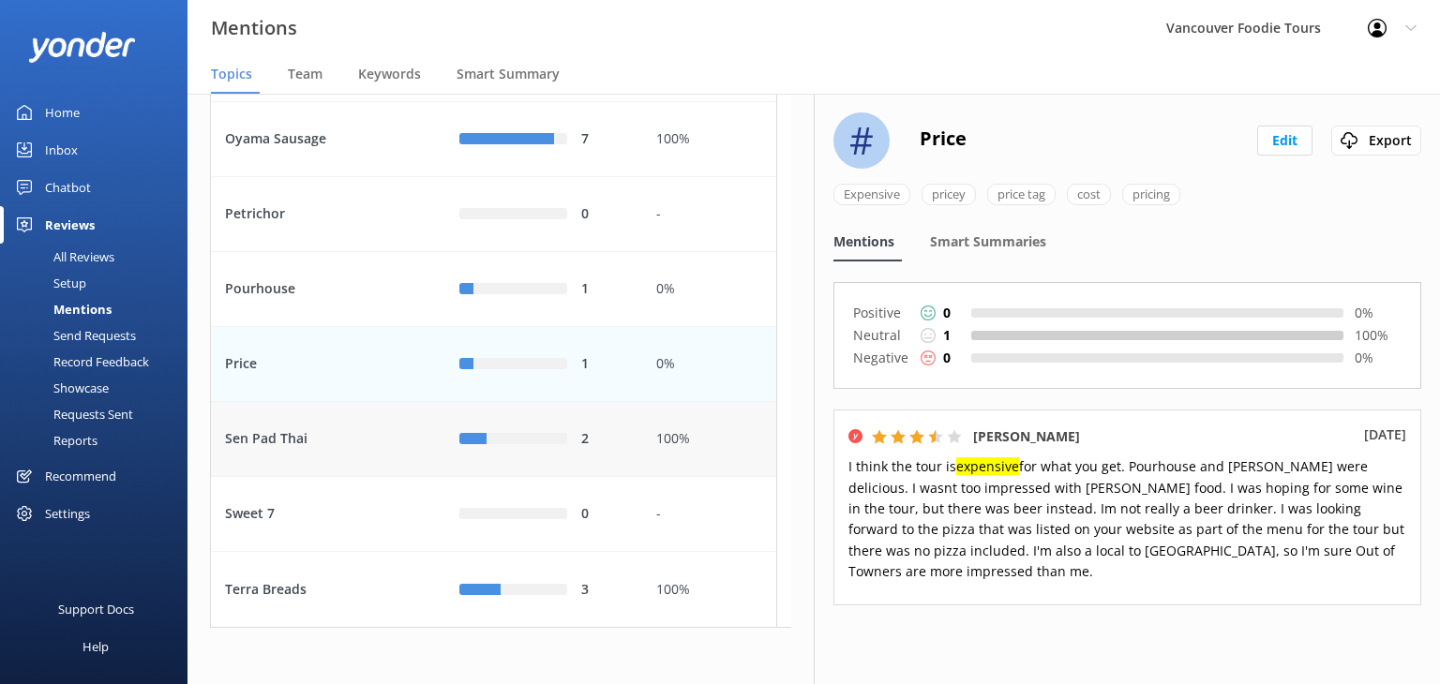
click at [662, 461] on div "100%" at bounding box center [709, 439] width 134 height 75
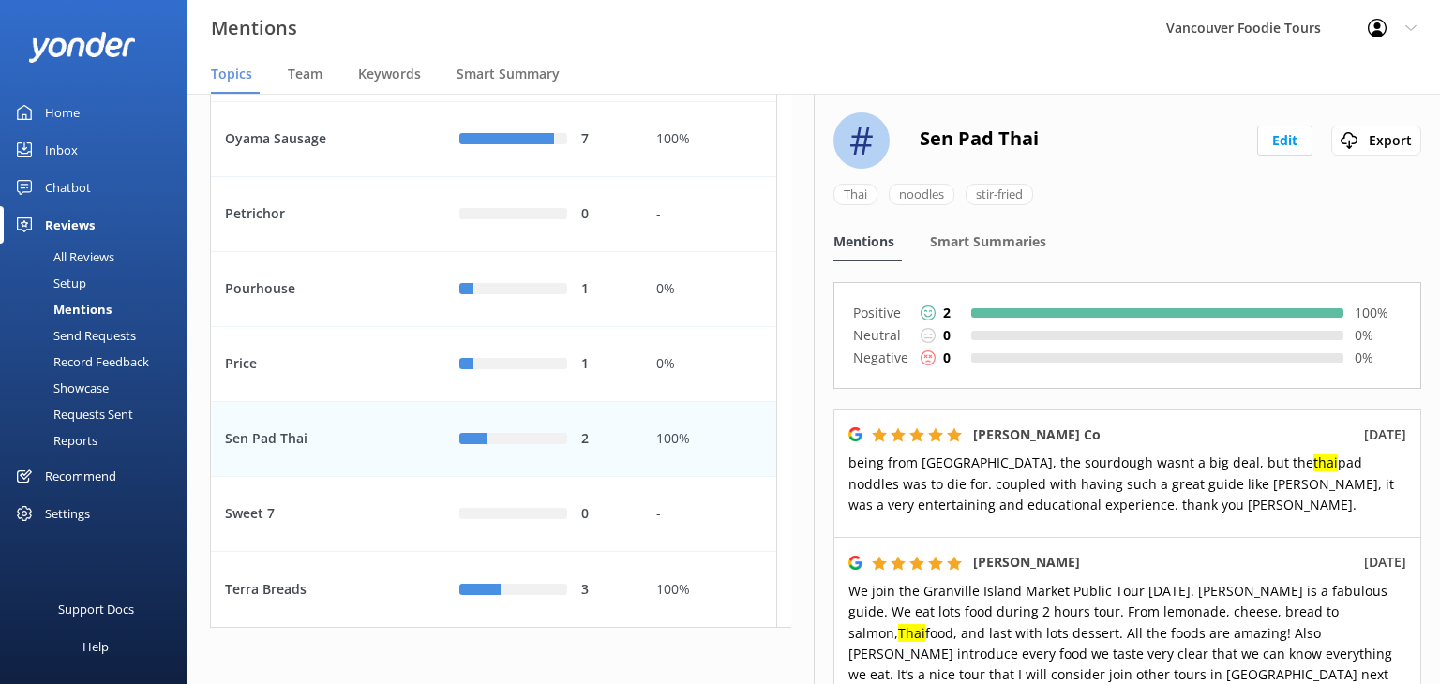
drag, startPoint x: 1425, startPoint y: 419, endPoint x: 1424, endPoint y: 512, distance: 92.8
click at [1424, 512] on div "# Sen Pad Thai Edit Export Thai noodles stir-fried Mentions Smart Summaries Pos…" at bounding box center [1127, 389] width 626 height 591
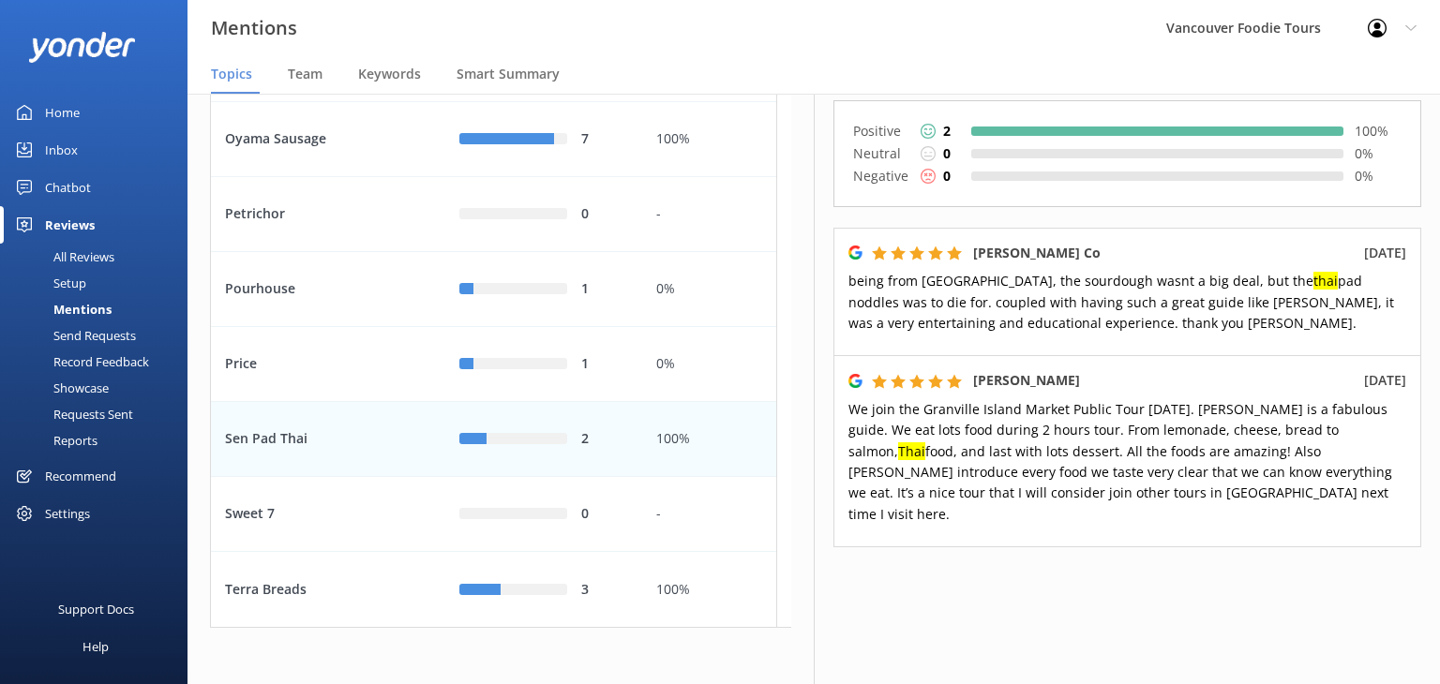
scroll to position [184, 0]
click at [1283, 616] on div "# Sen Pad Thai Edit Export Thai noodles stir-fried Mentions Smart Summaries Pos…" at bounding box center [1127, 389] width 626 height 591
click at [609, 568] on div "3" at bounding box center [543, 589] width 197 height 75
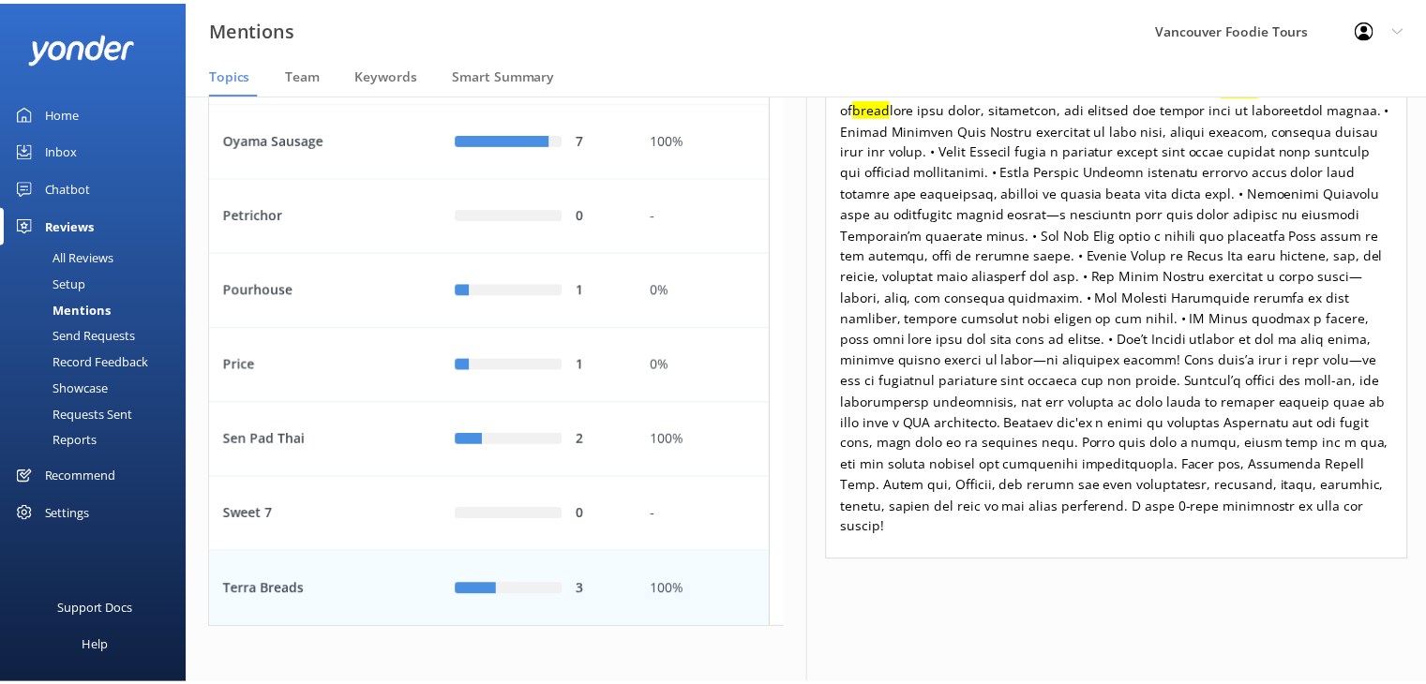
scroll to position [837, 0]
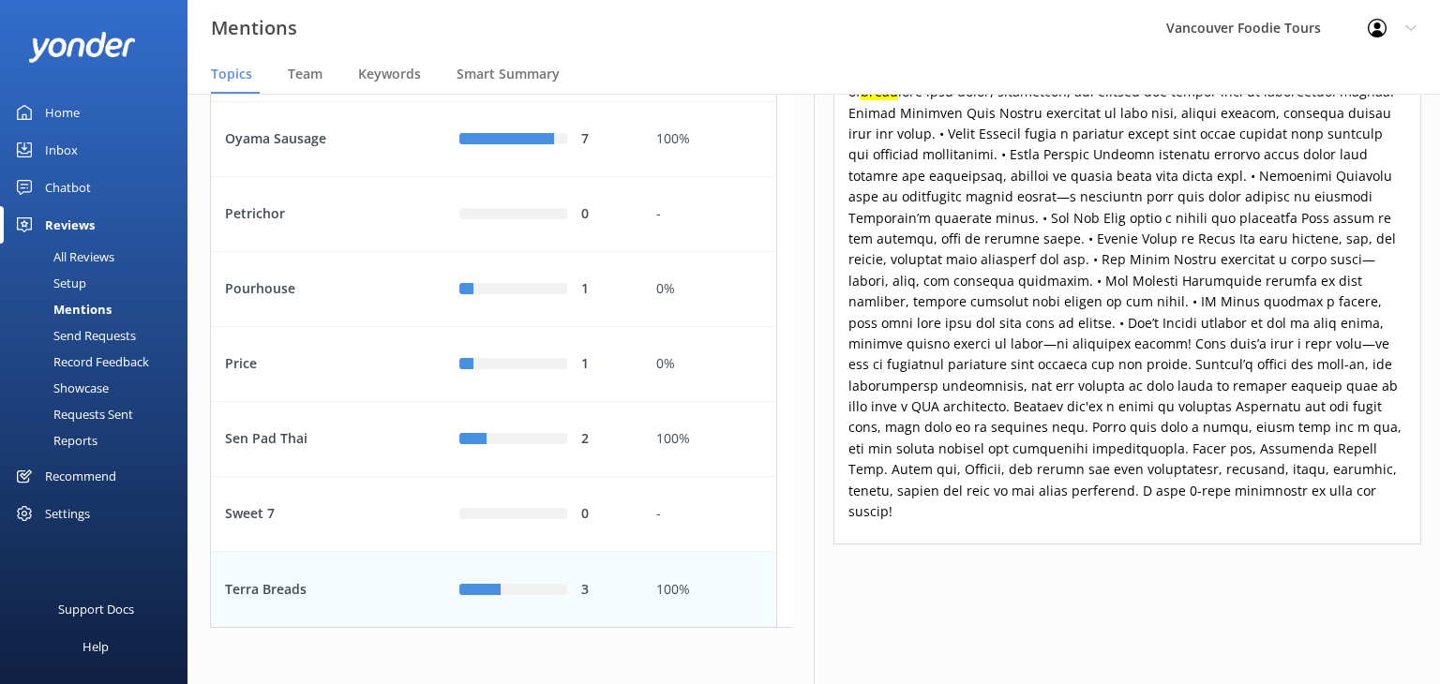
click at [108, 251] on div "All Reviews" at bounding box center [62, 257] width 103 height 26
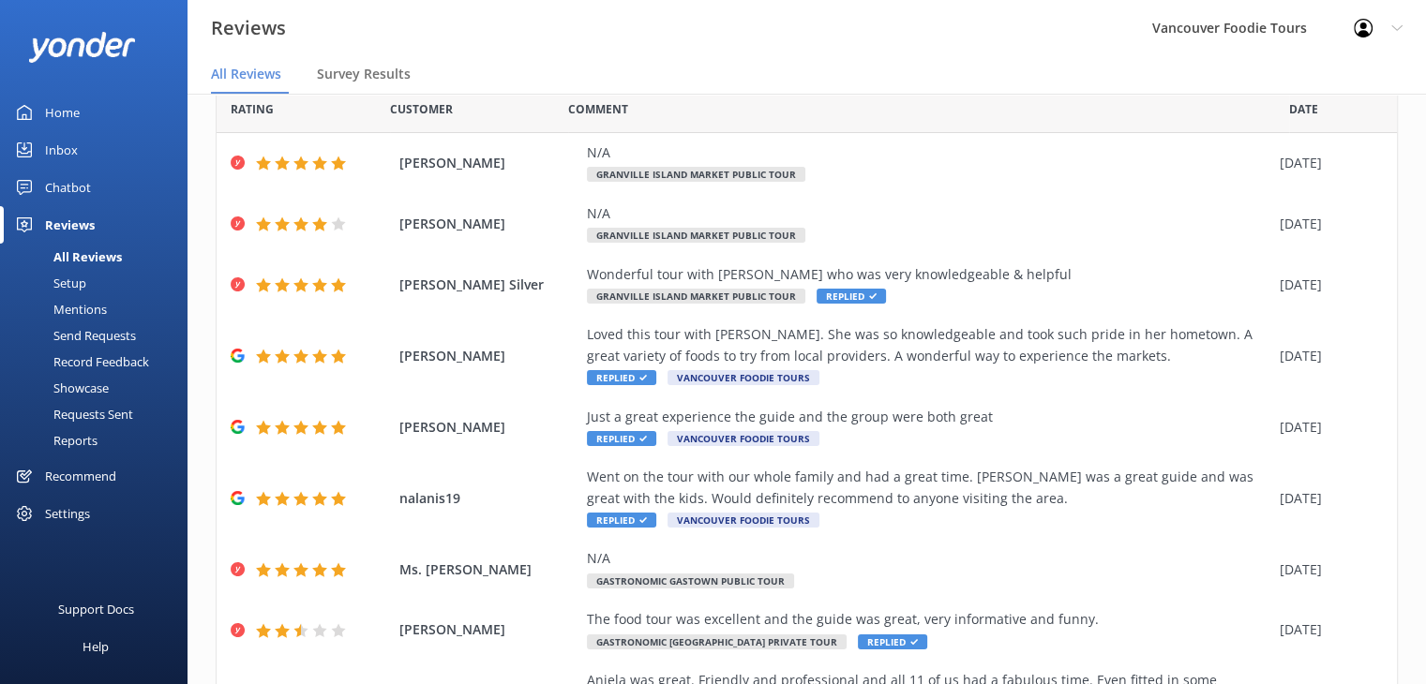
scroll to position [256, 0]
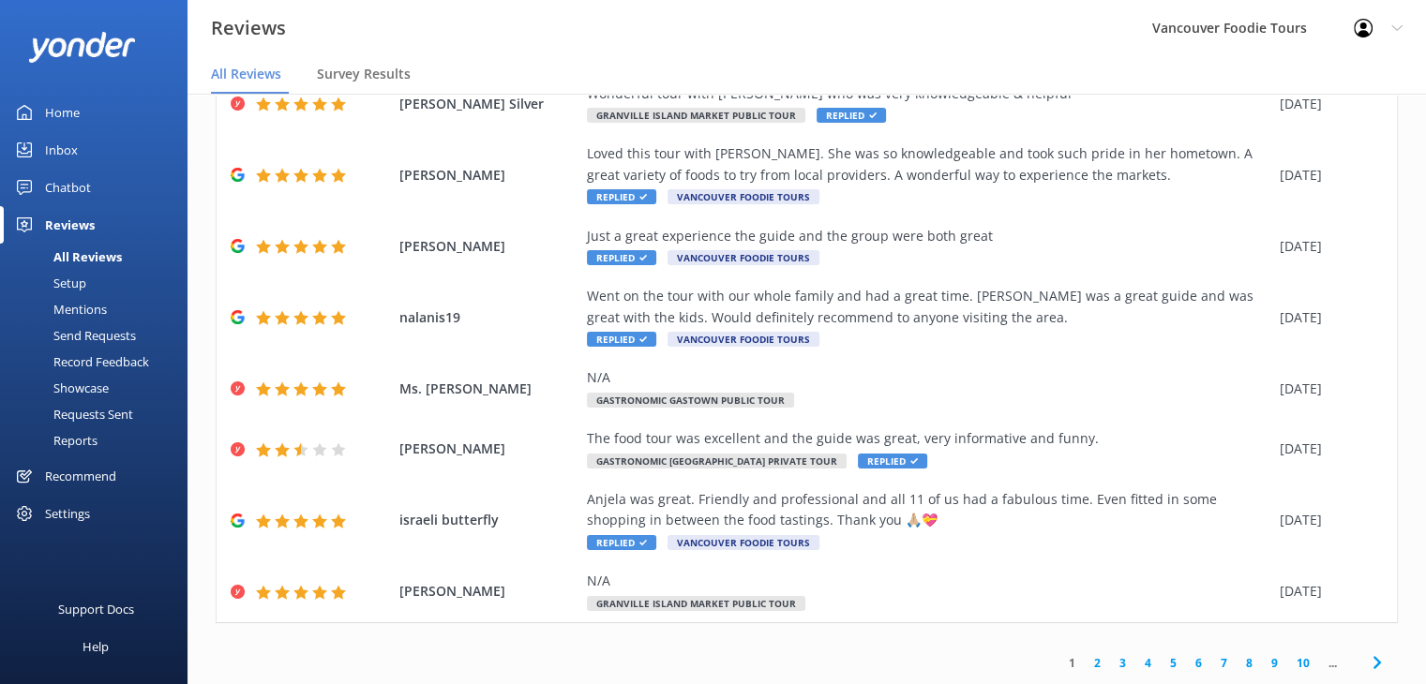
click at [1281, 653] on div "1 2 3 4 5 6 7 8 9 10 ..." at bounding box center [1224, 663] width 348 height 42
click at [1287, 657] on link "10" at bounding box center [1303, 663] width 32 height 18
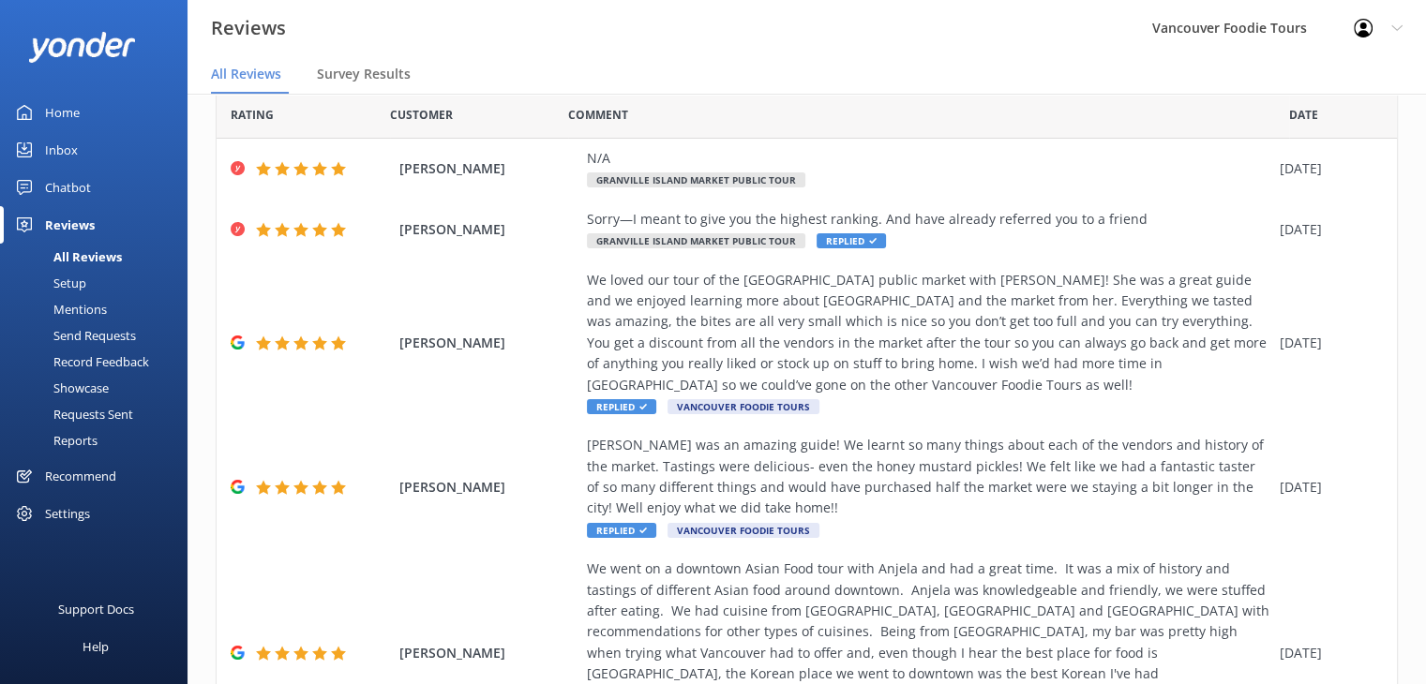
scroll to position [550, 0]
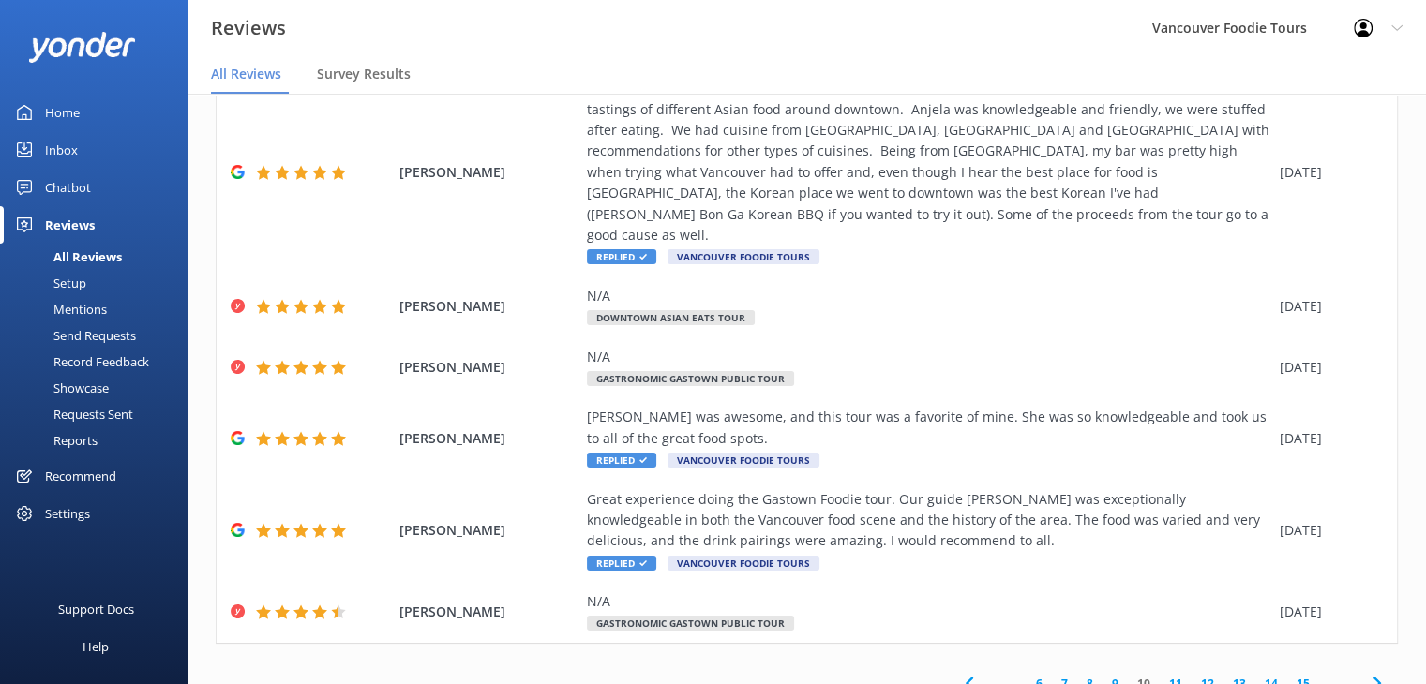
click at [1193, 675] on link "12" at bounding box center [1208, 684] width 32 height 18
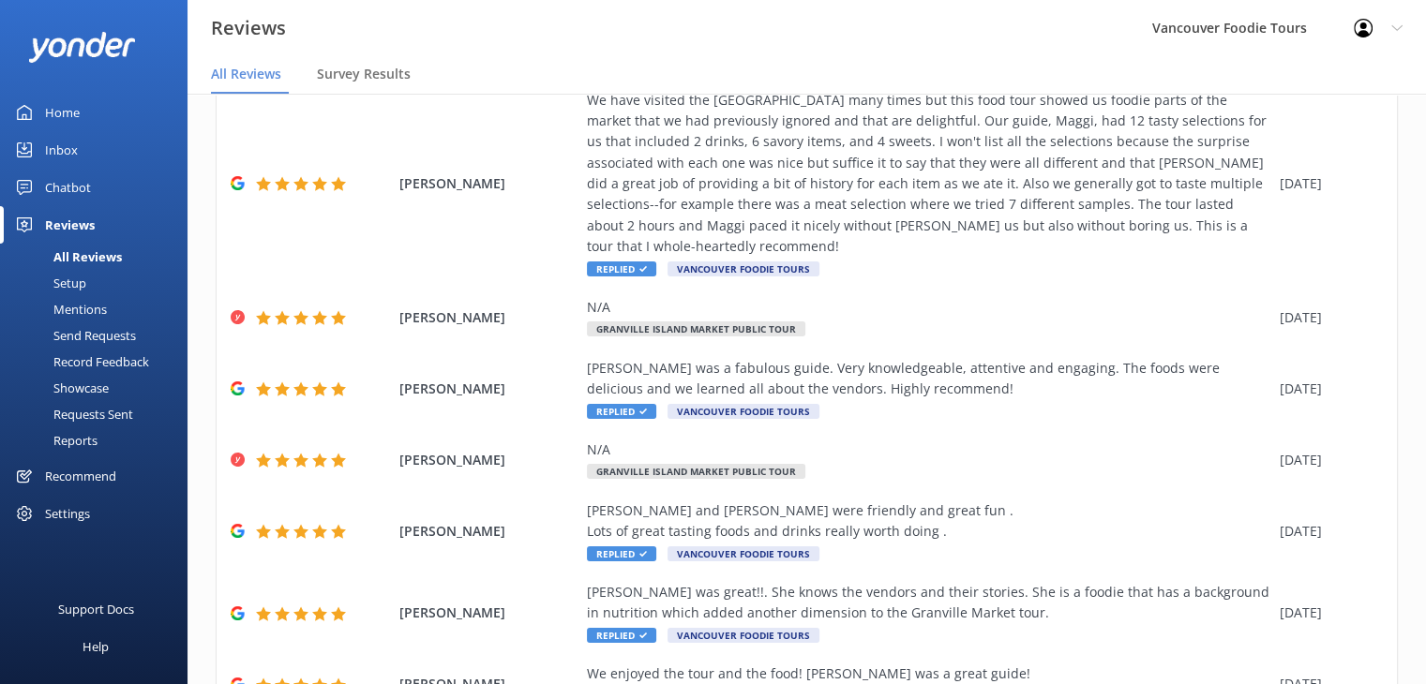
scroll to position [466, 0]
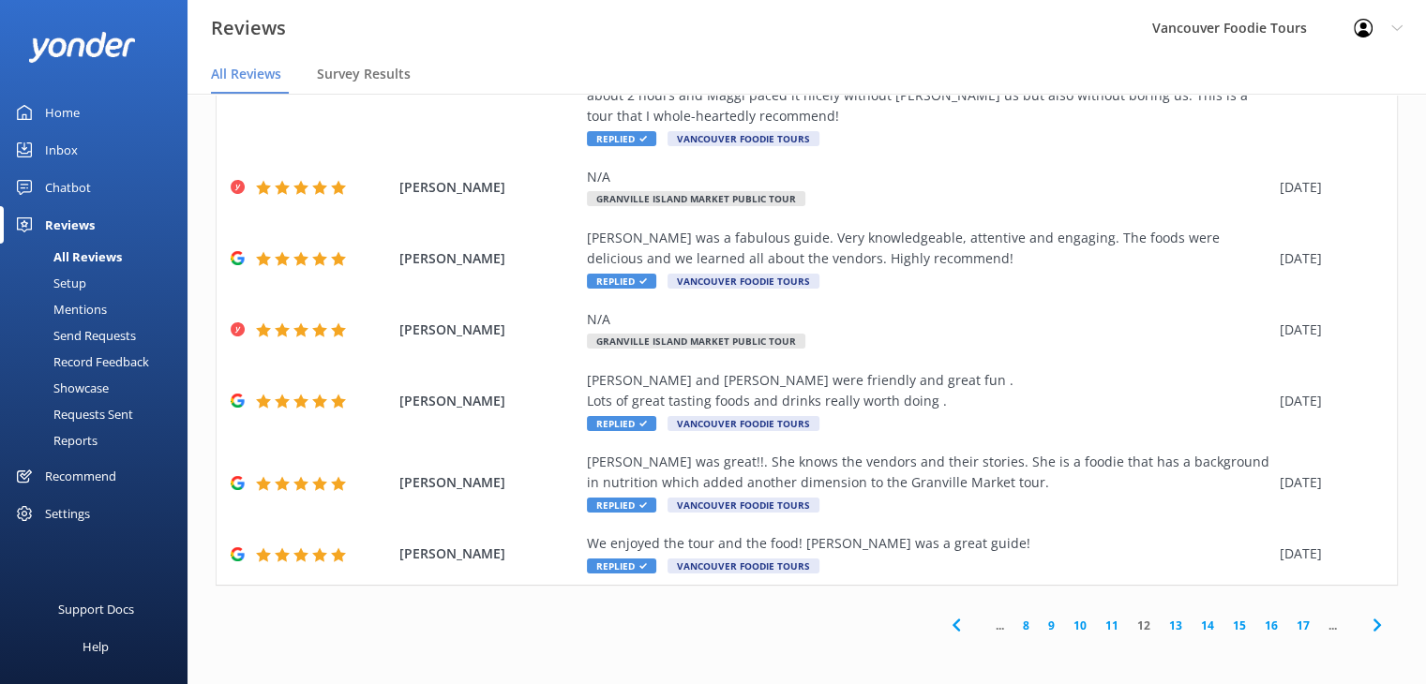
click at [1160, 631] on link "13" at bounding box center [1176, 626] width 32 height 18
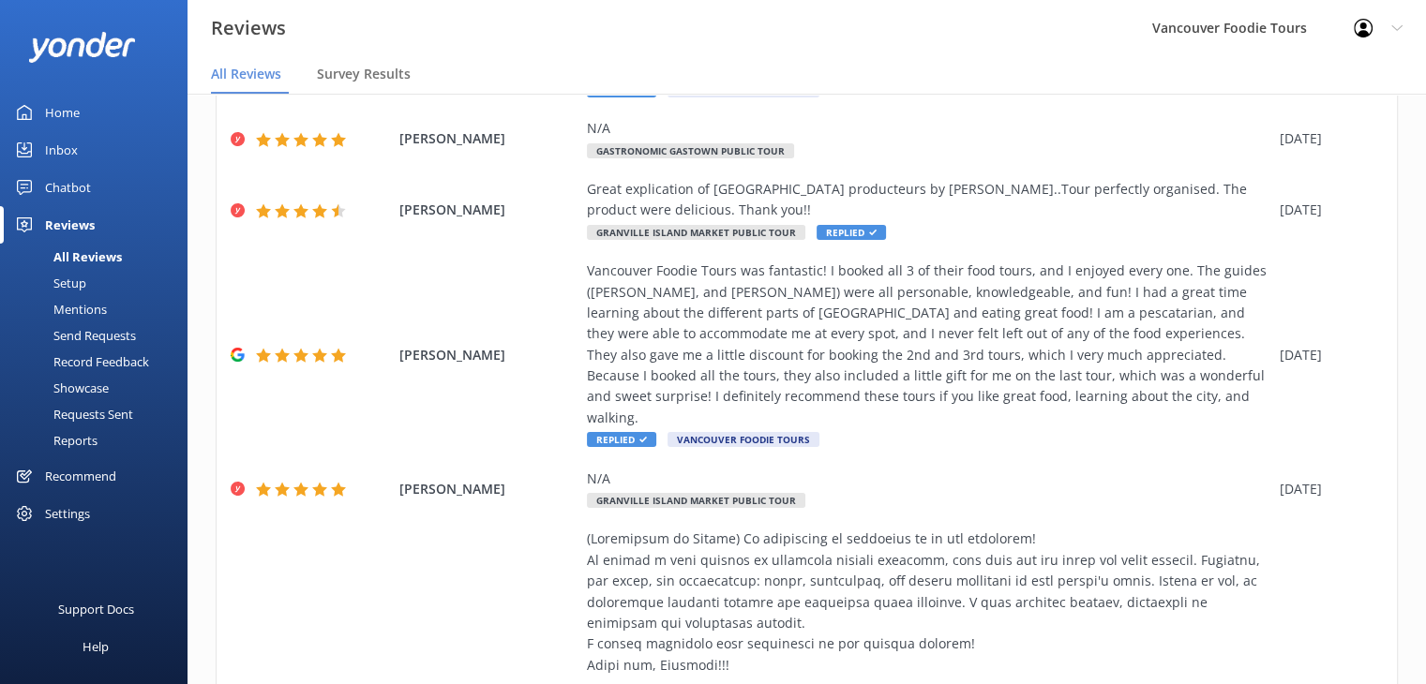
scroll to position [718, 0]
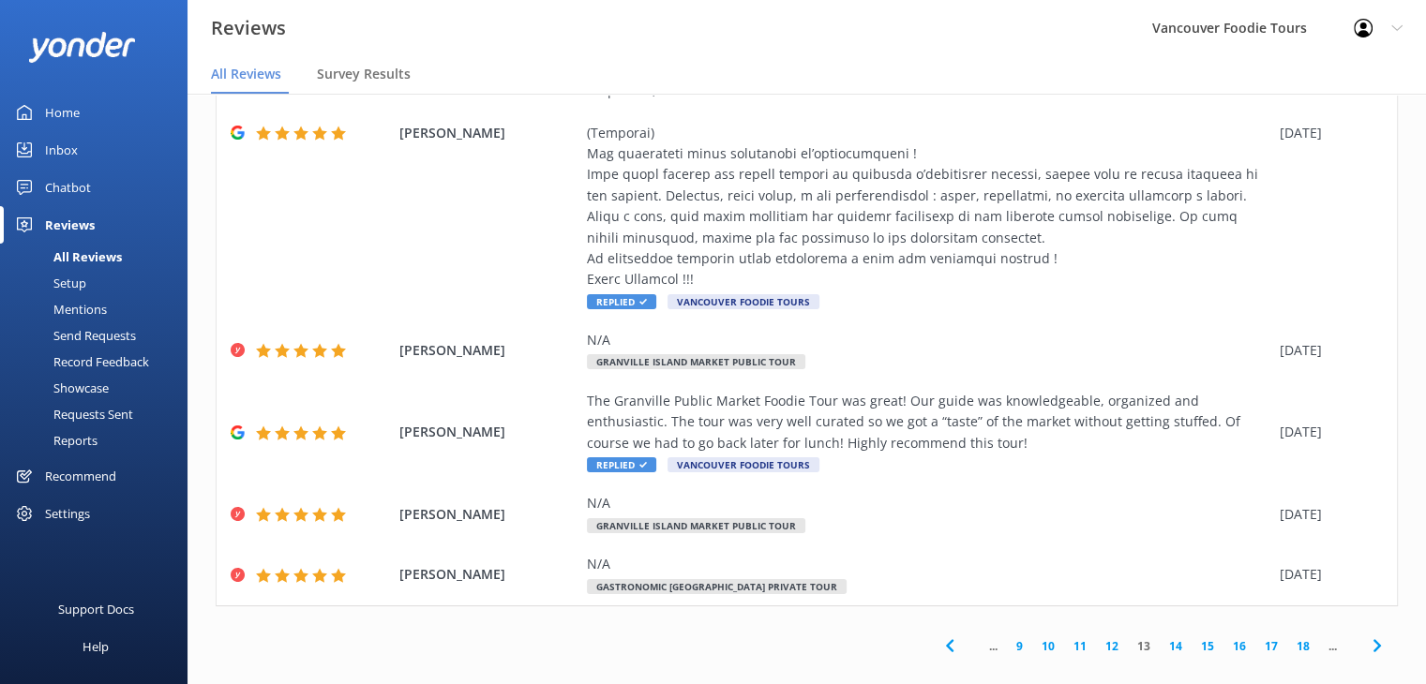
click at [1368, 635] on icon at bounding box center [1377, 646] width 23 height 23
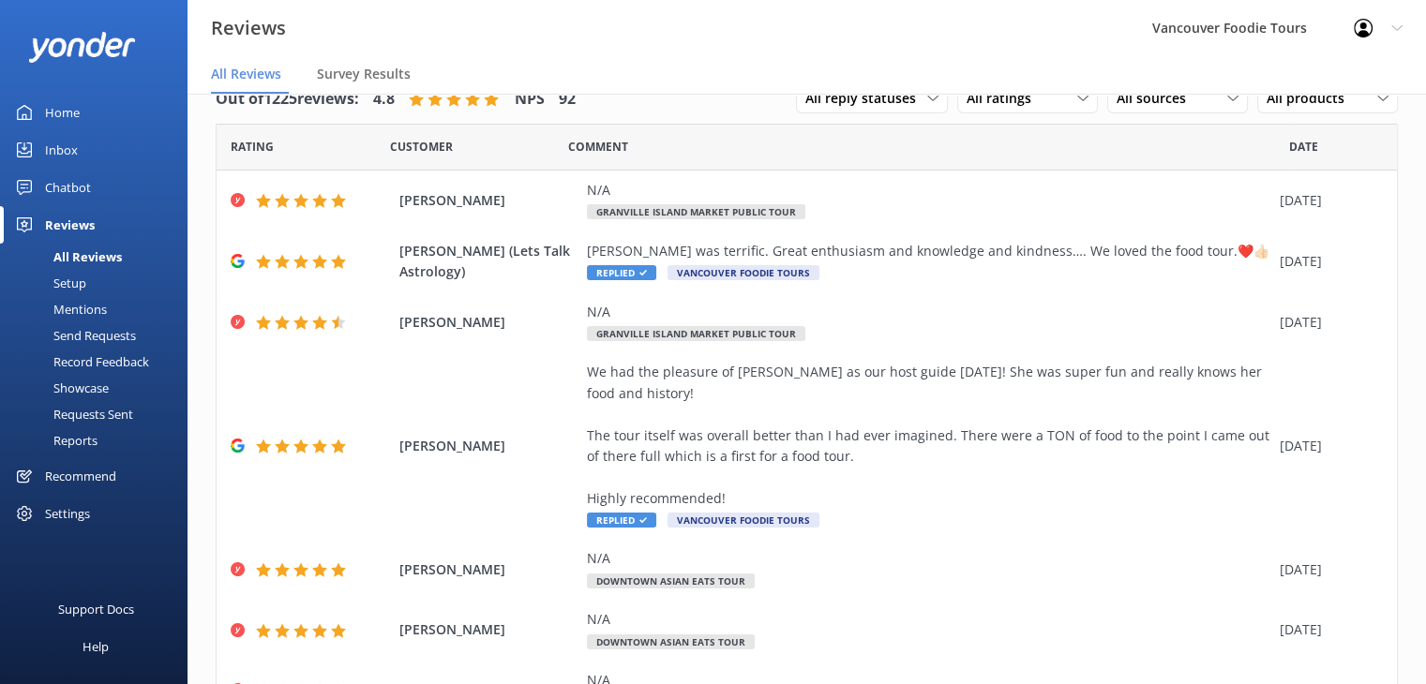
scroll to position [424, 0]
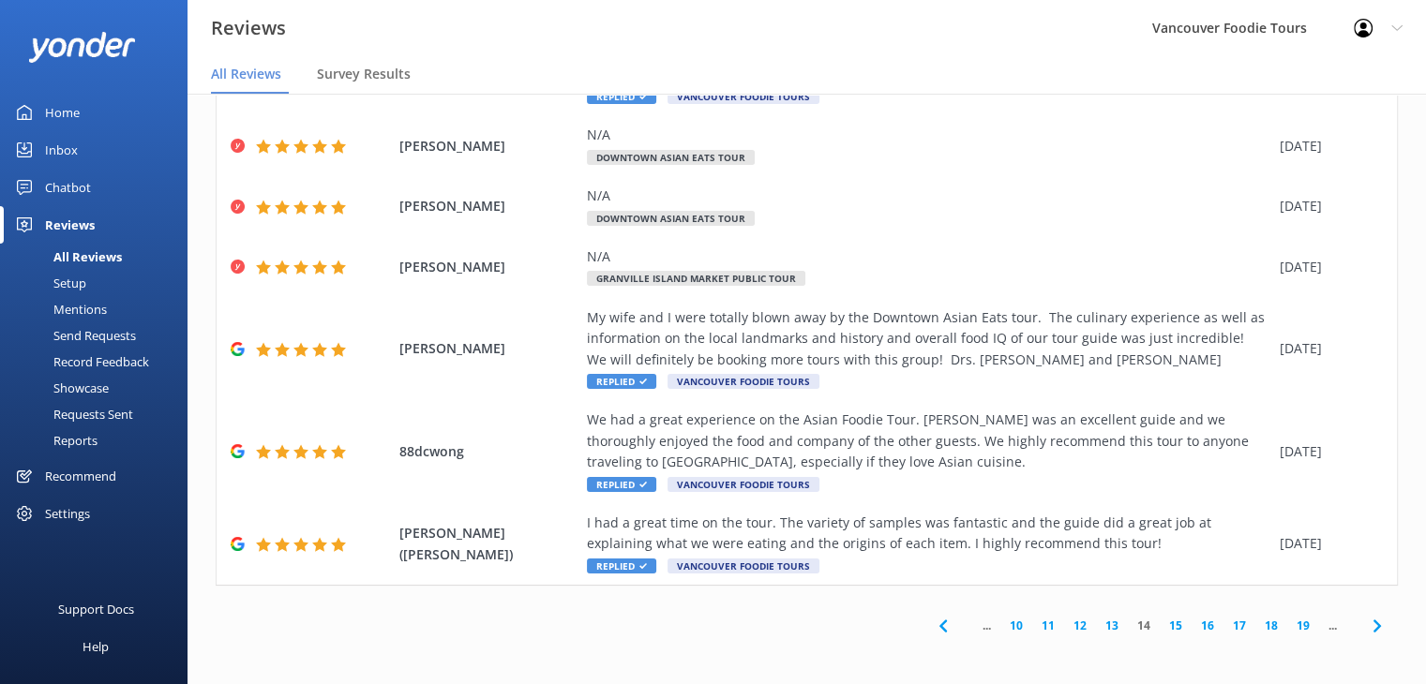
click at [1196, 624] on link "16" at bounding box center [1208, 626] width 32 height 18
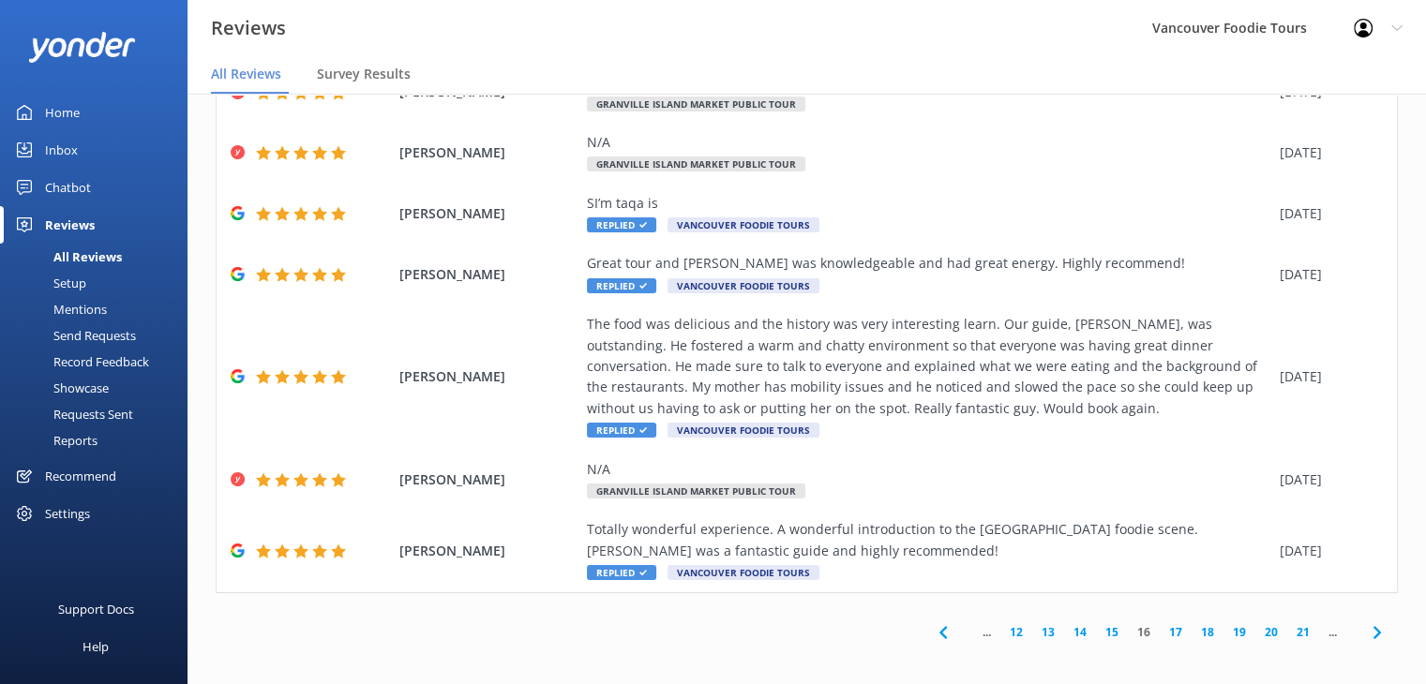
scroll to position [340, 0]
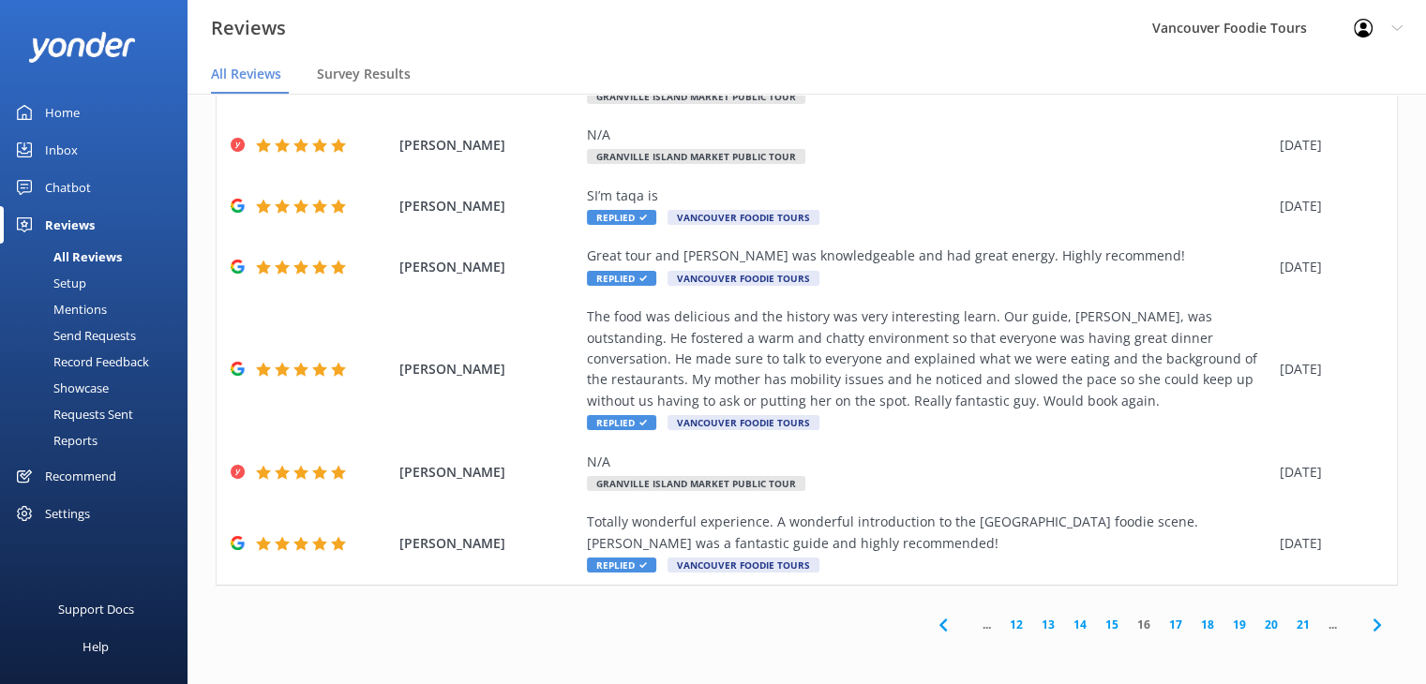
click at [1160, 621] on link "17" at bounding box center [1176, 625] width 32 height 18
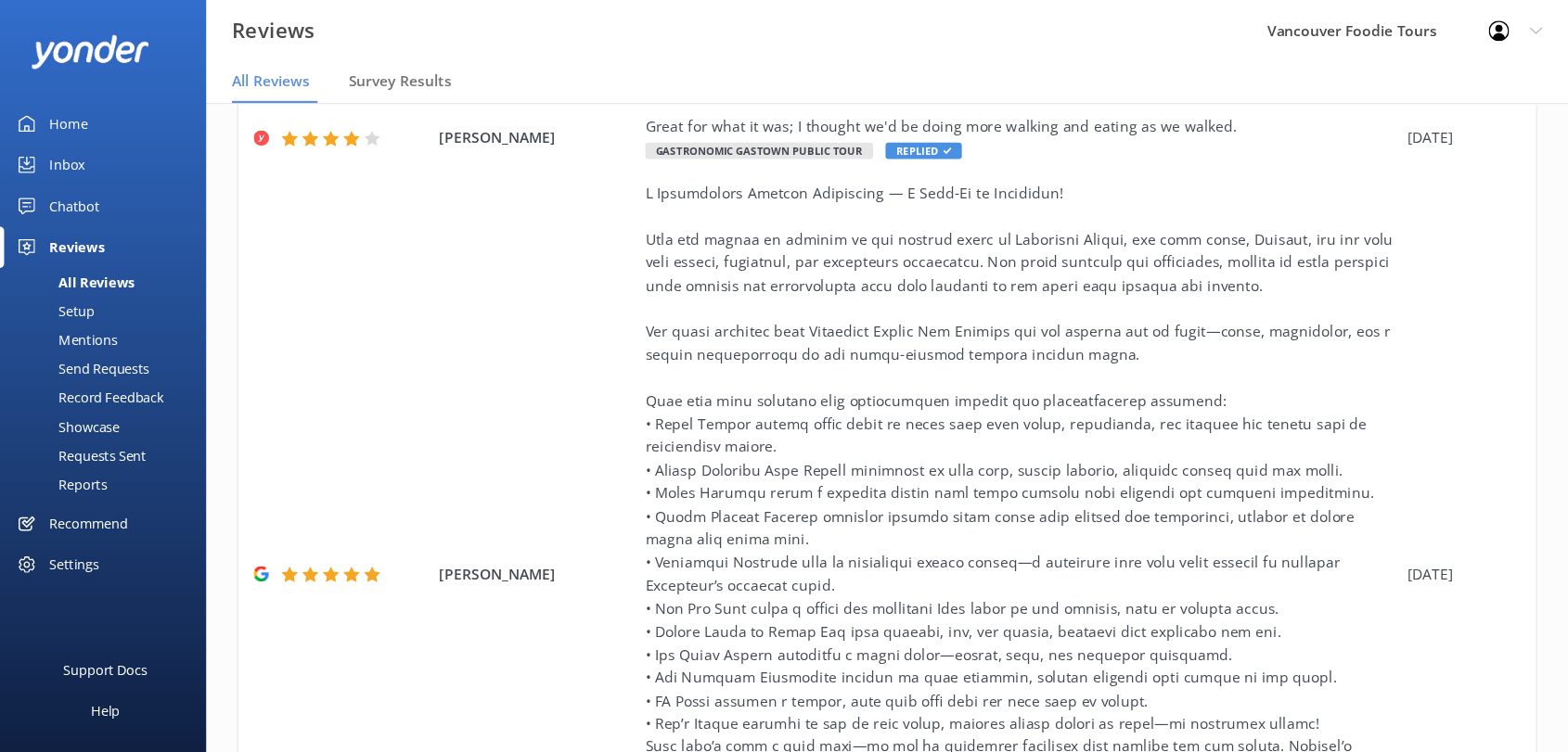
scroll to position [379, 0]
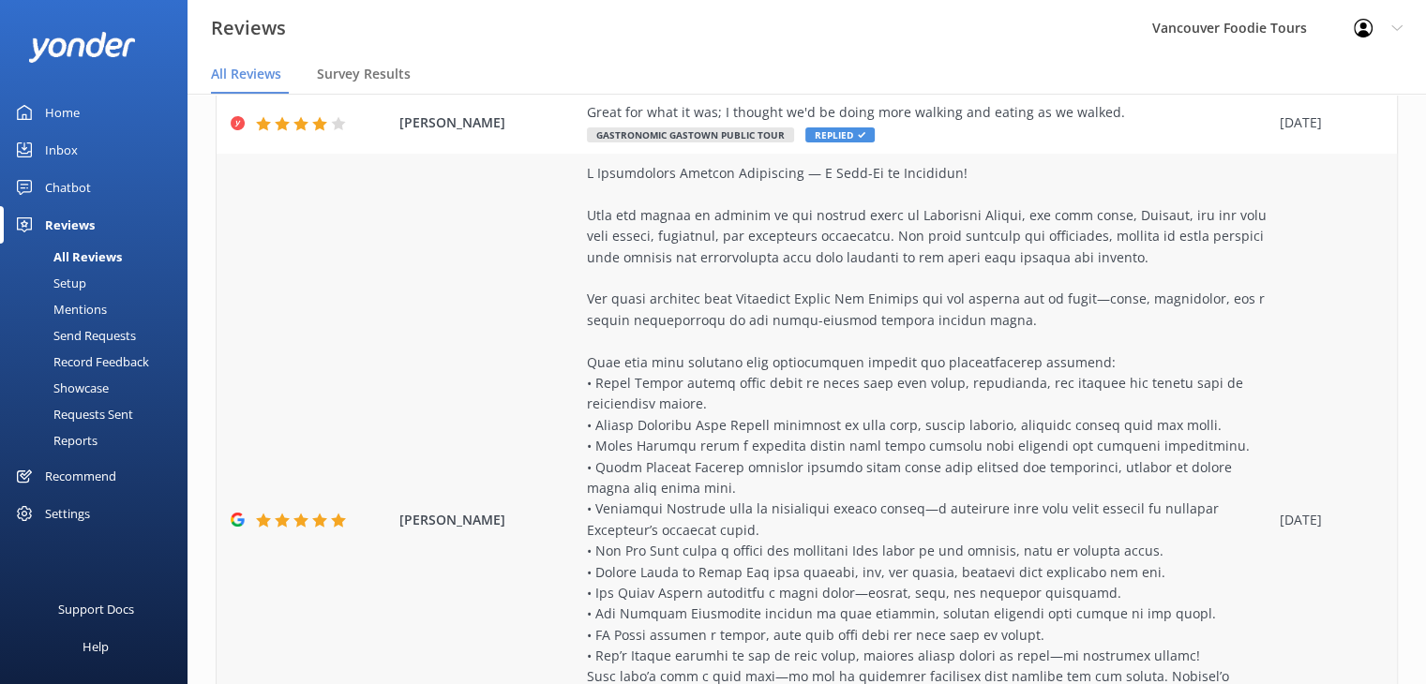
click at [1094, 451] on div at bounding box center [928, 509] width 683 height 693
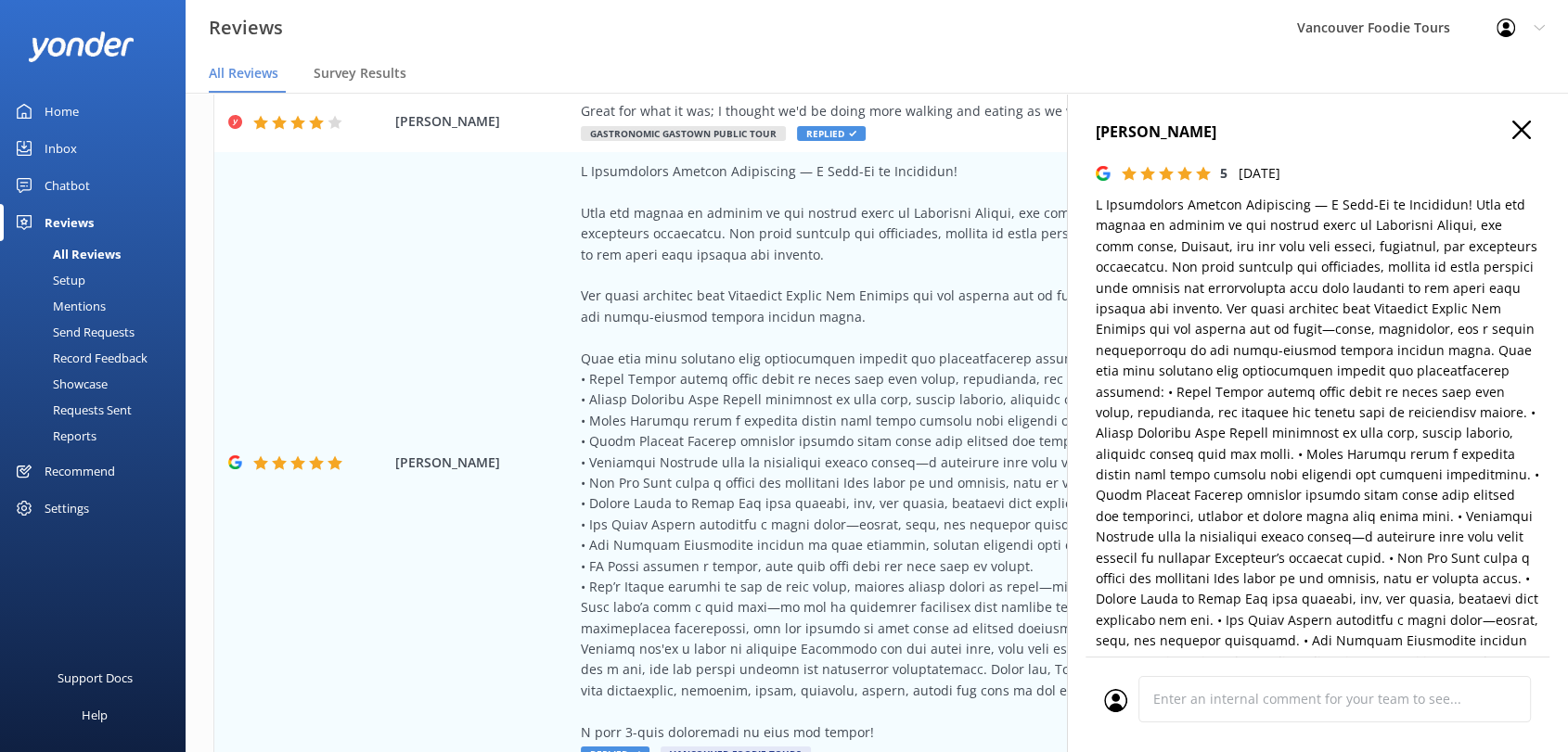
click at [1424, 130] on icon "button" at bounding box center [1521, 130] width 19 height 19
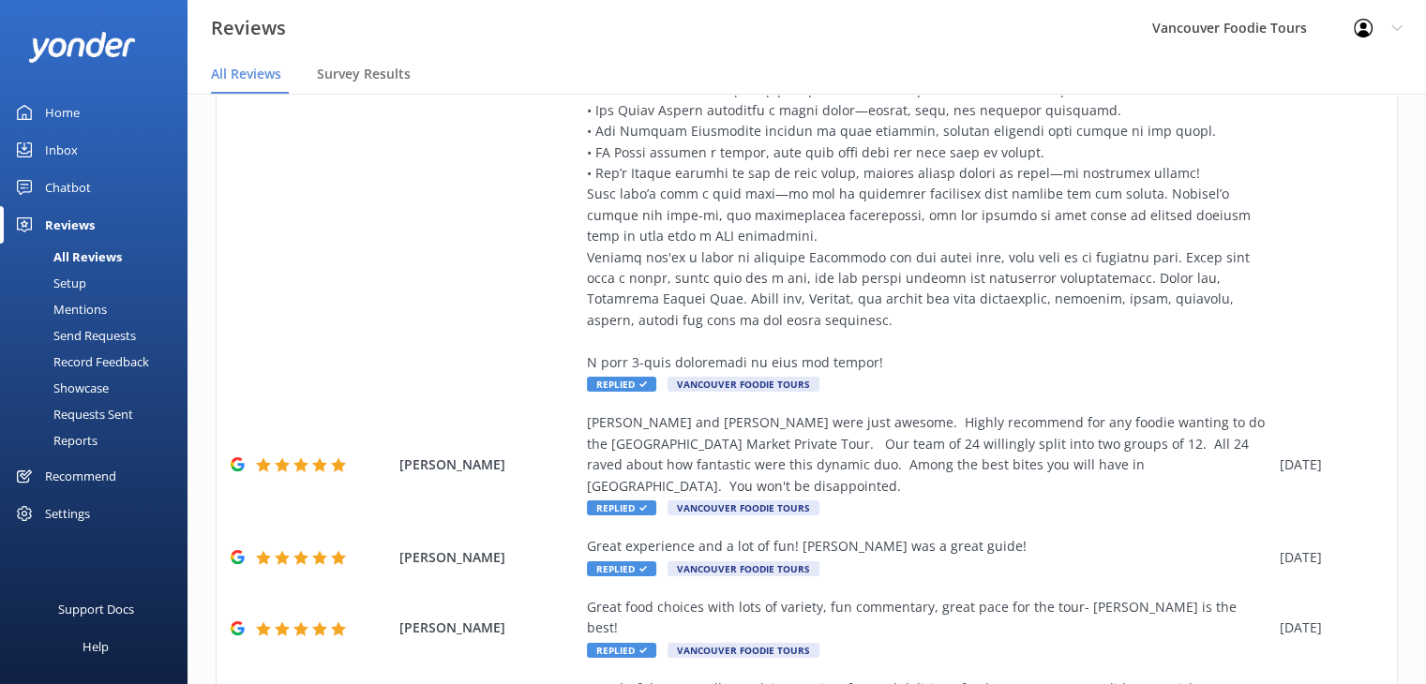
scroll to position [970, 0]
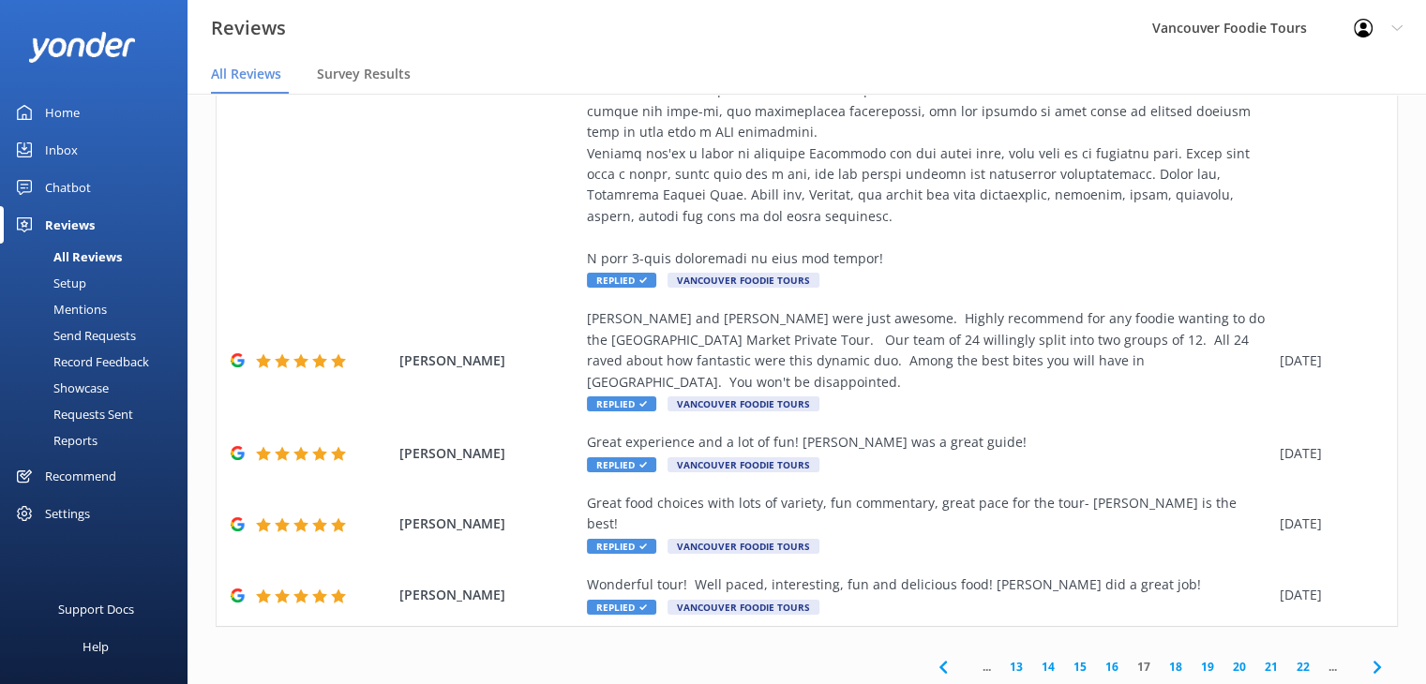
click at [1366, 656] on icon at bounding box center [1377, 667] width 23 height 23
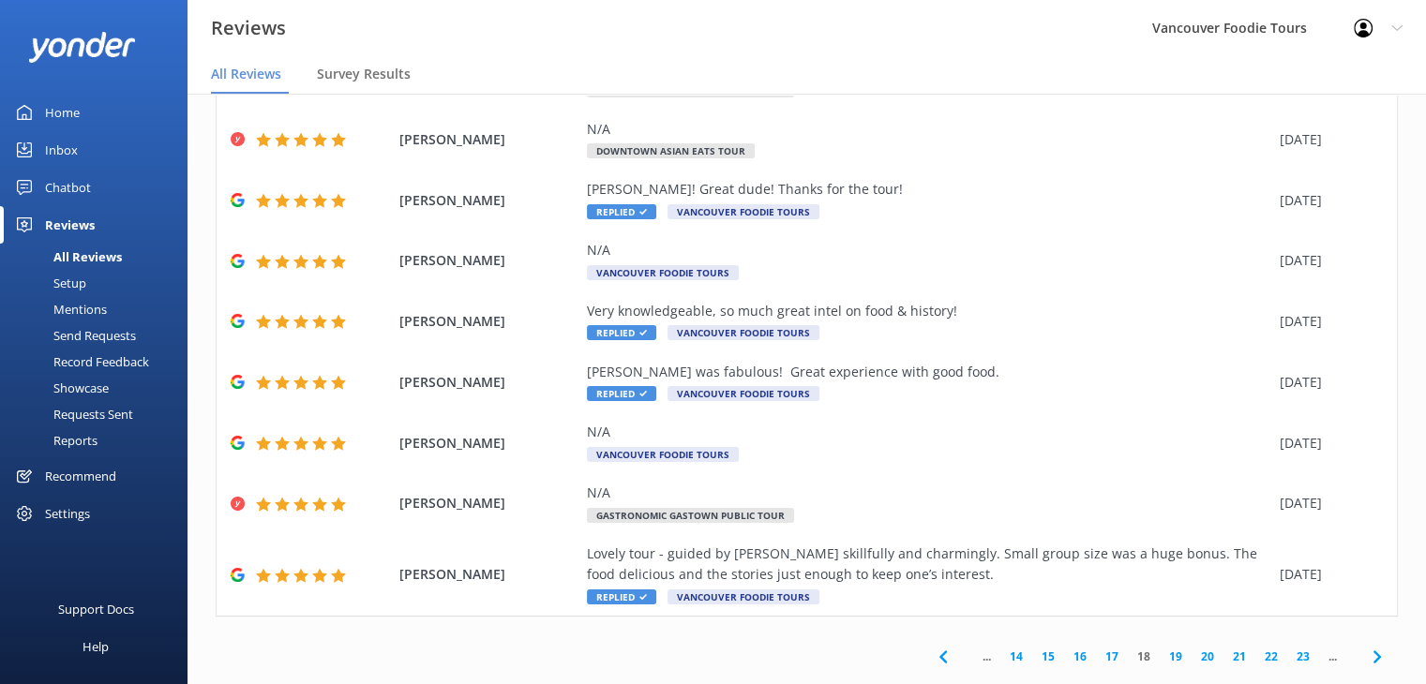
scroll to position [214, 0]
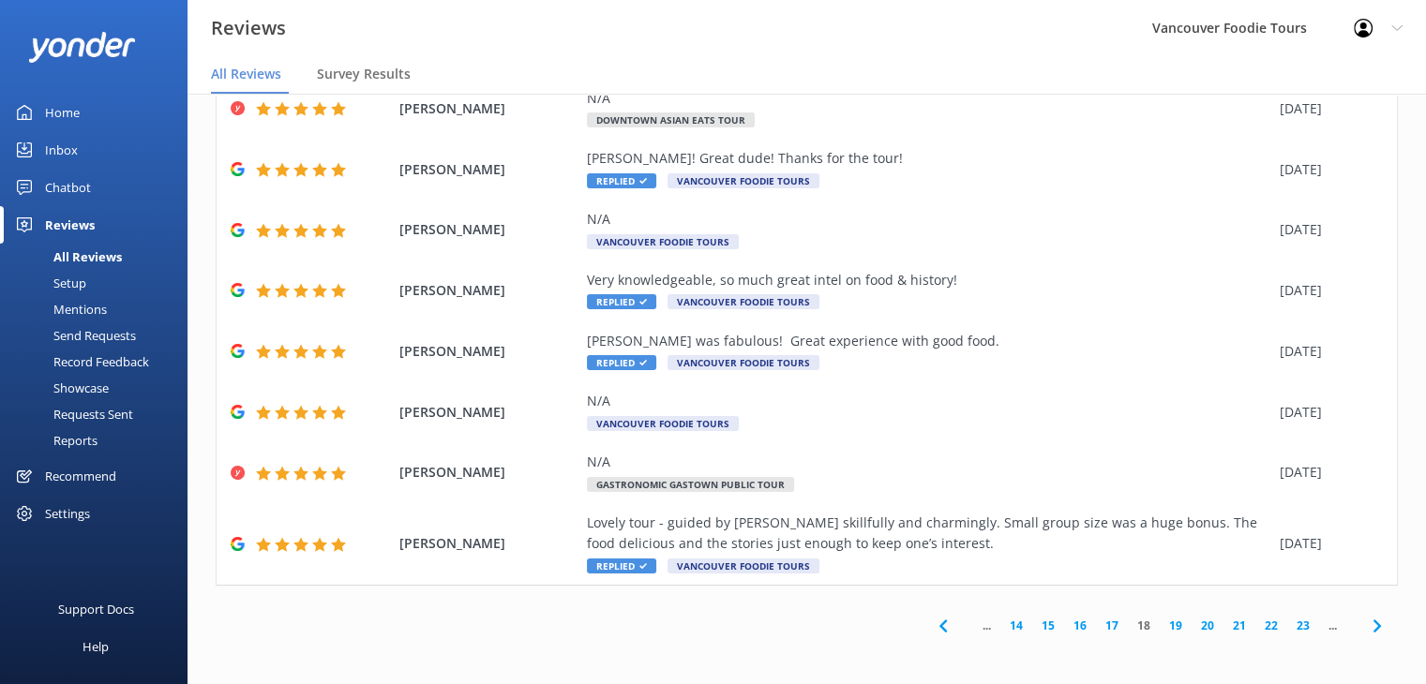
click at [1290, 629] on link "23" at bounding box center [1303, 626] width 32 height 18
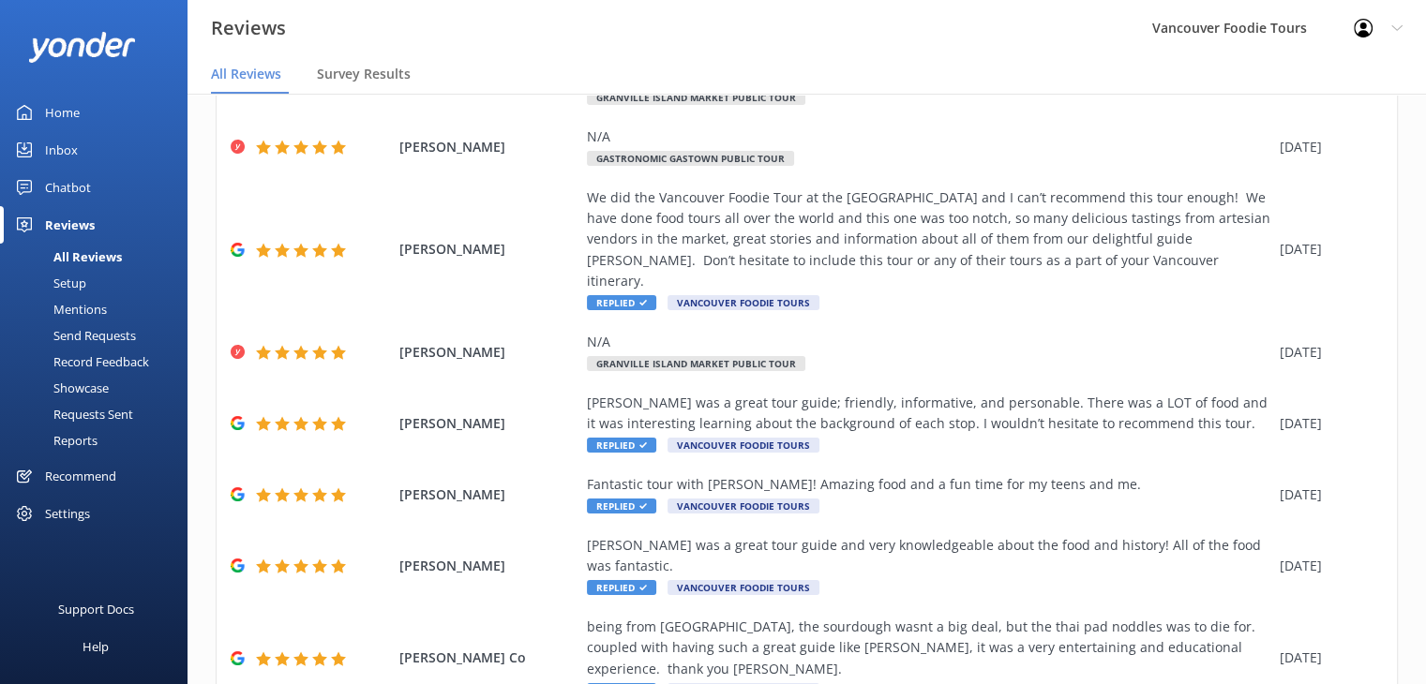
scroll to position [403, 0]
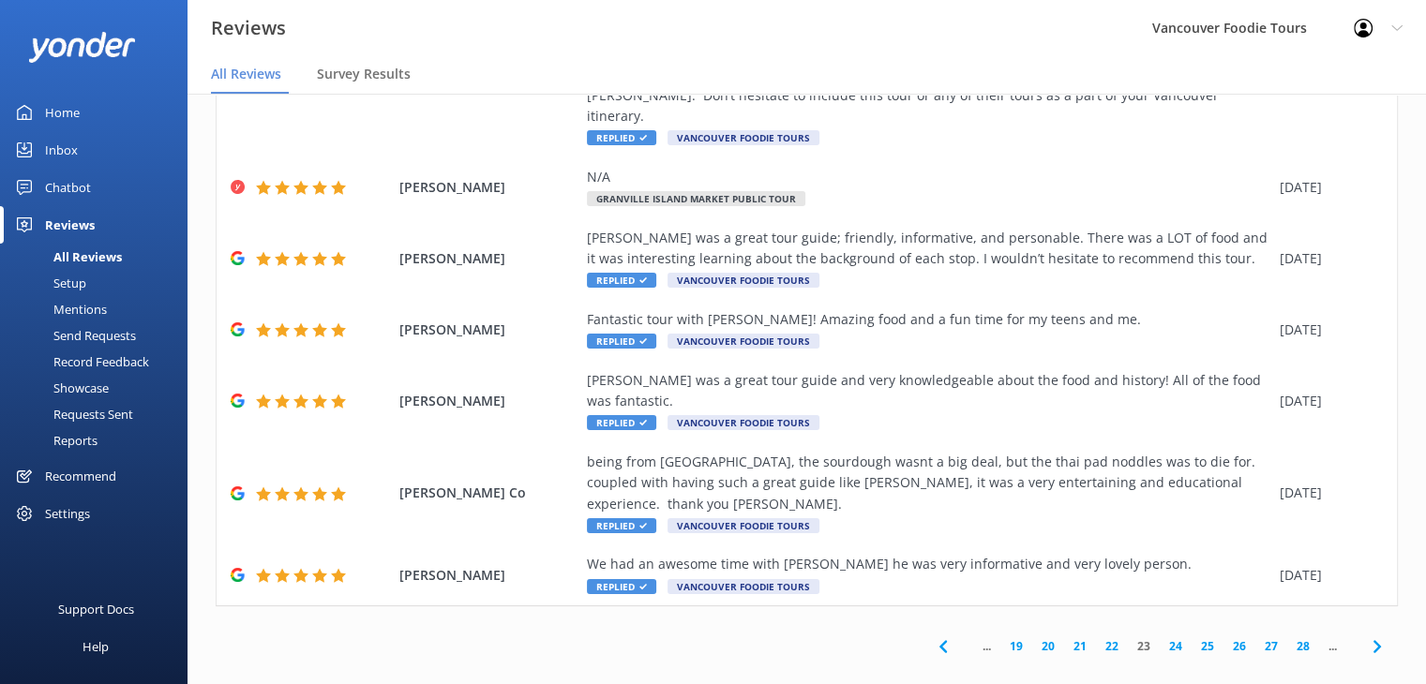
click at [1291, 638] on link "28" at bounding box center [1303, 647] width 32 height 18
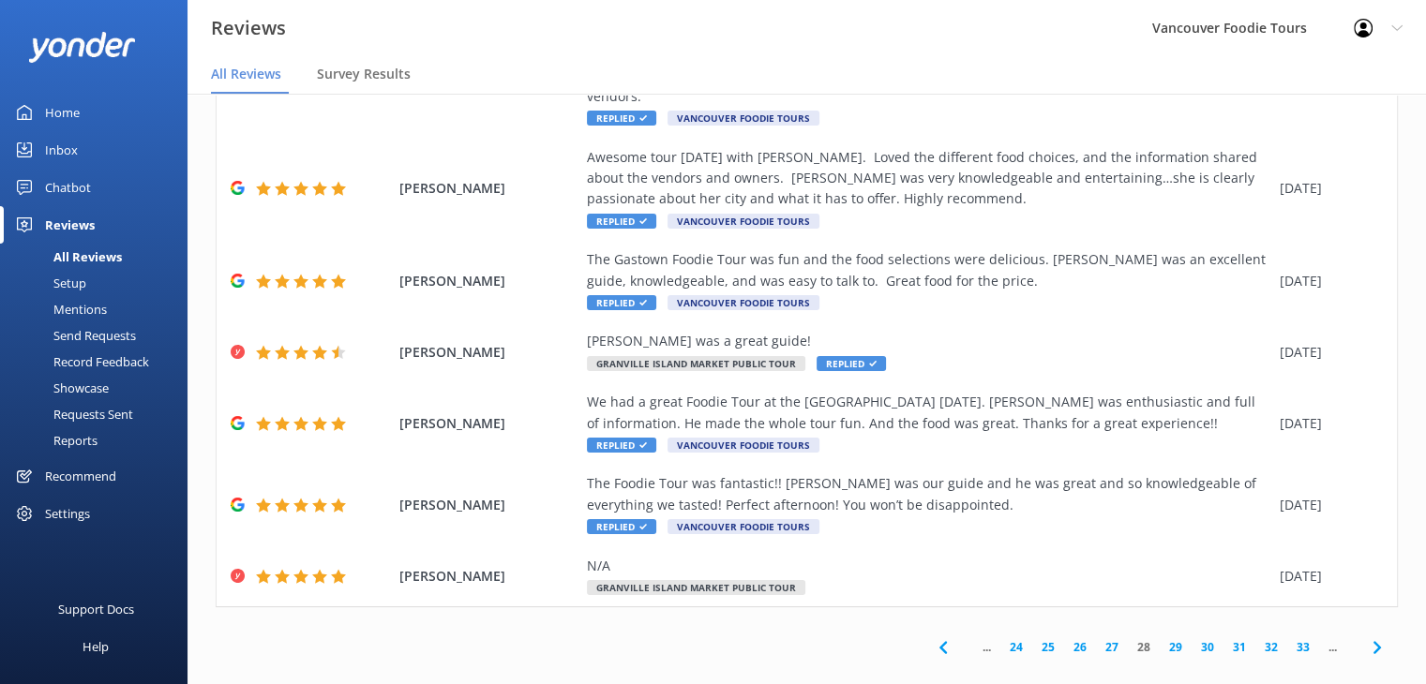
scroll to position [361, 0]
click at [1287, 638] on link "33" at bounding box center [1303, 647] width 32 height 18
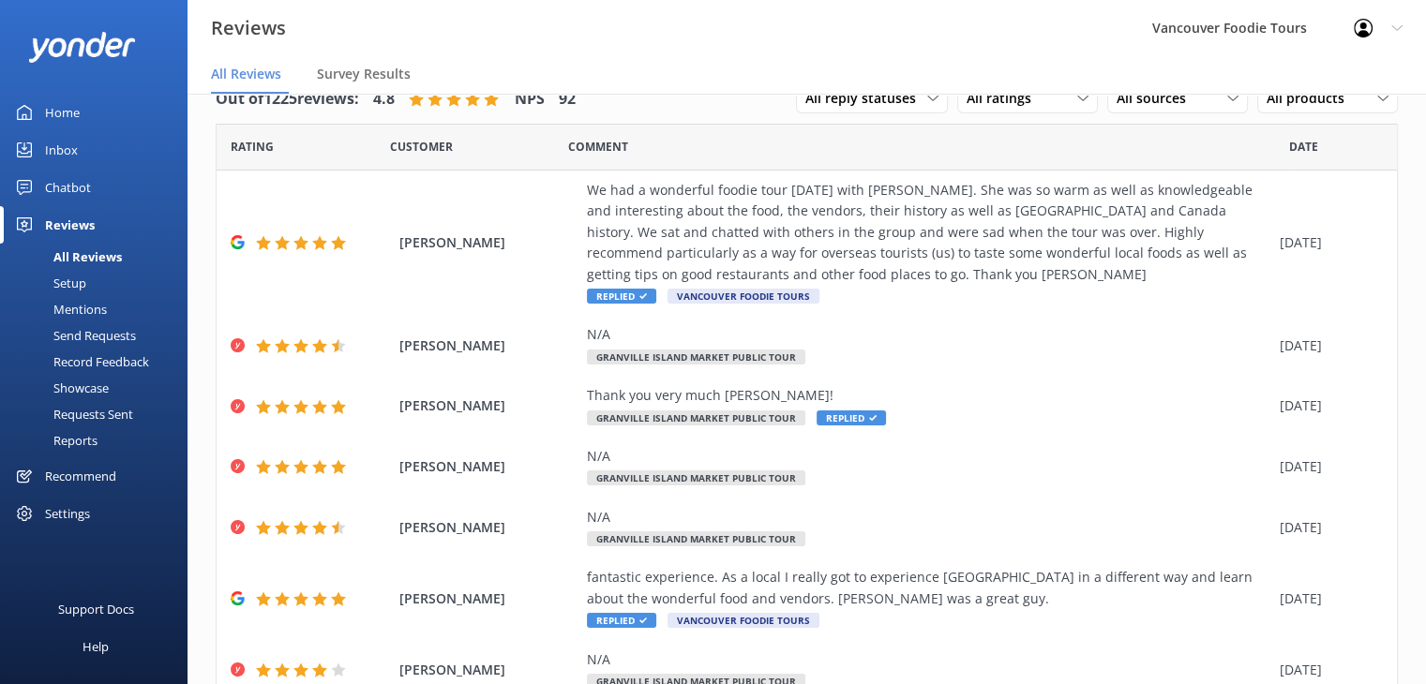
scroll to position [383, 0]
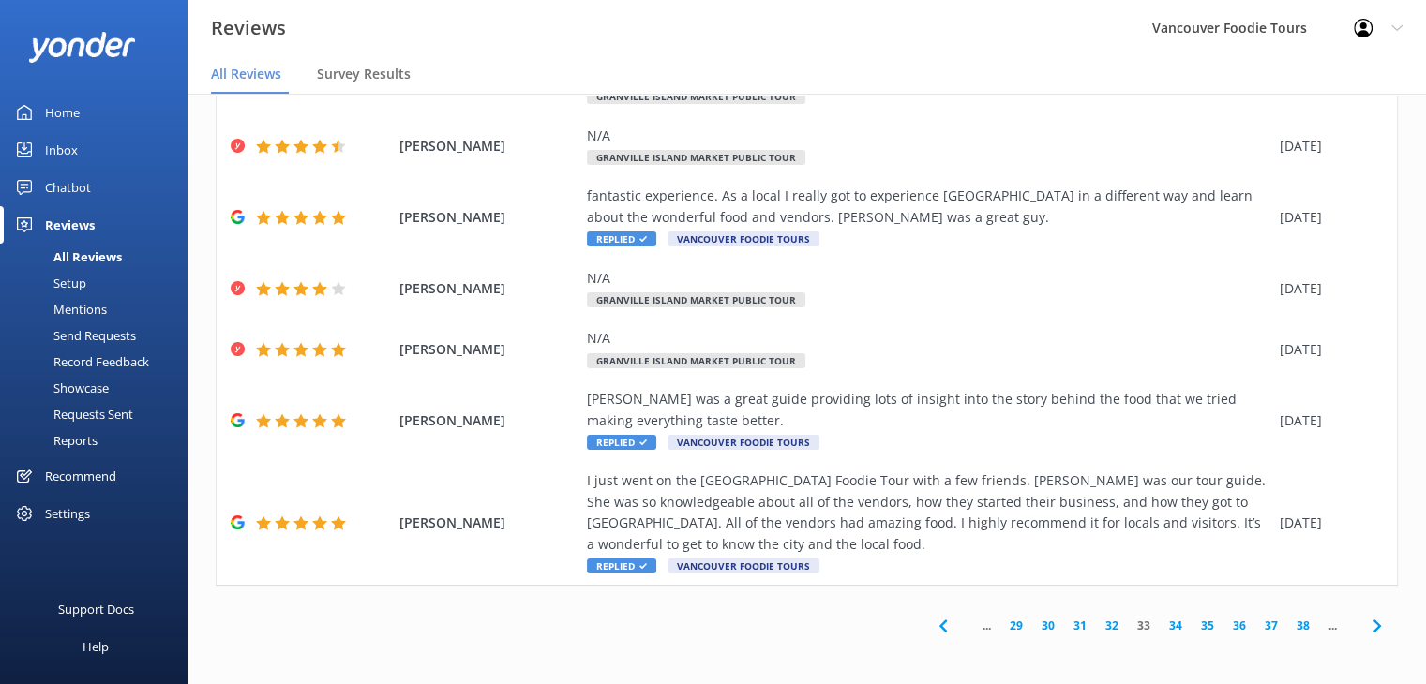
click at [1287, 623] on link "38" at bounding box center [1303, 626] width 32 height 18
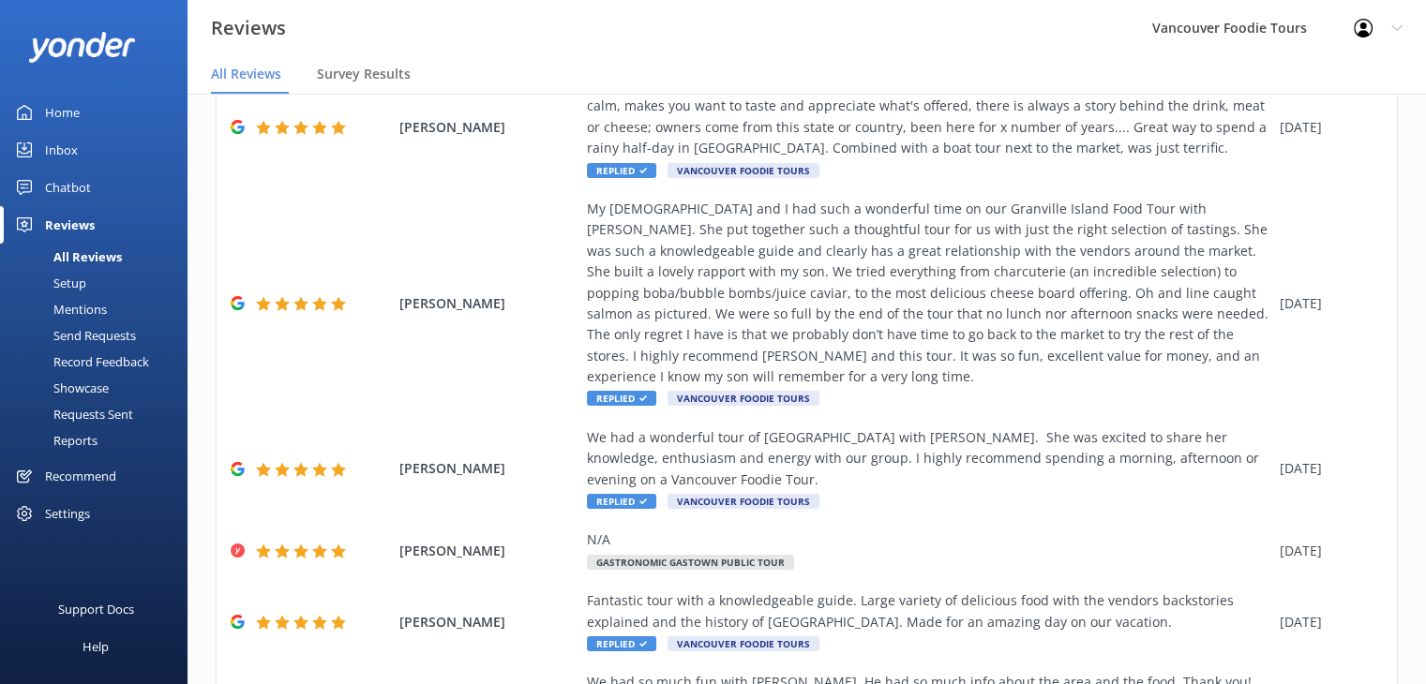
scroll to position [126, 0]
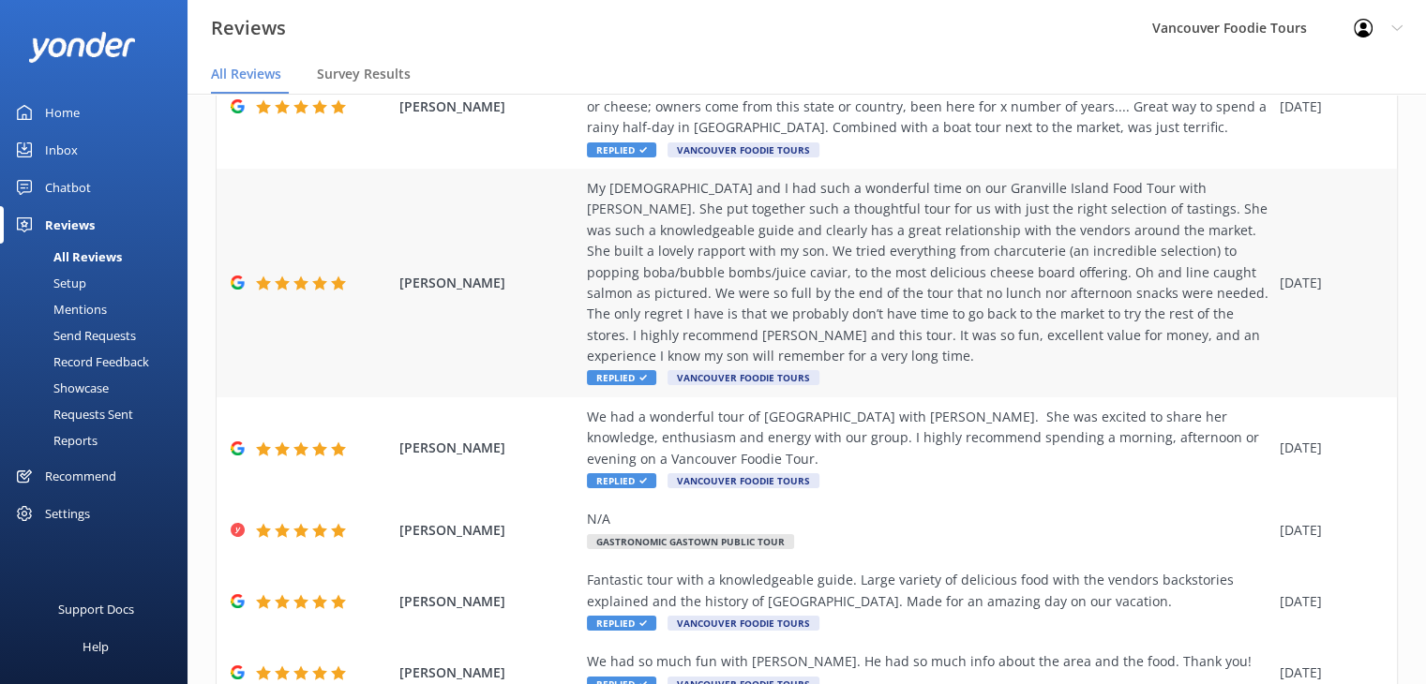
click at [847, 294] on div "My [DEMOGRAPHIC_DATA] and I had such a wonderful time on our Granville Island F…" at bounding box center [928, 272] width 683 height 189
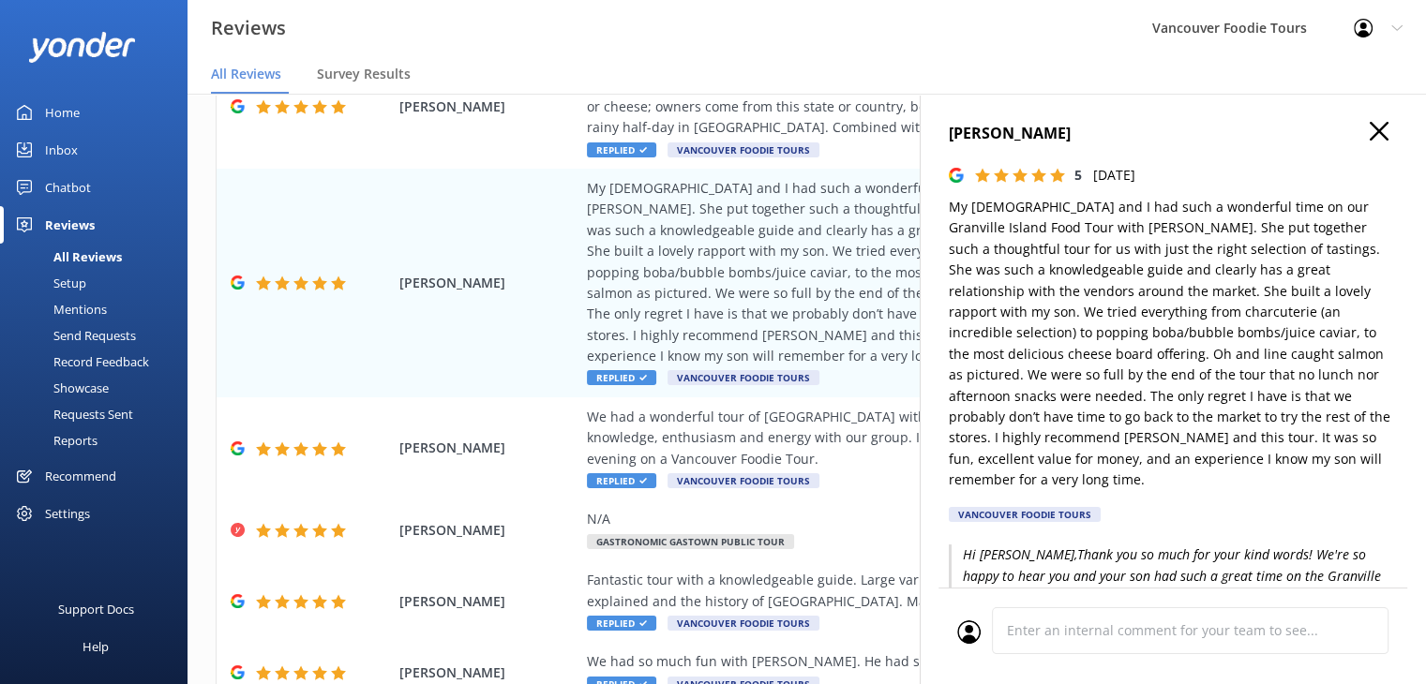
click at [1373, 131] on icon "button" at bounding box center [1379, 131] width 19 height 19
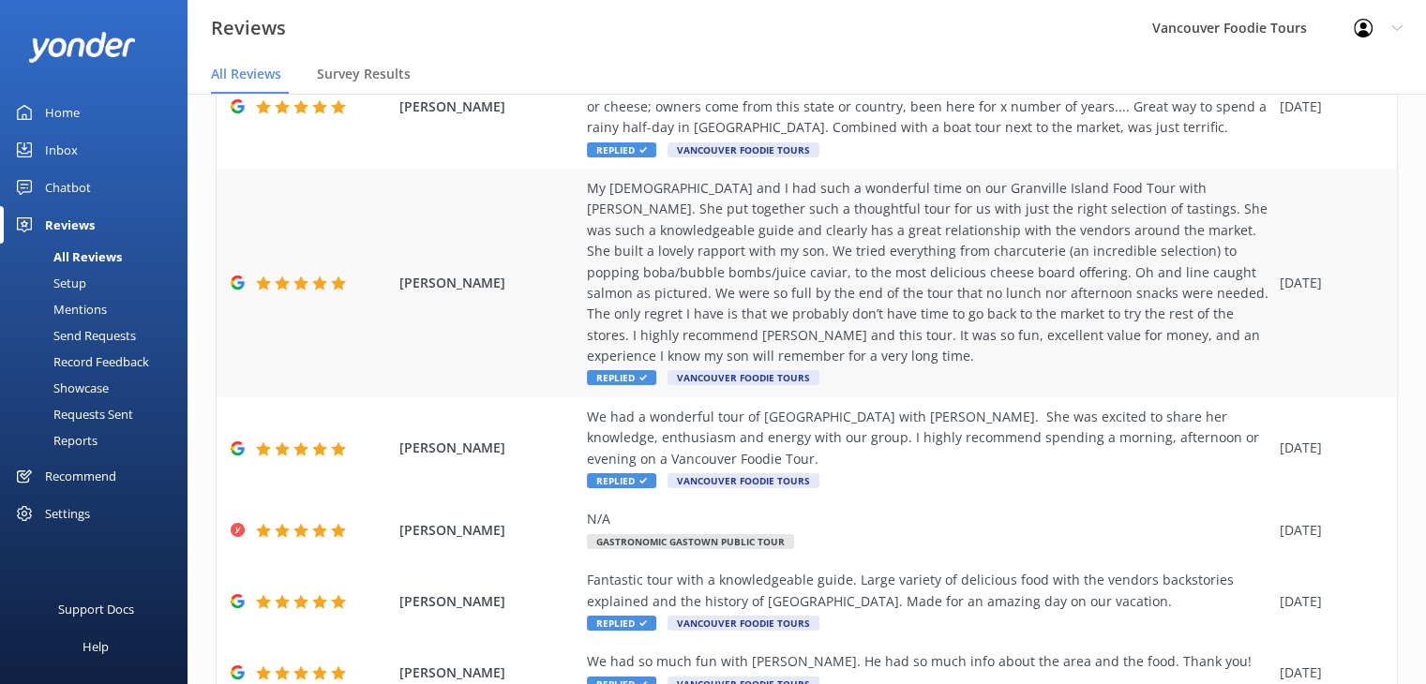
click at [1207, 245] on div "My [DEMOGRAPHIC_DATA] and I had such a wonderful time on our Granville Island F…" at bounding box center [928, 272] width 683 height 189
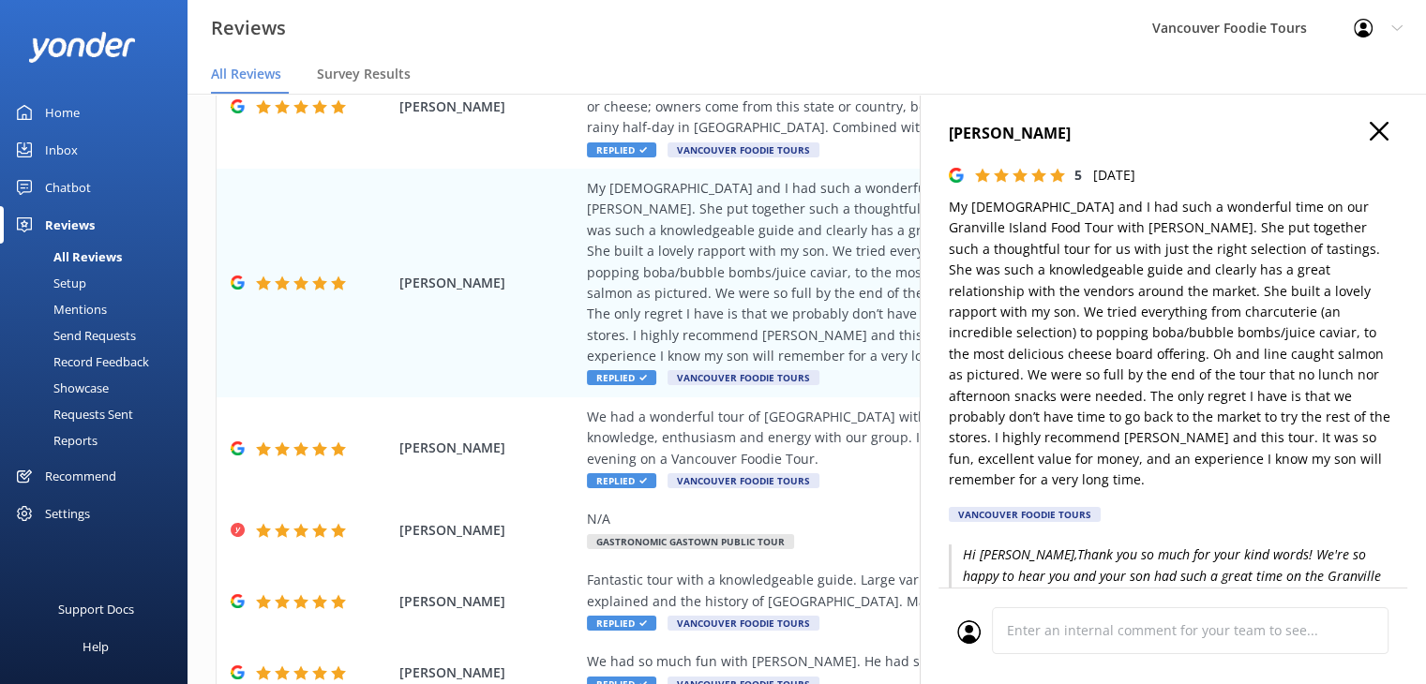
click at [128, 140] on link "Inbox" at bounding box center [94, 150] width 188 height 38
